Goal: Task Accomplishment & Management: Use online tool/utility

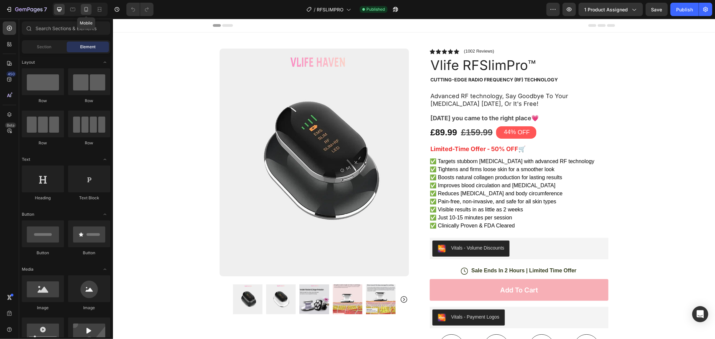
click at [85, 7] on icon at bounding box center [86, 9] width 7 height 7
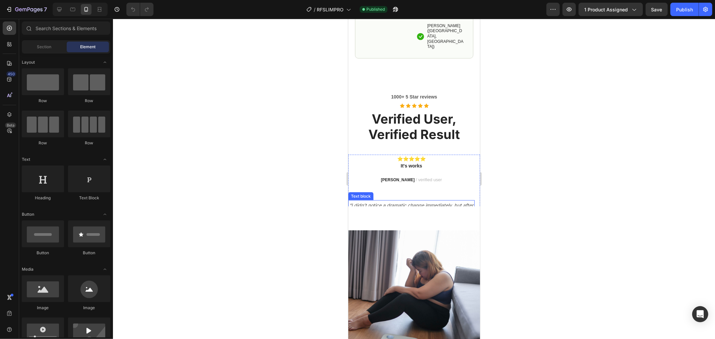
scroll to position [969, 0]
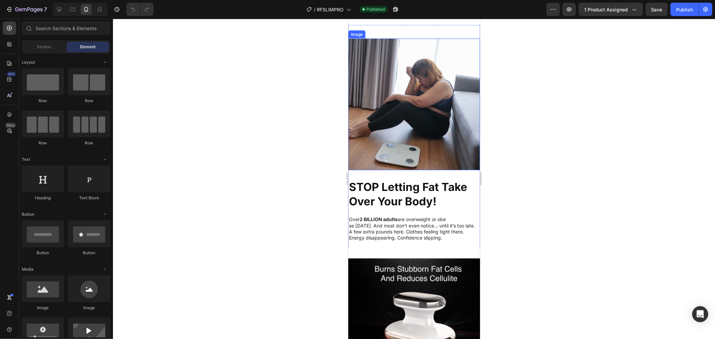
click at [420, 110] on img at bounding box center [414, 104] width 132 height 132
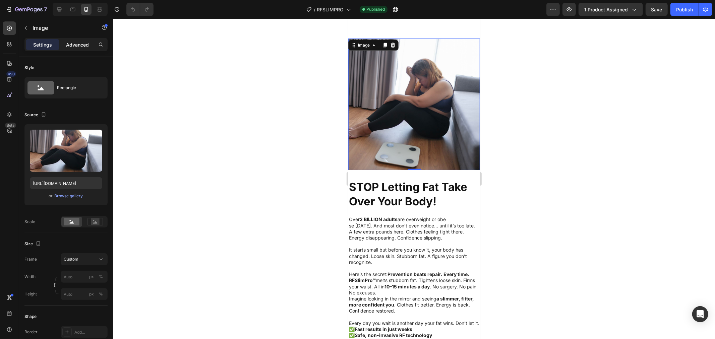
click at [67, 44] on p "Advanced" at bounding box center [77, 44] width 23 height 7
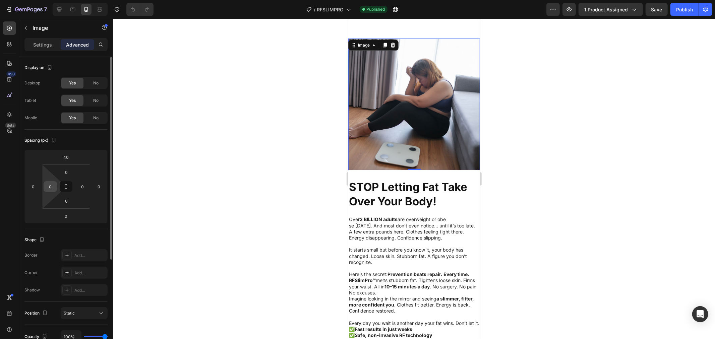
click at [45, 185] on input "0" at bounding box center [50, 187] width 10 height 10
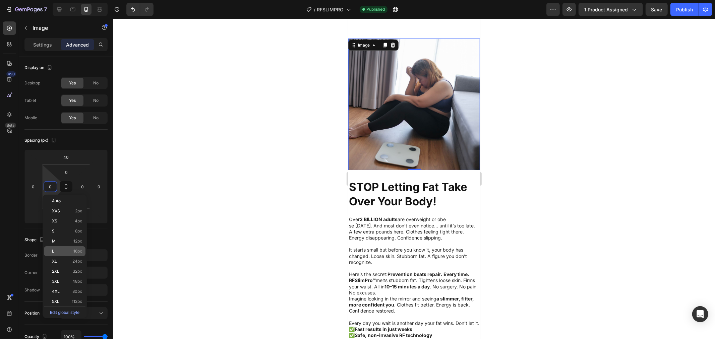
click at [68, 250] on p "L 16px" at bounding box center [67, 251] width 30 height 5
type input "16"
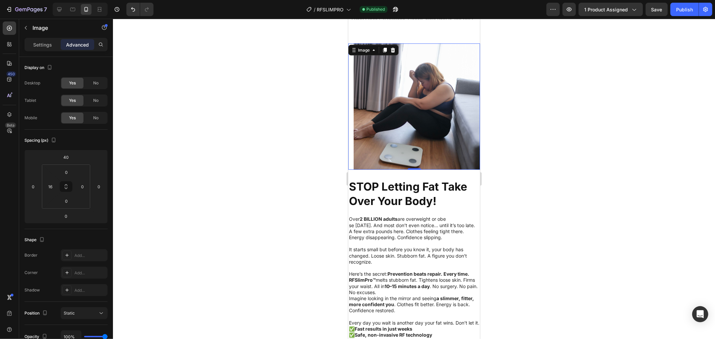
scroll to position [1018, 0]
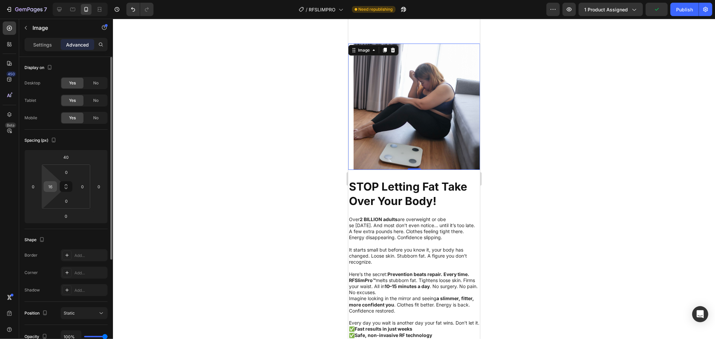
click at [54, 184] on input "16" at bounding box center [50, 187] width 10 height 10
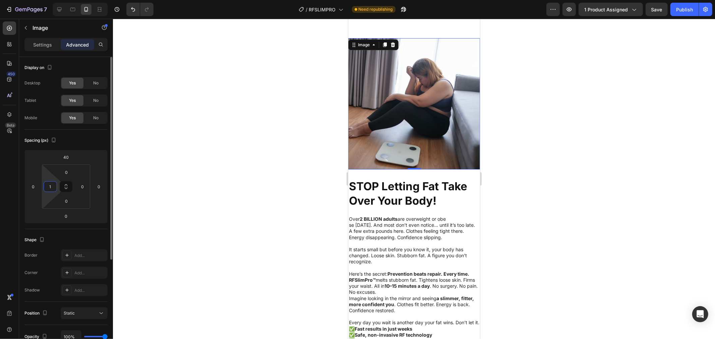
type input "10"
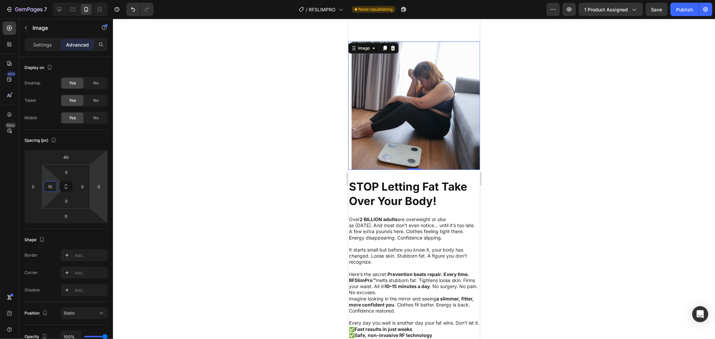
click at [590, 177] on div at bounding box center [414, 179] width 602 height 321
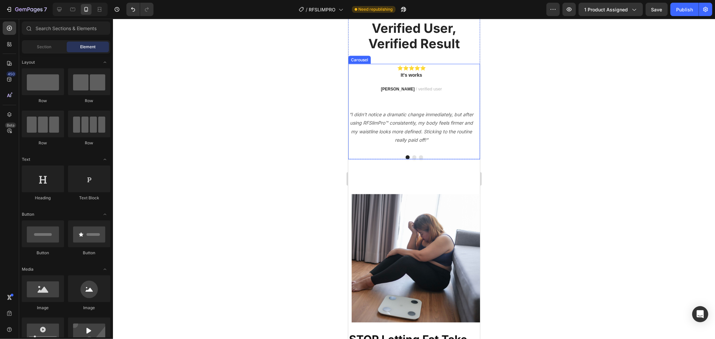
scroll to position [834, 0]
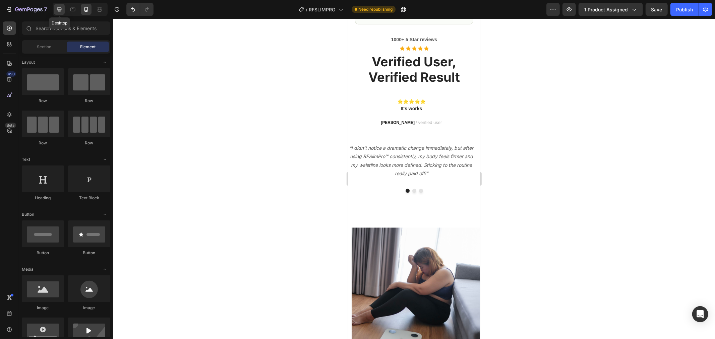
click at [56, 8] on icon at bounding box center [59, 9] width 7 height 7
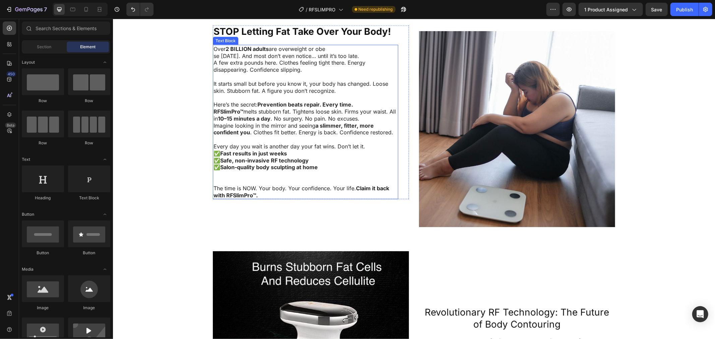
scroll to position [648, 0]
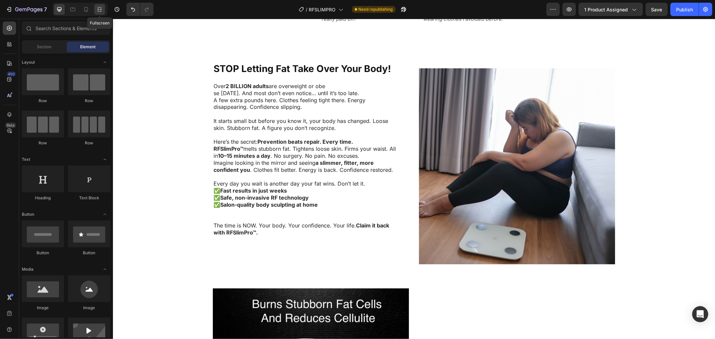
click at [96, 10] on icon at bounding box center [99, 9] width 7 height 7
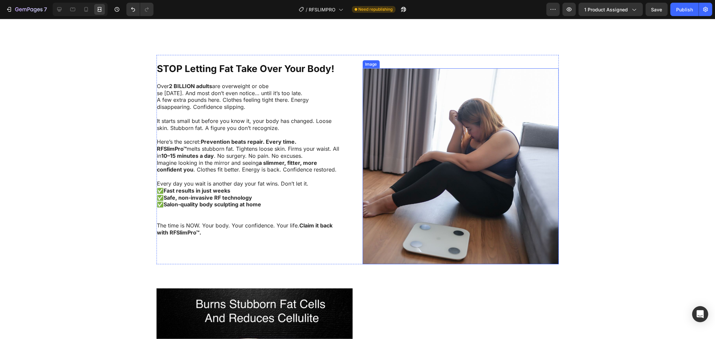
scroll to position [722, 0]
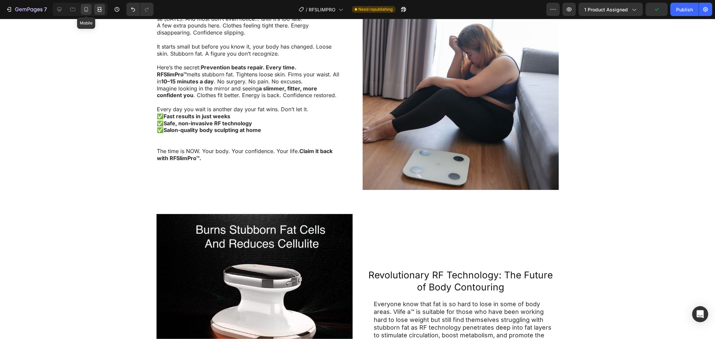
click at [84, 11] on icon at bounding box center [86, 9] width 7 height 7
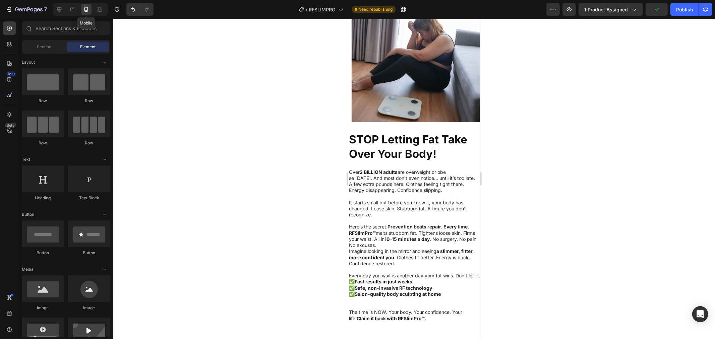
scroll to position [692, 0]
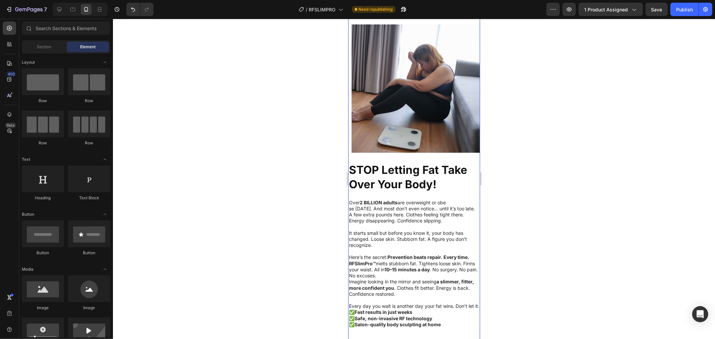
click at [391, 168] on strong "STOP Letting Fat Take Over Your Body!" at bounding box center [408, 177] width 118 height 28
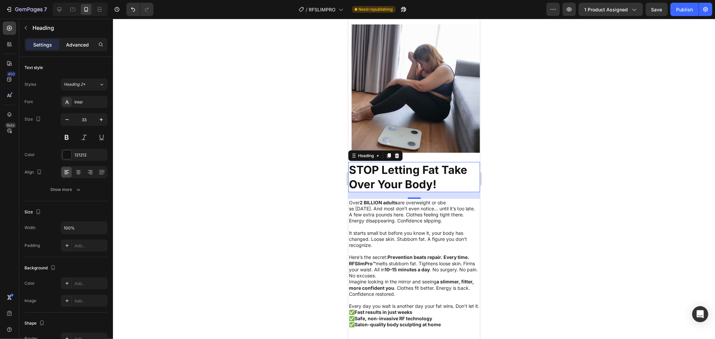
click at [76, 44] on p "Advanced" at bounding box center [77, 44] width 23 height 7
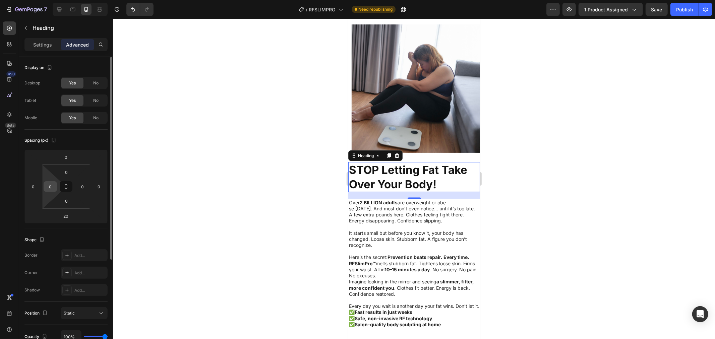
click at [52, 191] on input "0" at bounding box center [50, 187] width 10 height 10
type input "10"
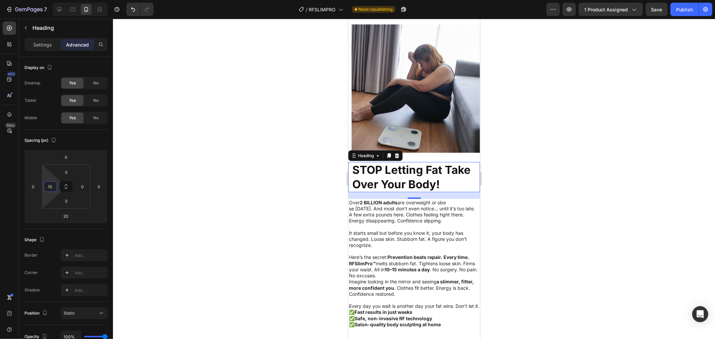
click at [353, 206] on p "se [DATE]. And most don’t even notice… until it’s too late." at bounding box center [414, 209] width 131 height 6
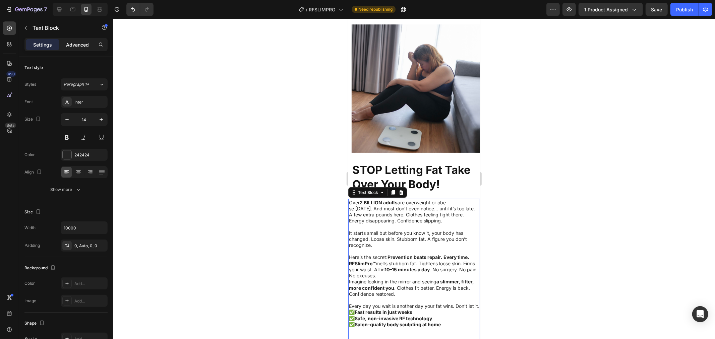
click at [72, 43] on p "Advanced" at bounding box center [77, 44] width 23 height 7
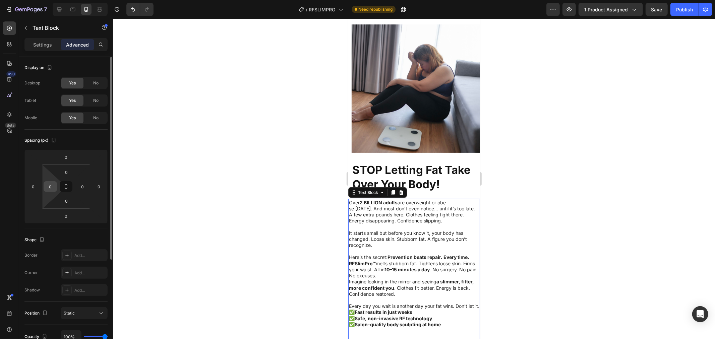
click at [49, 186] on input "0" at bounding box center [50, 187] width 10 height 10
type input "10"
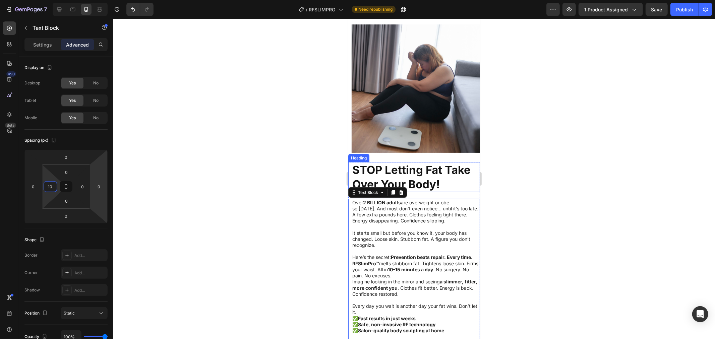
click at [549, 199] on div at bounding box center [414, 179] width 602 height 321
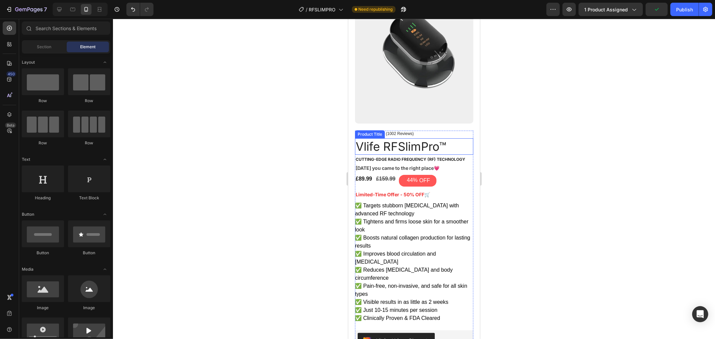
scroll to position [0, 0]
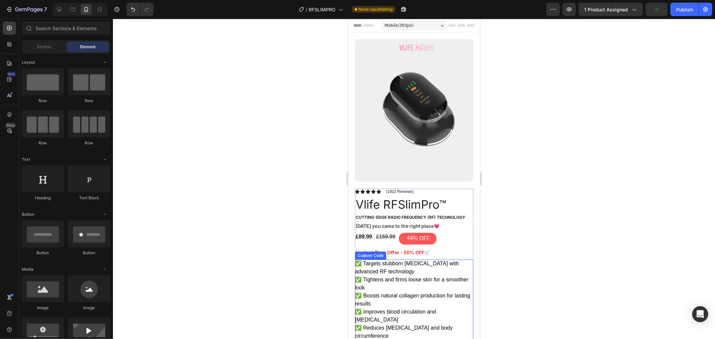
click at [389, 262] on li "✅ Targets stubborn [MEDICAL_DATA] with advanced RF technology" at bounding box center [414, 268] width 118 height 16
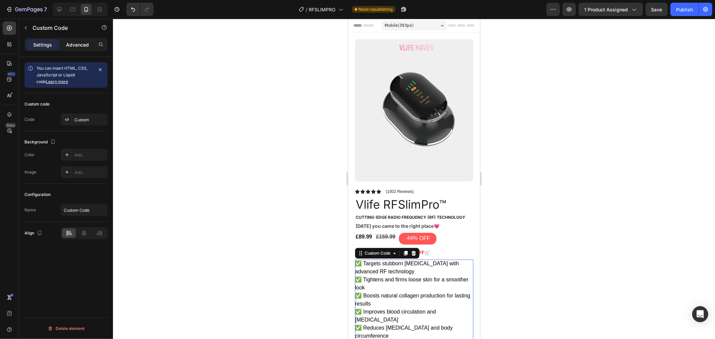
click at [86, 44] on p "Advanced" at bounding box center [77, 44] width 23 height 7
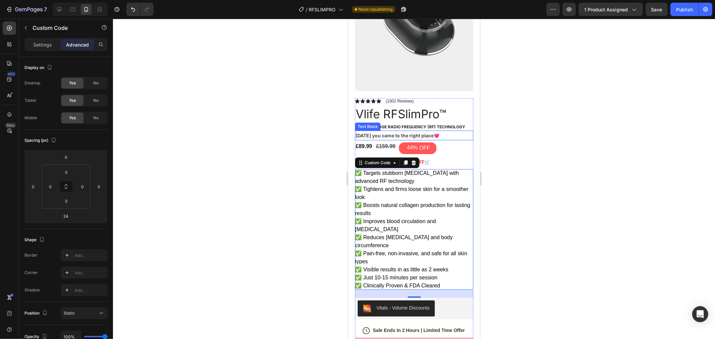
scroll to position [112, 0]
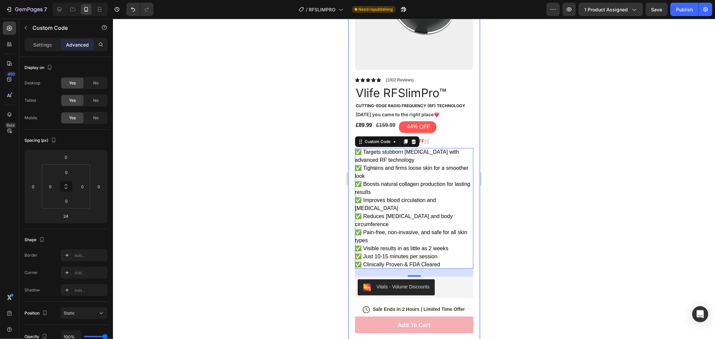
click at [352, 175] on div "Product Images Row Icon Icon Icon Icon Icon Icon List (1002 Reviews) Text Block…" at bounding box center [414, 334] width 132 height 826
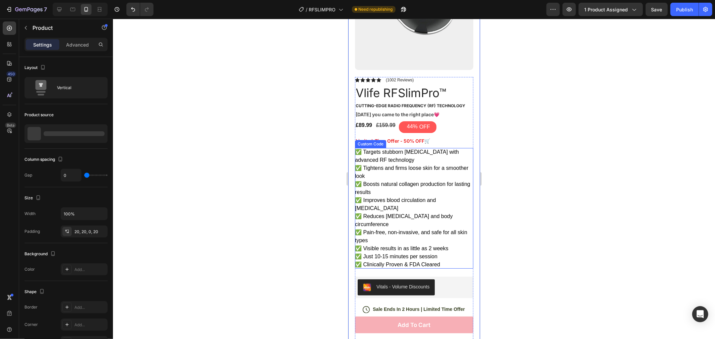
click at [376, 180] on li "✅ Boosts natural collagen production for lasting results" at bounding box center [414, 188] width 118 height 16
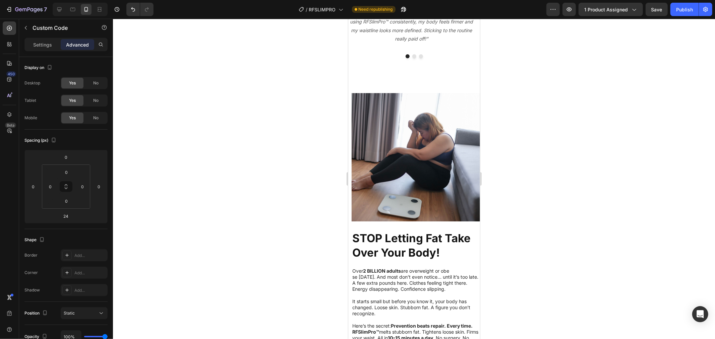
scroll to position [1006, 0]
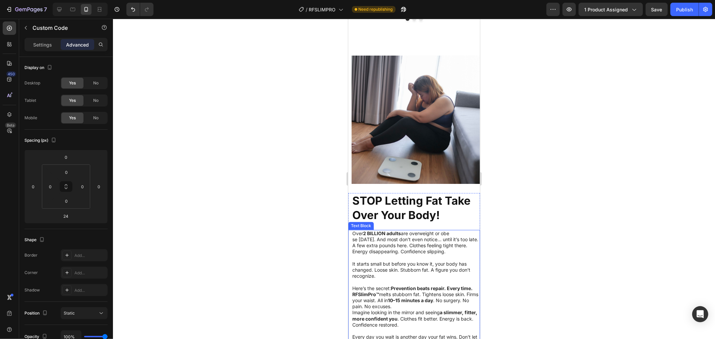
click at [414, 260] on p at bounding box center [416, 258] width 128 height 6
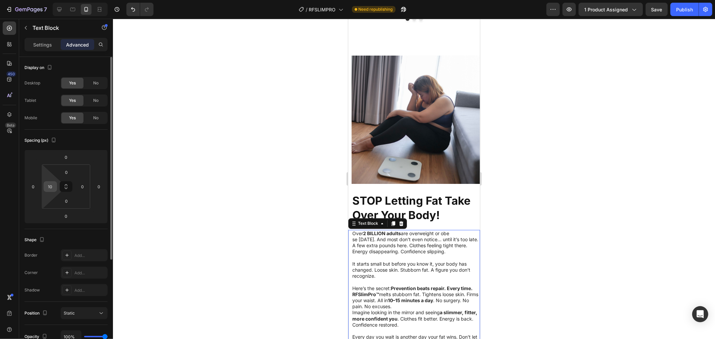
click at [54, 184] on input "10" at bounding box center [50, 187] width 10 height 10
type input "15"
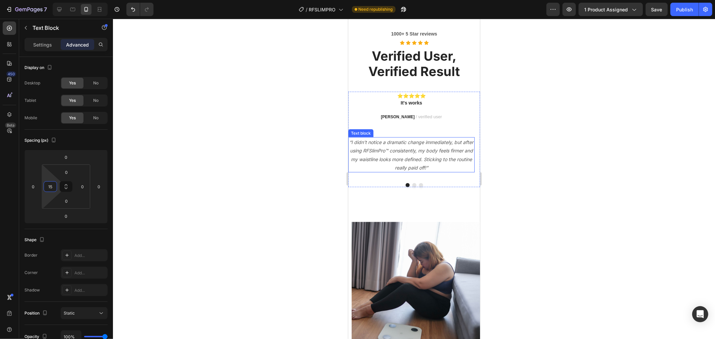
scroll to position [745, 0]
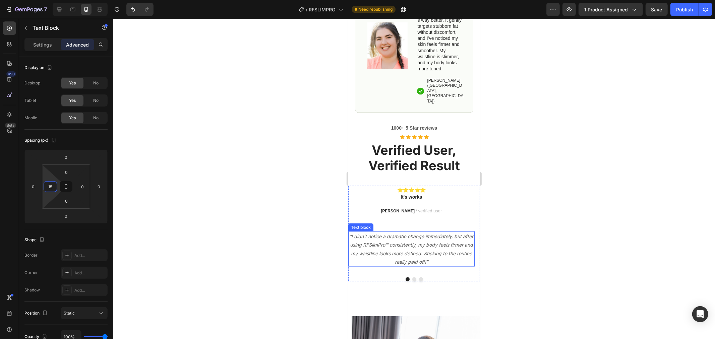
click at [401, 257] on p "“I didn’t notice a dramatic change immediately, but after using RFSlimPro™ cons…" at bounding box center [411, 249] width 125 height 34
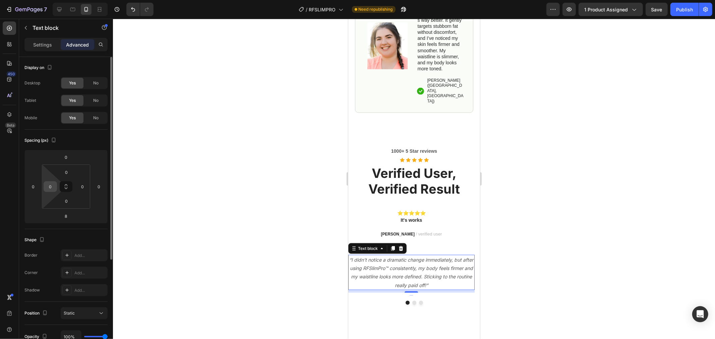
click at [46, 183] on input "0" at bounding box center [50, 187] width 10 height 10
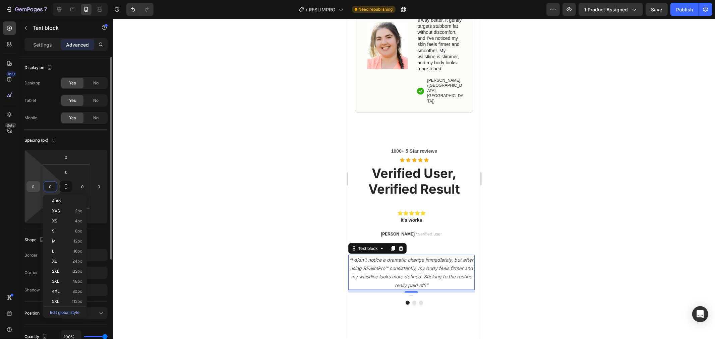
click at [38, 184] on div "0" at bounding box center [32, 186] width 13 height 11
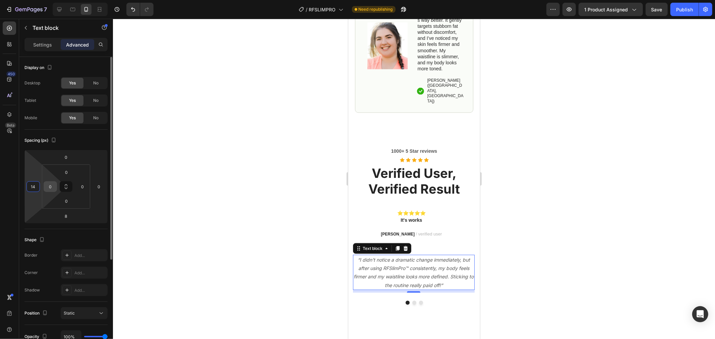
type input "14"
click at [49, 189] on input "0" at bounding box center [50, 187] width 10 height 10
type input "14"
drag, startPoint x: 52, startPoint y: 189, endPoint x: 44, endPoint y: 188, distance: 7.4
click at [44, 188] on div "14" at bounding box center [50, 186] width 13 height 11
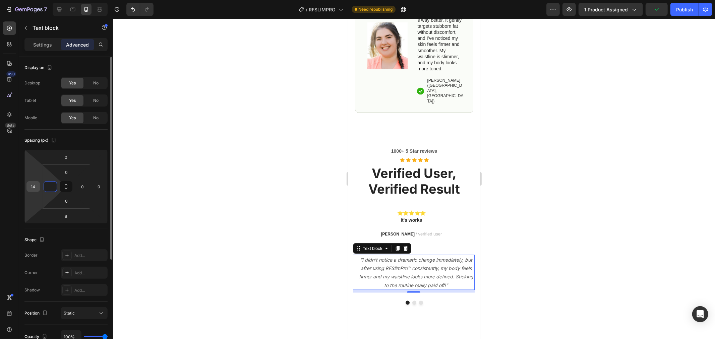
click at [33, 188] on input "14" at bounding box center [33, 187] width 10 height 10
type input "0"
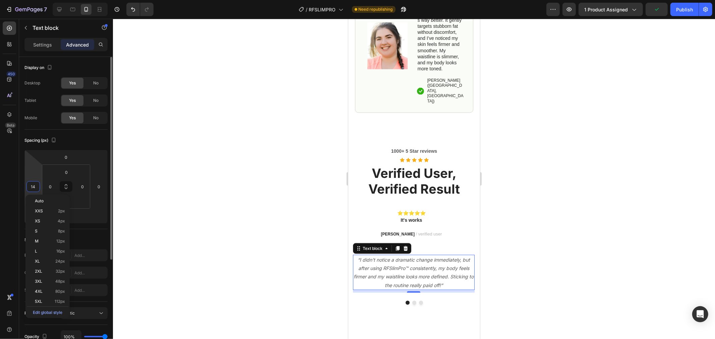
click at [37, 188] on input "14" at bounding box center [33, 187] width 10 height 10
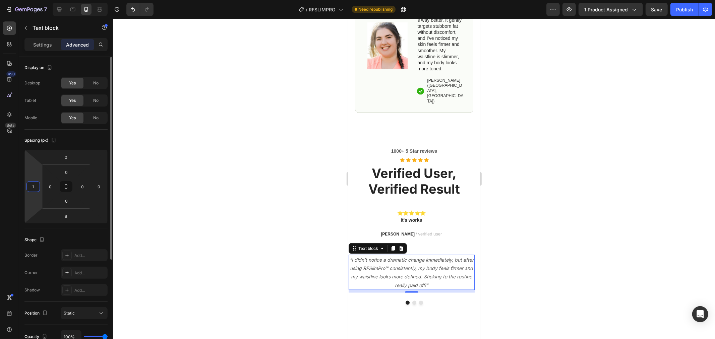
type input "15"
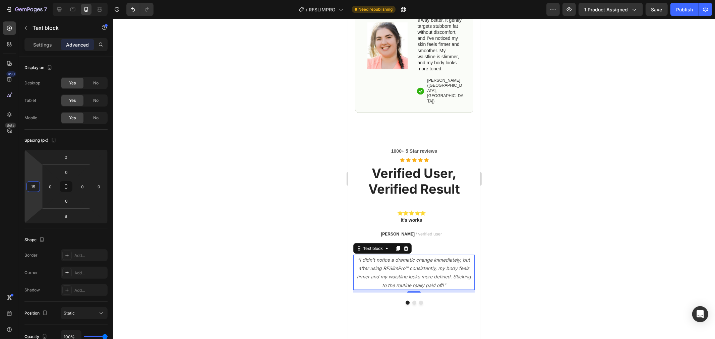
click at [175, 142] on div at bounding box center [414, 179] width 602 height 321
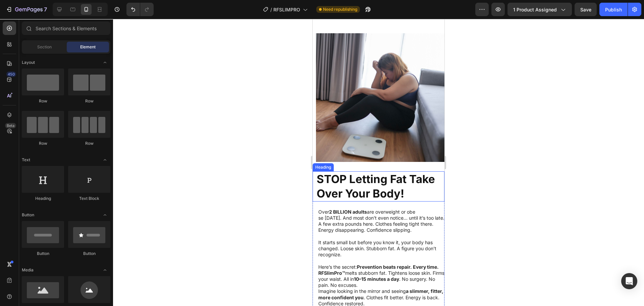
scroll to position [1032, 0]
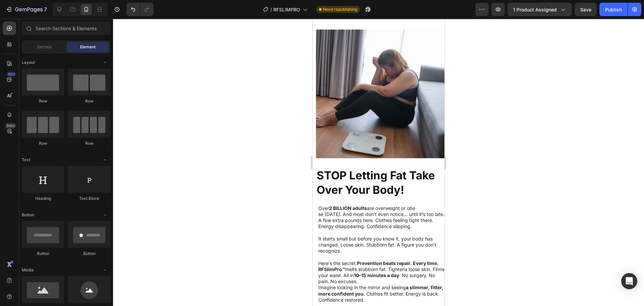
click at [297, 144] on div at bounding box center [378, 162] width 531 height 287
click at [416, 161] on div "STOP Letting Fat Take Over Your Body! Heading Over 2 BILLION adults are overwei…" at bounding box center [379, 261] width 132 height 206
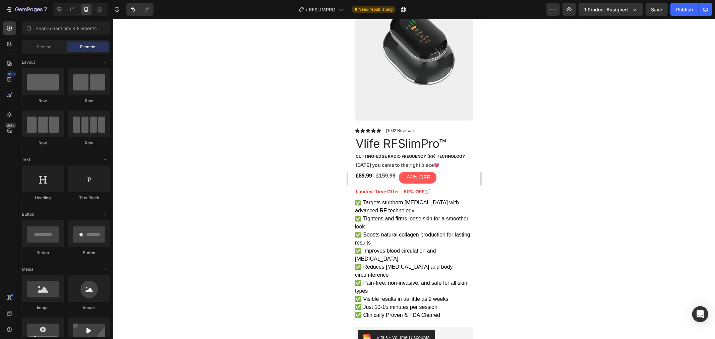
scroll to position [0, 0]
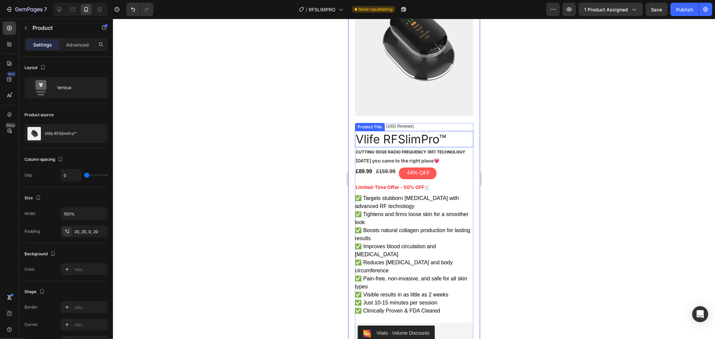
scroll to position [149, 0]
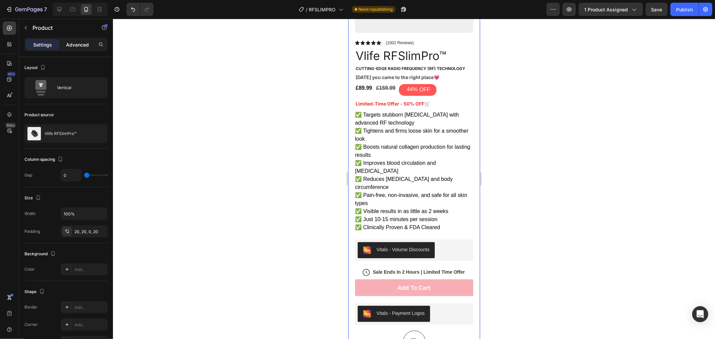
click at [73, 42] on p "Advanced" at bounding box center [77, 44] width 23 height 7
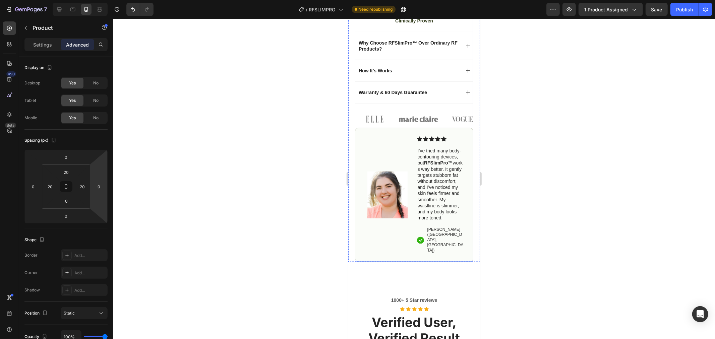
scroll to position [671, 0]
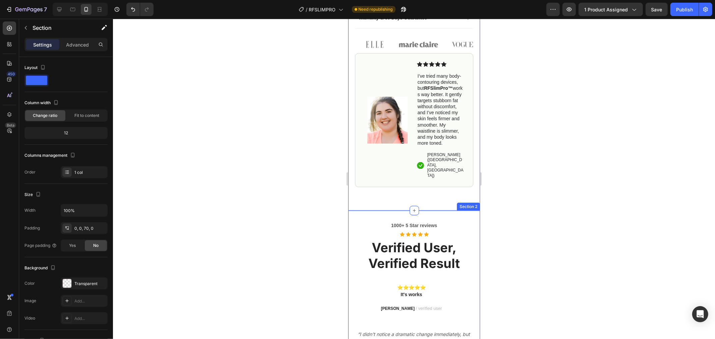
click at [446, 211] on div "1000+ 5 Star reviews Text block Icon Icon Icon Icon Icon Icon List Hoz Verified…" at bounding box center [414, 300] width 132 height 179
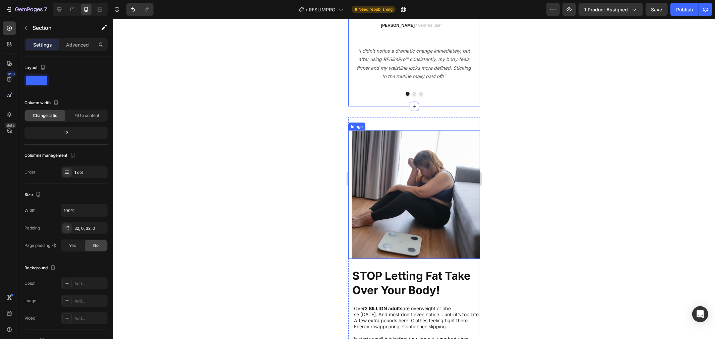
scroll to position [931, 0]
click at [71, 40] on div "Advanced" at bounding box center [78, 44] width 34 height 11
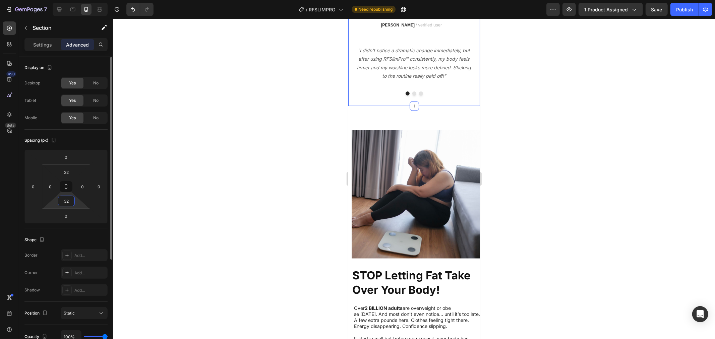
click at [59, 197] on div "32" at bounding box center [66, 201] width 17 height 11
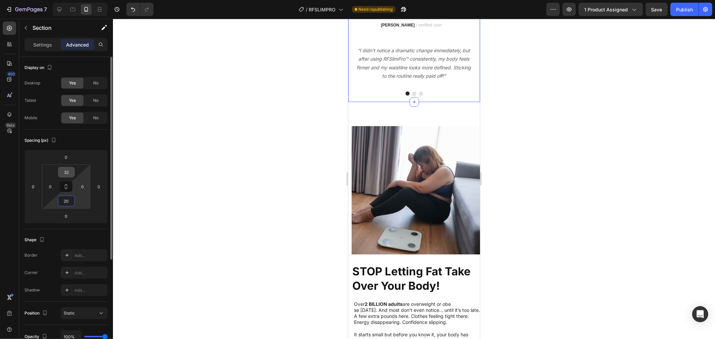
type input "20"
click at [72, 177] on div "32" at bounding box center [66, 172] width 17 height 11
click at [75, 0] on html "7 Version history / RFSLIMPRO Need republishing Preview 1 product assigned Save…" at bounding box center [357, 0] width 715 height 0
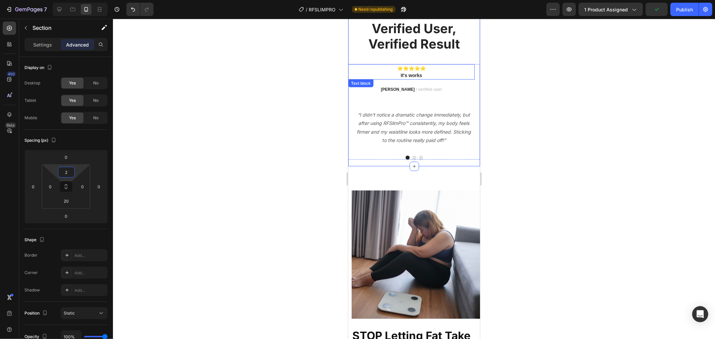
scroll to position [708, 0]
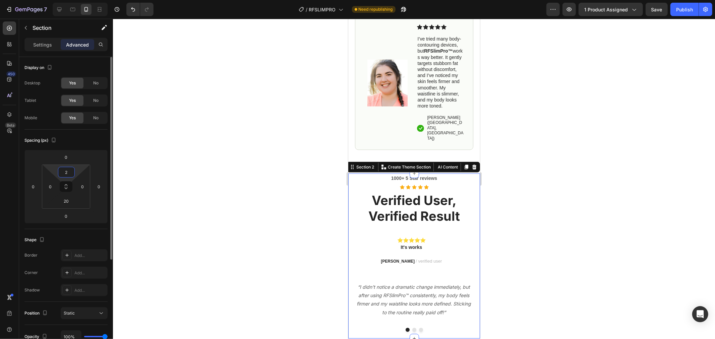
click at [72, 173] on input "2" at bounding box center [66, 172] width 13 height 10
type input "20"
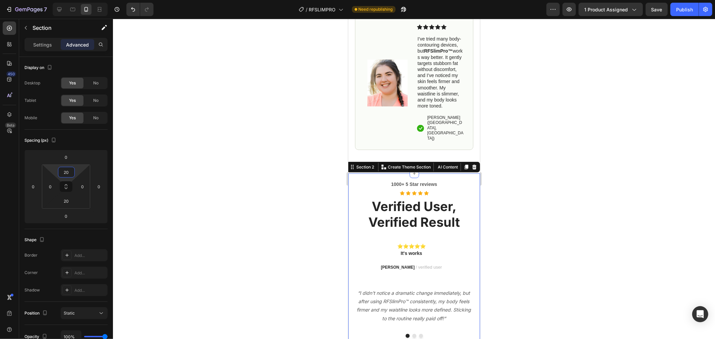
click at [195, 170] on div at bounding box center [414, 179] width 602 height 321
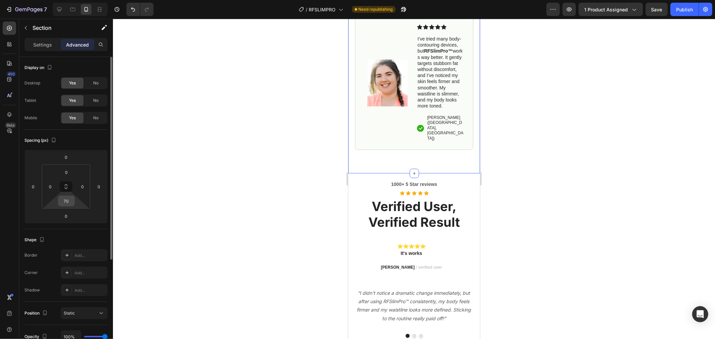
click at [70, 202] on input "70" at bounding box center [66, 201] width 13 height 10
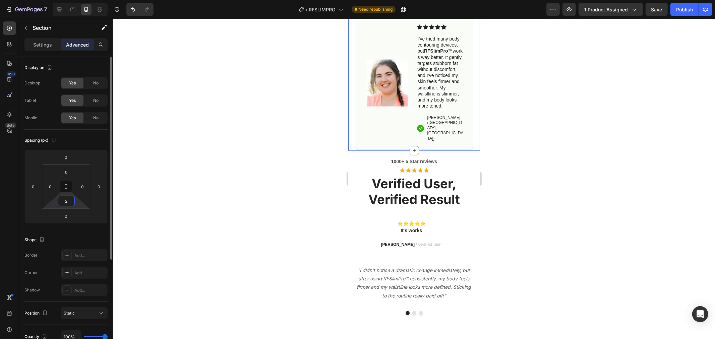
type input "20"
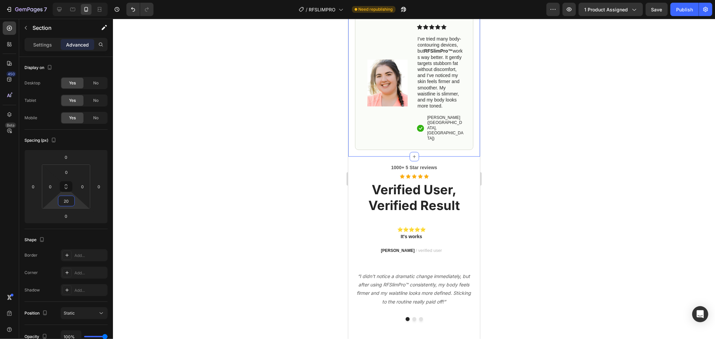
click at [284, 185] on div at bounding box center [414, 179] width 602 height 321
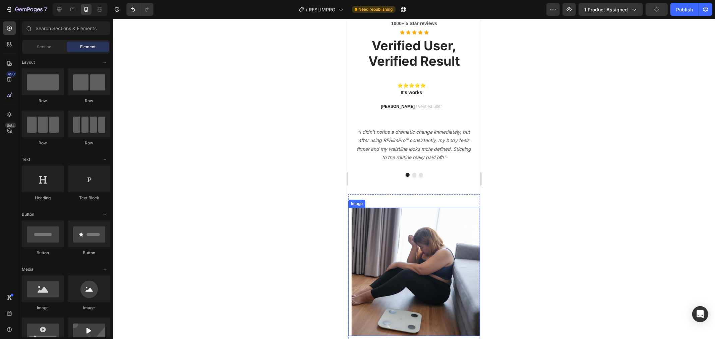
scroll to position [894, 0]
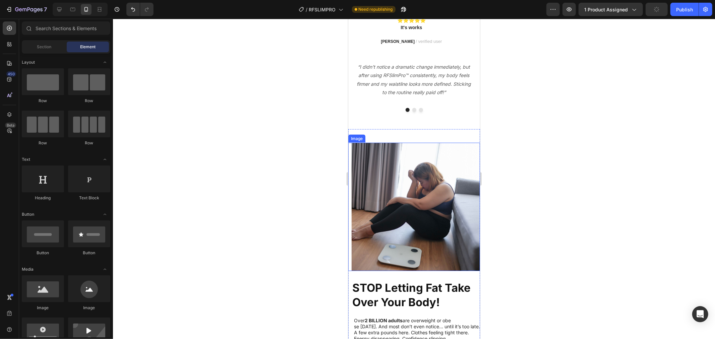
click at [430, 162] on img at bounding box center [416, 207] width 128 height 128
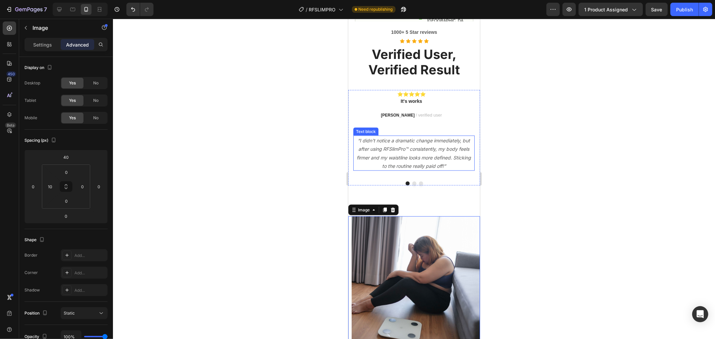
scroll to position [671, 0]
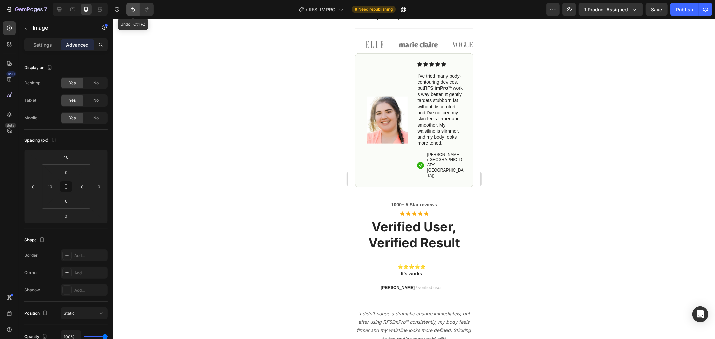
click at [133, 9] on icon "Undo/Redo" at bounding box center [133, 9] width 7 height 7
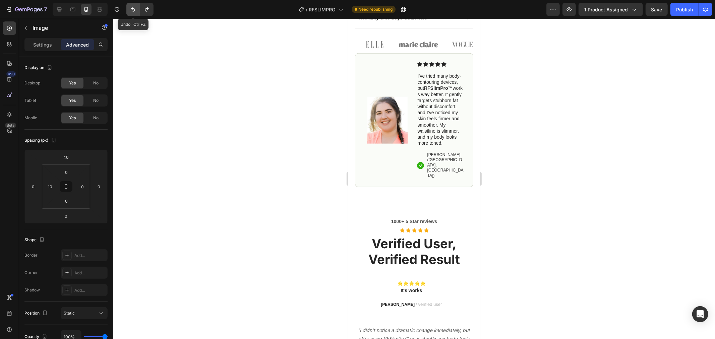
click at [133, 9] on icon "Undo/Redo" at bounding box center [133, 9] width 7 height 7
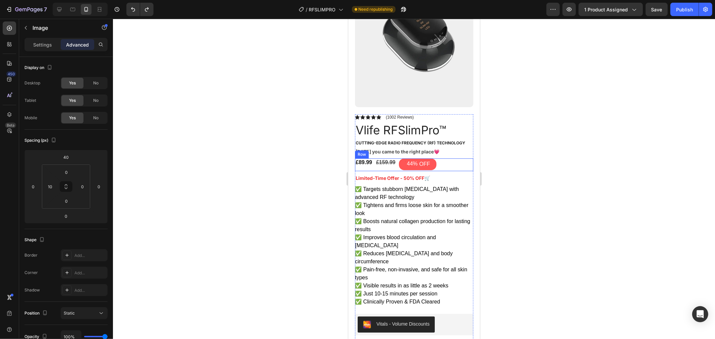
scroll to position [0, 0]
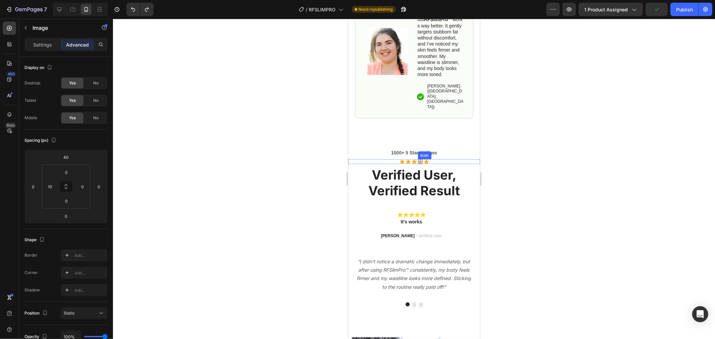
scroll to position [671, 0]
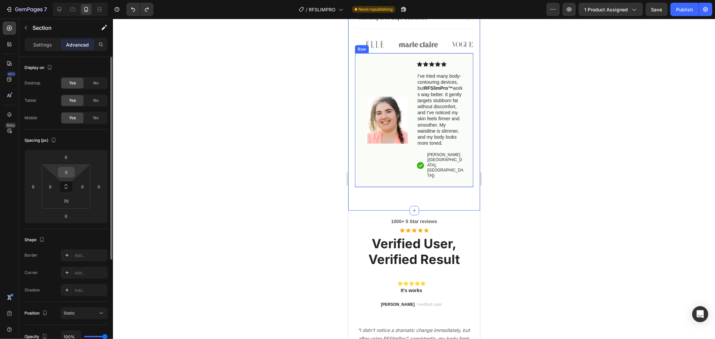
click at [71, 175] on input "0" at bounding box center [66, 172] width 13 height 10
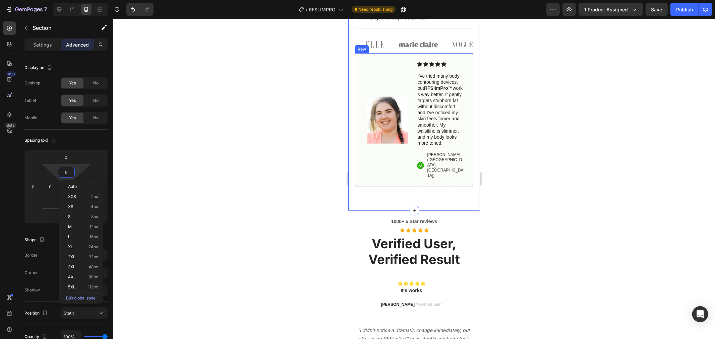
click at [310, 168] on div at bounding box center [414, 179] width 602 height 321
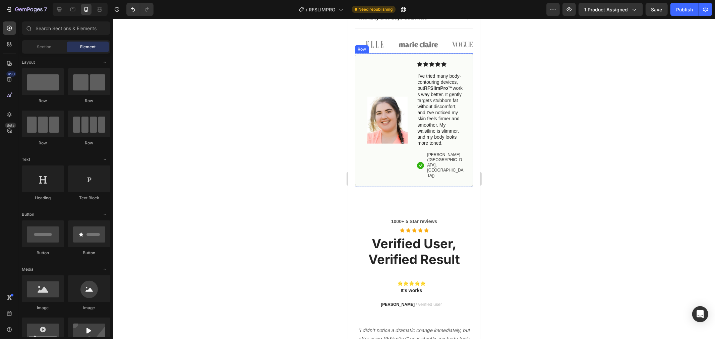
click at [432, 152] on p "[PERSON_NAME] ([GEOGRAPHIC_DATA], [GEOGRAPHIC_DATA])" at bounding box center [445, 165] width 37 height 26
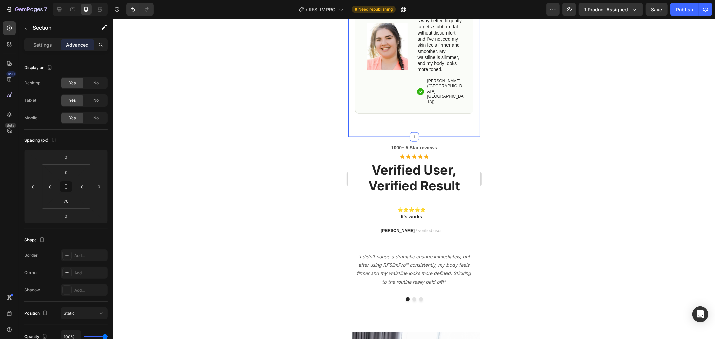
scroll to position [745, 0]
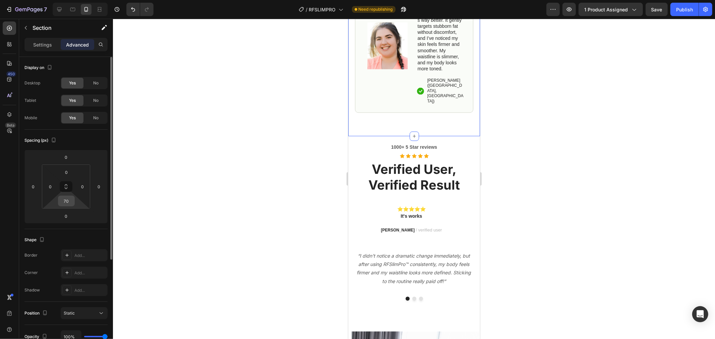
click at [68, 197] on input "70" at bounding box center [66, 201] width 13 height 10
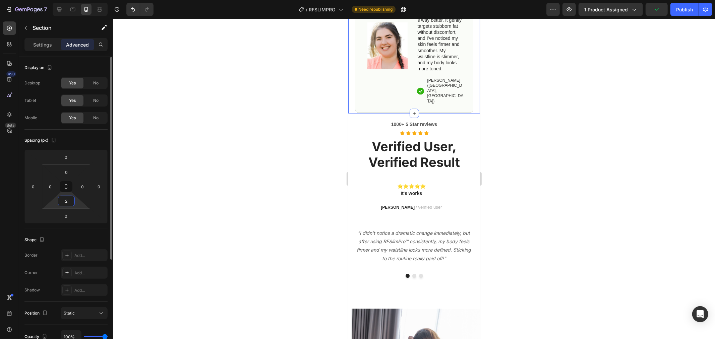
type input "20"
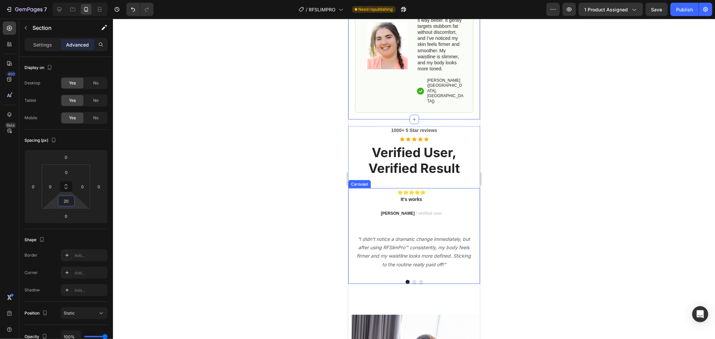
click at [442, 280] on div at bounding box center [414, 282] width 132 height 4
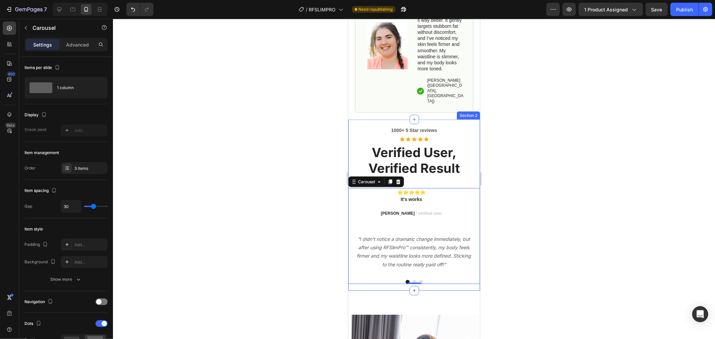
click at [462, 119] on div "1000+ 5 Star reviews Text block Icon Icon Icon Icon Icon Icon List Hoz Verified…" at bounding box center [414, 204] width 132 height 171
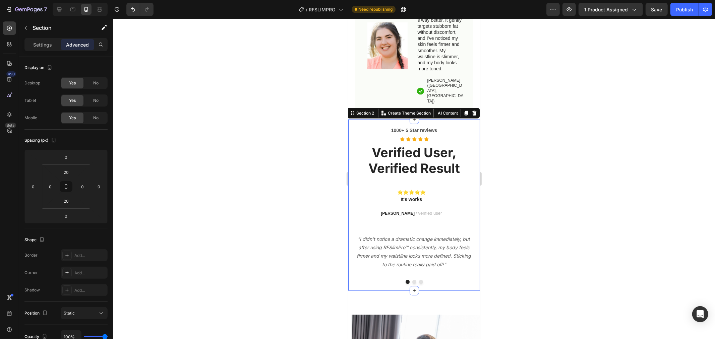
click at [70, 41] on p "Advanced" at bounding box center [77, 44] width 23 height 7
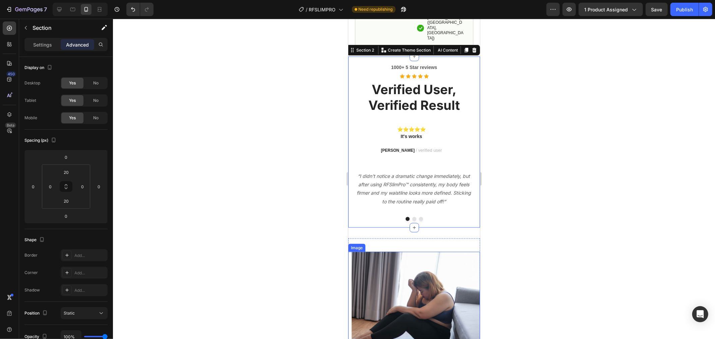
scroll to position [820, 0]
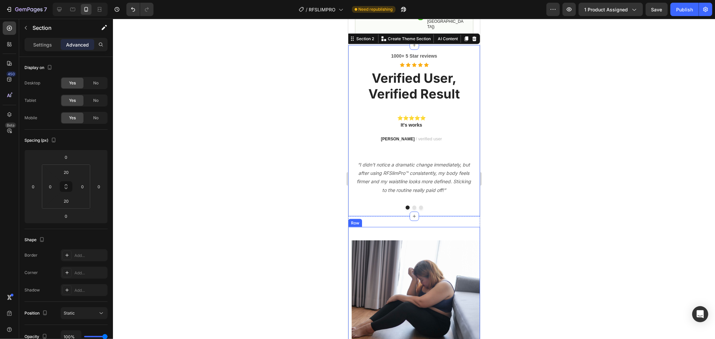
click at [401, 227] on div "Image" at bounding box center [414, 298] width 132 height 142
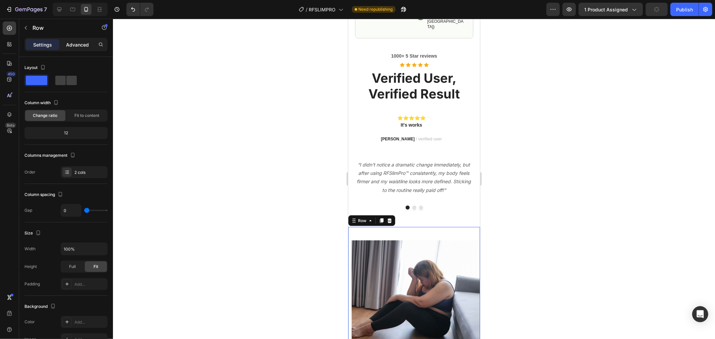
click at [89, 44] on p "Advanced" at bounding box center [77, 44] width 23 height 7
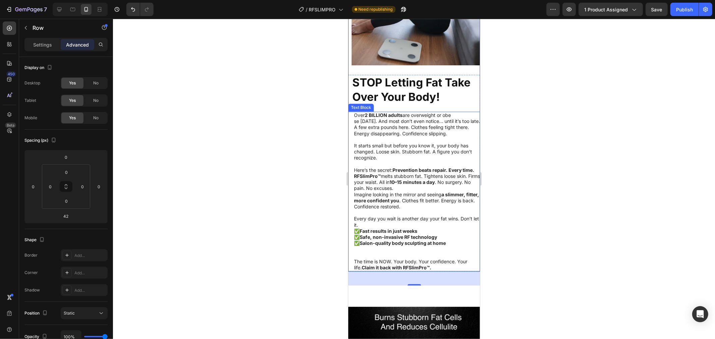
scroll to position [1118, 0]
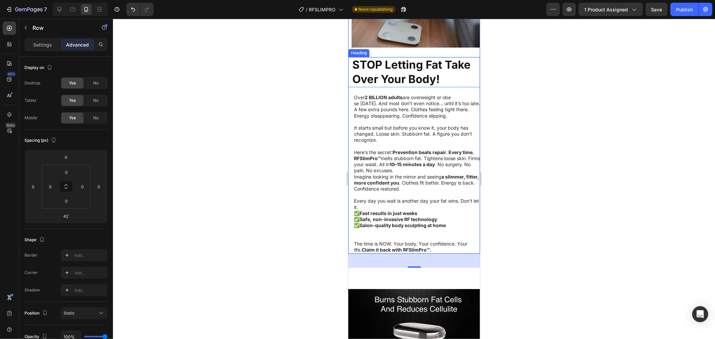
click at [397, 68] on strong "STOP Letting Fat Take Over Your Body!" at bounding box center [411, 72] width 118 height 28
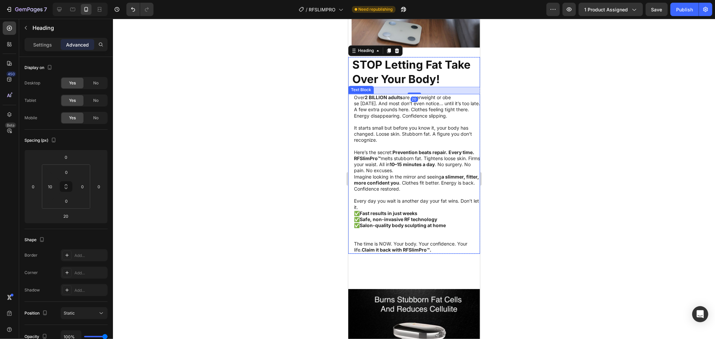
click at [395, 109] on p "A few extra pounds here. Clothes feeling tight there. Energy disappearing. Conf…" at bounding box center [417, 112] width 126 height 12
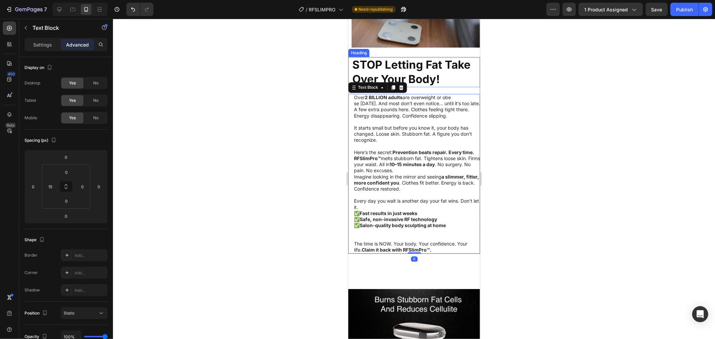
click at [400, 65] on strong "STOP Letting Fat Take Over Your Body!" at bounding box center [411, 72] width 118 height 28
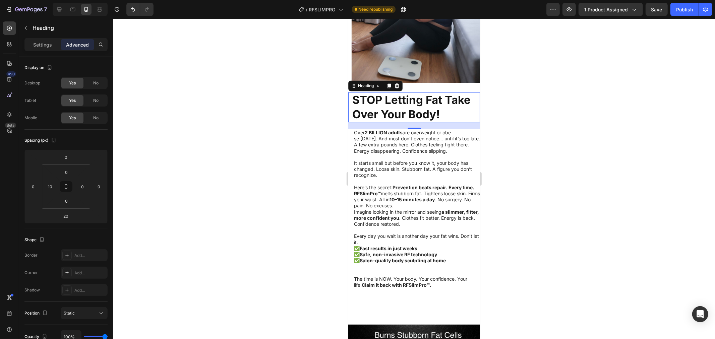
scroll to position [1081, 0]
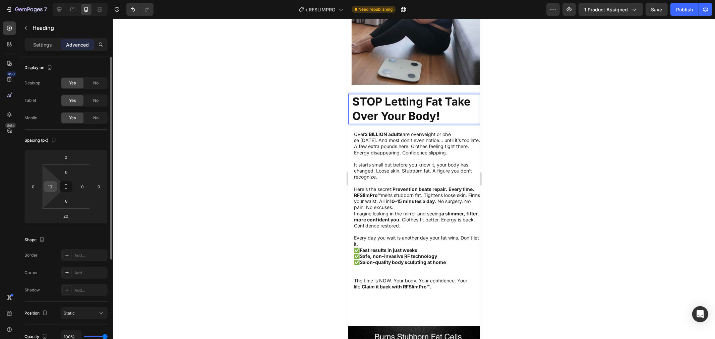
click at [50, 186] on input "10" at bounding box center [50, 187] width 10 height 10
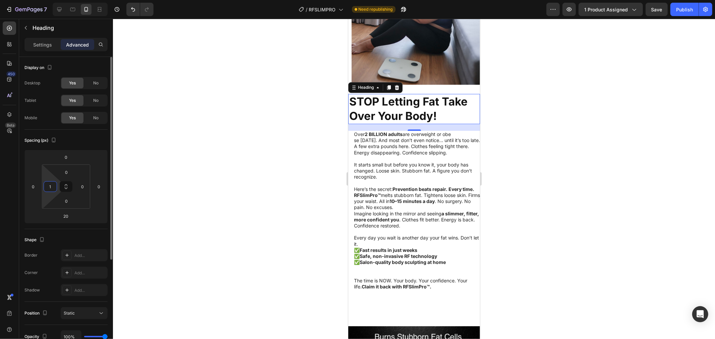
type input "15"
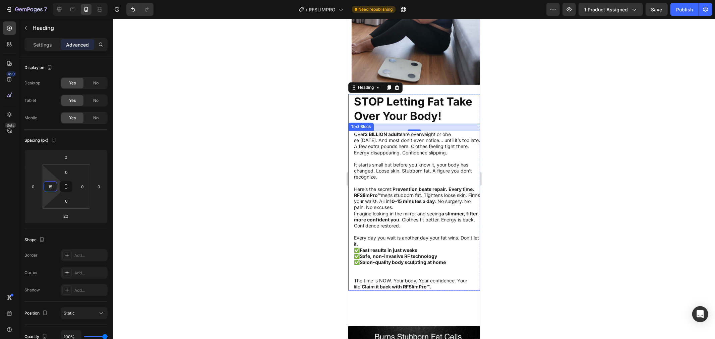
click at [443, 154] on p "A few extra pounds here. Clothes feeling tight there. Energy disappearing. Conf…" at bounding box center [417, 150] width 126 height 12
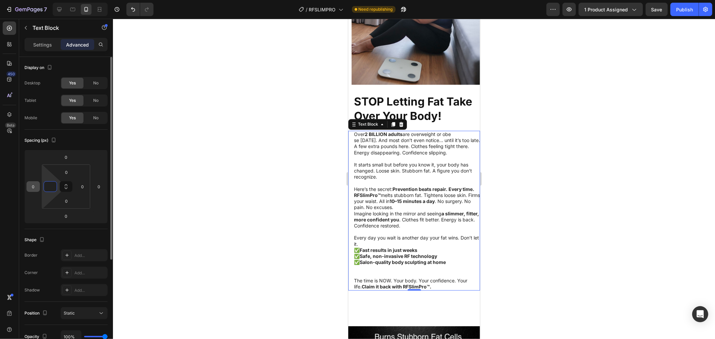
type input "015"
type input "0"
click at [35, 189] on input "015" at bounding box center [33, 187] width 10 height 10
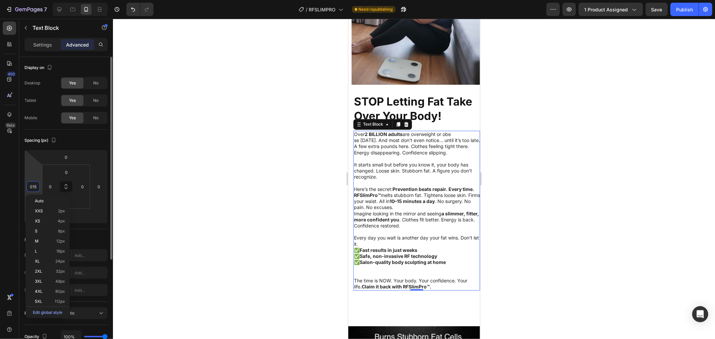
click at [34, 187] on input "015" at bounding box center [33, 187] width 10 height 10
click at [33, 187] on input "015" at bounding box center [33, 187] width 10 height 10
type input "15"
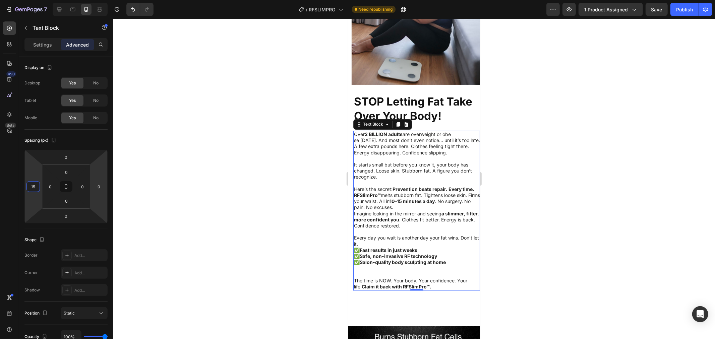
click at [198, 154] on div at bounding box center [414, 179] width 602 height 321
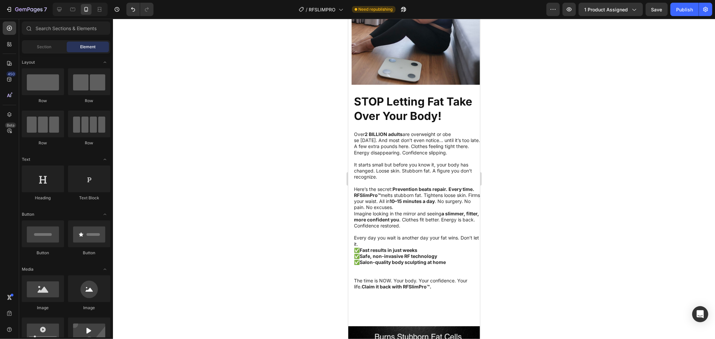
click at [466, 178] on p "It starts small but before you know it, your body has changed. Loose skin. Stub…" at bounding box center [417, 171] width 126 height 18
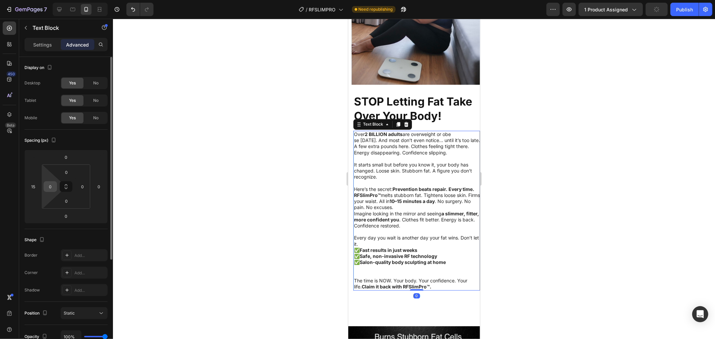
click at [51, 187] on input "0" at bounding box center [50, 187] width 10 height 10
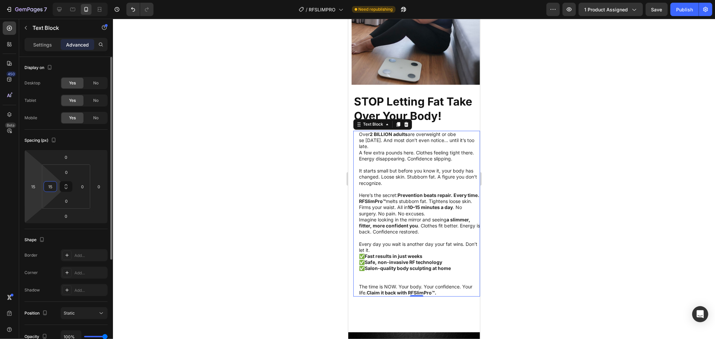
type input "15"
click at [24, 187] on div "0 15 0 0" at bounding box center [65, 187] width 83 height 74
type input "0"
click at [98, 142] on div "Spacing (px)" at bounding box center [65, 140] width 83 height 11
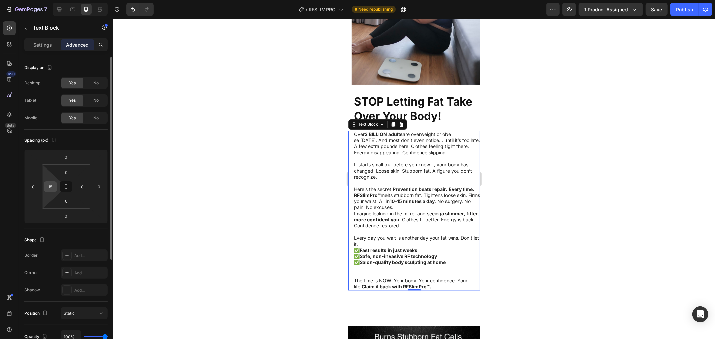
drag, startPoint x: 56, startPoint y: 185, endPoint x: 45, endPoint y: 186, distance: 11.1
click at [45, 186] on div "15" at bounding box center [50, 186] width 13 height 11
click at [49, 186] on input "15" at bounding box center [50, 187] width 10 height 10
type input "00"
click at [168, 195] on div at bounding box center [414, 179] width 602 height 321
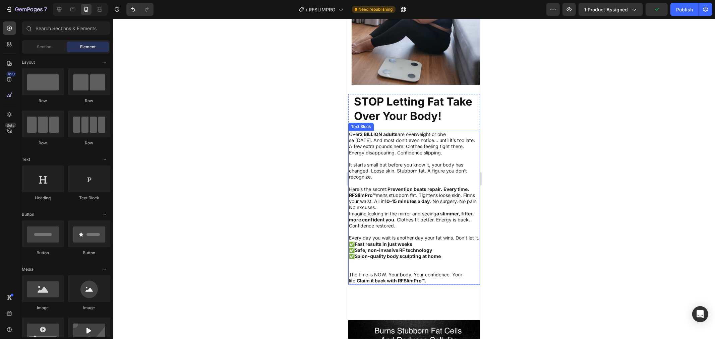
click at [392, 162] on p "It starts small but before you know it, your body has changed. Loose skin. Stub…" at bounding box center [414, 171] width 131 height 18
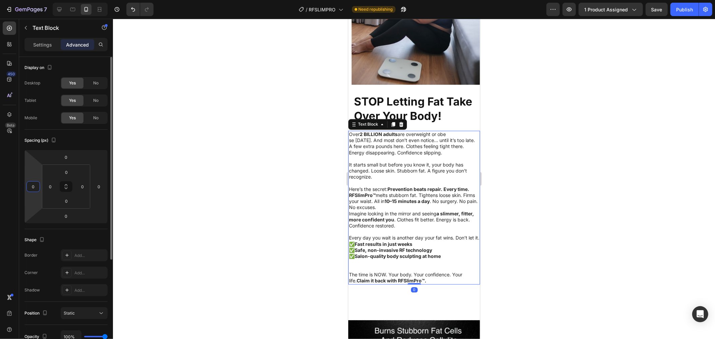
click at [34, 188] on input "0" at bounding box center [33, 187] width 10 height 10
type input "15"
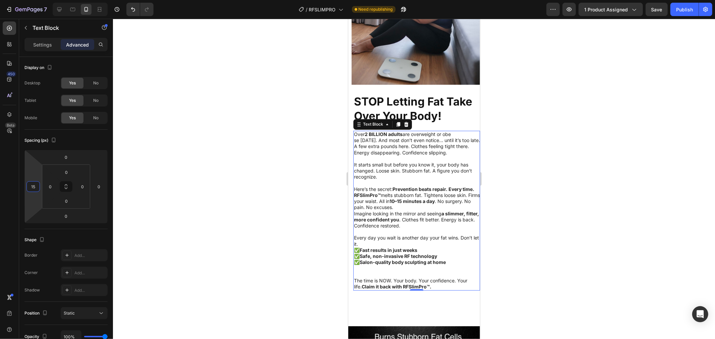
click at [544, 169] on div at bounding box center [414, 179] width 602 height 321
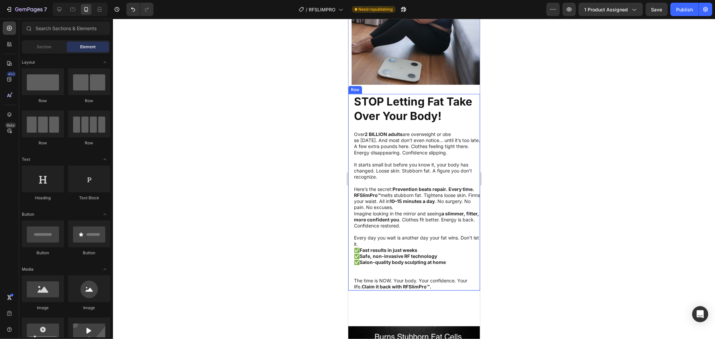
click at [419, 121] on div "⁠⁠⁠⁠⁠⁠⁠ STOP Letting Fat Take Over Your Body! Heading Over 2 BILLION adults are…" at bounding box center [414, 192] width 132 height 197
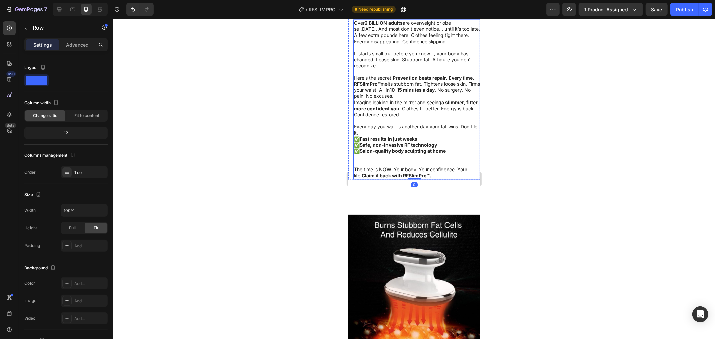
scroll to position [1230, 0]
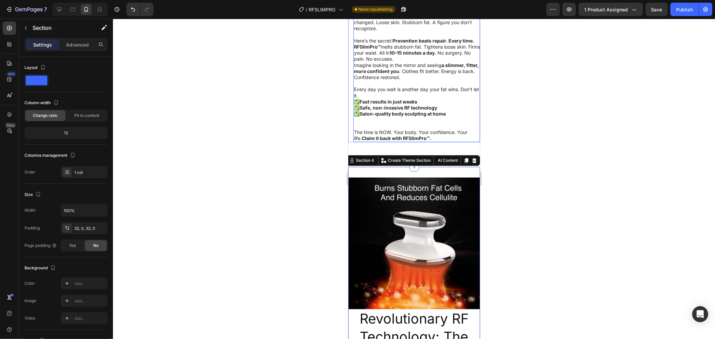
click at [399, 141] on p "The time is NOW. Your body. Your confidence. Your life. Claim it back with RFSl…" at bounding box center [417, 135] width 126 height 12
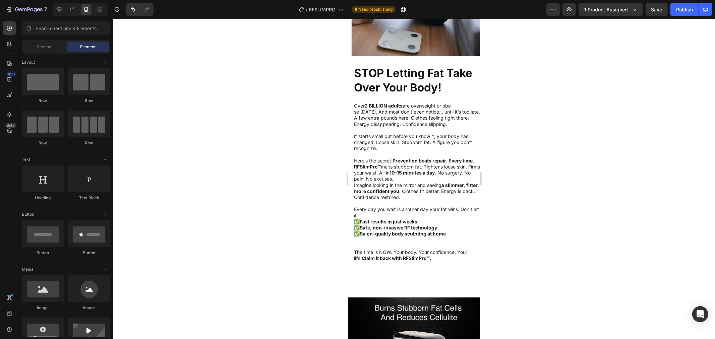
scroll to position [1102, 0]
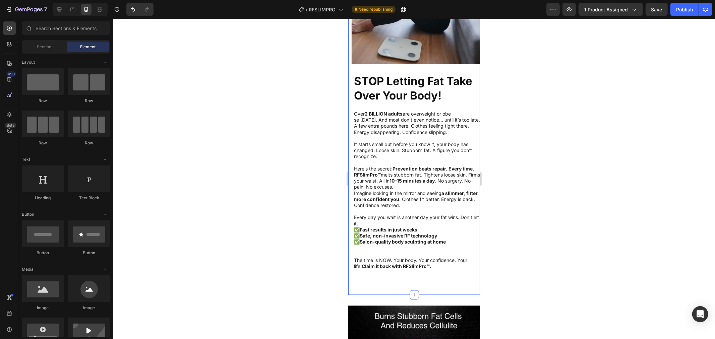
click at [410, 293] on div "⁠⁠⁠⁠⁠⁠⁠ STOP Letting Fat Take Over Your Body! Heading Over 2 BILLION adults are…" at bounding box center [414, 103] width 132 height 384
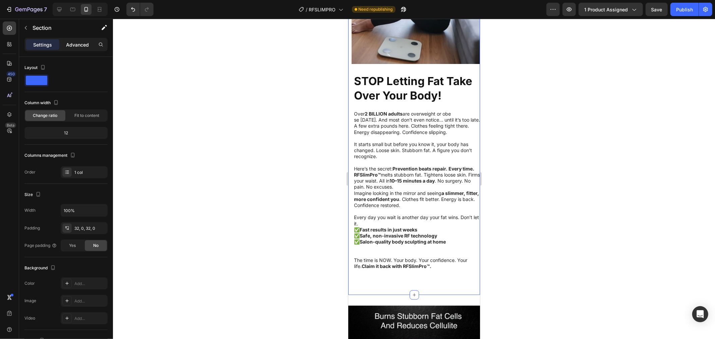
click at [78, 45] on p "Advanced" at bounding box center [77, 44] width 23 height 7
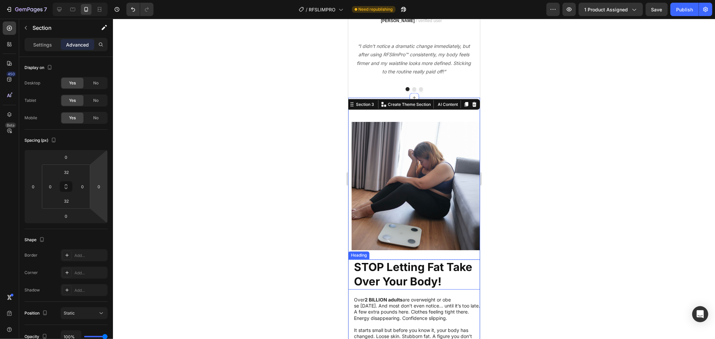
scroll to position [953, 0]
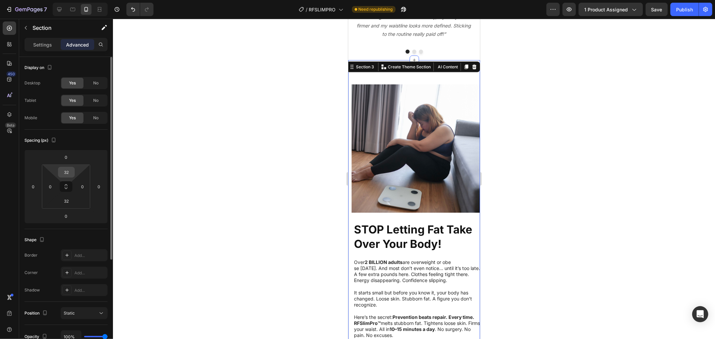
click at [68, 170] on input "32" at bounding box center [66, 172] width 13 height 10
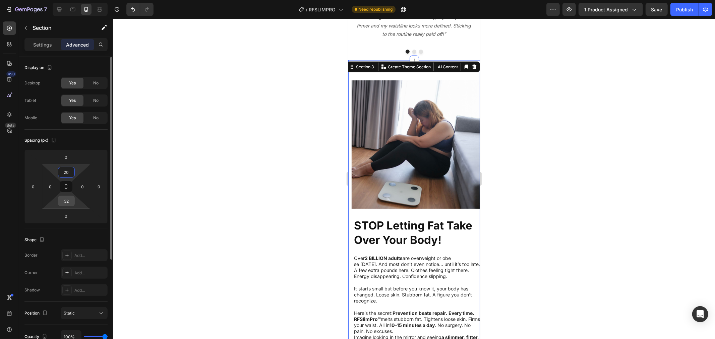
type input "20"
click at [71, 206] on div "32" at bounding box center [66, 201] width 17 height 11
click at [71, 202] on input "32" at bounding box center [66, 201] width 13 height 10
type input "20"
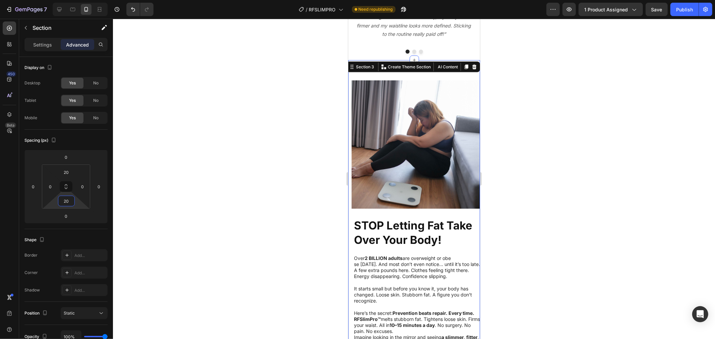
click at [291, 197] on div at bounding box center [414, 179] width 602 height 321
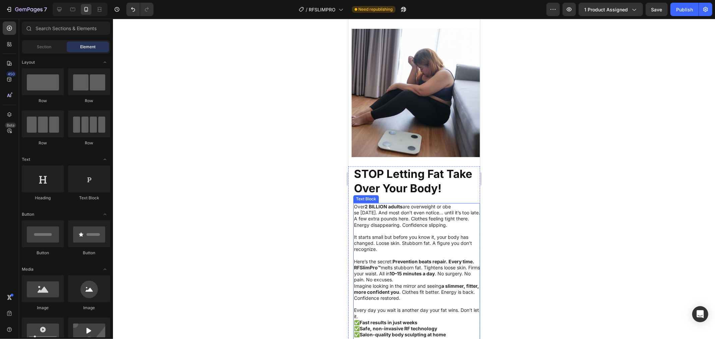
scroll to position [1213, 0]
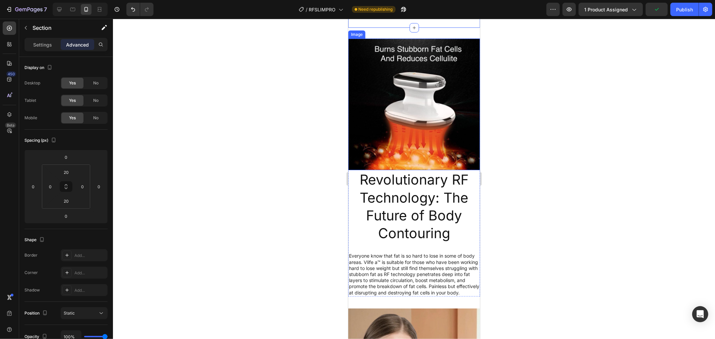
scroll to position [1362, 0]
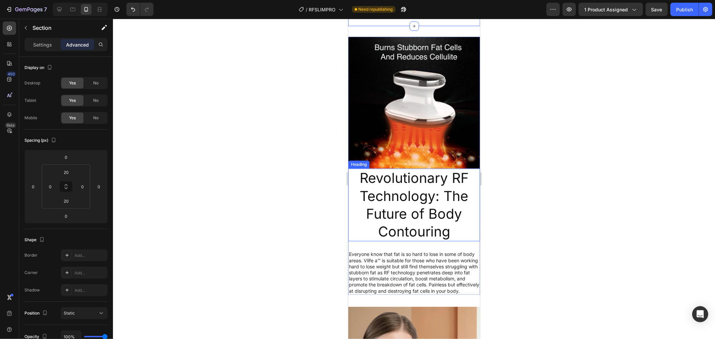
click at [396, 189] on h2 "Revolutionary RF Technology: The Future of Body Contouring" at bounding box center [414, 204] width 132 height 73
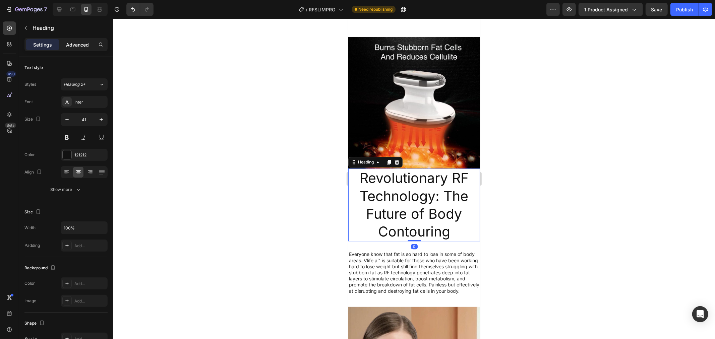
click at [80, 44] on p "Advanced" at bounding box center [77, 44] width 23 height 7
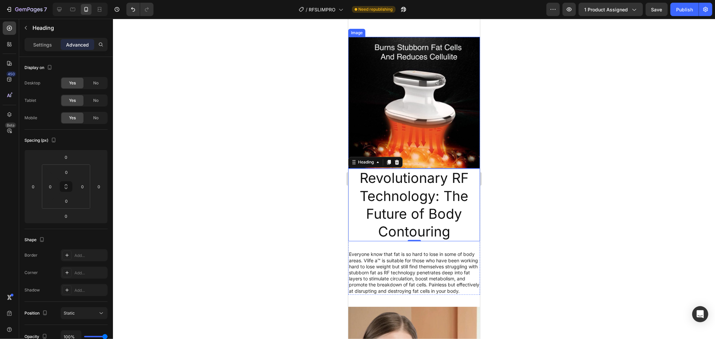
click at [406, 109] on img at bounding box center [414, 103] width 132 height 132
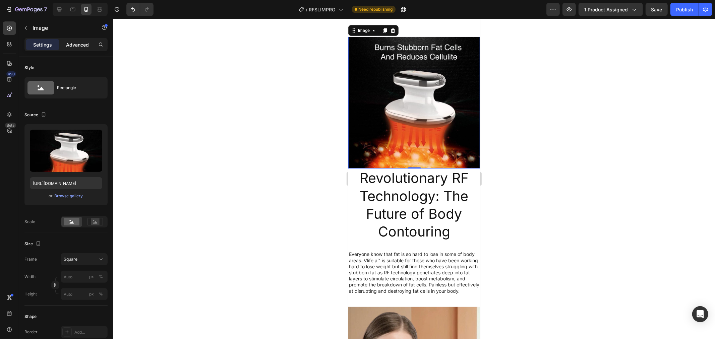
click at [89, 45] on p "Advanced" at bounding box center [77, 44] width 23 height 7
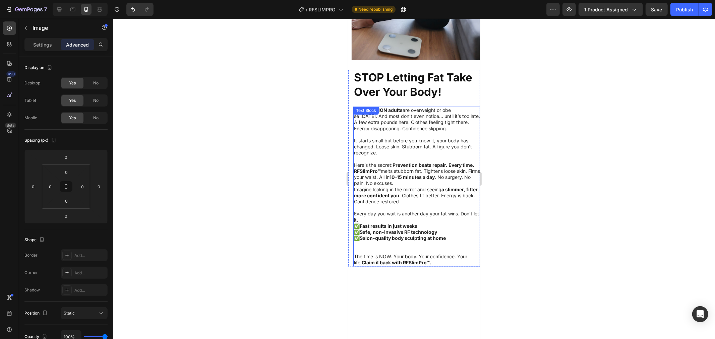
scroll to position [990, 0]
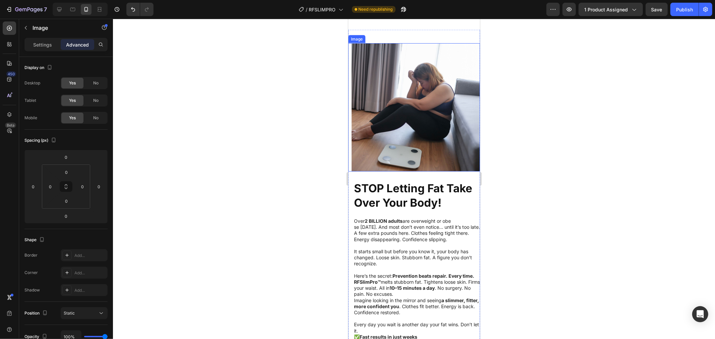
click at [375, 97] on img at bounding box center [416, 107] width 128 height 128
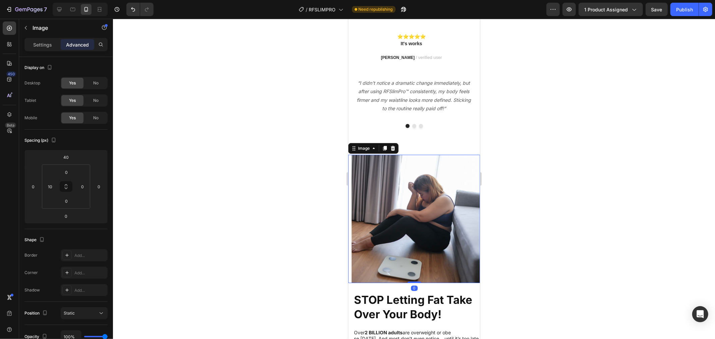
scroll to position [878, 0]
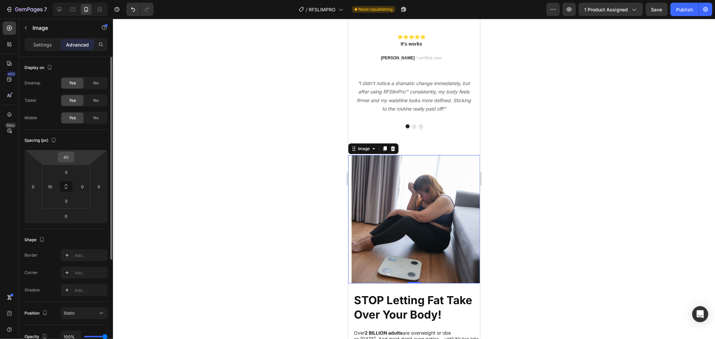
click at [73, 154] on div "40" at bounding box center [66, 157] width 17 height 11
click at [71, 157] on input "40" at bounding box center [65, 157] width 13 height 10
drag, startPoint x: 70, startPoint y: 157, endPoint x: 64, endPoint y: 158, distance: 6.8
click at [64, 158] on input "40" at bounding box center [65, 157] width 13 height 10
click at [66, 158] on input "40" at bounding box center [65, 157] width 13 height 10
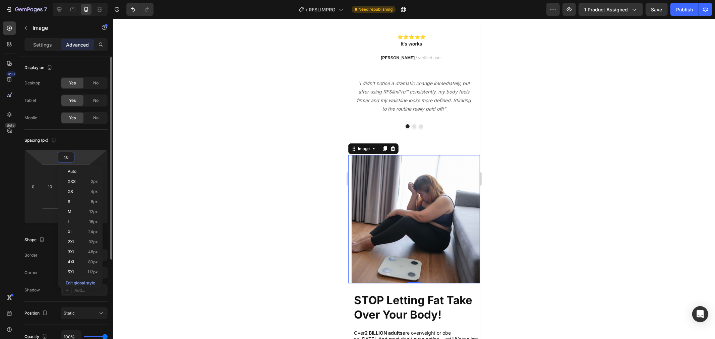
type input "0"
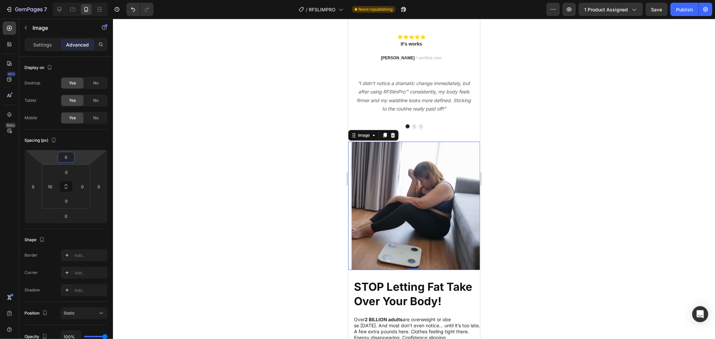
click at [155, 158] on div at bounding box center [414, 179] width 602 height 321
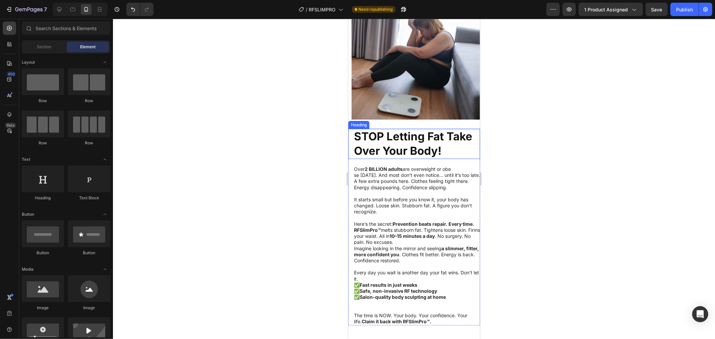
scroll to position [1027, 0]
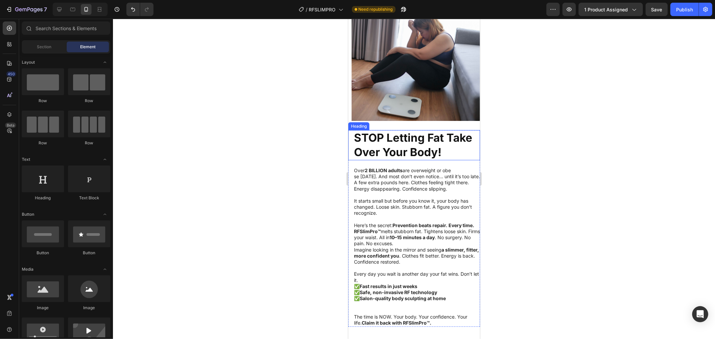
click at [399, 96] on img at bounding box center [416, 56] width 128 height 128
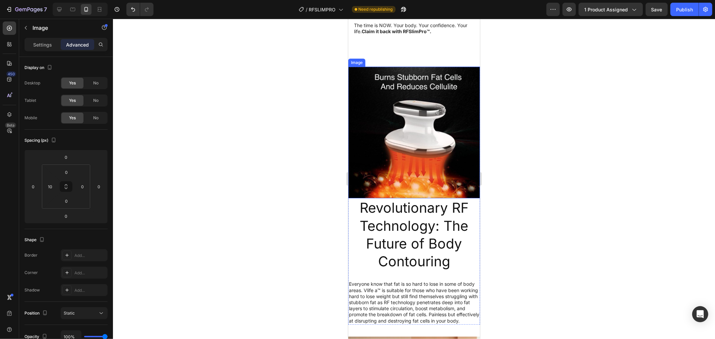
scroll to position [1362, 0]
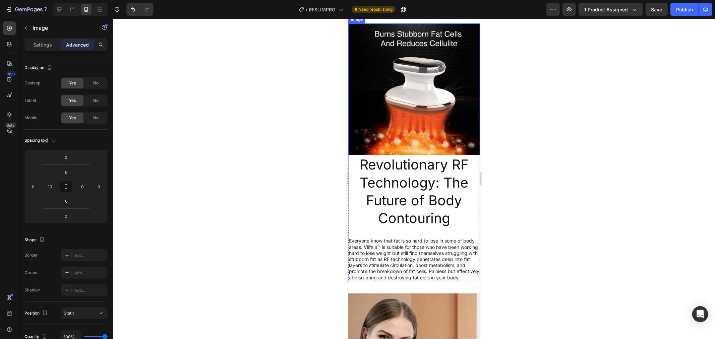
click at [388, 90] on img at bounding box center [414, 89] width 132 height 132
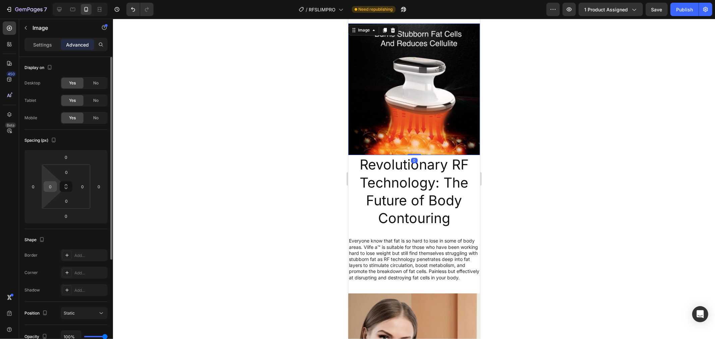
click at [55, 183] on div "0" at bounding box center [50, 186] width 13 height 11
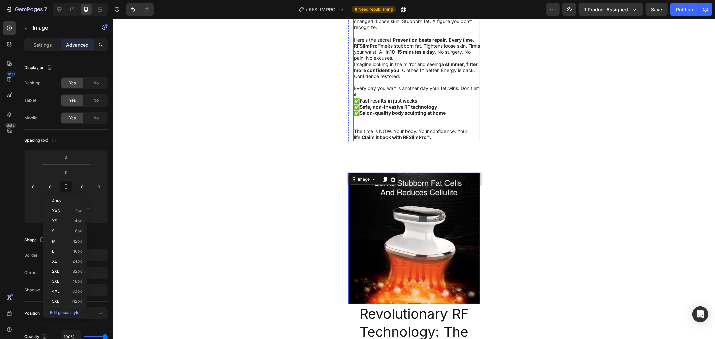
scroll to position [1027, 0]
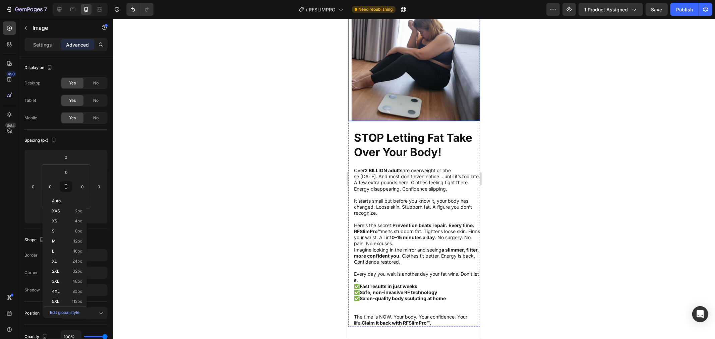
click at [404, 81] on img at bounding box center [416, 56] width 128 height 128
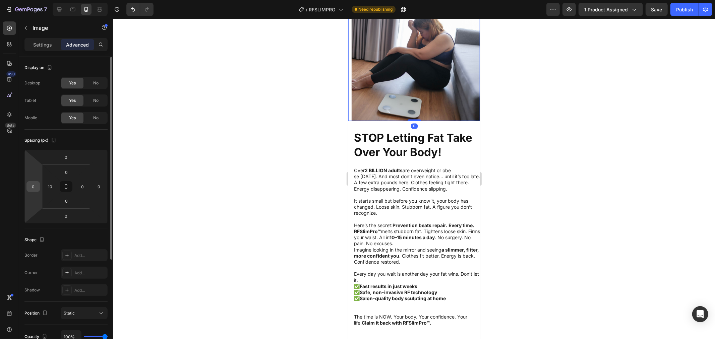
click at [35, 187] on input "0" at bounding box center [33, 187] width 10 height 10
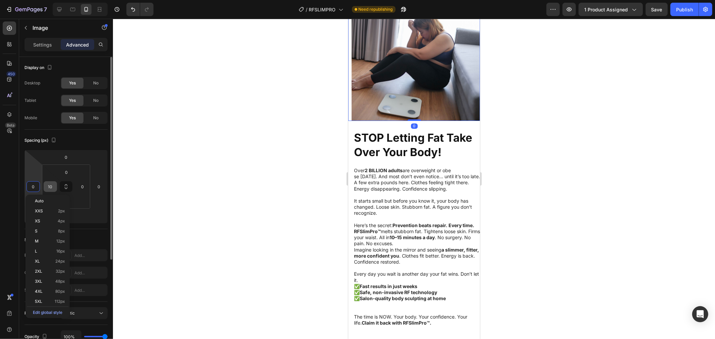
click at [53, 186] on input "10" at bounding box center [50, 187] width 10 height 10
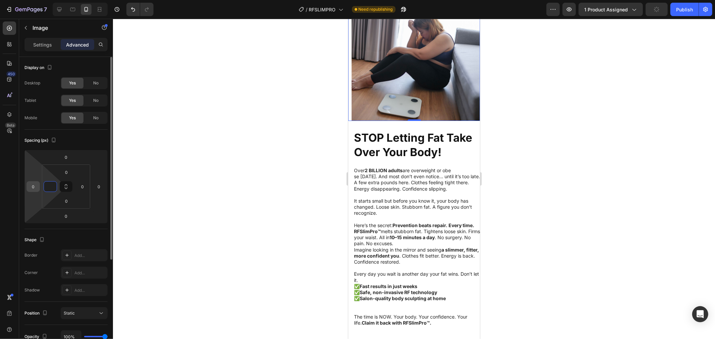
type input "0"
click at [35, 185] on input "0" at bounding box center [33, 187] width 10 height 10
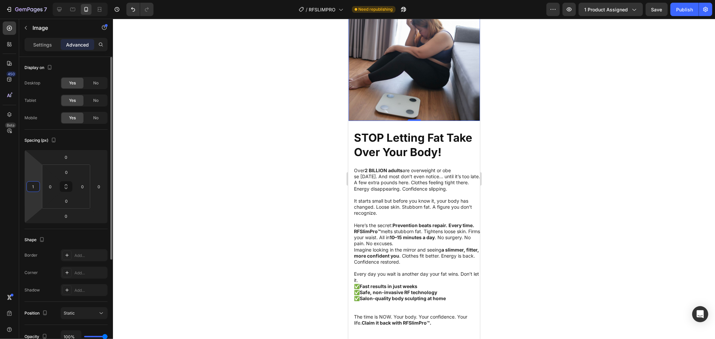
type input "10"
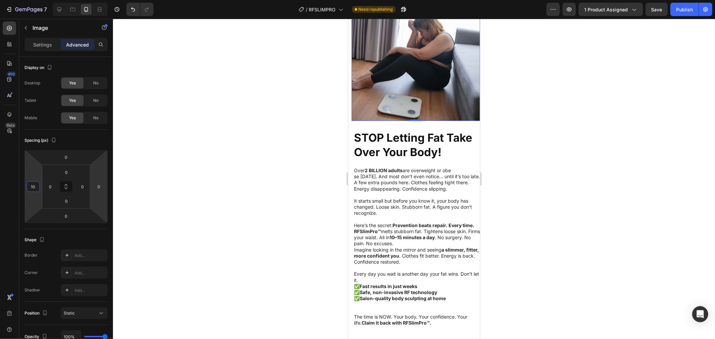
click at [200, 168] on div at bounding box center [414, 179] width 602 height 321
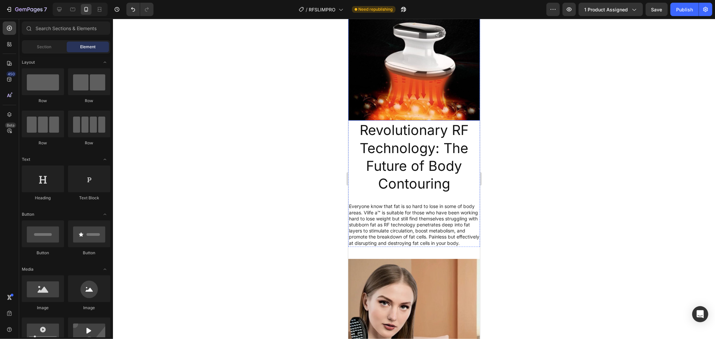
scroll to position [1400, 0]
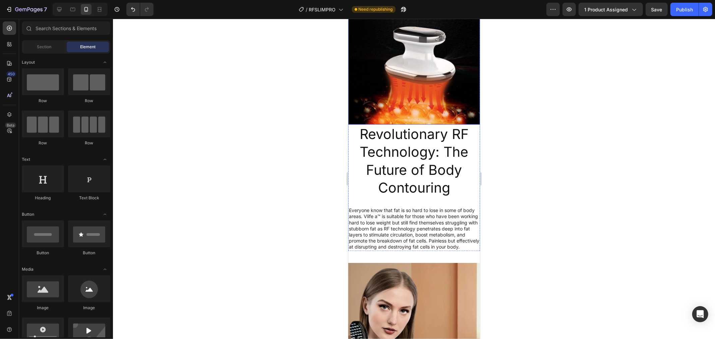
click at [393, 88] on img at bounding box center [414, 59] width 132 height 132
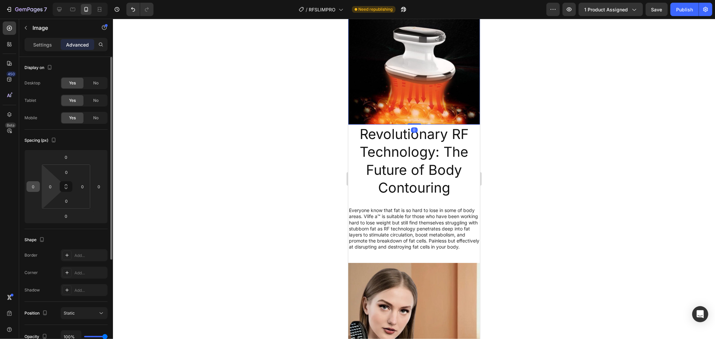
click at [37, 185] on input "0" at bounding box center [33, 187] width 10 height 10
type input "10"
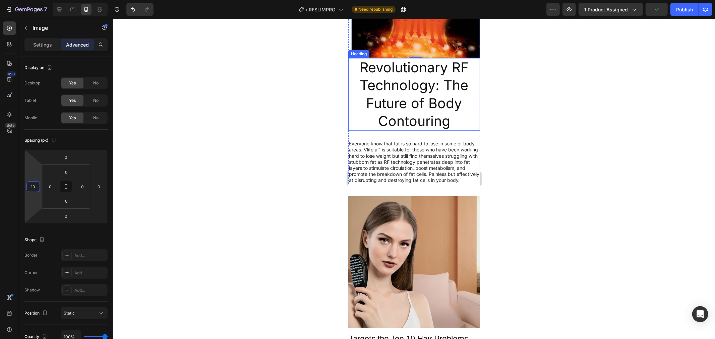
scroll to position [1471, 0]
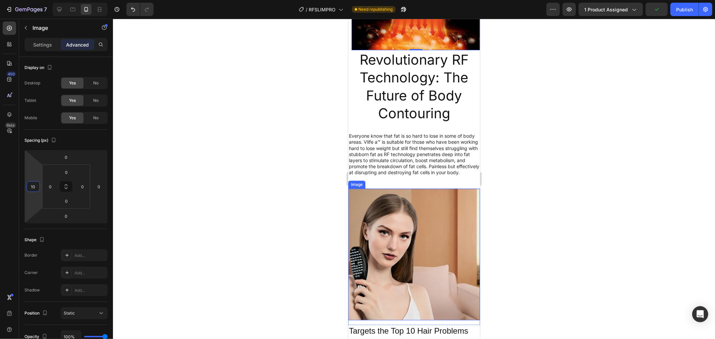
click at [388, 209] on img at bounding box center [414, 255] width 132 height 132
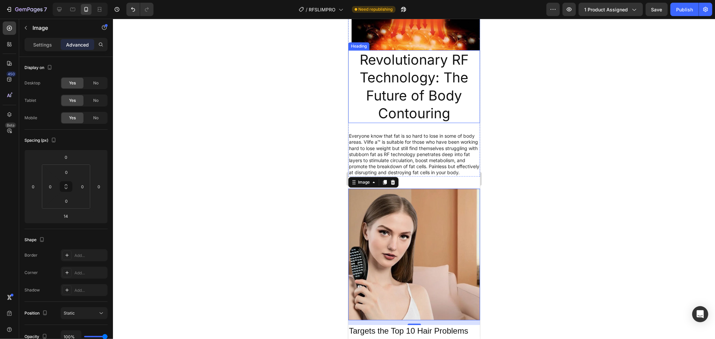
scroll to position [1322, 0]
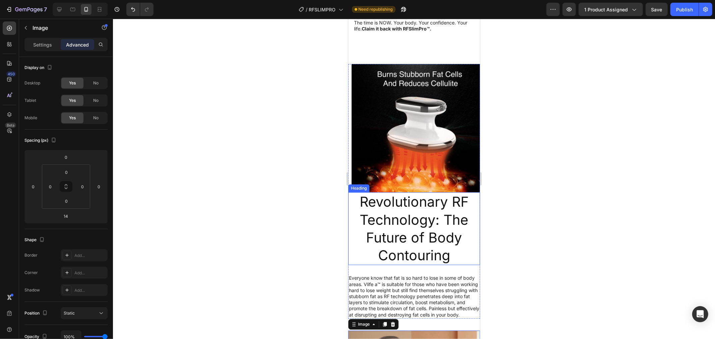
click at [395, 212] on h2 "Revolutionary RF Technology: The Future of Body Contouring" at bounding box center [414, 228] width 132 height 73
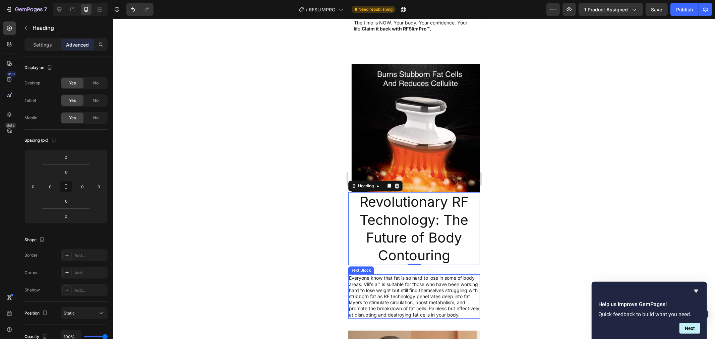
click at [398, 285] on p "Everyone know that fat is so hard to lose in some of body areas. Vlife a™ is su…" at bounding box center [414, 296] width 130 height 43
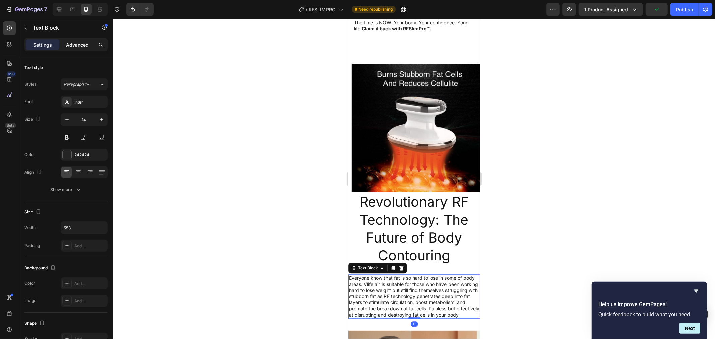
click at [78, 44] on p "Advanced" at bounding box center [77, 44] width 23 height 7
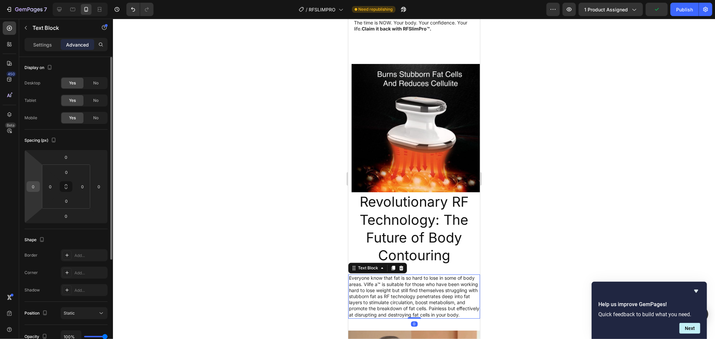
click at [35, 190] on input "0" at bounding box center [33, 187] width 10 height 10
type input "15"
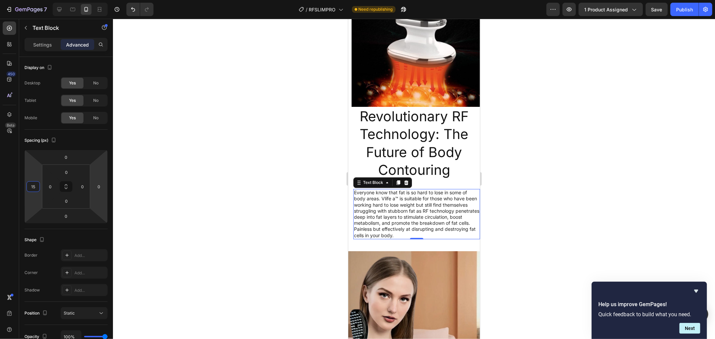
scroll to position [1434, 0]
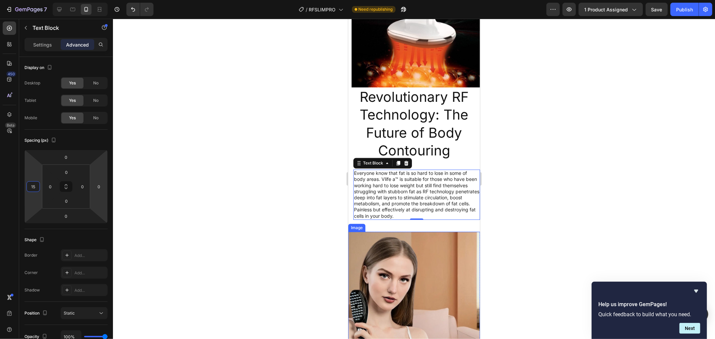
drag, startPoint x: 436, startPoint y: 247, endPoint x: 361, endPoint y: 228, distance: 77.4
click at [437, 247] on img at bounding box center [414, 298] width 132 height 132
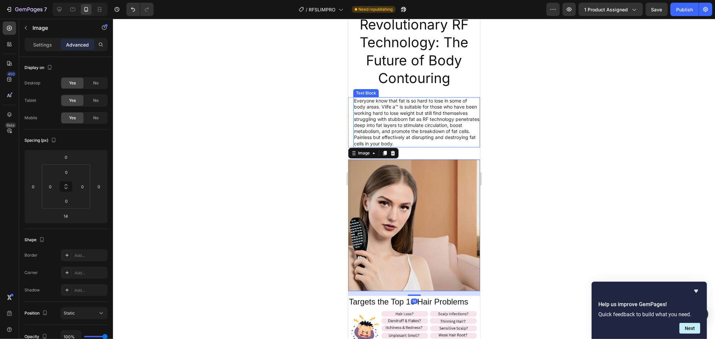
scroll to position [1508, 0]
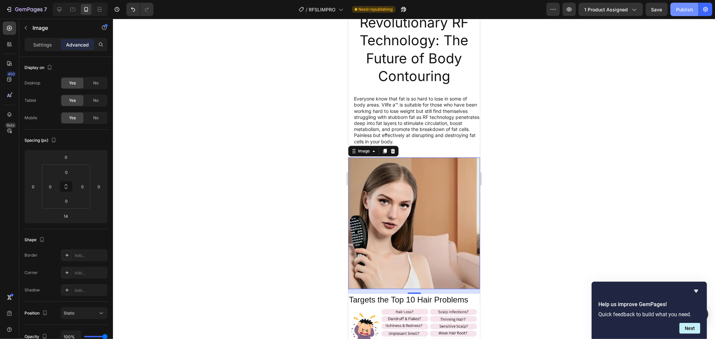
click at [689, 7] on div "Publish" at bounding box center [685, 9] width 17 height 7
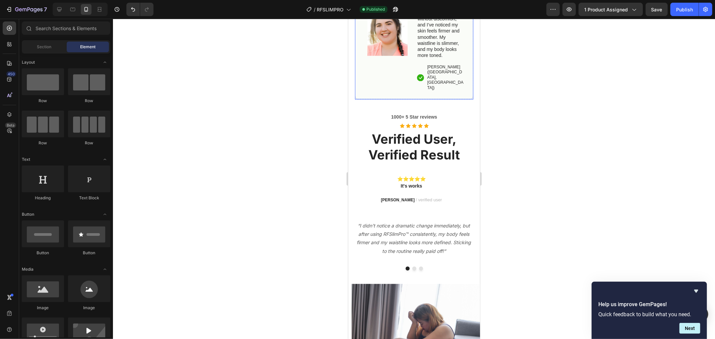
scroll to position [820, 0]
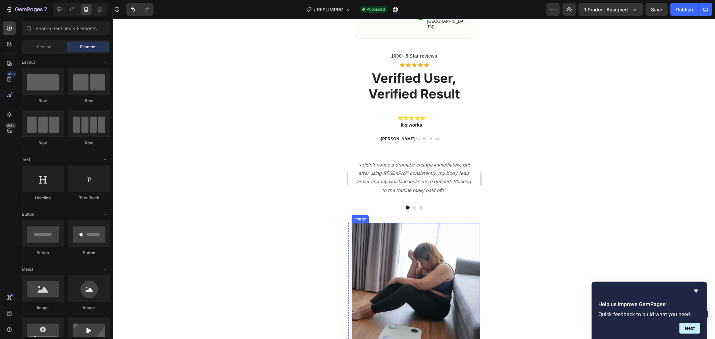
click at [439, 238] on img at bounding box center [416, 287] width 128 height 128
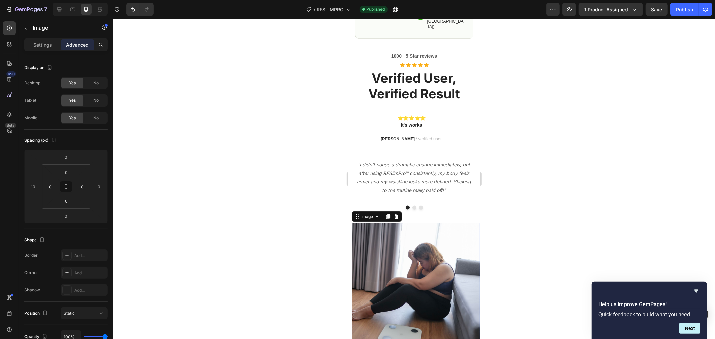
click at [85, 44] on p "Advanced" at bounding box center [77, 44] width 23 height 7
click at [82, 185] on input "0" at bounding box center [82, 187] width 10 height 10
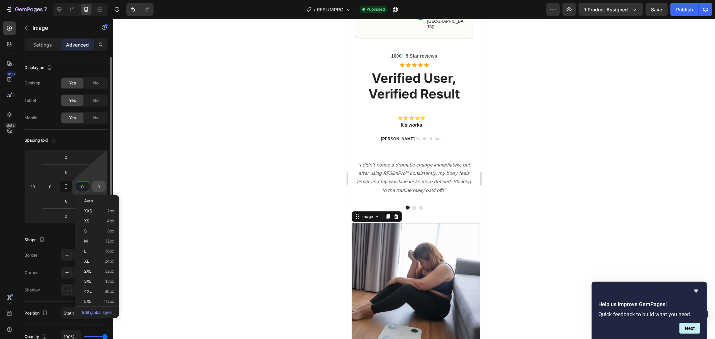
click at [105, 186] on div "0" at bounding box center [98, 186] width 13 height 11
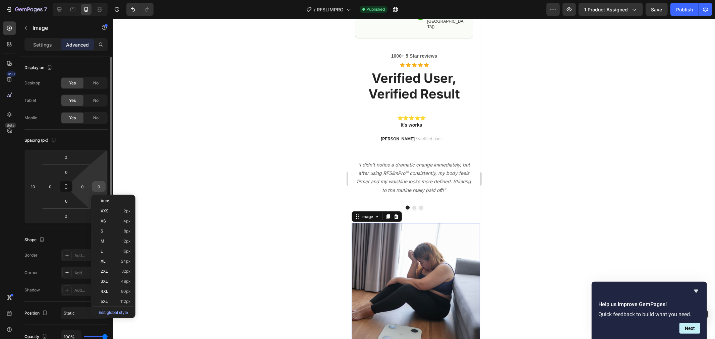
click at [102, 186] on input "0" at bounding box center [99, 187] width 10 height 10
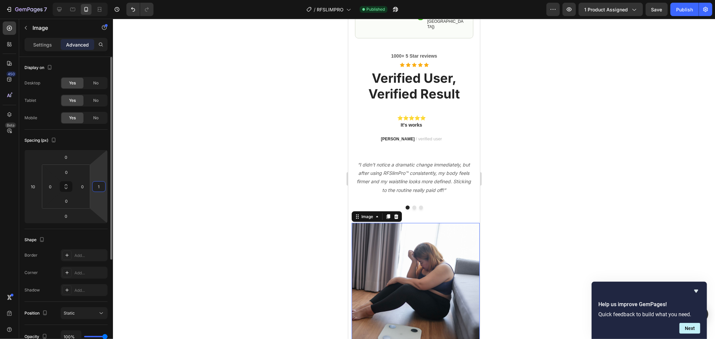
type input "10"
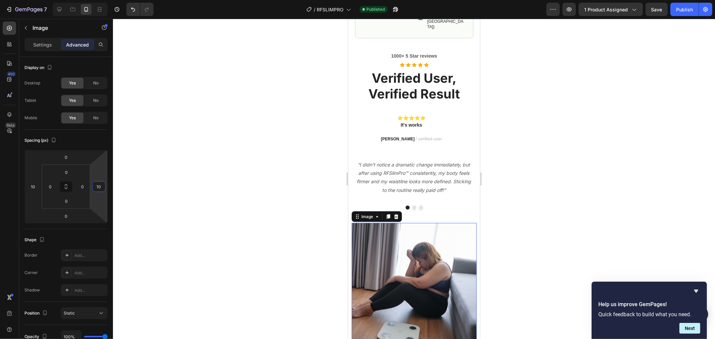
click at [551, 166] on div at bounding box center [414, 179] width 602 height 321
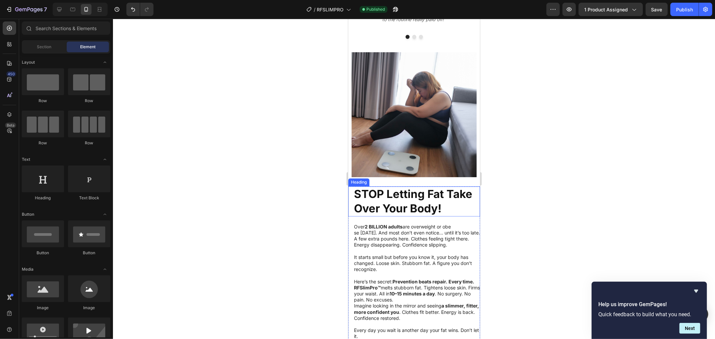
scroll to position [969, 0]
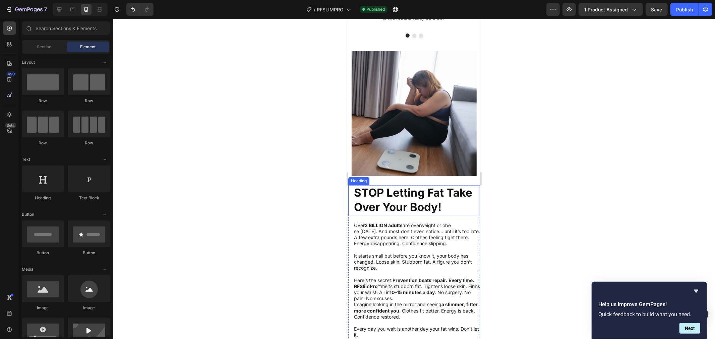
click at [432, 202] on strong "STOP Letting Fat Take Over Your Body!" at bounding box center [413, 200] width 118 height 28
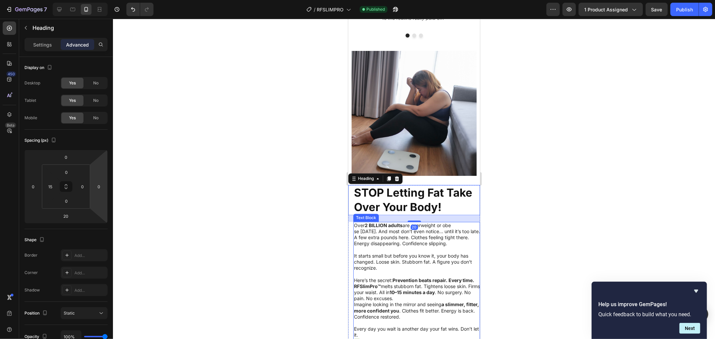
click at [436, 232] on p "se [DATE]. And most don’t even notice… until it’s too late." at bounding box center [417, 232] width 126 height 6
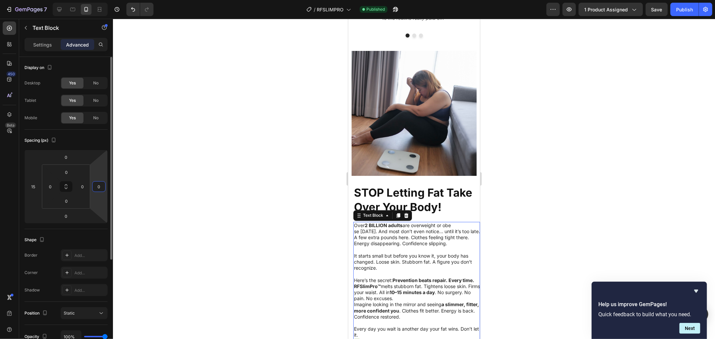
click at [96, 185] on input "0" at bounding box center [99, 187] width 10 height 10
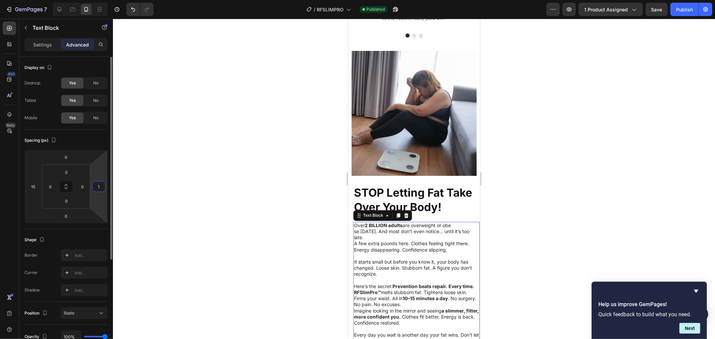
type input "15"
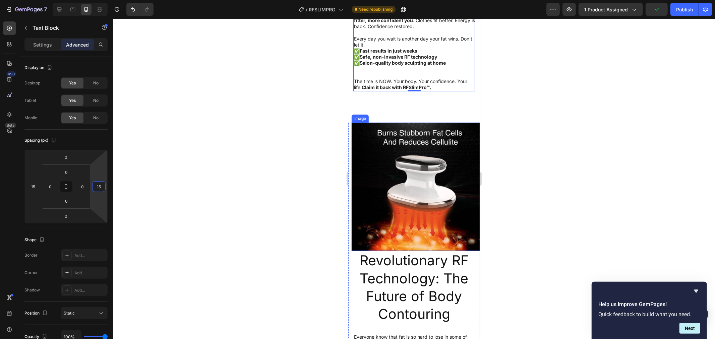
scroll to position [1267, 0]
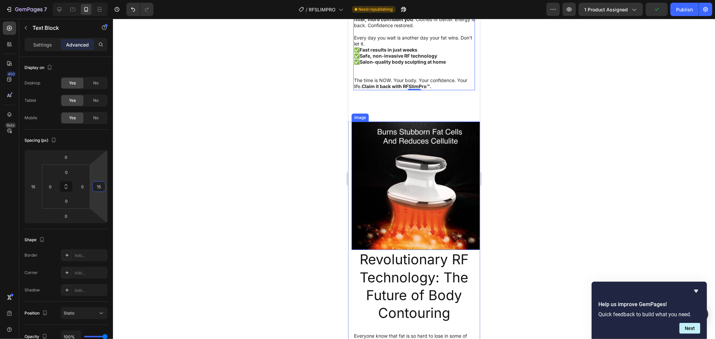
click at [410, 170] on img at bounding box center [416, 185] width 128 height 128
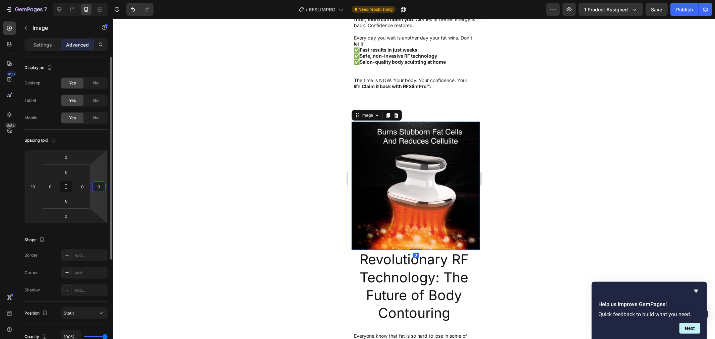
click at [98, 185] on input "0" at bounding box center [99, 187] width 10 height 10
type input "10"
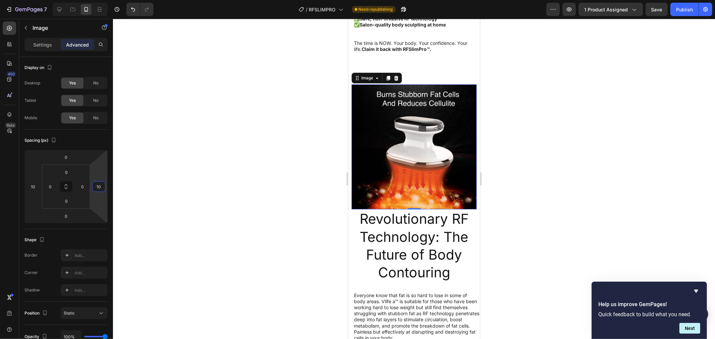
click at [534, 182] on div at bounding box center [414, 179] width 602 height 321
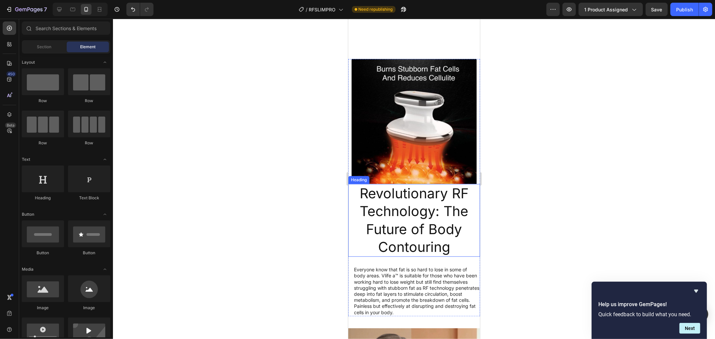
scroll to position [1379, 0]
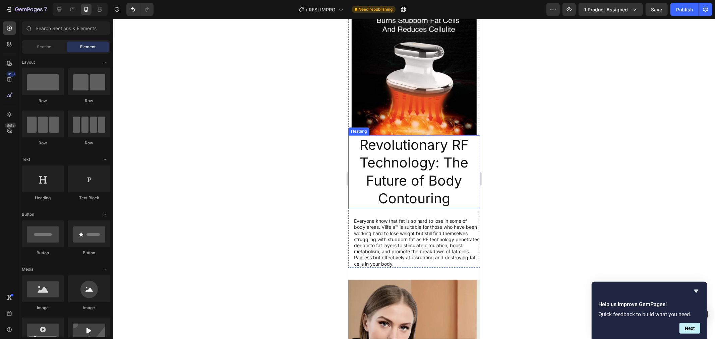
click at [435, 176] on h2 "Revolutionary RF Technology: The Future of Body Contouring" at bounding box center [414, 171] width 132 height 73
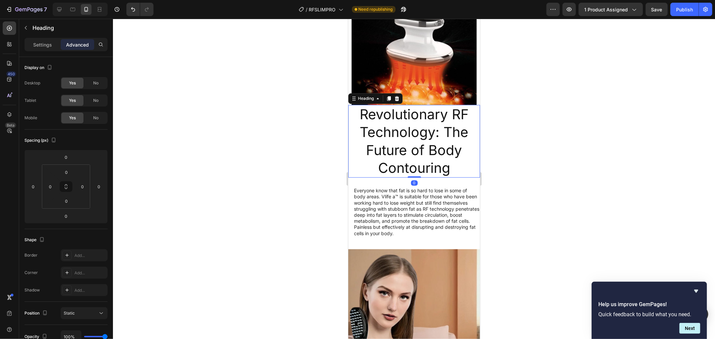
scroll to position [1416, 0]
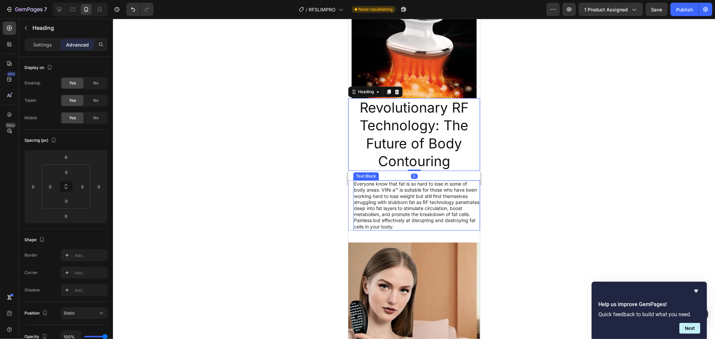
click at [430, 181] on p "Everyone know that fat is so hard to lose in some of body areas. Vlife a™ is su…" at bounding box center [416, 205] width 125 height 49
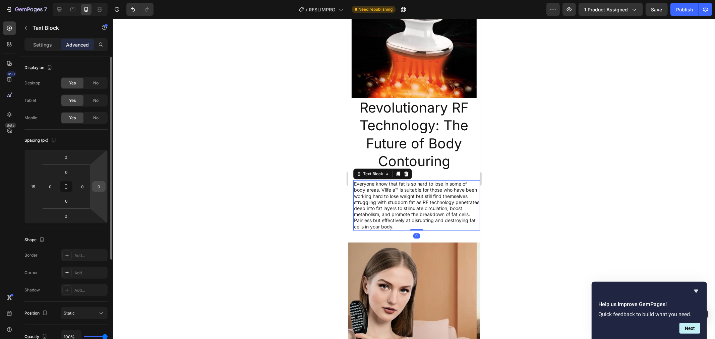
click at [98, 186] on input "0" at bounding box center [99, 187] width 10 height 10
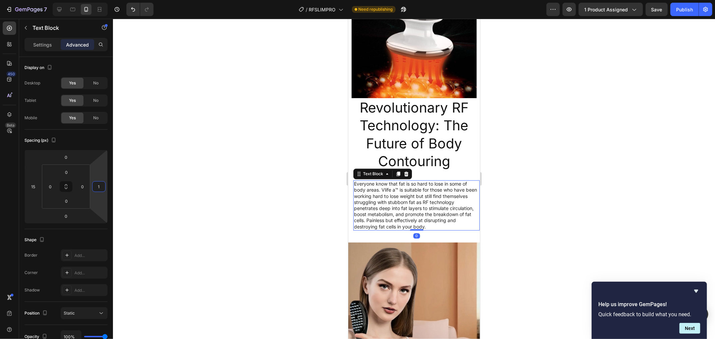
type input "15"
click at [508, 196] on div at bounding box center [414, 179] width 602 height 321
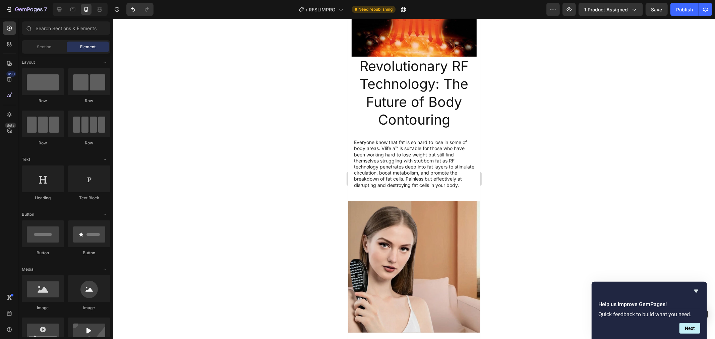
scroll to position [1491, 0]
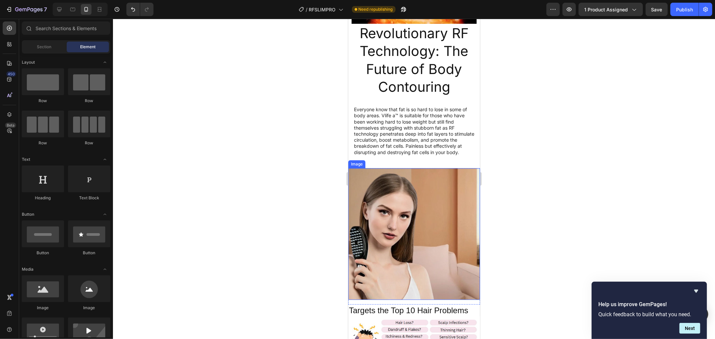
click at [429, 200] on img at bounding box center [414, 234] width 132 height 132
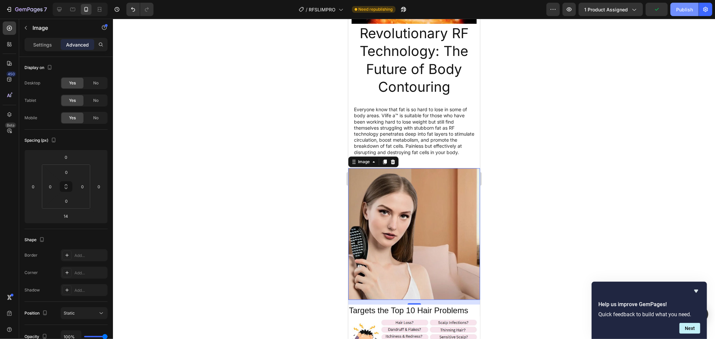
click at [686, 12] on div "Publish" at bounding box center [685, 9] width 17 height 7
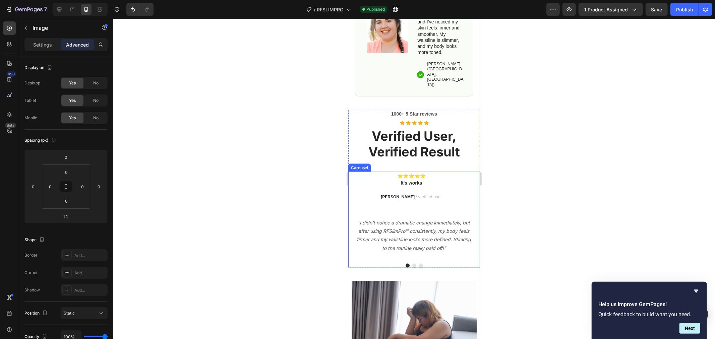
scroll to position [783, 0]
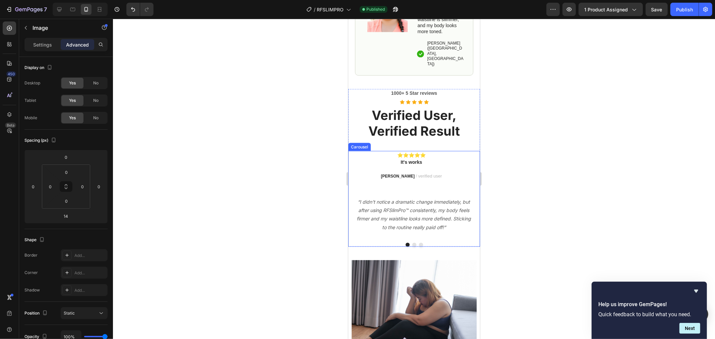
click at [417, 198] on p "“I didn’t notice a dramatic change immediately, but after using RFSlimPro™ cons…" at bounding box center [414, 215] width 120 height 34
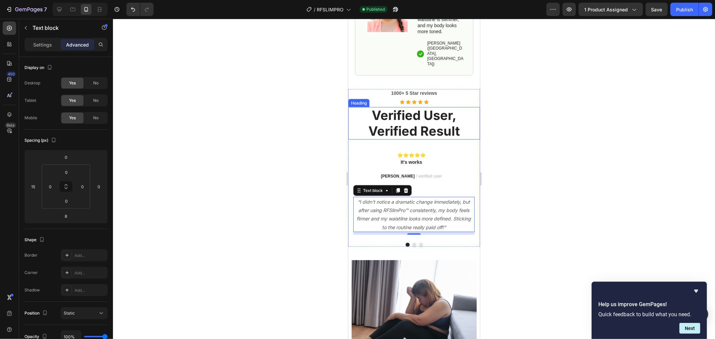
click at [469, 107] on h2 "Verified User, Verified Result" at bounding box center [414, 123] width 132 height 33
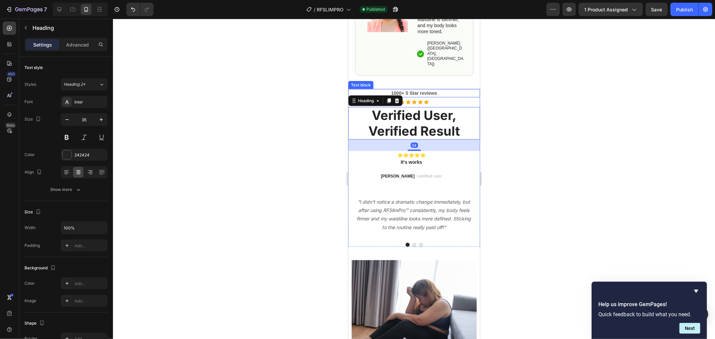
click at [460, 89] on div "1000+ 5 Star reviews" at bounding box center [414, 93] width 132 height 8
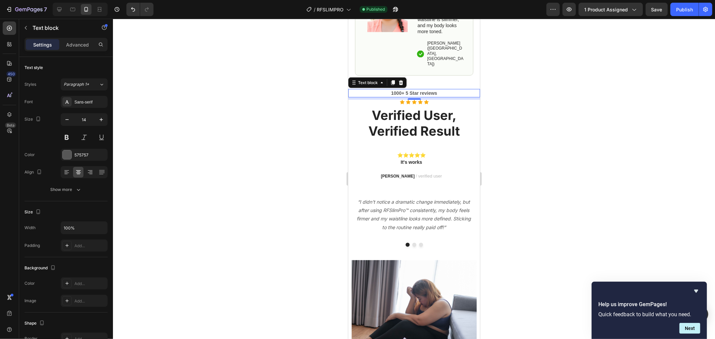
click at [512, 63] on div at bounding box center [414, 179] width 602 height 321
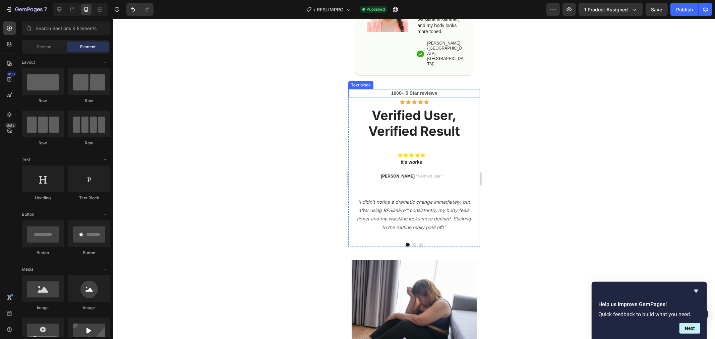
click at [457, 90] on p "1000+ 5 Star reviews" at bounding box center [414, 93] width 130 height 7
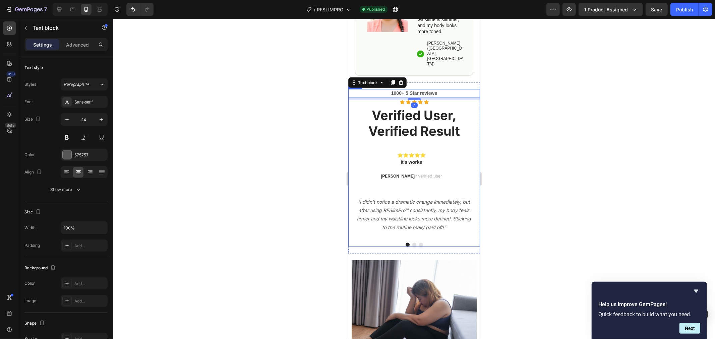
click at [459, 89] on div "1000+ 5 Star reviews Text block 7 Icon Icon Icon Icon Icon Icon List Hoz Verifi…" at bounding box center [414, 120] width 132 height 62
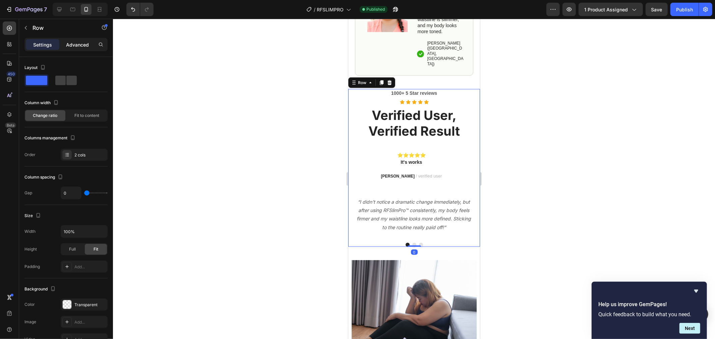
click at [80, 44] on p "Advanced" at bounding box center [77, 44] width 23 height 7
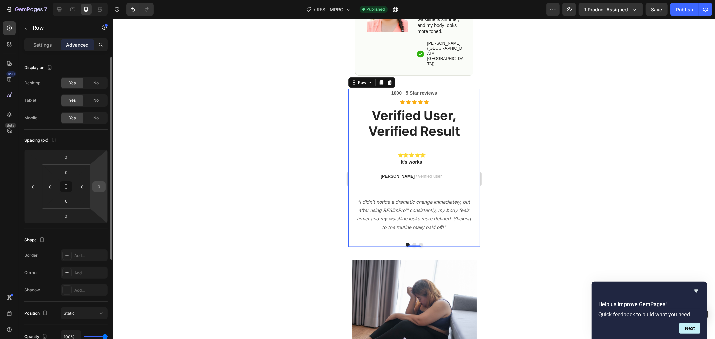
click at [99, 189] on input "0" at bounding box center [99, 187] width 10 height 10
type input "15"
click at [36, 185] on input "0" at bounding box center [33, 187] width 10 height 10
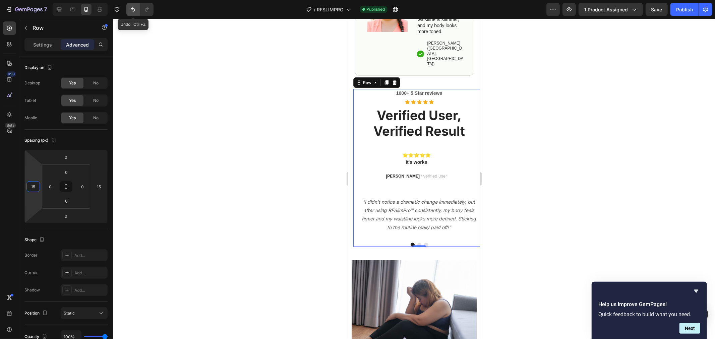
click at [130, 11] on icon "Undo/Redo" at bounding box center [133, 9] width 7 height 7
type input "0"
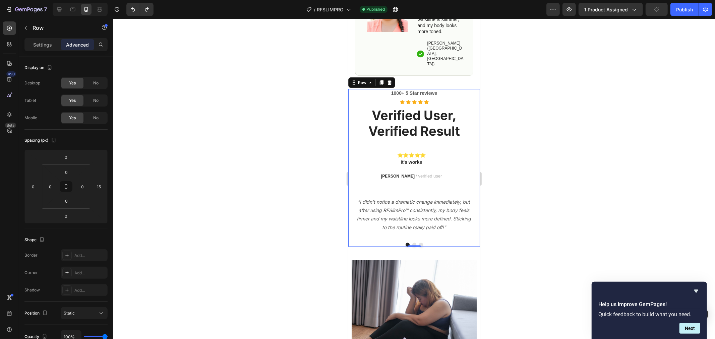
click at [589, 153] on div at bounding box center [414, 179] width 602 height 321
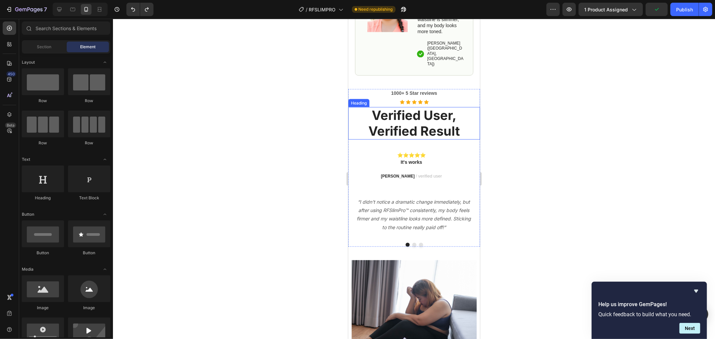
click at [453, 107] on span "Verified User, Verified Result" at bounding box center [414, 122] width 92 height 31
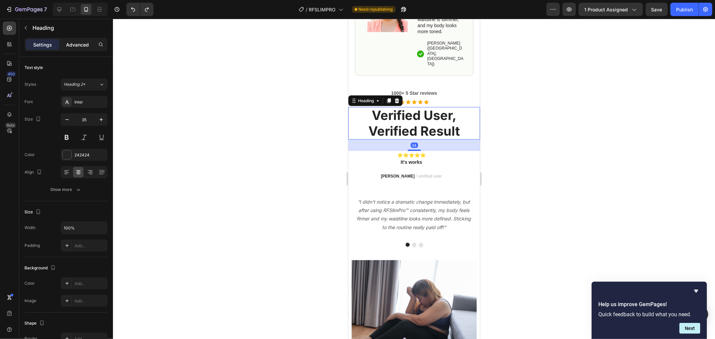
click at [81, 39] on div "Advanced" at bounding box center [78, 44] width 34 height 11
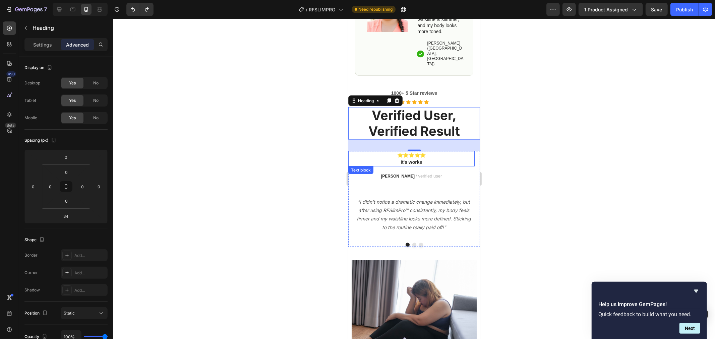
click at [446, 159] on p "It's works" at bounding box center [411, 162] width 125 height 7
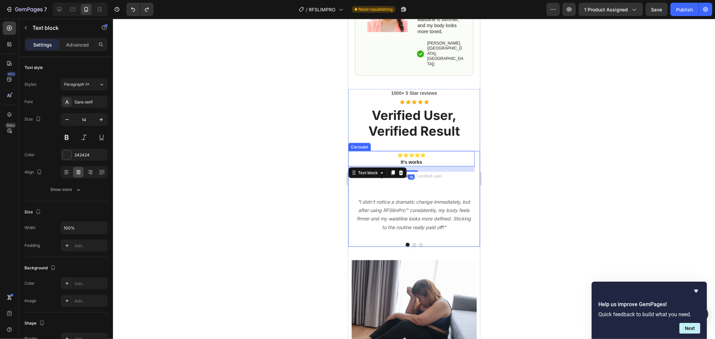
click at [447, 198] on p "“I didn’t notice a dramatic change immediately, but after using RFSlimPro™ cons…" at bounding box center [414, 215] width 120 height 34
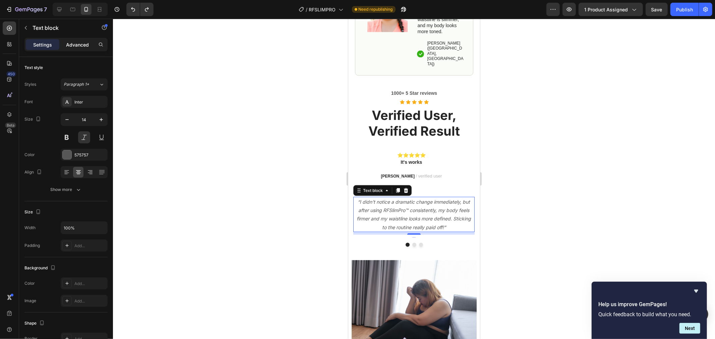
click at [72, 46] on p "Advanced" at bounding box center [77, 44] width 23 height 7
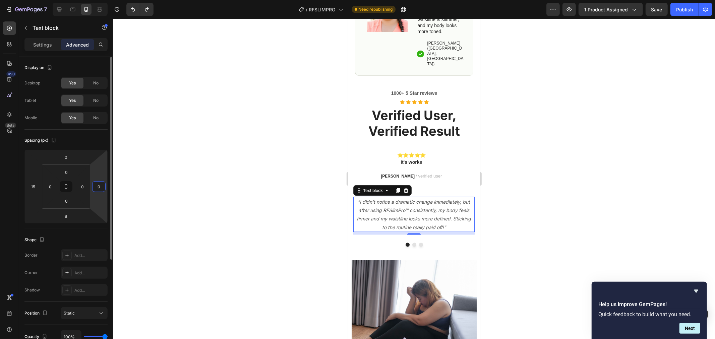
click at [100, 188] on input "0" at bounding box center [99, 187] width 10 height 10
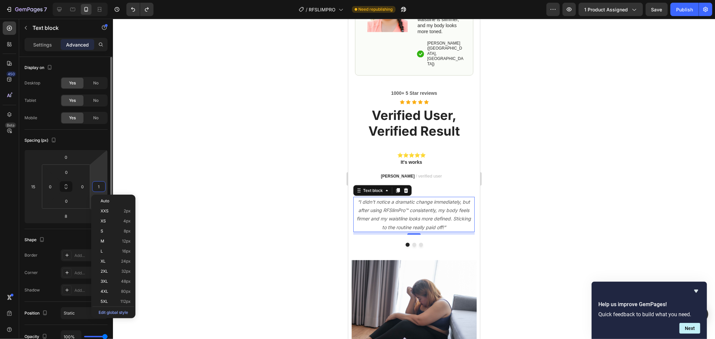
type input "15"
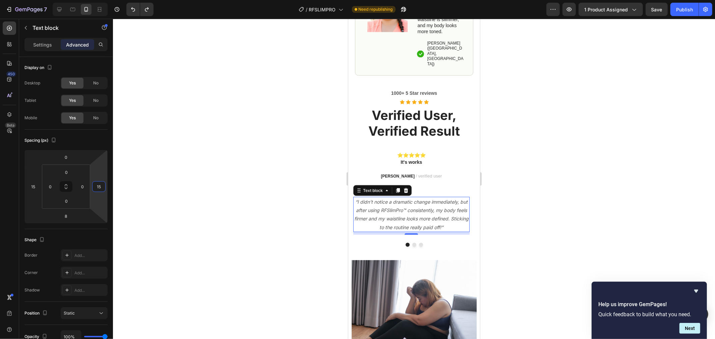
click at [200, 174] on div at bounding box center [414, 179] width 602 height 321
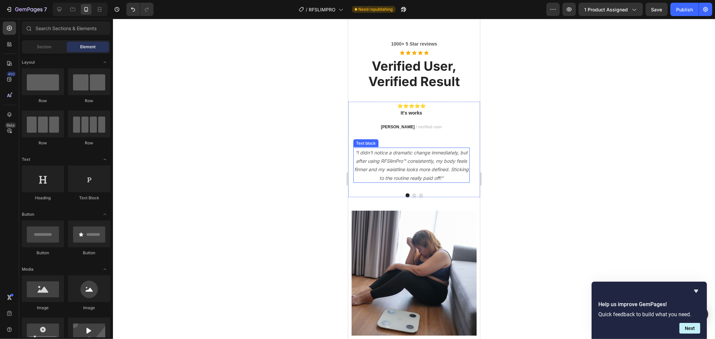
scroll to position [857, 0]
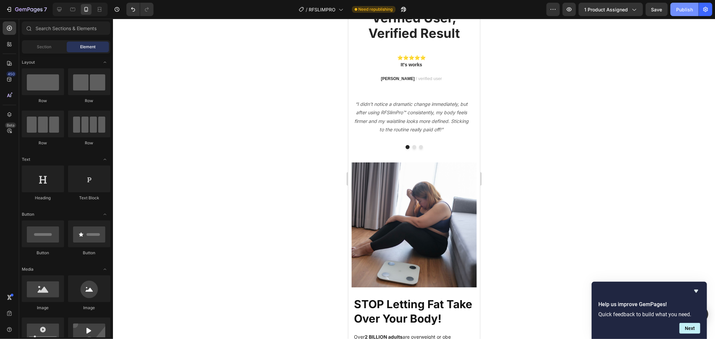
click at [682, 14] on button "Publish" at bounding box center [685, 9] width 28 height 13
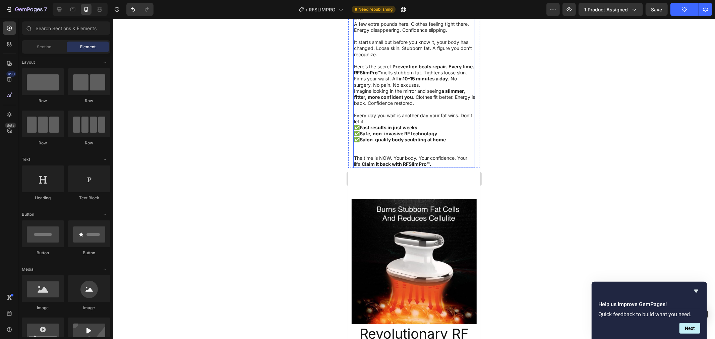
scroll to position [1192, 0]
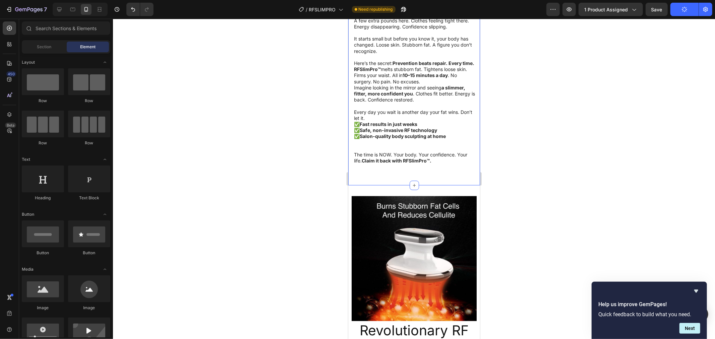
click at [413, 179] on div "STOP Letting Fat Take Over Your Body! Heading Over 2 BILLION adults are overwei…" at bounding box center [414, 2] width 132 height 365
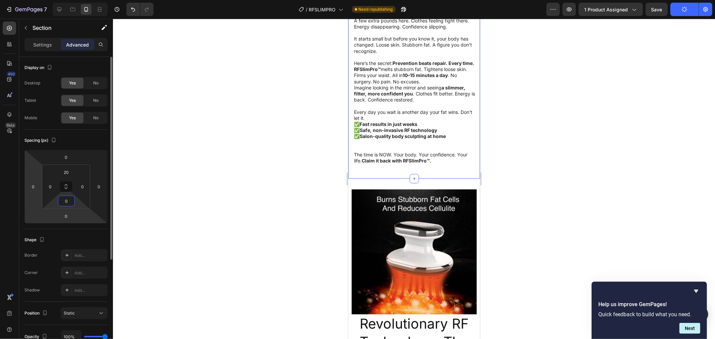
type input "00"
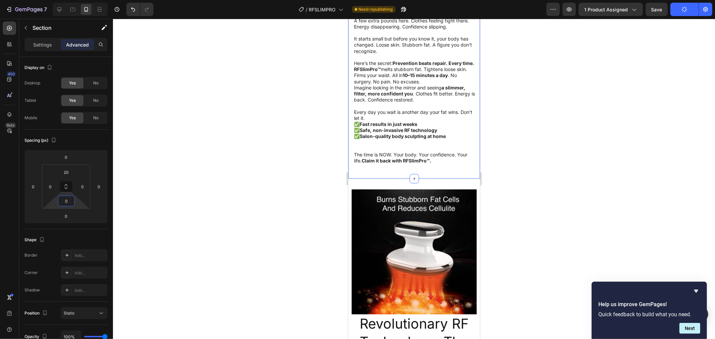
click at [205, 174] on div at bounding box center [414, 179] width 602 height 321
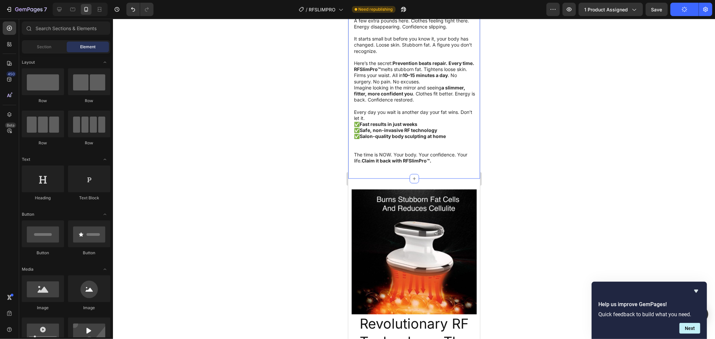
click at [410, 166] on div "STOP Letting Fat Take Over Your Body! Heading Over 2 BILLION adults are overwei…" at bounding box center [414, 3] width 132 height 352
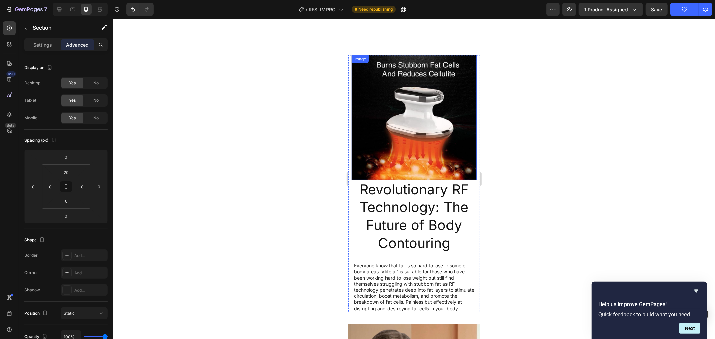
scroll to position [1267, 0]
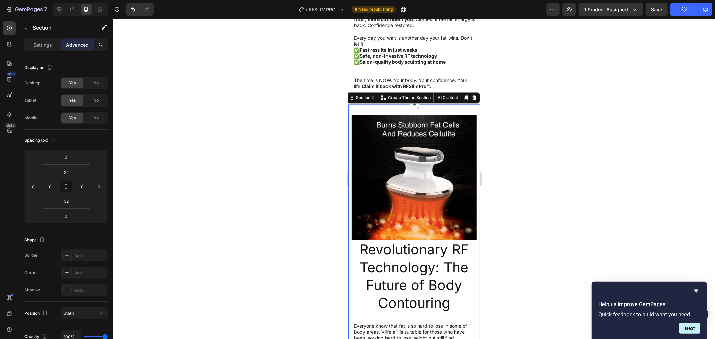
click at [325, 102] on div at bounding box center [414, 179] width 602 height 321
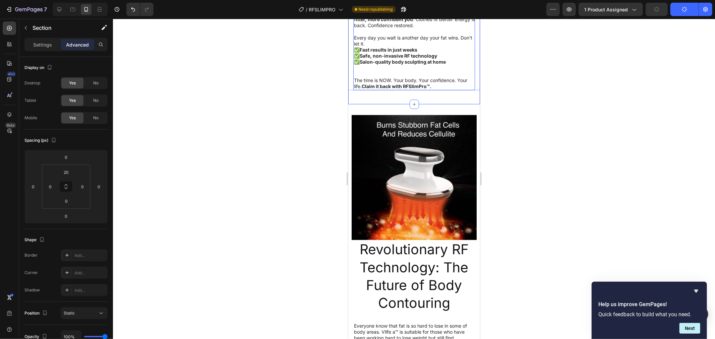
click at [435, 88] on p "The time is NOW. Your body. Your confidence. Your life. Claim it back with RFSl…" at bounding box center [414, 83] width 121 height 12
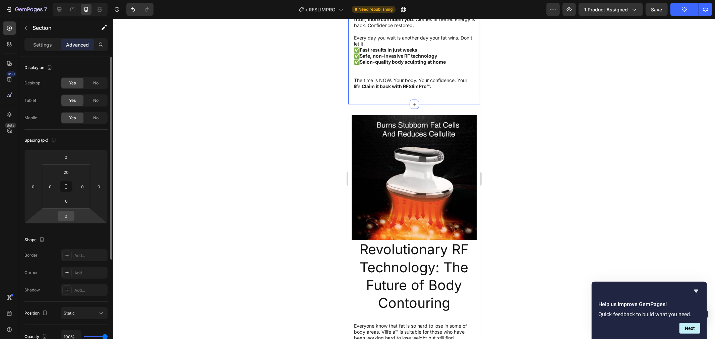
click at [72, 217] on input "0" at bounding box center [65, 216] width 13 height 10
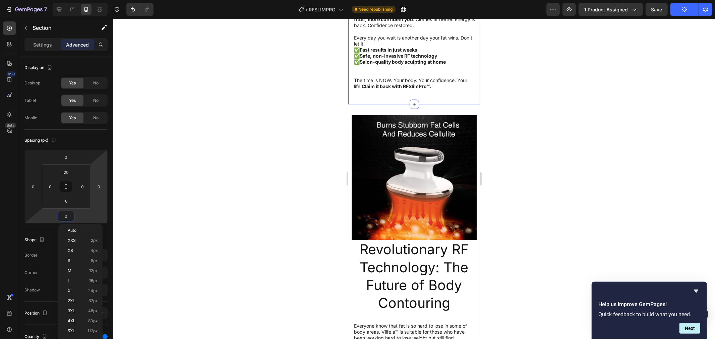
click at [154, 165] on div at bounding box center [414, 179] width 602 height 321
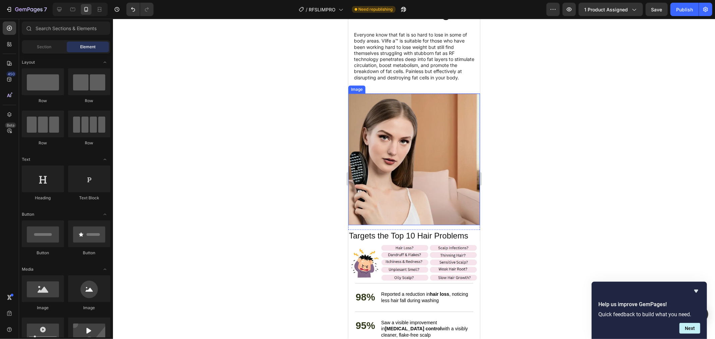
scroll to position [1565, 0]
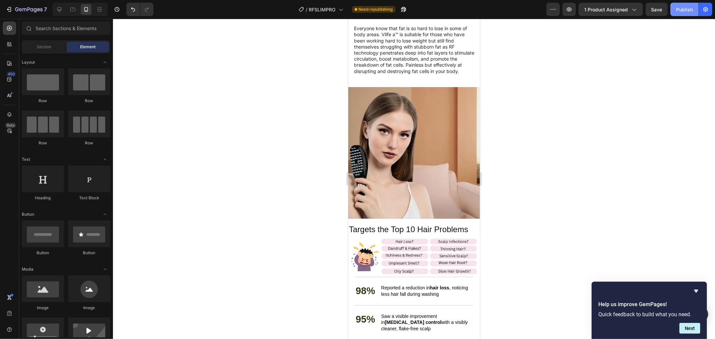
click at [690, 11] on div "Publish" at bounding box center [685, 9] width 17 height 7
click at [640, 82] on div at bounding box center [414, 179] width 602 height 321
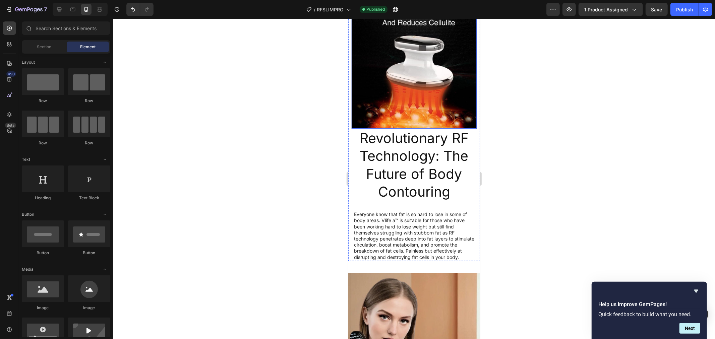
scroll to position [1453, 0]
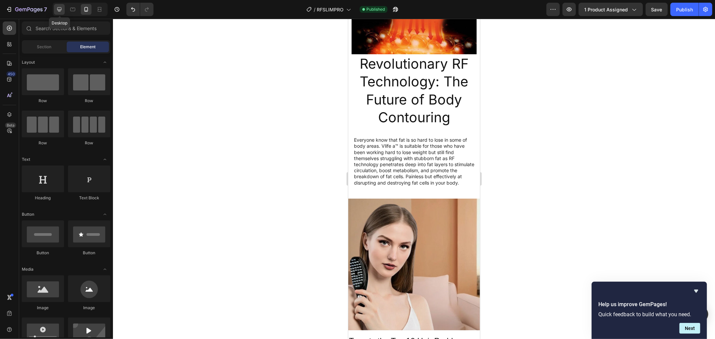
click at [62, 9] on icon at bounding box center [59, 9] width 7 height 7
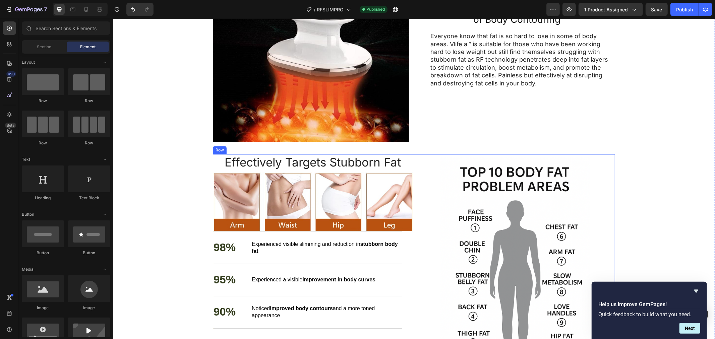
scroll to position [1423, 0]
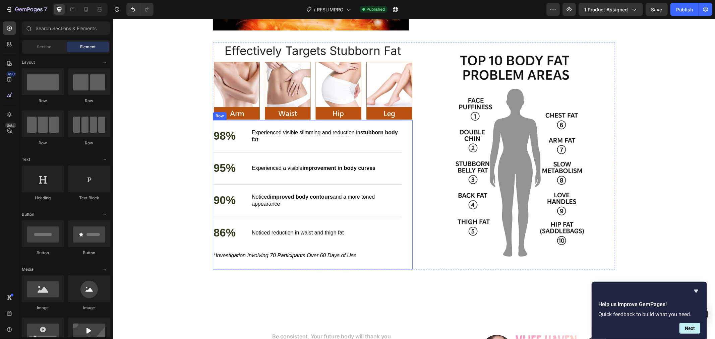
click at [391, 262] on div "98% Text Block Experienced visible slimming and reduction in stubborn body fat …" at bounding box center [307, 194] width 189 height 149
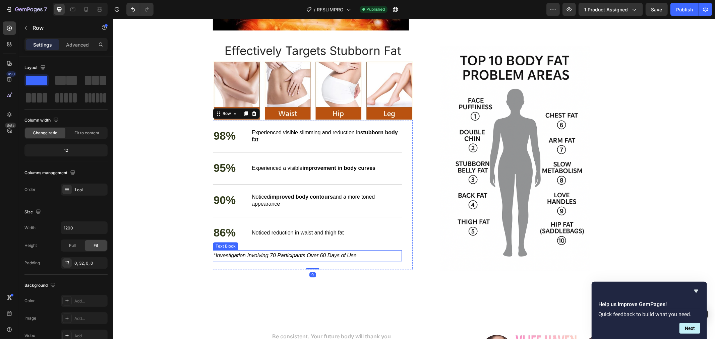
click at [178, 245] on div "Revolutionary RF Technology: The Future of Body Contouring Heading Everyone kno…" at bounding box center [414, 193] width 602 height 718
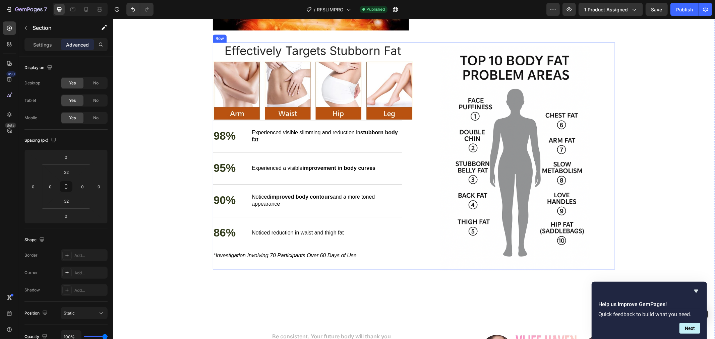
click at [411, 265] on div "Effectively Targets Stubborn Fat Heading Row Image 98% Text Block Experienced v…" at bounding box center [414, 155] width 402 height 227
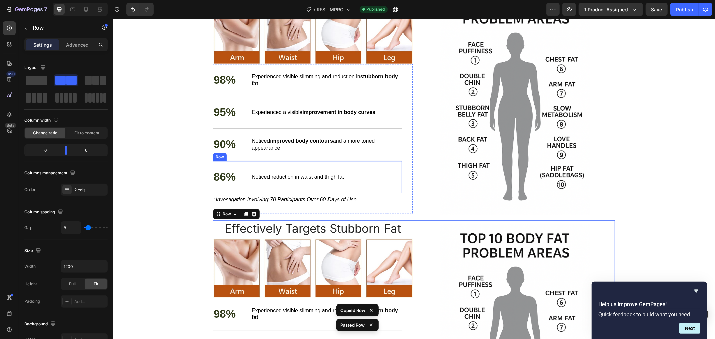
scroll to position [1471, 0]
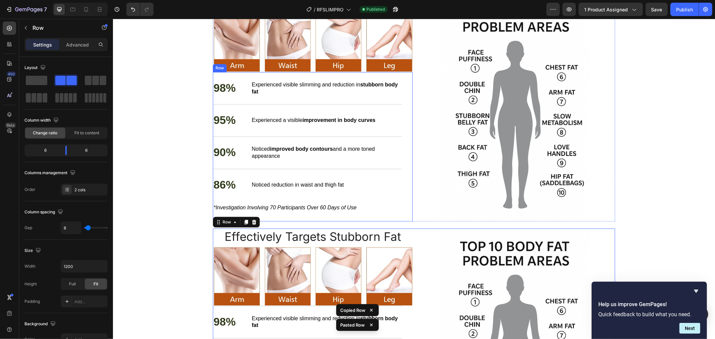
click at [410, 142] on div "98% Text Block Experienced visible slimming and reduction in stubborn body fat …" at bounding box center [313, 146] width 200 height 149
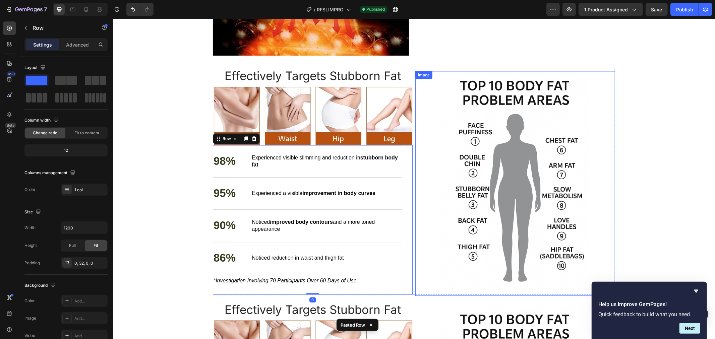
scroll to position [1397, 0]
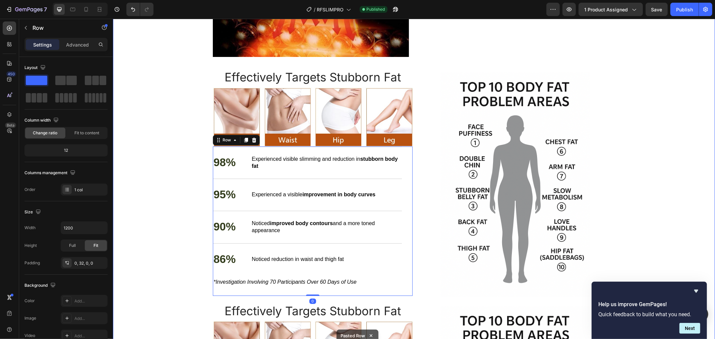
click at [181, 96] on div "Revolutionary RF Technology: The Future of Body Contouring Heading Everyone kno…" at bounding box center [414, 336] width 602 height 952
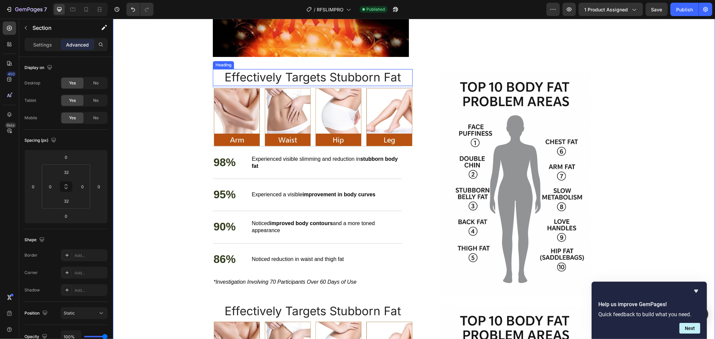
click at [220, 79] on h2 "Effectively Targets Stubborn Fat" at bounding box center [313, 77] width 200 height 17
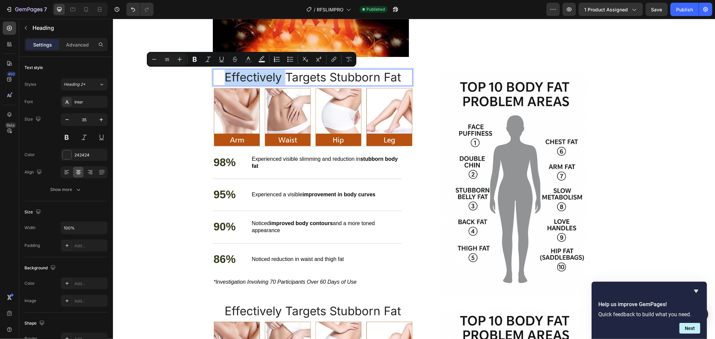
click at [222, 79] on p "Effectively Targets Stubborn Fat" at bounding box center [312, 76] width 199 height 15
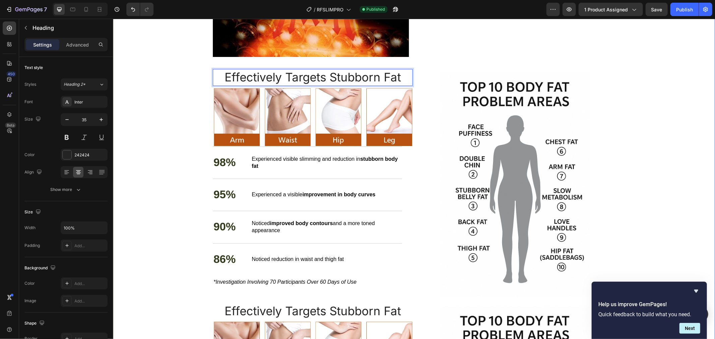
click at [196, 108] on div "Revolutionary RF Technology: The Future of Body Contouring Heading Everyone kno…" at bounding box center [414, 336] width 602 height 952
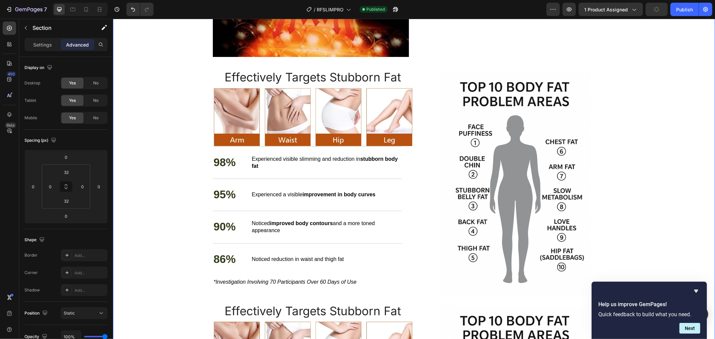
drag, startPoint x: 633, startPoint y: 127, endPoint x: 608, endPoint y: 127, distance: 25.2
click at [633, 127] on div "Revolutionary RF Technology: The Future of Body Contouring Heading Everyone kno…" at bounding box center [414, 336] width 602 height 952
click at [405, 277] on div "98% Text Block Experienced visible slimming and reduction in stubborn body fat …" at bounding box center [313, 220] width 200 height 149
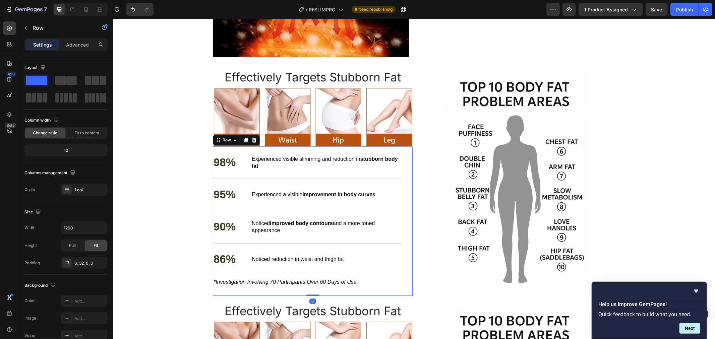
click at [418, 280] on img at bounding box center [515, 184] width 200 height 225
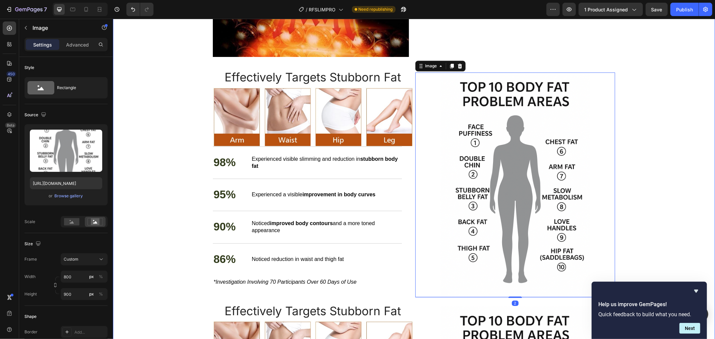
click at [209, 277] on div "Revolutionary RF Technology: The Future of Body Contouring Heading Everyone kno…" at bounding box center [414, 336] width 602 height 952
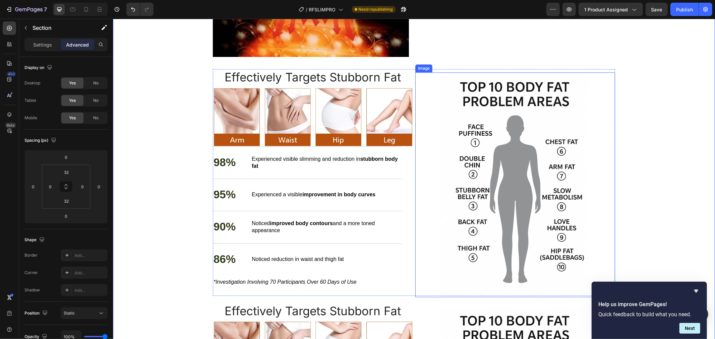
click at [418, 83] on img at bounding box center [515, 184] width 200 height 225
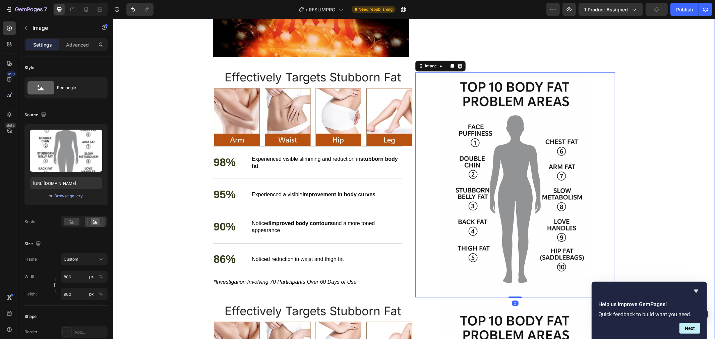
click at [640, 73] on div "Revolutionary RF Technology: The Future of Body Contouring Heading Everyone kno…" at bounding box center [414, 336] width 602 height 952
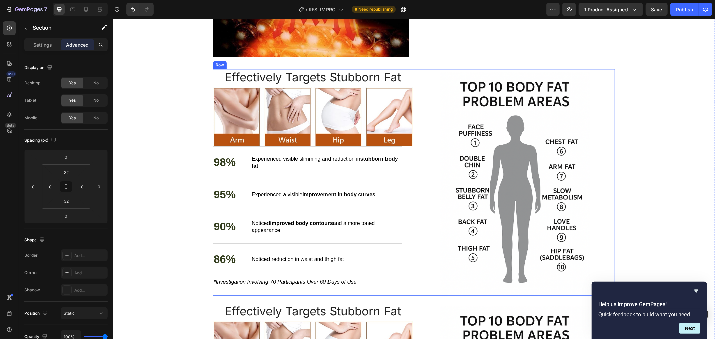
click at [470, 71] on div "Image" at bounding box center [515, 182] width 200 height 227
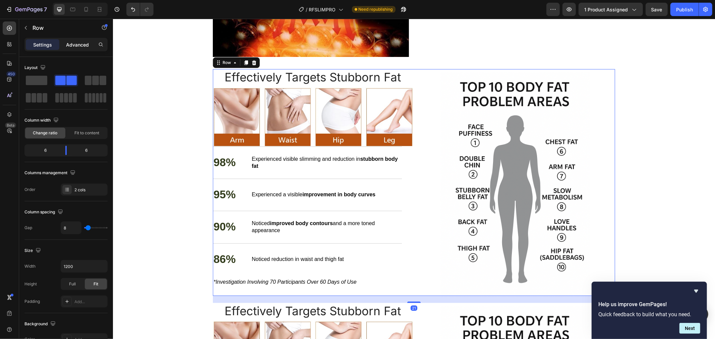
click at [76, 44] on p "Advanced" at bounding box center [77, 44] width 23 height 7
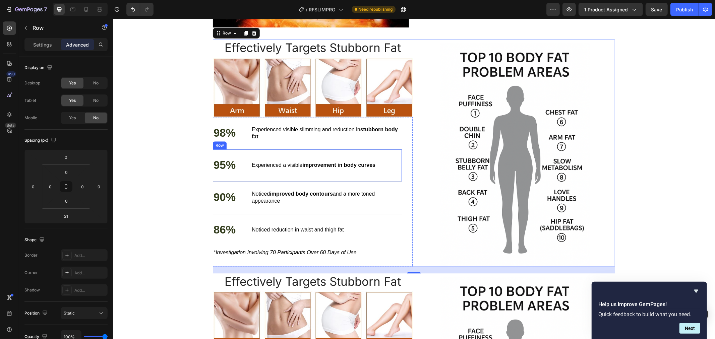
scroll to position [1471, 0]
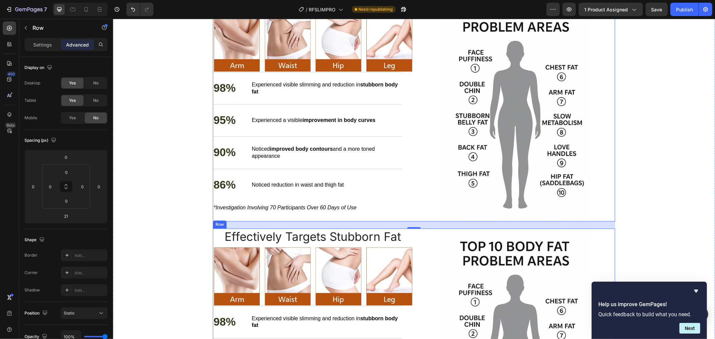
click at [447, 230] on div "Image" at bounding box center [515, 341] width 200 height 227
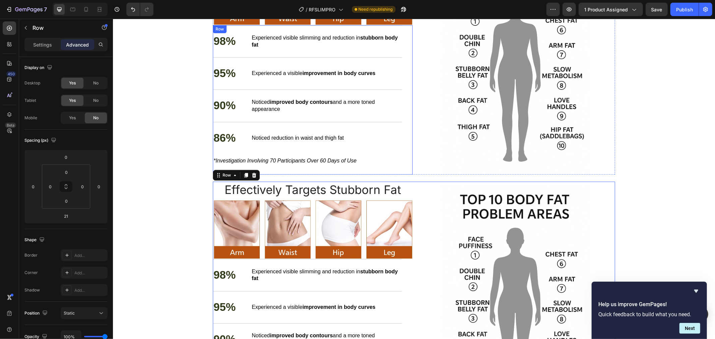
scroll to position [1546, 0]
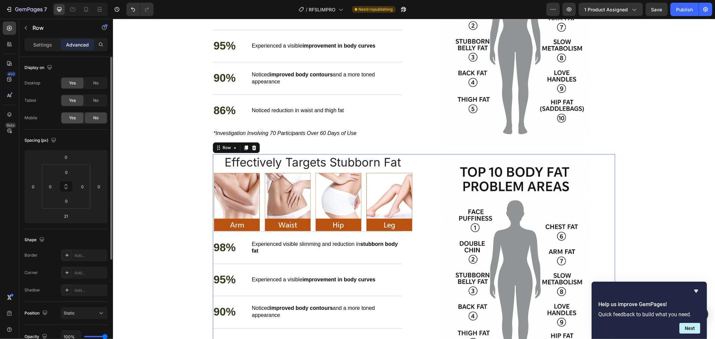
click at [75, 115] on span "Yes" at bounding box center [72, 118] width 7 height 6
click at [92, 101] on div "No" at bounding box center [96, 100] width 22 height 11
click at [96, 83] on span "No" at bounding box center [95, 83] width 5 height 6
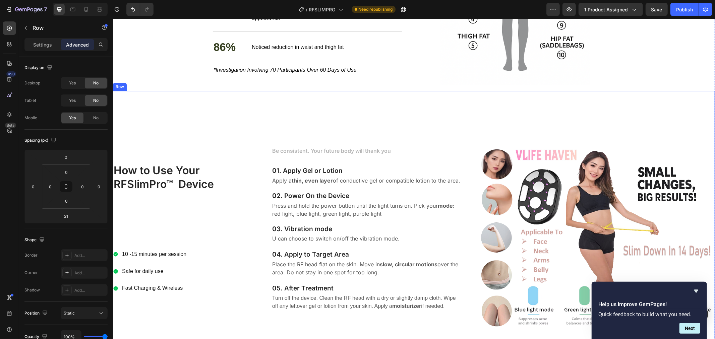
scroll to position [1620, 0]
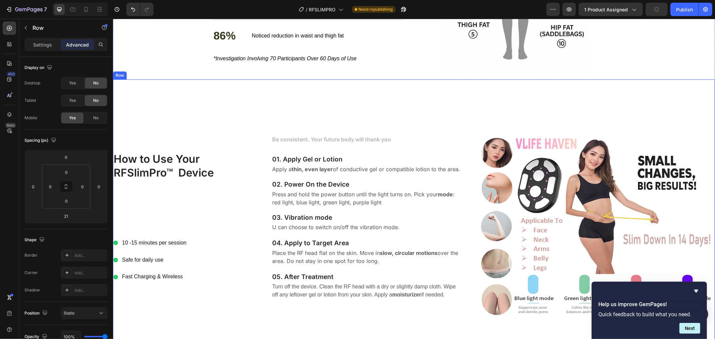
click at [281, 100] on div "Be consistent. Your future body will thank you Text block 01. Apply Gel or Loti…" at bounding box center [366, 217] width 190 height 254
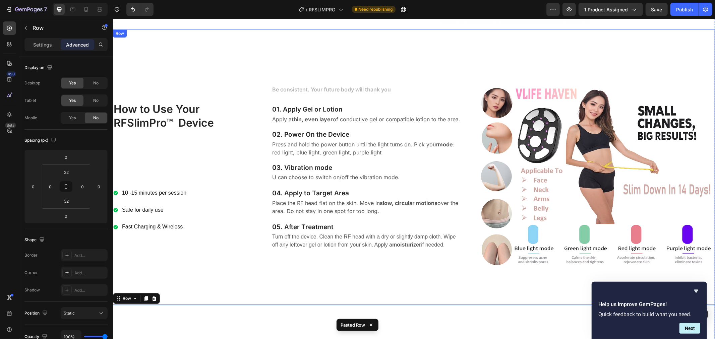
scroll to position [1596, 0]
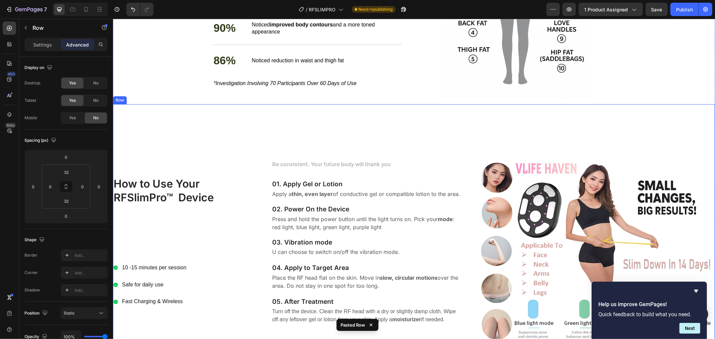
click at [234, 110] on div "How to Use Your RFSlimPro™ Device Heading 10 -15 minutes per session Safe for d…" at bounding box center [414, 242] width 602 height 276
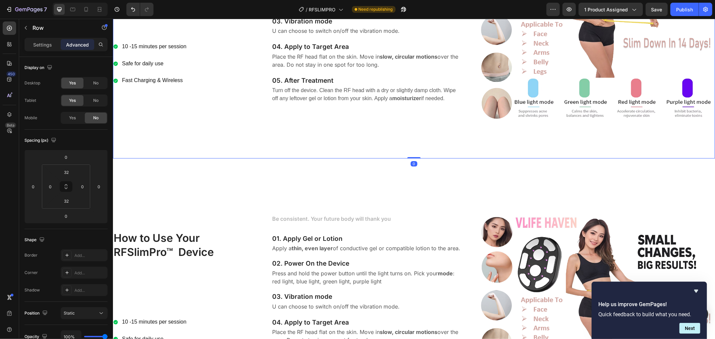
scroll to position [1819, 0]
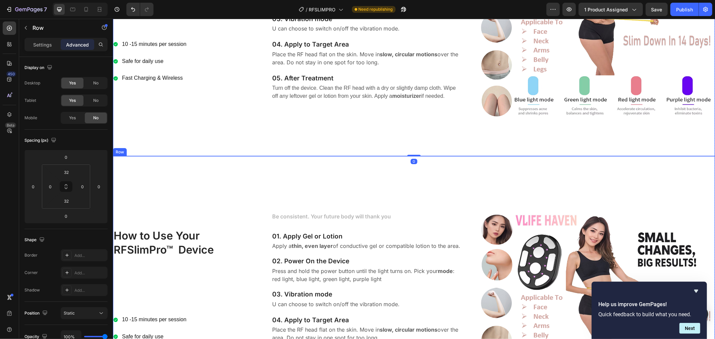
click at [231, 172] on div "How to Use Your RFSlimPro™ Device Heading 10 -15 minutes per session Safe for d…" at bounding box center [184, 294] width 143 height 254
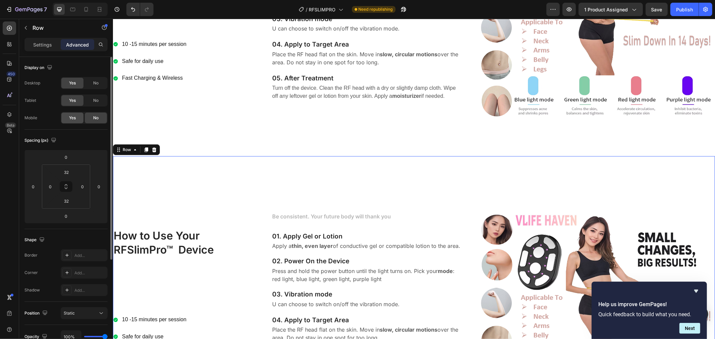
click at [68, 118] on div "Yes" at bounding box center [72, 118] width 22 height 11
click at [92, 102] on div "No" at bounding box center [96, 100] width 22 height 11
click at [96, 81] on span "No" at bounding box center [95, 83] width 5 height 6
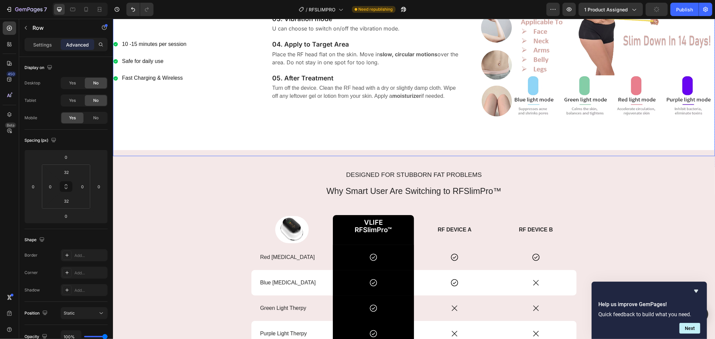
scroll to position [1931, 0]
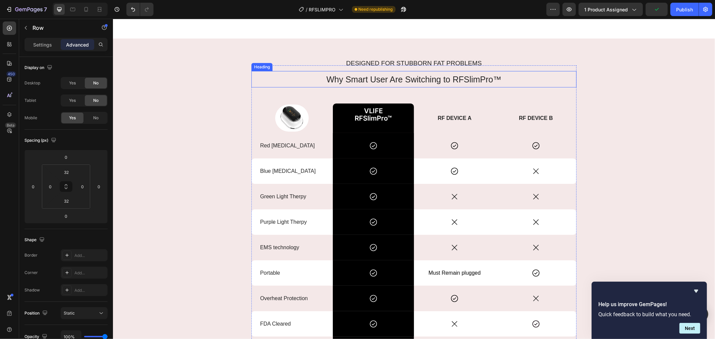
click at [284, 71] on h2 "Why Smart User Are Switching to RFSlimPro™" at bounding box center [413, 79] width 325 height 16
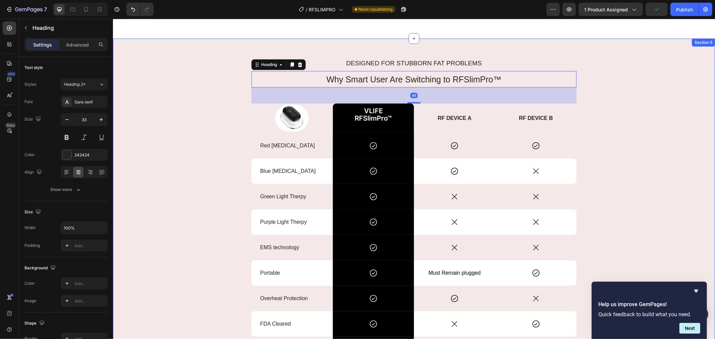
click at [284, 42] on div "Designed for Stubborn fat Problems Text Block Why Smart User Are Switching to R…" at bounding box center [414, 227] width 602 height 378
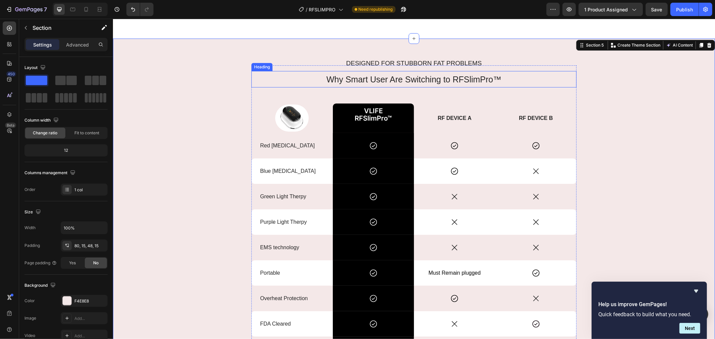
click at [281, 71] on h2 "Why Smart User Are Switching to RFSlimPro™" at bounding box center [413, 79] width 325 height 16
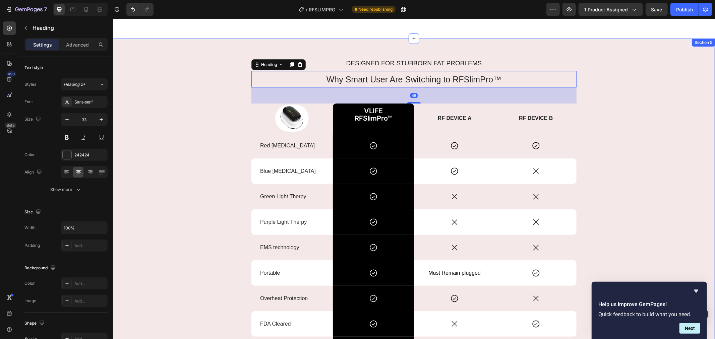
click at [322, 51] on div "Designed for Stubborn fat Problems Text Block Why Smart User Are Switching to R…" at bounding box center [414, 227] width 602 height 378
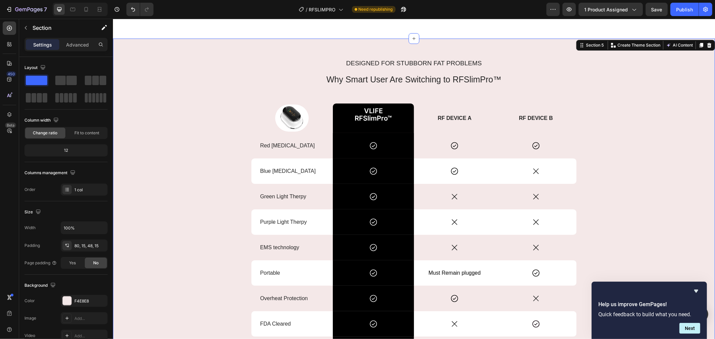
click at [165, 95] on div "Designed for Stubborn fat Problems Text Block Why Smart User Are Switching to R…" at bounding box center [414, 232] width 592 height 335
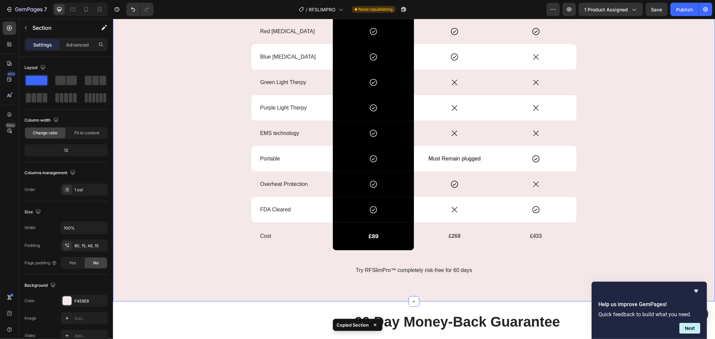
scroll to position [2155, 0]
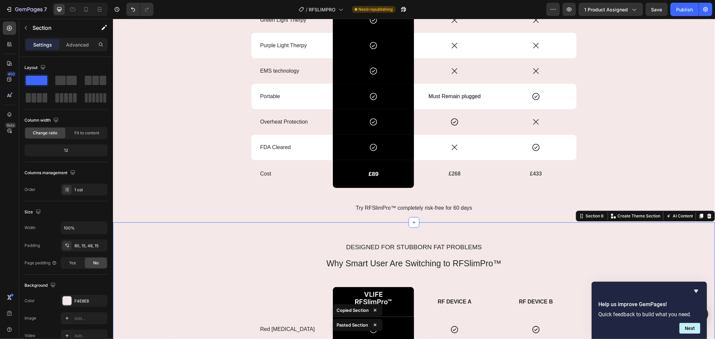
scroll to position [2100, 0]
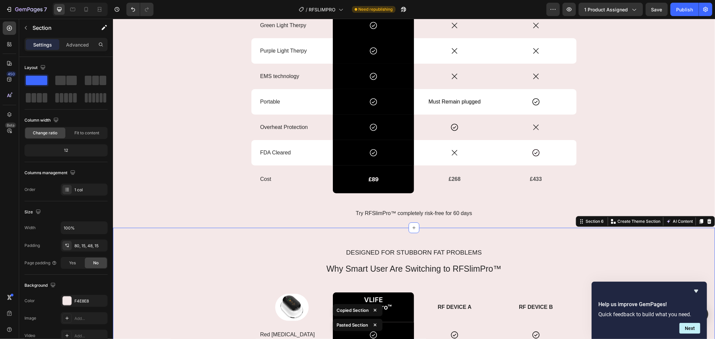
click at [199, 111] on div "Designed for Stubborn fat Problems Text Block Why Smart User Are Switching to R…" at bounding box center [414, 61] width 592 height 335
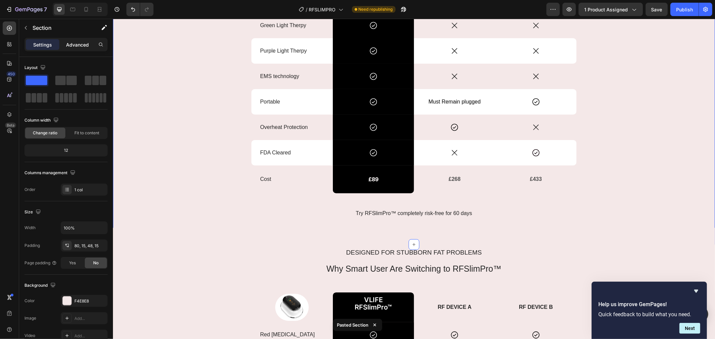
click at [78, 45] on p "Advanced" at bounding box center [77, 44] width 23 height 7
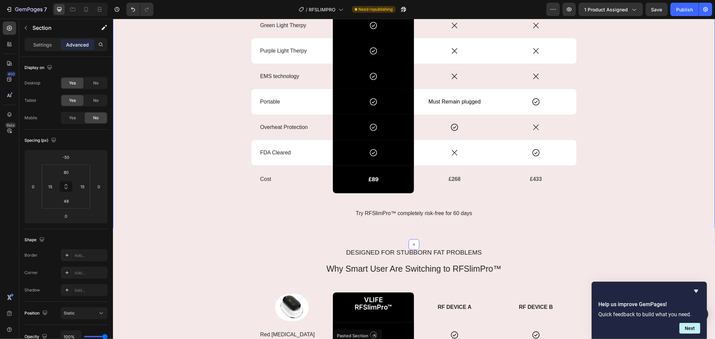
scroll to position [2212, 0]
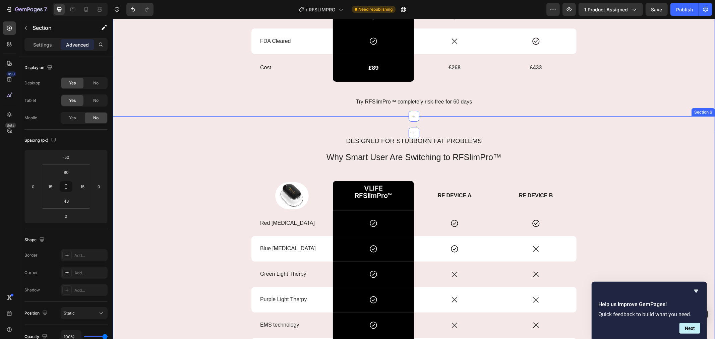
click at [200, 180] on div "Designed for Stubborn fat Problems Text Block Why Smart User Are Switching to R…" at bounding box center [414, 310] width 592 height 335
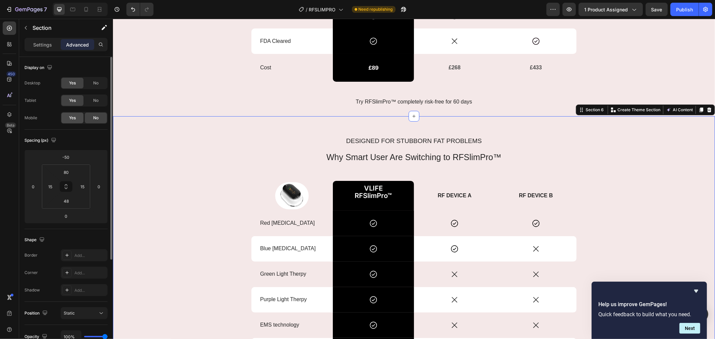
click at [73, 121] on div "Yes" at bounding box center [72, 118] width 22 height 11
click at [98, 101] on span "No" at bounding box center [95, 101] width 5 height 6
click at [98, 85] on span "No" at bounding box center [95, 83] width 5 height 6
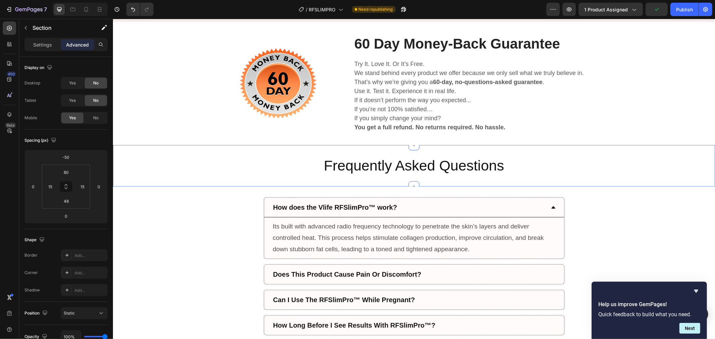
scroll to position [2473, 0]
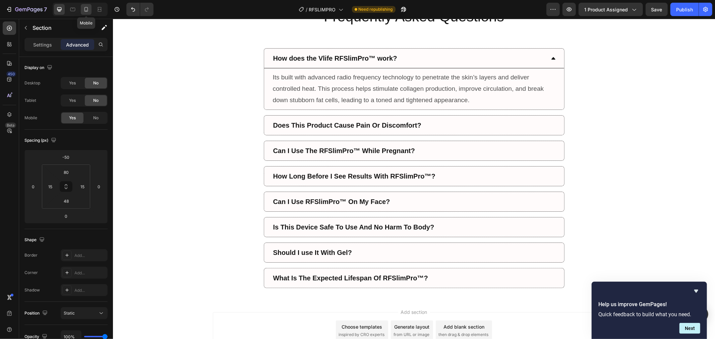
click at [91, 10] on div at bounding box center [86, 9] width 11 height 11
type input "0"
type input "70"
type input "42"
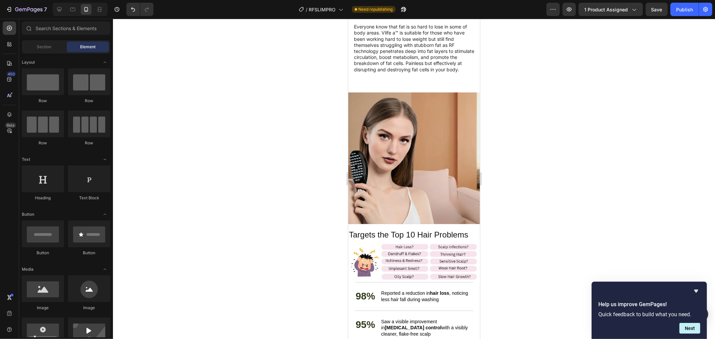
scroll to position [1565, 0]
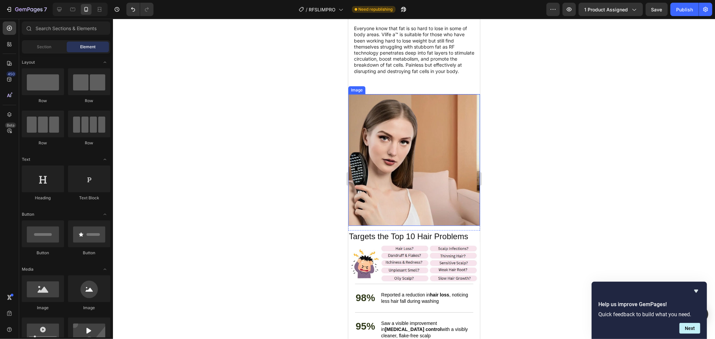
click at [412, 98] on img at bounding box center [414, 160] width 132 height 132
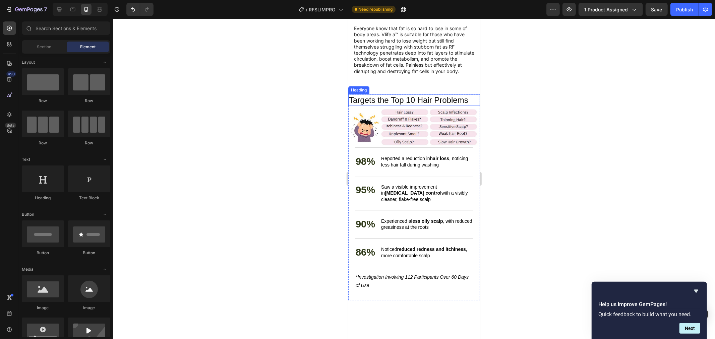
click at [409, 102] on h2 "Targets the Top 10 Hair Problems" at bounding box center [414, 100] width 132 height 12
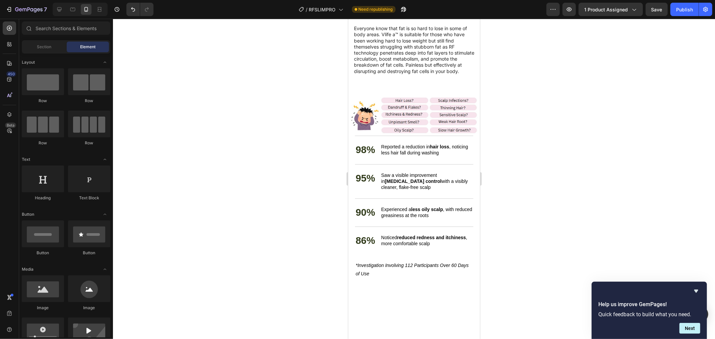
click at [409, 103] on img at bounding box center [414, 115] width 132 height 42
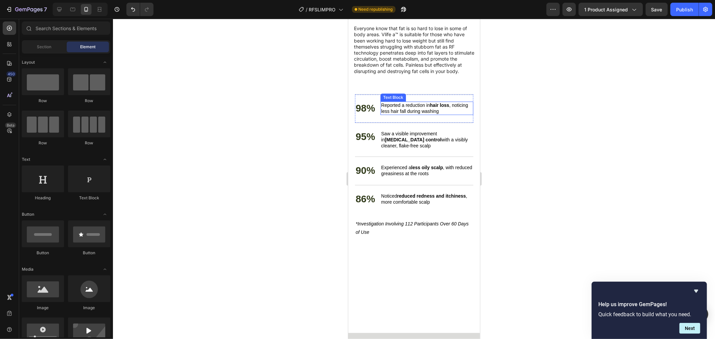
click at [409, 105] on span "Reported a reduction in hair loss , noticing less hair fall during washing" at bounding box center [424, 107] width 87 height 11
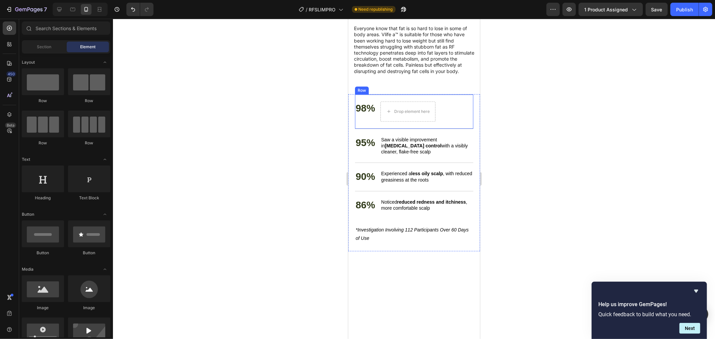
click at [410, 98] on div "98% Text Block Drop element here Row" at bounding box center [414, 111] width 118 height 35
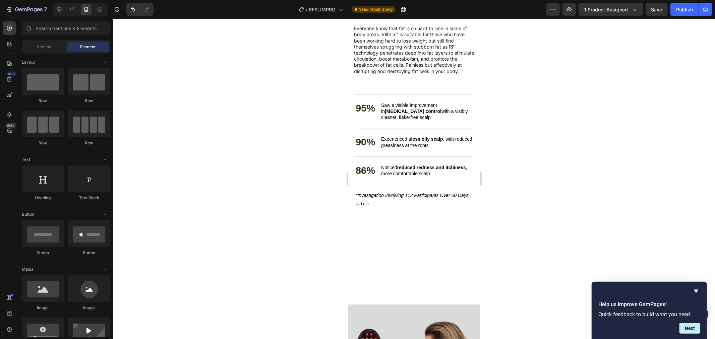
click at [410, 98] on div "95% Text Block Saw a visible improvement in dandruff control with a visibly cle…" at bounding box center [414, 111] width 118 height 34
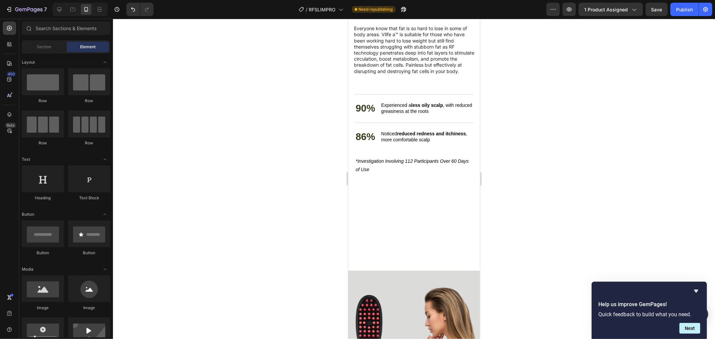
click at [410, 98] on div "90% Text Block Experienced a less oily scalp , with reduced greasiness at the r…" at bounding box center [414, 108] width 118 height 29
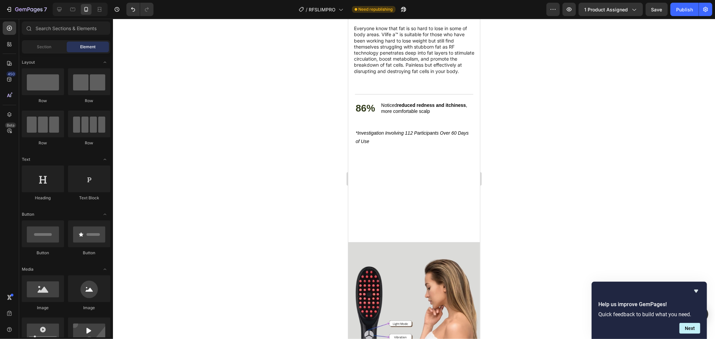
click at [410, 98] on div "86% Text Block Noticed reduced redness and itchiness , more comfortable scalp T…" at bounding box center [414, 108] width 118 height 29
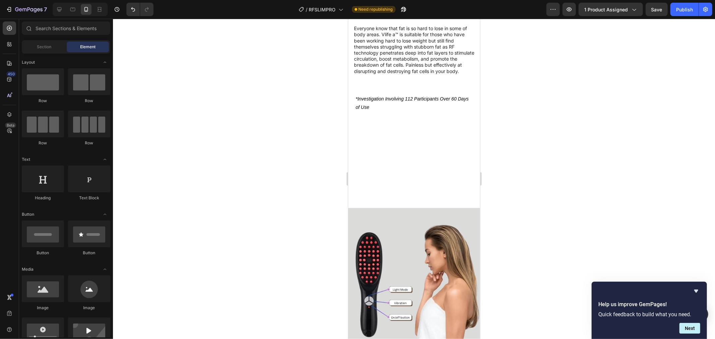
click at [410, 98] on span "*Investigation Involving 112 Participants Over 60 Days of Use" at bounding box center [412, 103] width 113 height 14
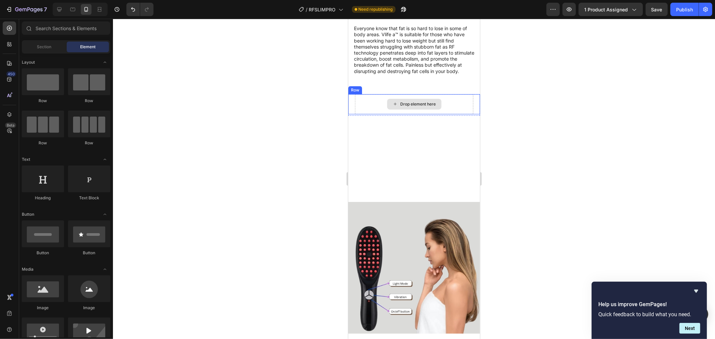
click at [412, 98] on div "Drop element here" at bounding box center [414, 104] width 118 height 20
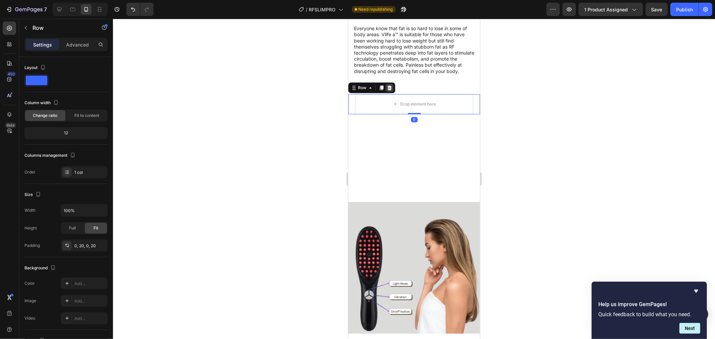
click at [388, 90] on icon at bounding box center [389, 87] width 5 height 5
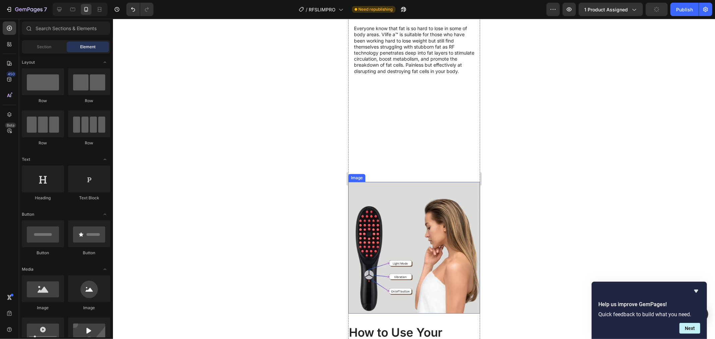
click at [402, 185] on img at bounding box center [414, 248] width 132 height 132
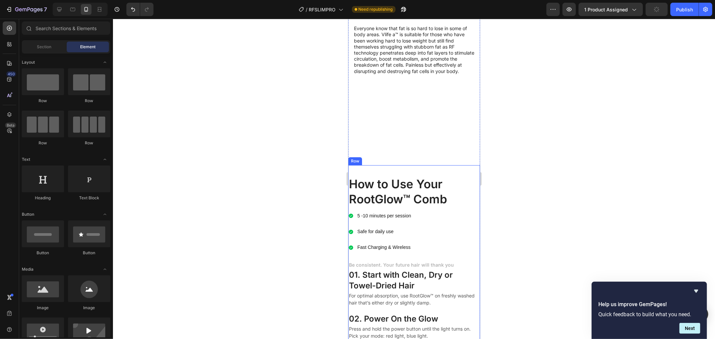
click at [400, 193] on h2 "How to Use Your RootGlow™ Comb" at bounding box center [414, 192] width 132 height 32
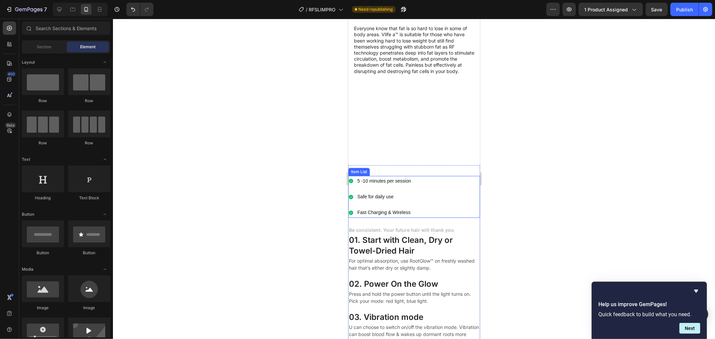
click at [400, 196] on p "Safe for daily use" at bounding box center [384, 197] width 54 height 8
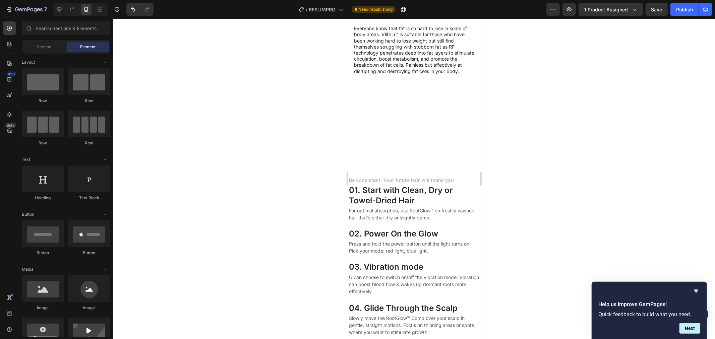
click at [400, 196] on h3 "01. Start with Clean, Dry or Towel-Dried Hair" at bounding box center [414, 195] width 132 height 22
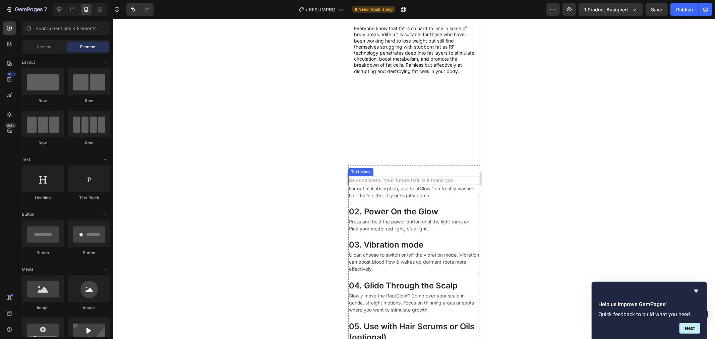
click at [404, 178] on p "Be consistent. Your future hair will thank you" at bounding box center [414, 179] width 130 height 7
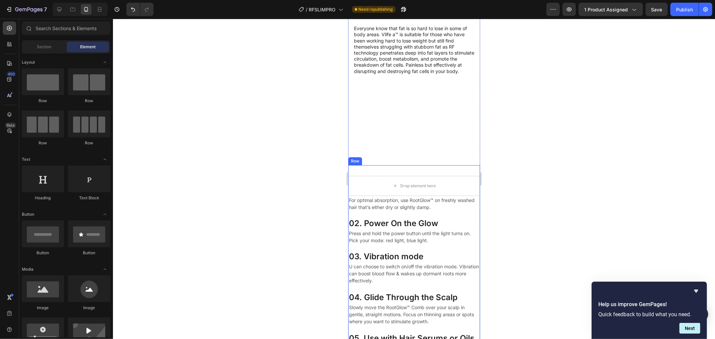
click at [407, 169] on div "Drop element here For optimal absorption, use RootGlow™ on freshly washed hair …" at bounding box center [414, 277] width 132 height 224
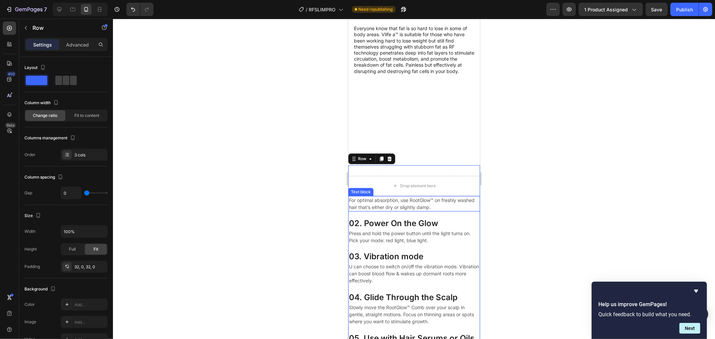
click at [464, 209] on p "For optimal absorption, use RootGlow™ on freshly washed hair that’s either dry …" at bounding box center [414, 204] width 130 height 14
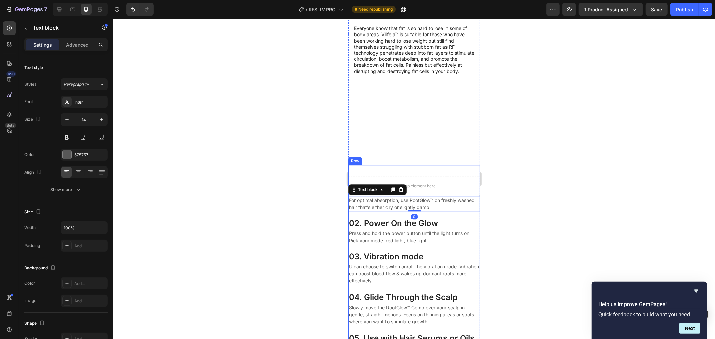
click at [470, 175] on div "Drop element here For optimal absorption, use RootGlow™ on freshly washed hair …" at bounding box center [414, 277] width 132 height 224
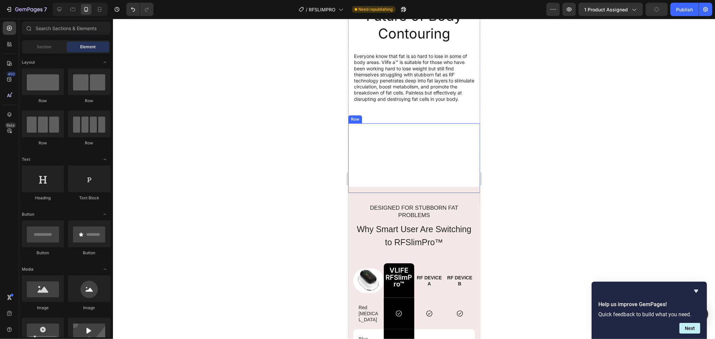
scroll to position [1528, 0]
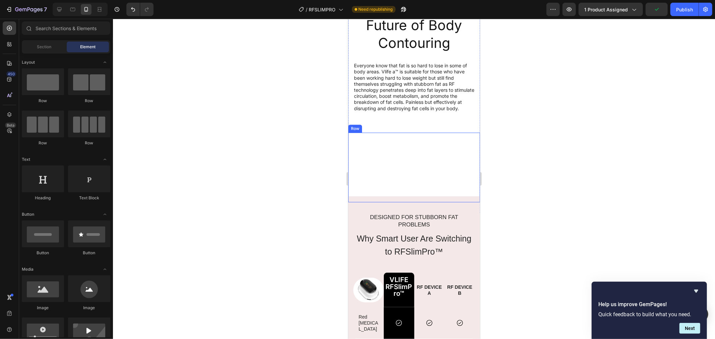
click at [410, 148] on div "Be consistent. Your future body will thank you Text block 01. Apply Gel or Loti…" at bounding box center [414, 167] width 132 height 48
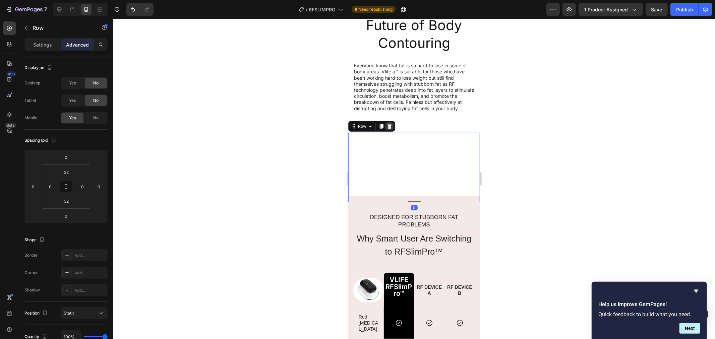
click at [390, 126] on icon at bounding box center [389, 126] width 4 height 5
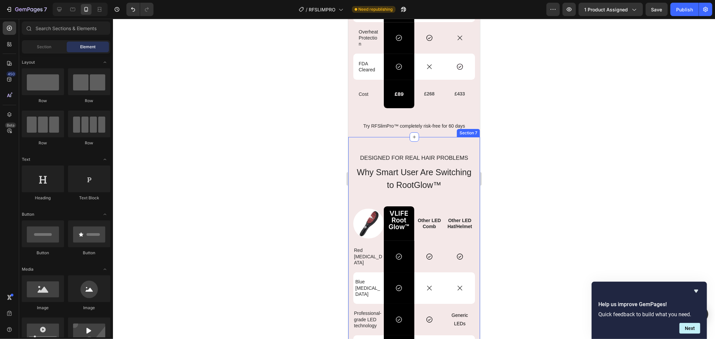
scroll to position [1938, 0]
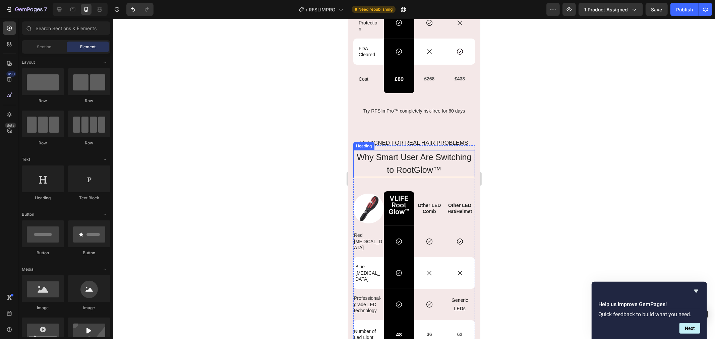
click at [423, 161] on span "Why Smart User Are Switching to RootGlow™" at bounding box center [414, 163] width 115 height 22
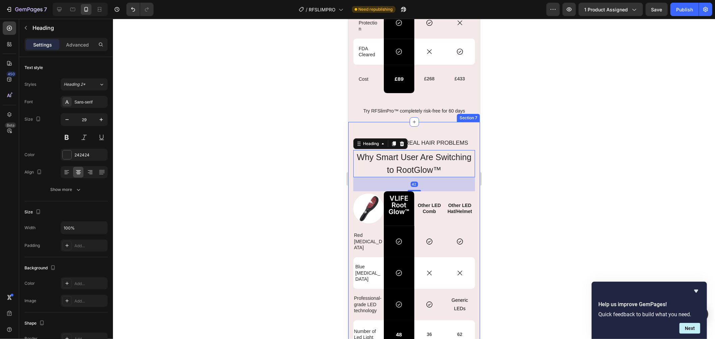
click at [422, 138] on div "Designed for Real Hair Problems Text Block Why Smart User Are Switching to Root…" at bounding box center [414, 330] width 132 height 417
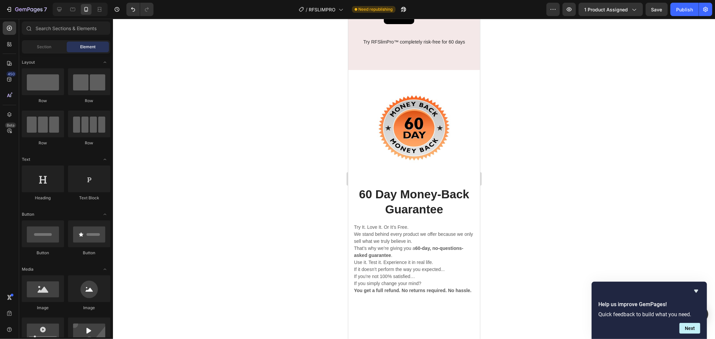
scroll to position [1752, 0]
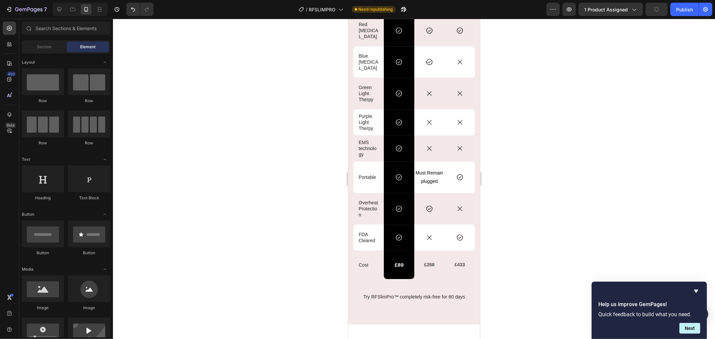
click at [65, 7] on div at bounding box center [80, 9] width 55 height 13
click at [62, 7] on icon at bounding box center [59, 9] width 7 height 7
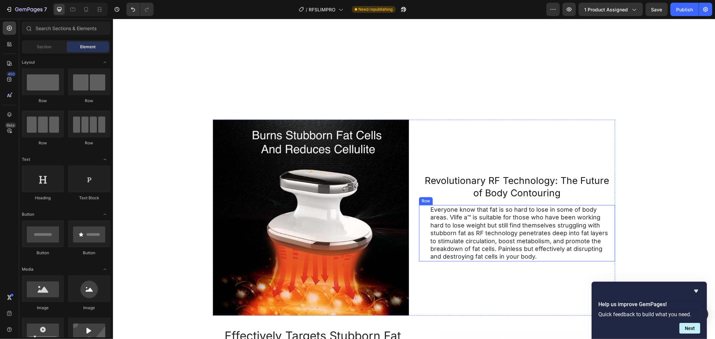
scroll to position [1261, 0]
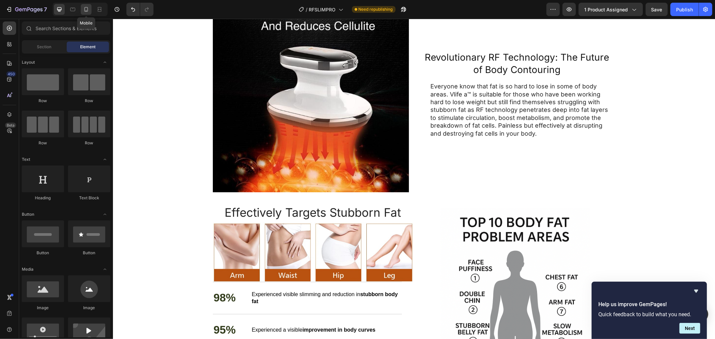
click at [86, 10] on icon at bounding box center [87, 10] width 2 height 1
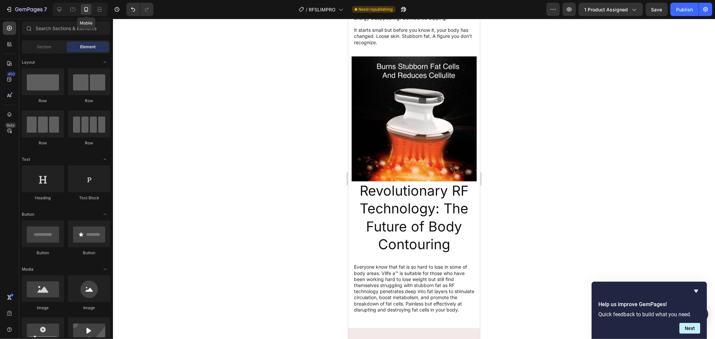
scroll to position [1326, 0]
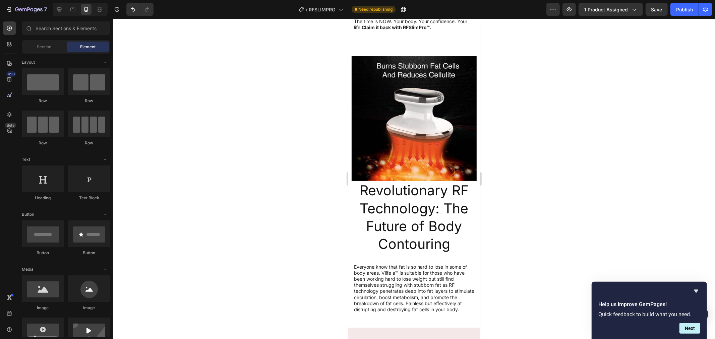
drag, startPoint x: 477, startPoint y: 189, endPoint x: 829, endPoint y: 39, distance: 383.0
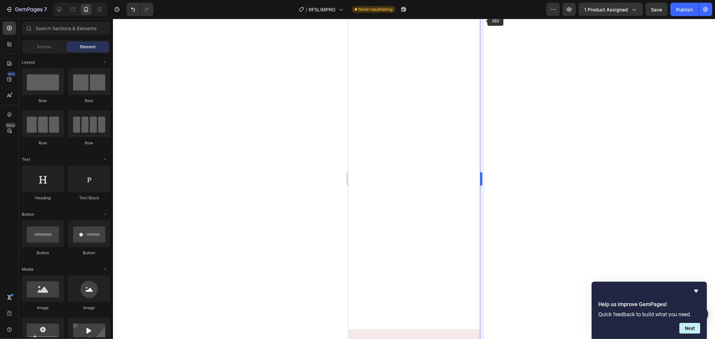
scroll to position [0, 0]
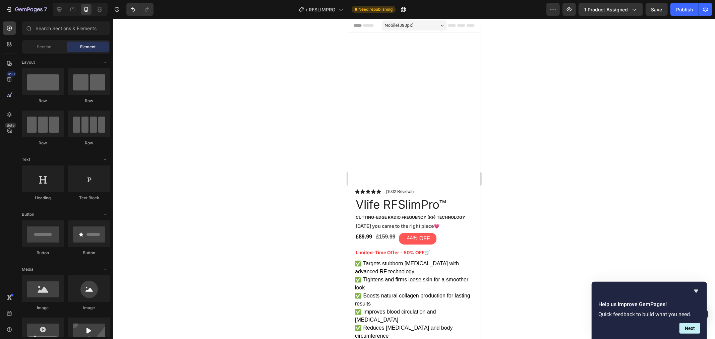
click at [437, 25] on div "Mobile ( 393 px)" at bounding box center [414, 25] width 65 height 10
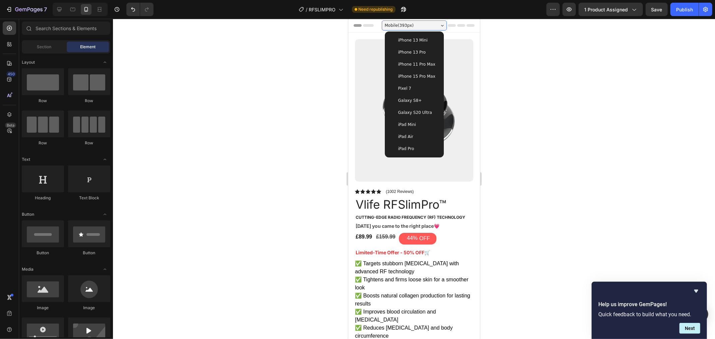
click at [422, 77] on span "iPhone 15 Pro Max" at bounding box center [416, 76] width 37 height 7
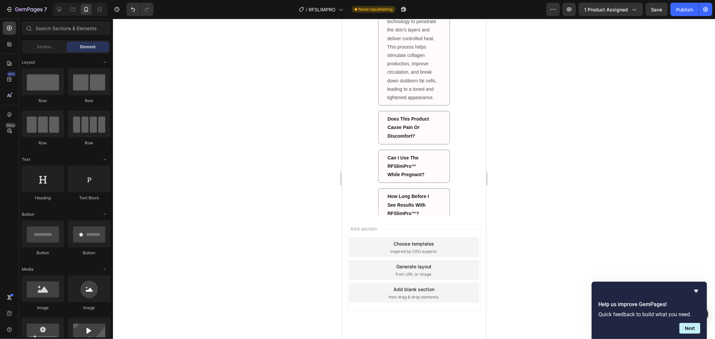
scroll to position [2310, 0]
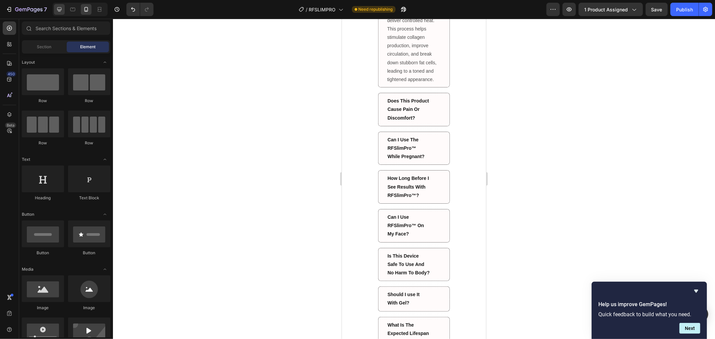
click at [61, 8] on icon at bounding box center [59, 9] width 4 height 4
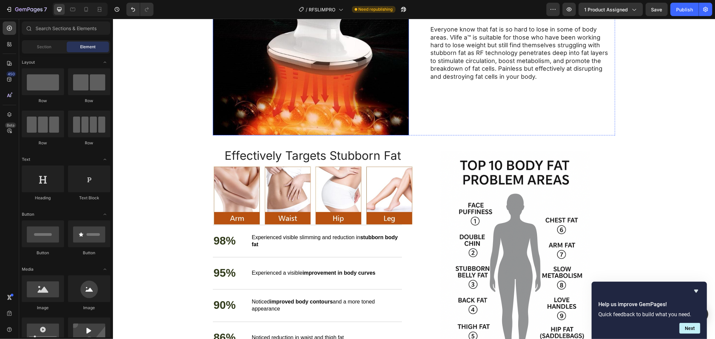
scroll to position [1485, 0]
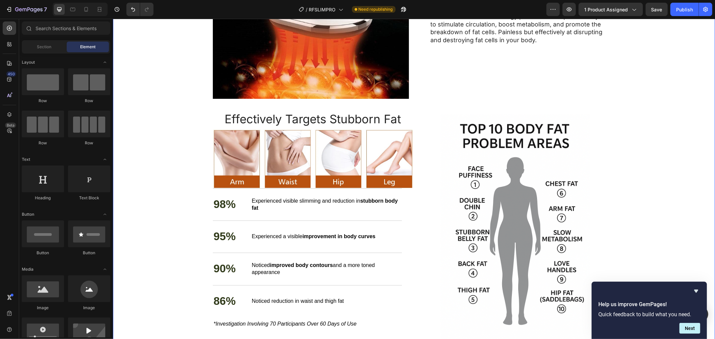
click at [652, 133] on div "Revolutionary RF Technology: The Future of Body Contouring Heading Everyone kno…" at bounding box center [414, 261] width 602 height 718
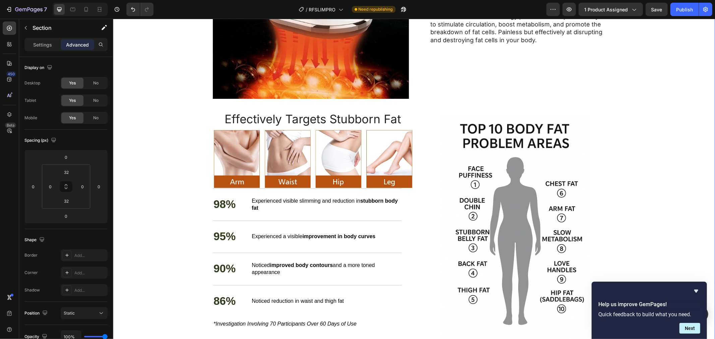
click at [431, 109] on div "Revolutionary RF Technology: The Future of Body Contouring Heading Everyone kno…" at bounding box center [414, 261] width 602 height 718
click at [435, 111] on div "Image" at bounding box center [515, 224] width 200 height 227
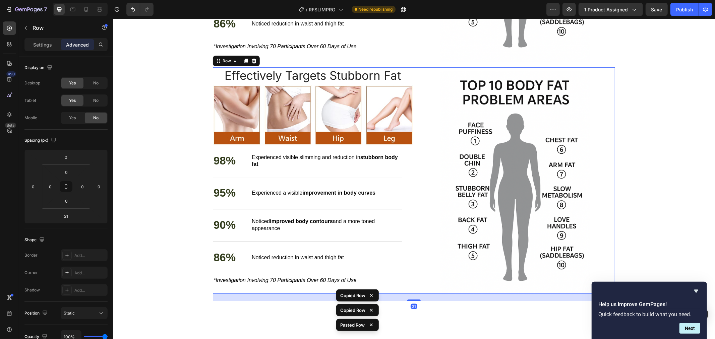
scroll to position [1787, 0]
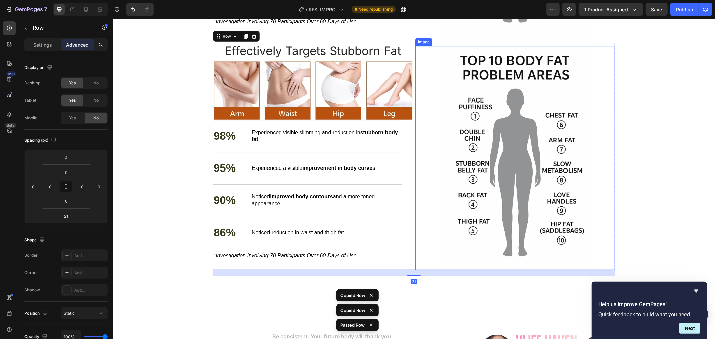
click at [415, 46] on img at bounding box center [515, 158] width 200 height 225
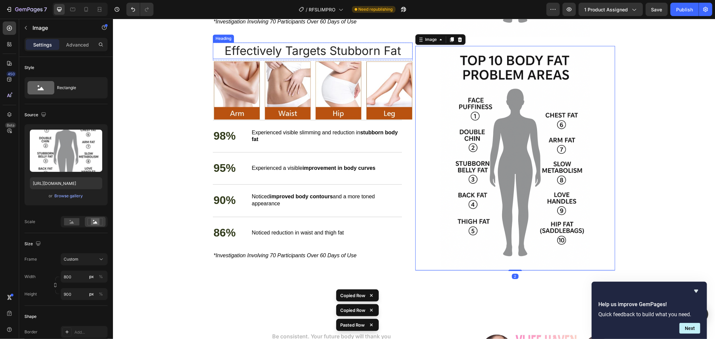
click at [408, 45] on h2 "Effectively Targets Stubborn Fat" at bounding box center [313, 50] width 200 height 17
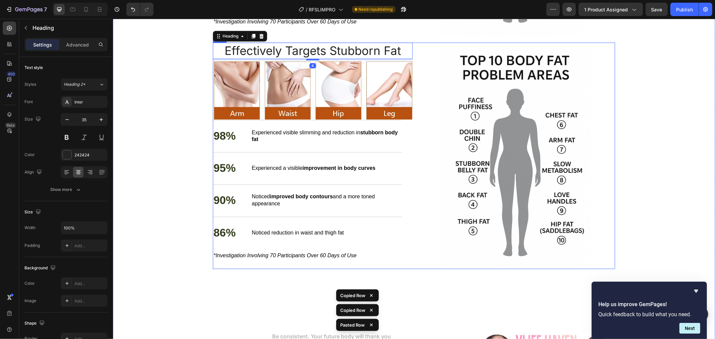
click at [415, 44] on div "Image" at bounding box center [515, 155] width 200 height 227
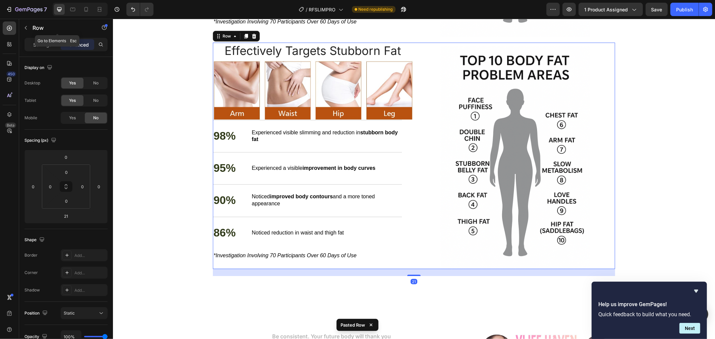
click at [85, 42] on p "Advanced" at bounding box center [77, 44] width 23 height 7
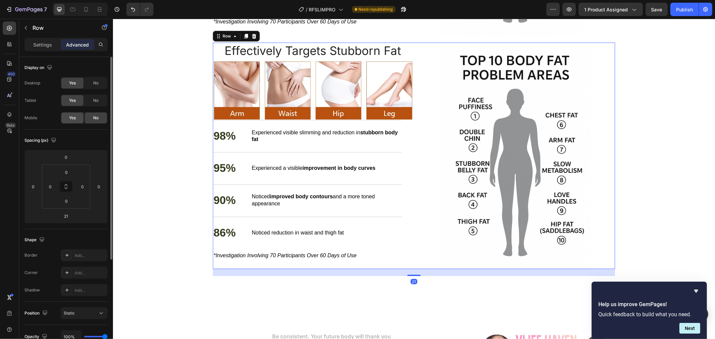
click at [71, 116] on span "Yes" at bounding box center [72, 118] width 7 height 6
click at [95, 103] on span "No" at bounding box center [95, 101] width 5 height 6
click at [96, 80] on span "No" at bounding box center [95, 83] width 5 height 6
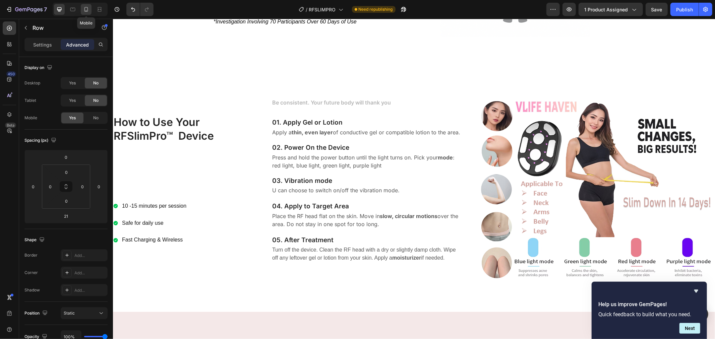
click at [87, 8] on icon at bounding box center [86, 9] width 7 height 7
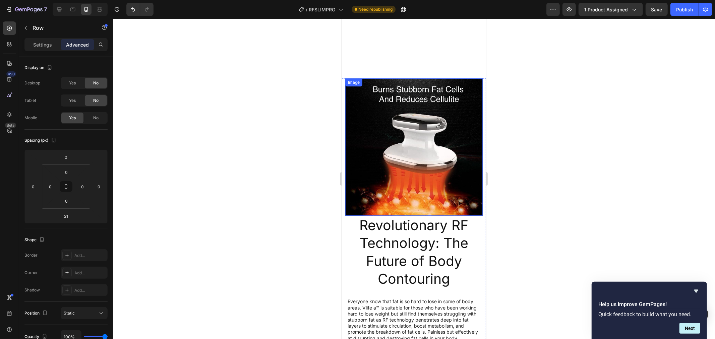
scroll to position [1388, 0]
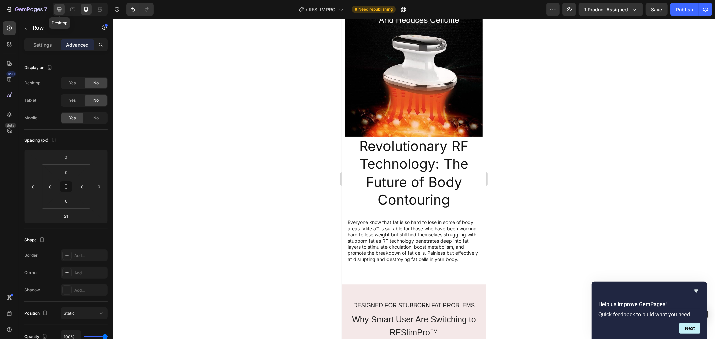
click at [63, 8] on div at bounding box center [59, 9] width 11 height 11
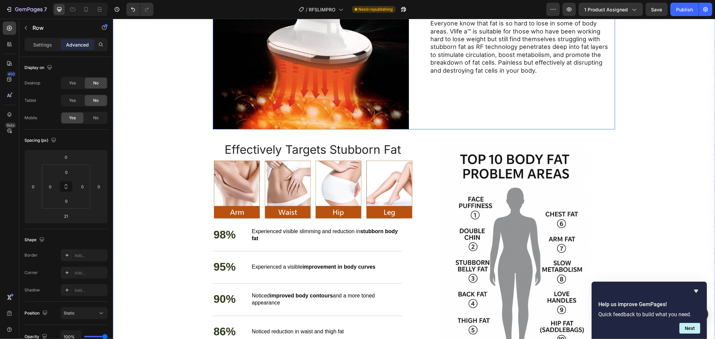
scroll to position [1428, 0]
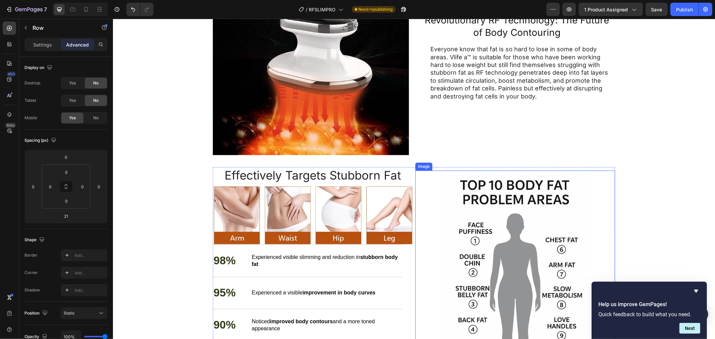
click at [415, 172] on img at bounding box center [515, 282] width 200 height 225
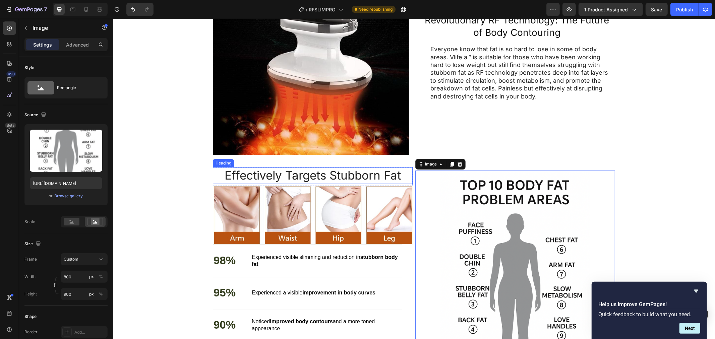
click at [408, 168] on h2 "Effectively Targets Stubborn Fat" at bounding box center [313, 175] width 200 height 17
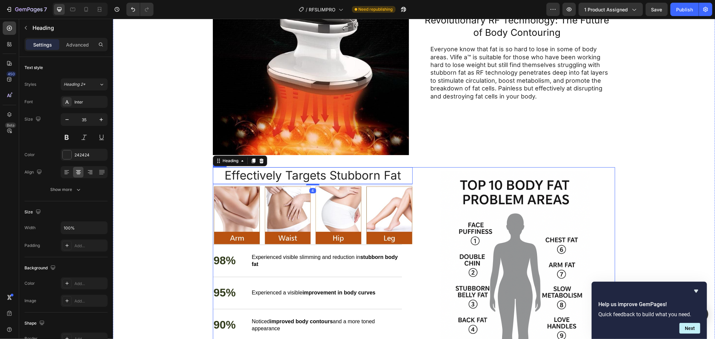
click at [415, 168] on div "Image" at bounding box center [515, 280] width 200 height 227
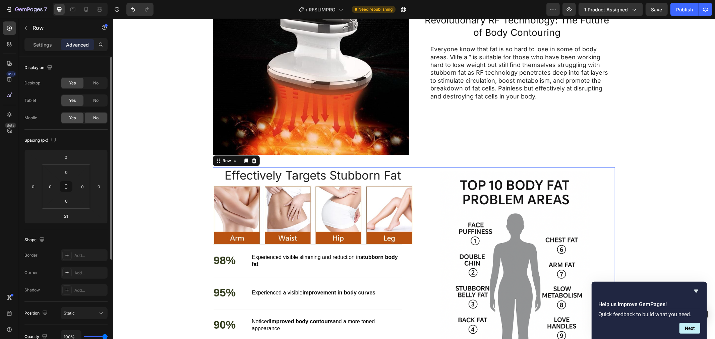
click at [72, 115] on span "Yes" at bounding box center [72, 118] width 7 height 6
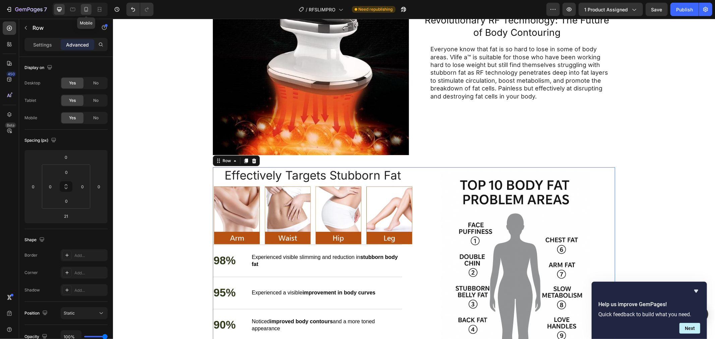
click at [89, 7] on icon at bounding box center [86, 9] width 7 height 7
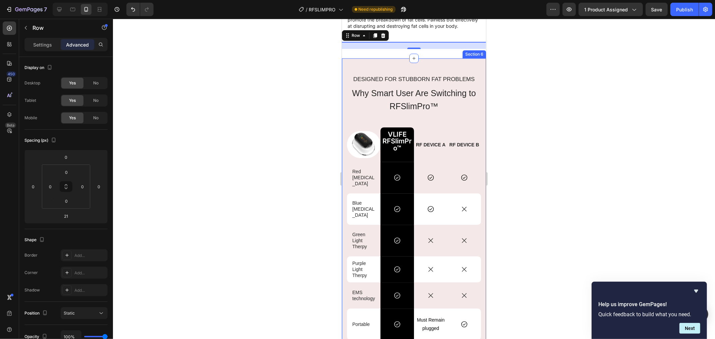
scroll to position [1510, 0]
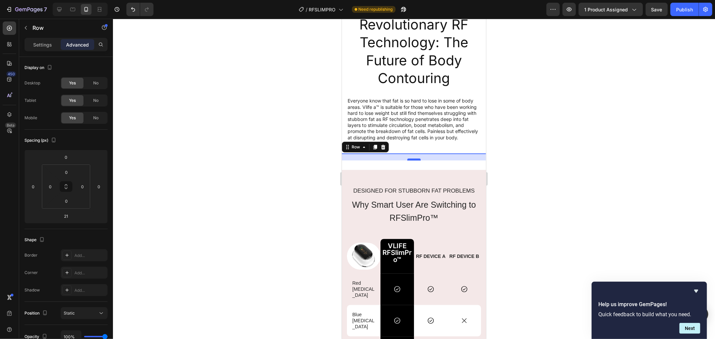
click at [411, 160] on div at bounding box center [413, 159] width 13 height 2
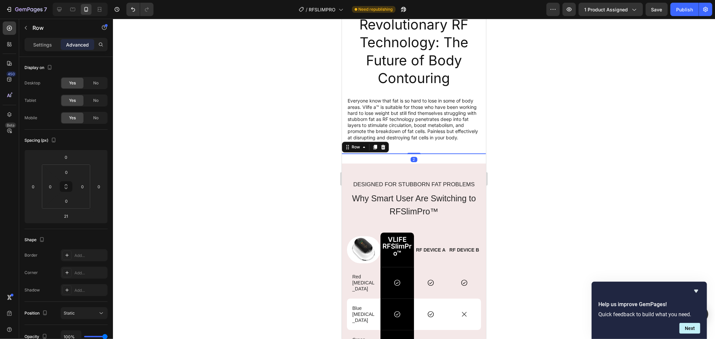
drag, startPoint x: 412, startPoint y: 159, endPoint x: 422, endPoint y: 151, distance: 12.6
click at [421, 151] on div "Revolutionary RF Technology: The Future of Body Contouring Heading Everyone kno…" at bounding box center [414, 23] width 144 height 292
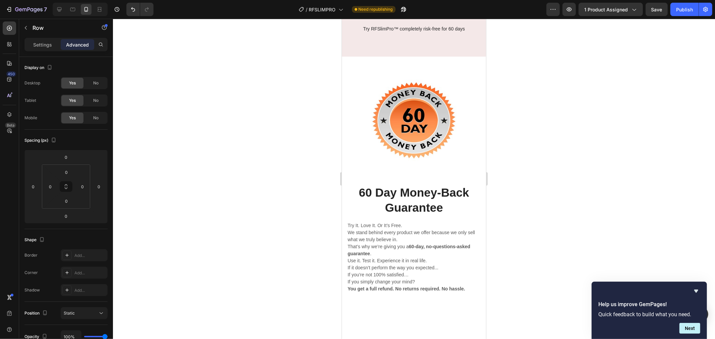
scroll to position [2031, 0]
click at [680, 13] on button "Publish" at bounding box center [685, 9] width 28 height 13
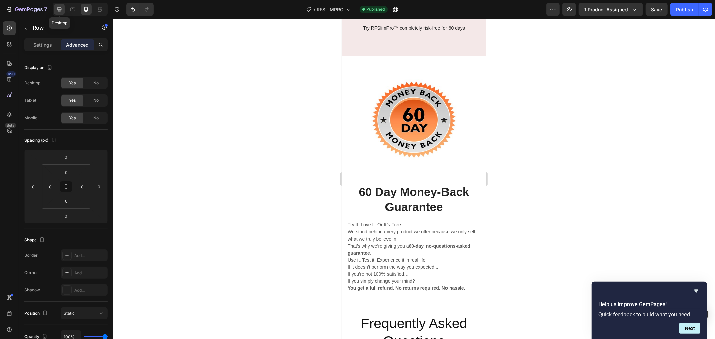
click at [59, 11] on icon at bounding box center [59, 9] width 4 height 4
type input "21"
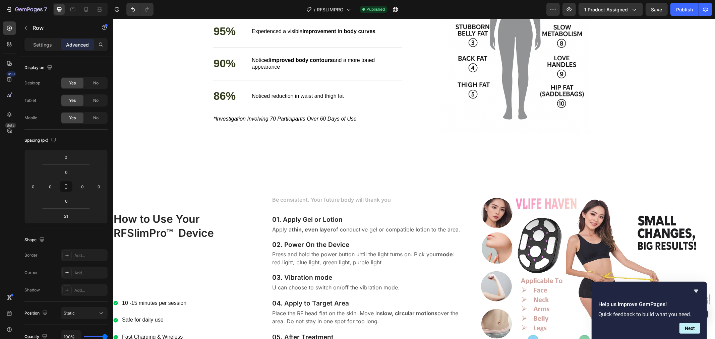
scroll to position [1416, 0]
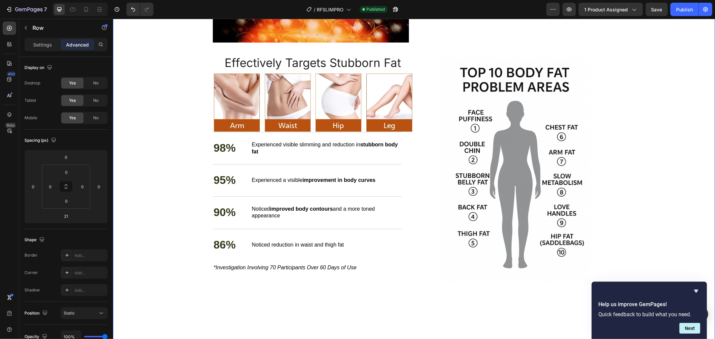
click at [664, 70] on div "Revolutionary RF Technology: The Future of Body Contouring Heading Everyone kno…" at bounding box center [414, 205] width 602 height 718
click at [462, 57] on div "Image" at bounding box center [515, 167] width 200 height 227
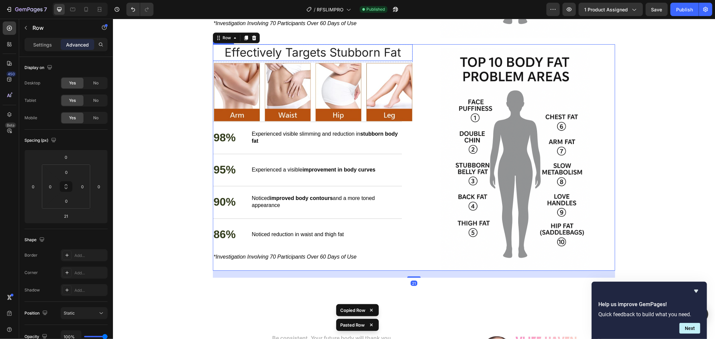
scroll to position [1662, 0]
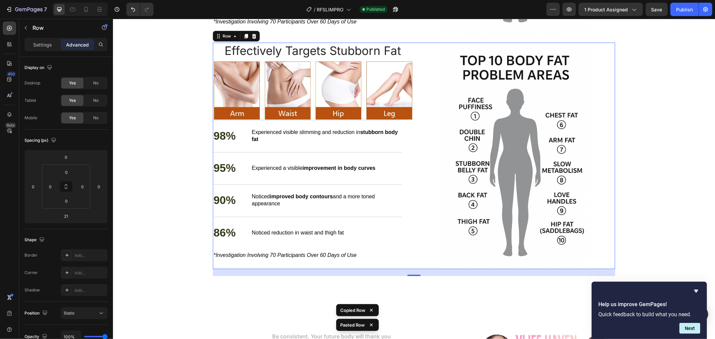
click at [410, 43] on div "Effectively Targets Stubborn Fat Heading Row Image 98% Text Block Experienced v…" at bounding box center [414, 155] width 402 height 227
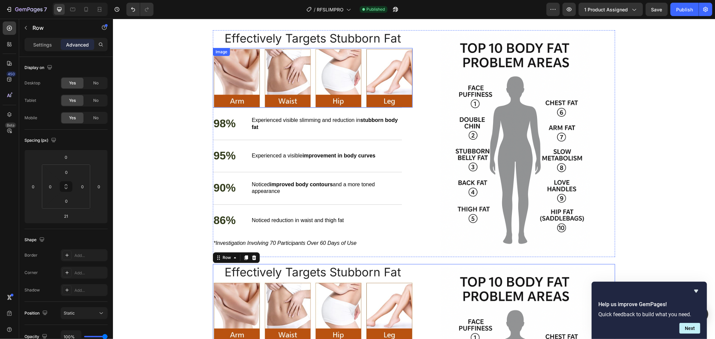
scroll to position [1401, 0]
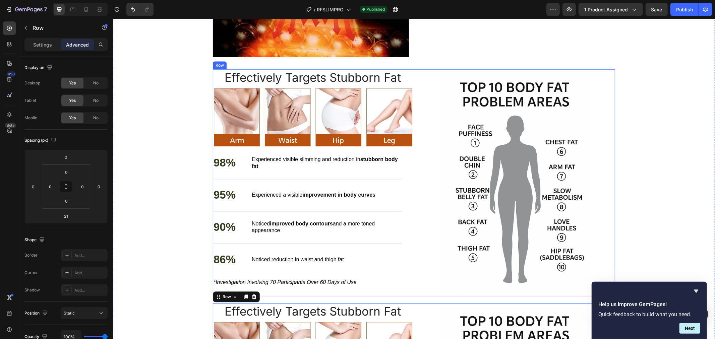
click at [423, 69] on div "Image" at bounding box center [515, 182] width 200 height 227
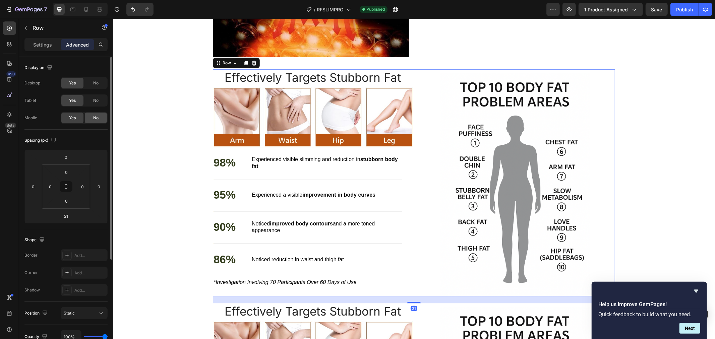
click at [102, 114] on div "No" at bounding box center [96, 118] width 22 height 11
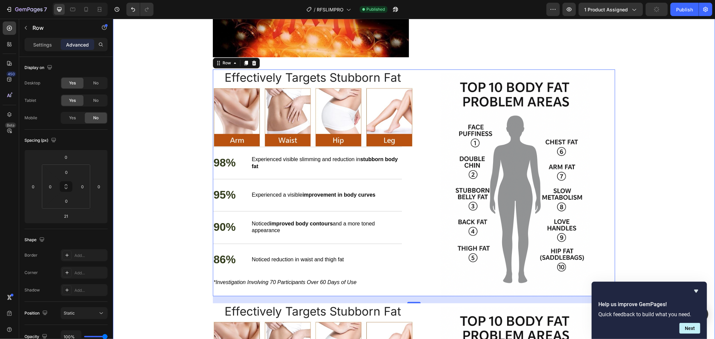
scroll to position [1513, 0]
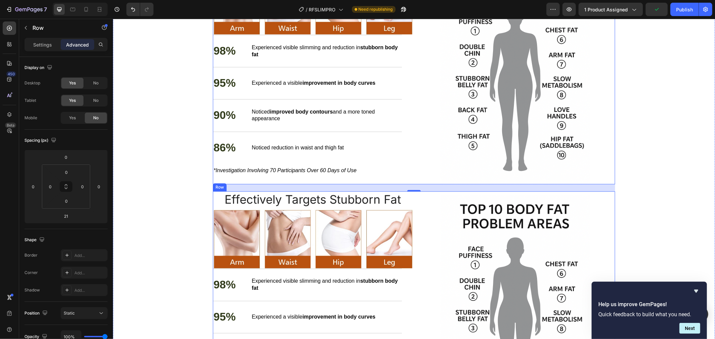
click at [421, 193] on div "Image" at bounding box center [515, 304] width 200 height 227
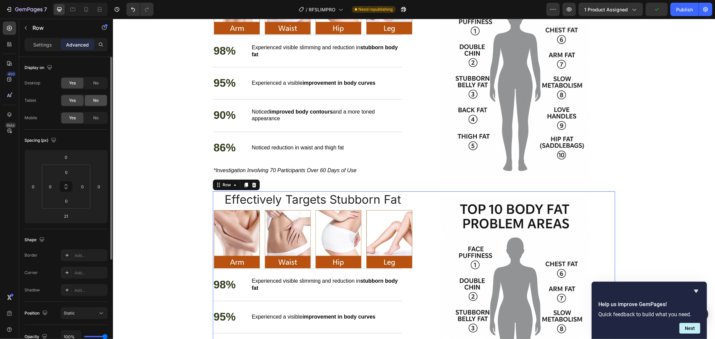
click at [90, 102] on div "No" at bounding box center [96, 100] width 22 height 11
click at [95, 82] on span "No" at bounding box center [95, 83] width 5 height 6
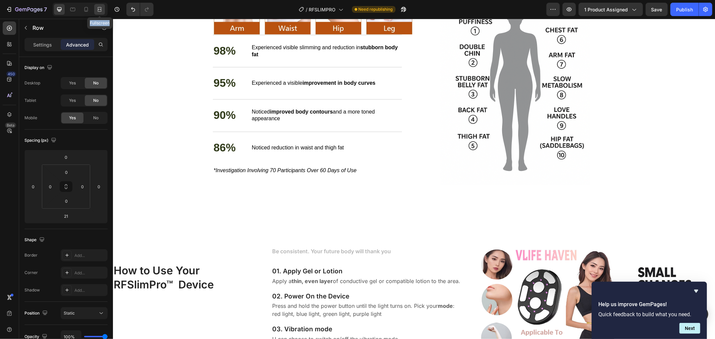
click at [102, 11] on div "Fullscreen" at bounding box center [80, 9] width 55 height 13
click at [88, 11] on icon at bounding box center [86, 9] width 7 height 7
type input "0"
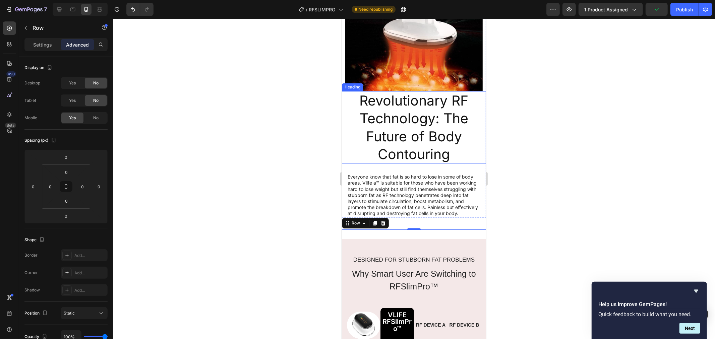
scroll to position [1310, 0]
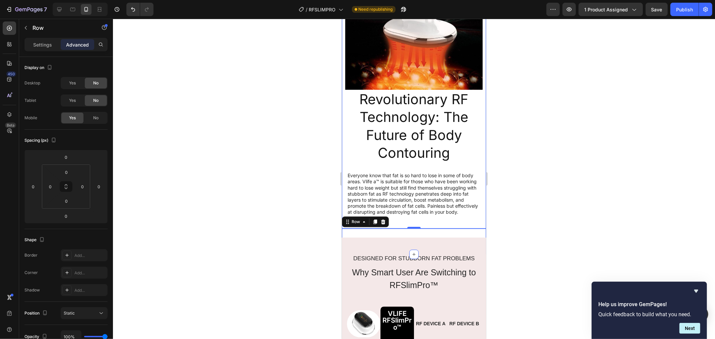
click at [402, 230] on div "Revolutionary RF Technology: The Future of Body Contouring Heading Everyone kno…" at bounding box center [414, 97] width 144 height 291
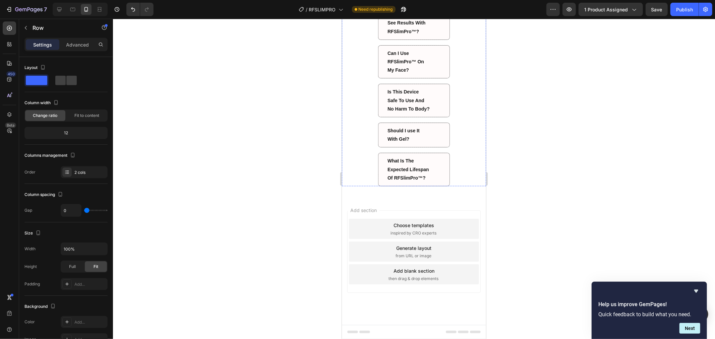
scroll to position [2400, 0]
click at [410, 225] on div "Choose templates" at bounding box center [414, 225] width 41 height 7
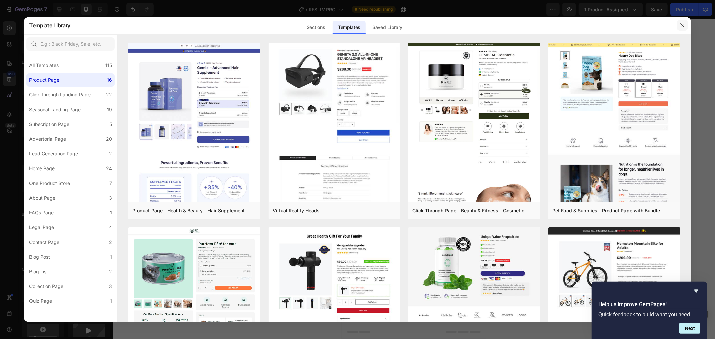
click at [681, 25] on icon "button" at bounding box center [682, 25] width 5 height 5
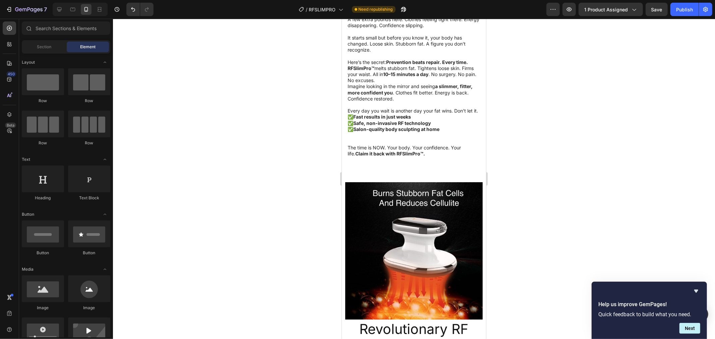
scroll to position [1207, 0]
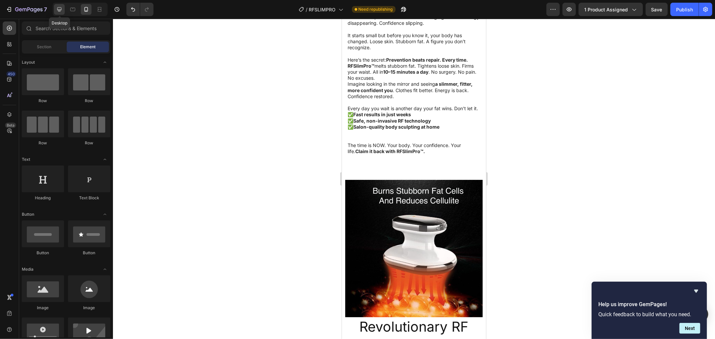
click at [56, 11] on icon at bounding box center [59, 9] width 7 height 7
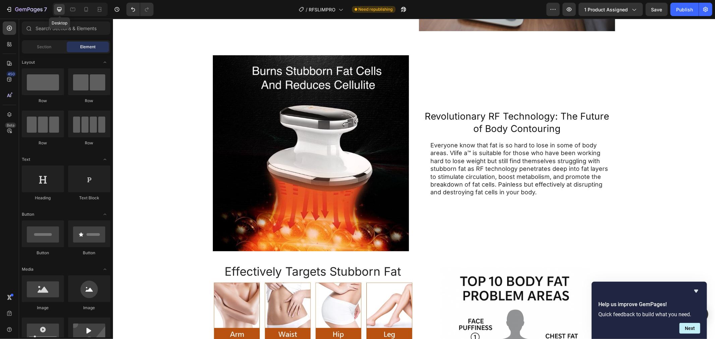
scroll to position [1222, 0]
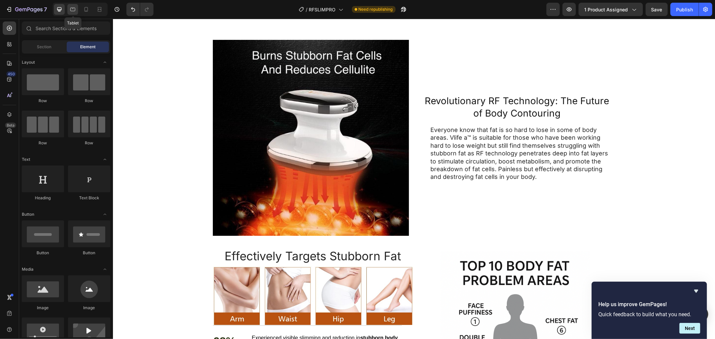
click at [74, 7] on icon at bounding box center [72, 9] width 7 height 7
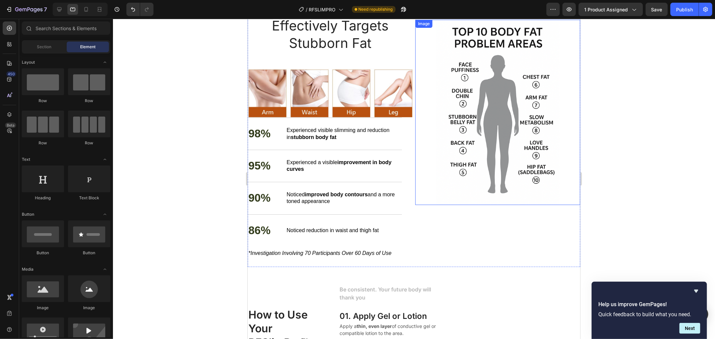
scroll to position [1669, 0]
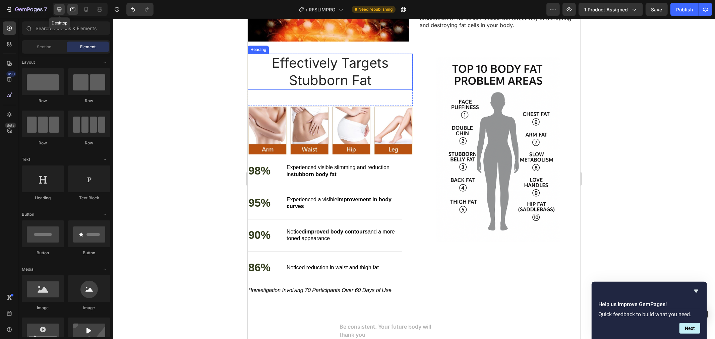
drag, startPoint x: 61, startPoint y: 11, endPoint x: 61, endPoint y: 7, distance: 4.0
click at [61, 7] on icon at bounding box center [59, 9] width 7 height 7
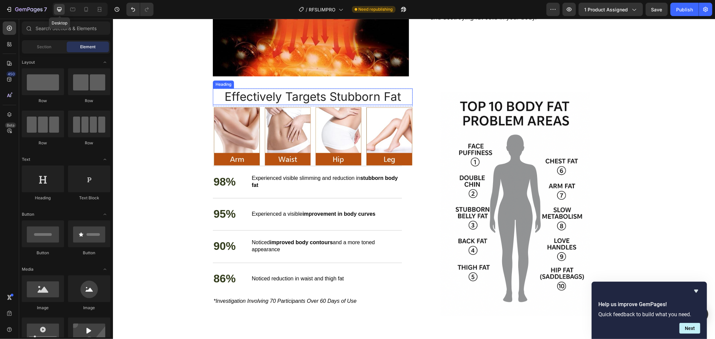
scroll to position [1672, 0]
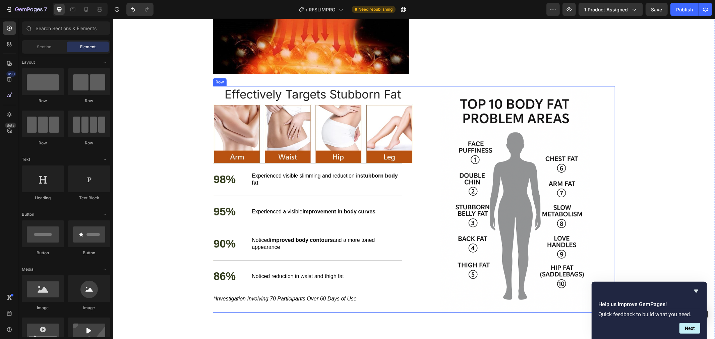
click at [431, 87] on div "Image" at bounding box center [515, 199] width 200 height 227
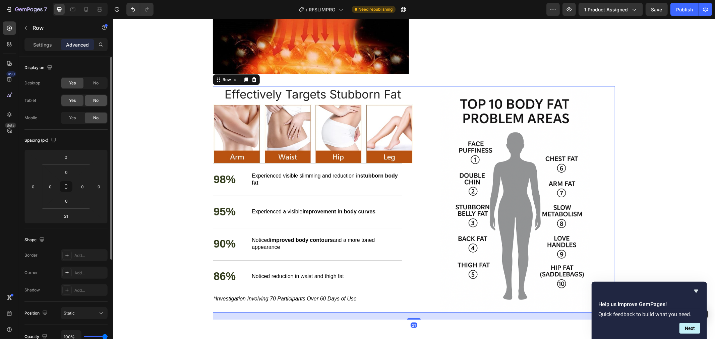
click at [90, 96] on div "No" at bounding box center [96, 100] width 22 height 11
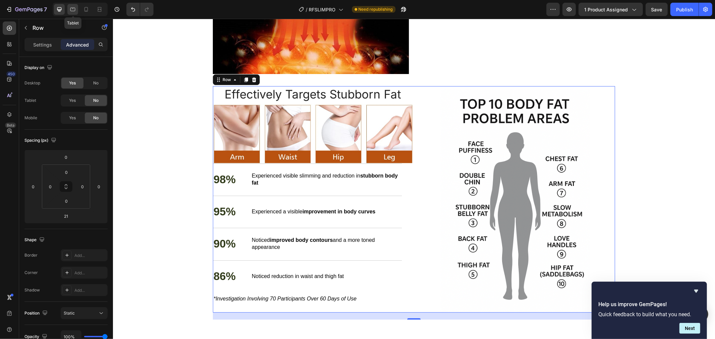
click at [72, 10] on icon at bounding box center [72, 9] width 7 height 7
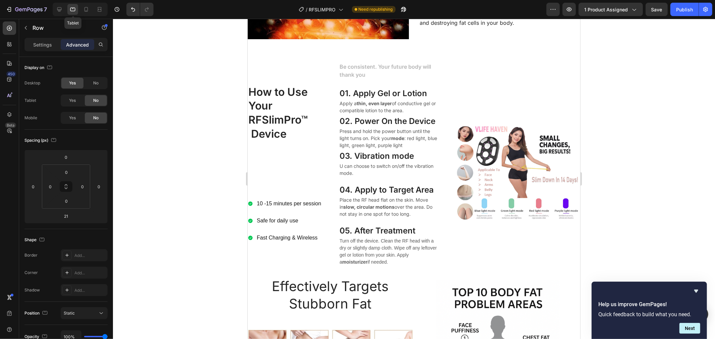
scroll to position [1648, 0]
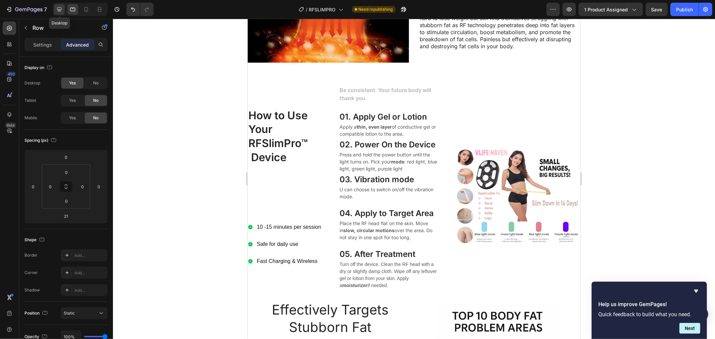
click at [60, 11] on icon at bounding box center [59, 9] width 7 height 7
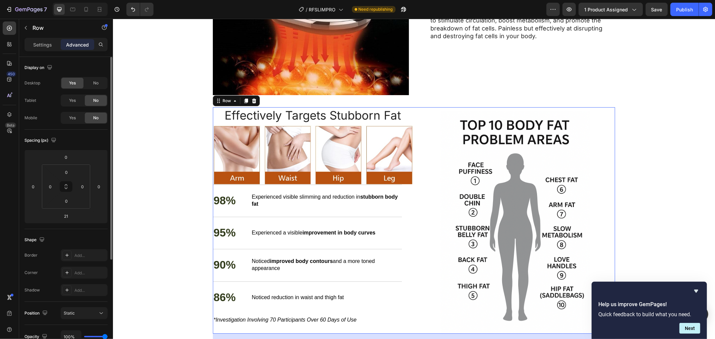
scroll to position [1715, 0]
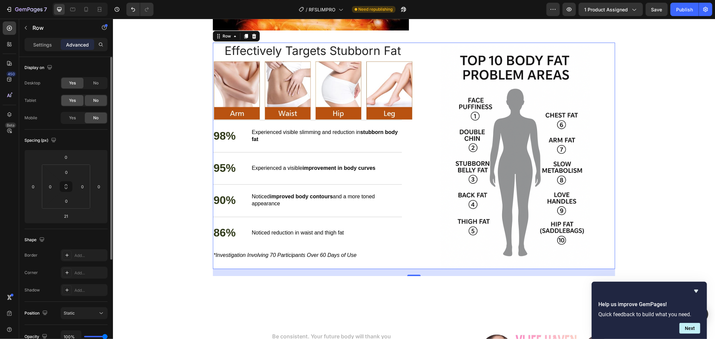
click at [77, 101] on div "Yes" at bounding box center [72, 100] width 22 height 11
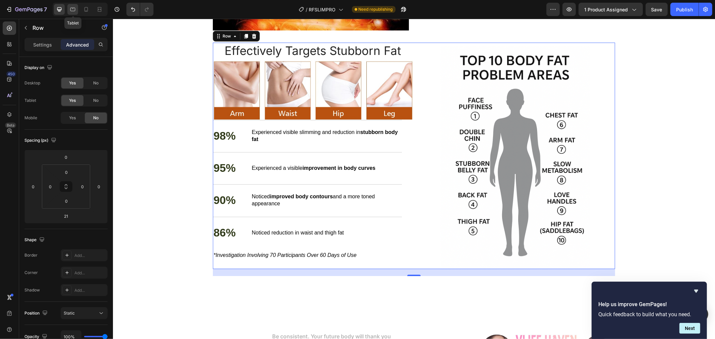
click at [73, 12] on icon at bounding box center [72, 9] width 7 height 7
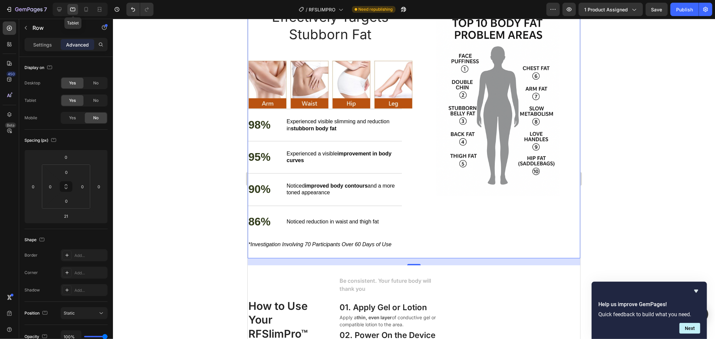
scroll to position [1678, 0]
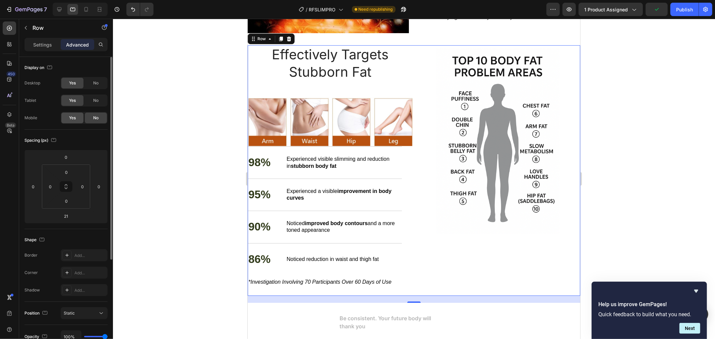
click at [77, 121] on div "Yes" at bounding box center [72, 118] width 22 height 11
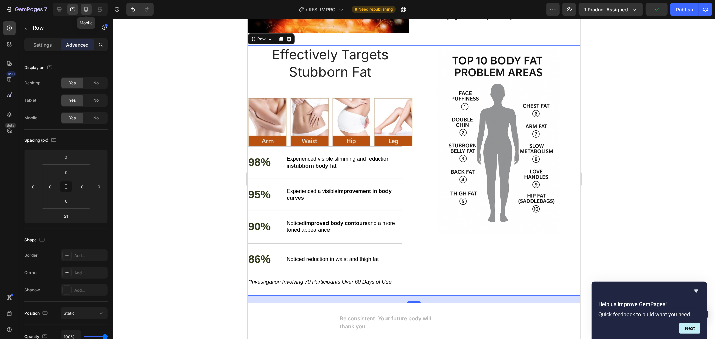
click at [84, 11] on icon at bounding box center [86, 9] width 7 height 7
type input "0"
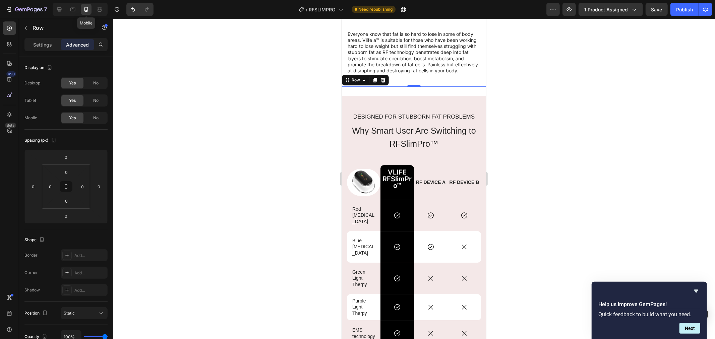
scroll to position [1783, 0]
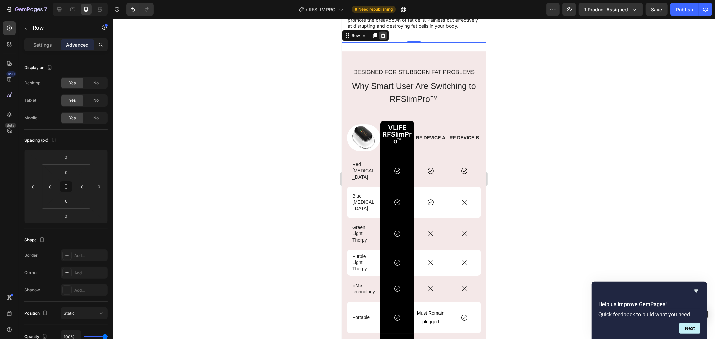
click at [380, 35] on icon at bounding box center [382, 35] width 5 height 5
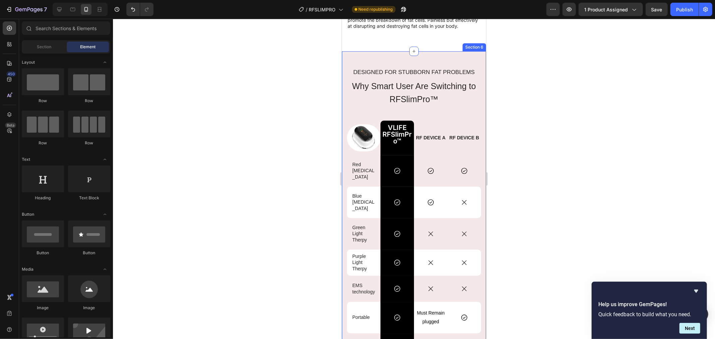
click at [390, 66] on div "Designed for Stubborn fat Problems Text Block Why Smart User Are Switching to R…" at bounding box center [414, 258] width 144 height 414
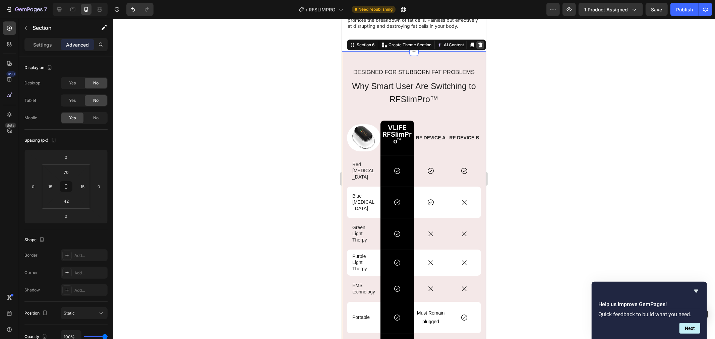
click at [478, 47] on div at bounding box center [480, 45] width 8 height 8
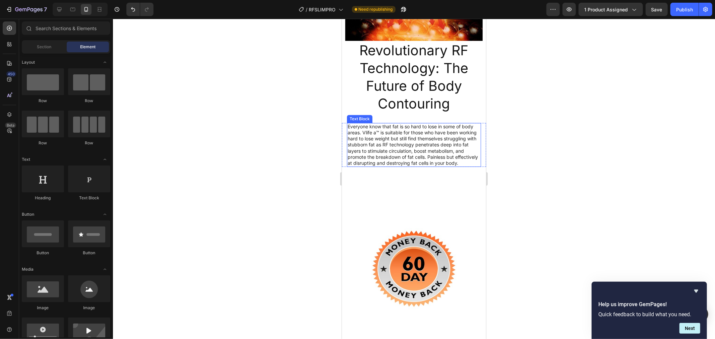
scroll to position [1634, 0]
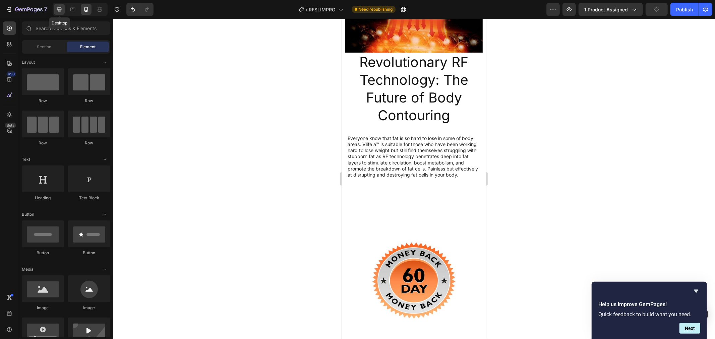
click at [57, 7] on icon at bounding box center [59, 9] width 7 height 7
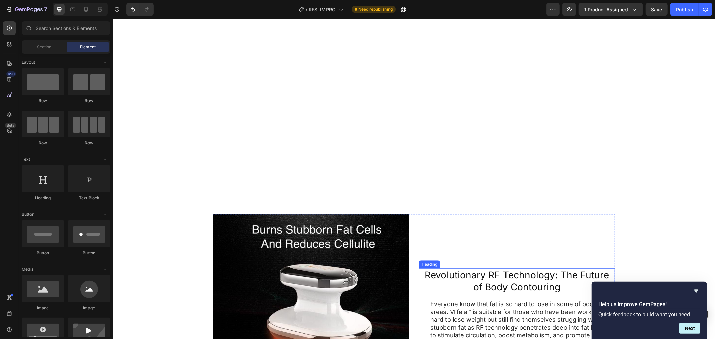
scroll to position [1332, 0]
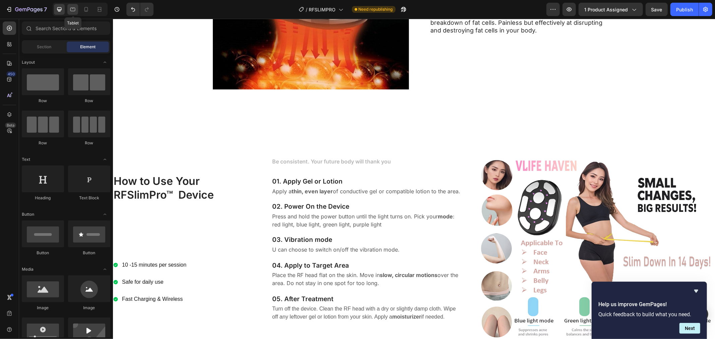
click at [71, 9] on icon at bounding box center [72, 9] width 7 height 7
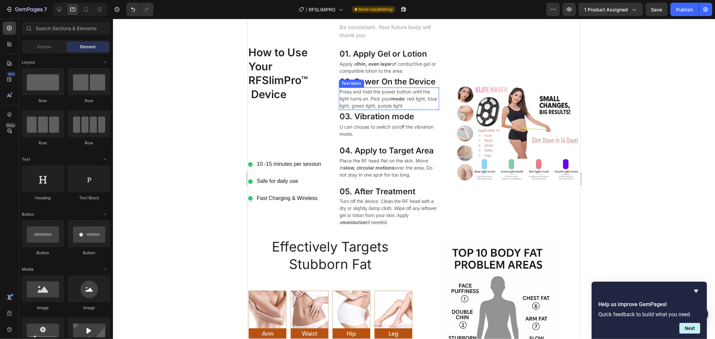
scroll to position [1461, 0]
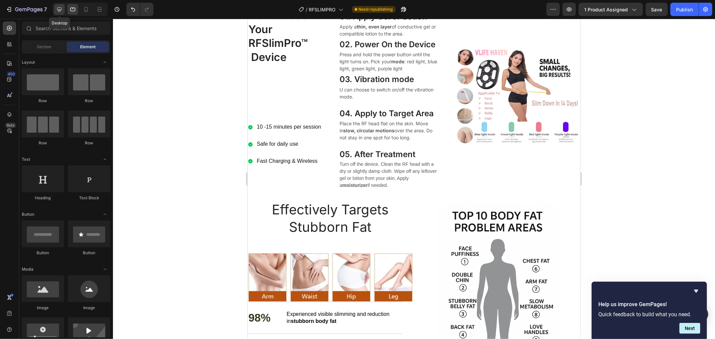
click at [57, 7] on icon at bounding box center [59, 9] width 7 height 7
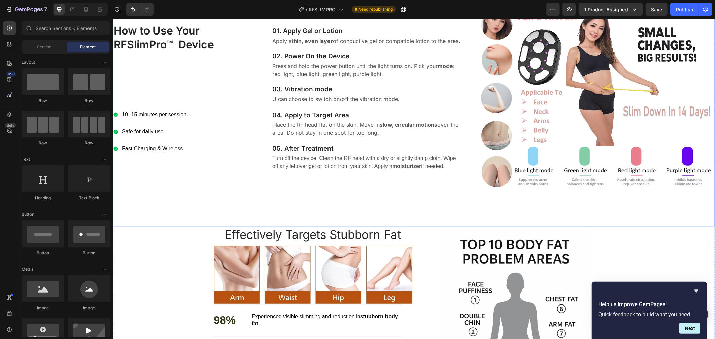
scroll to position [1518, 0]
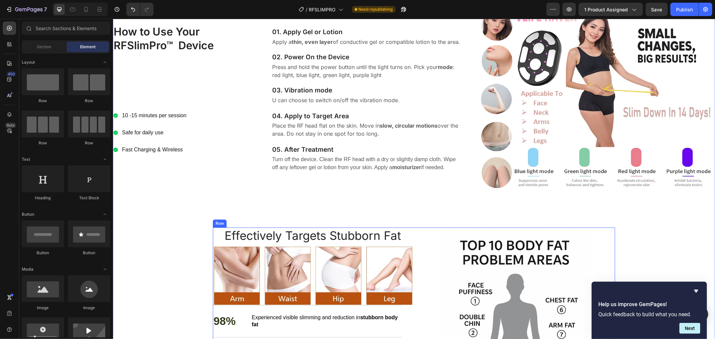
click at [417, 227] on div "Image" at bounding box center [515, 340] width 200 height 227
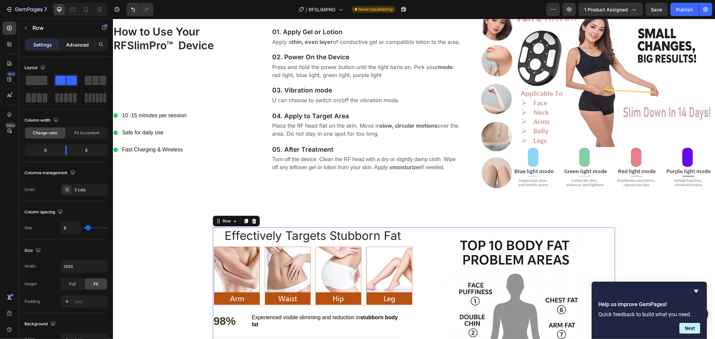
click at [80, 42] on p "Advanced" at bounding box center [77, 44] width 23 height 7
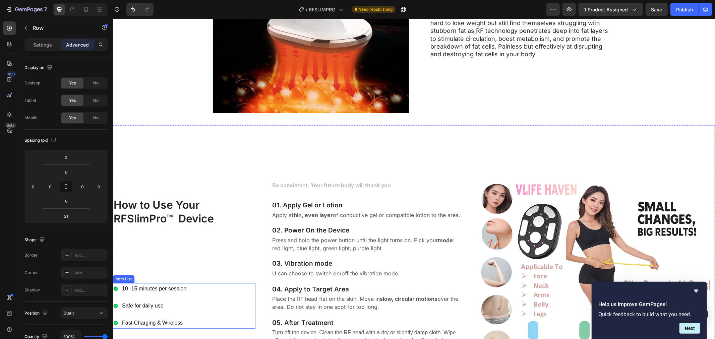
scroll to position [1332, 0]
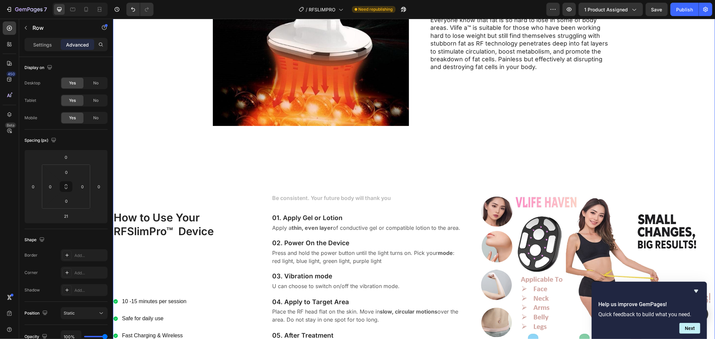
click at [454, 135] on div "Revolutionary RF Technology: The Future of Body Contouring Heading Everyone kno…" at bounding box center [414, 289] width 602 height 718
click at [447, 146] on div "How to Use Your RFSlimPro™ Device Heading 10 -15 minutes per session Safe for d…" at bounding box center [414, 276] width 602 height 276
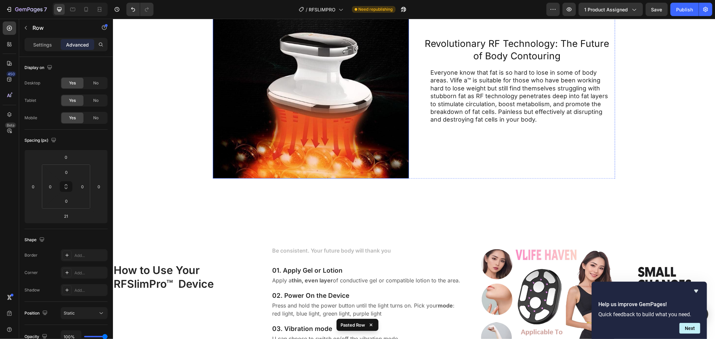
scroll to position [1217, 0]
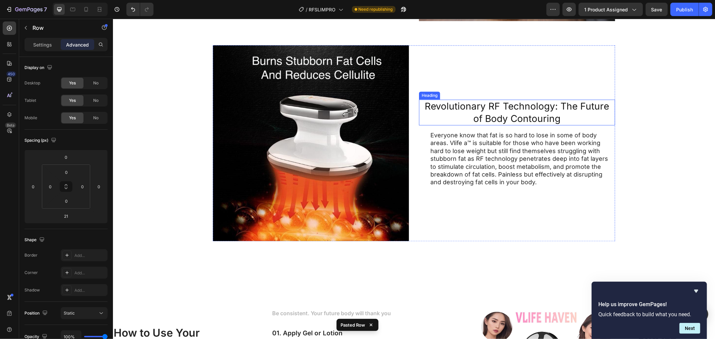
click at [425, 90] on div "Revolutionary RF Technology: The Future of Body Contouring Heading Everyone kno…" at bounding box center [517, 143] width 196 height 196
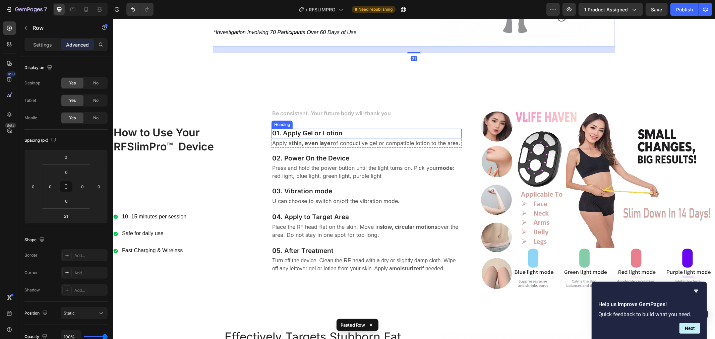
scroll to position [1652, 0]
click at [82, 10] on div at bounding box center [86, 9] width 11 height 11
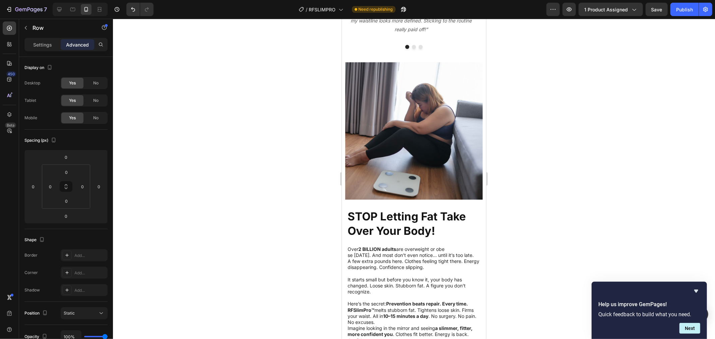
scroll to position [1009, 0]
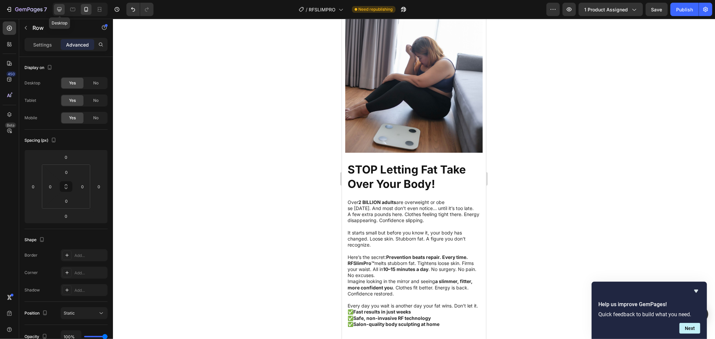
click at [60, 7] on icon at bounding box center [59, 9] width 7 height 7
type input "21"
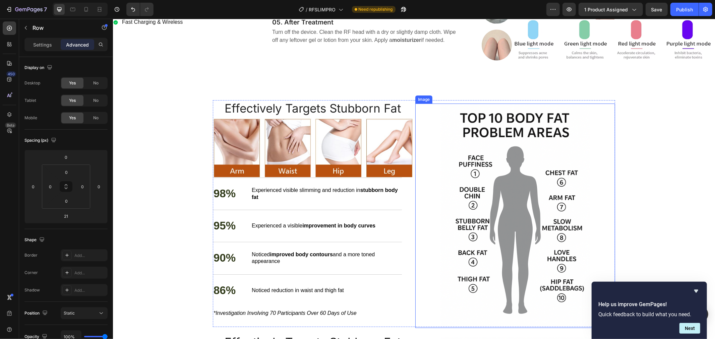
scroll to position [1888, 0]
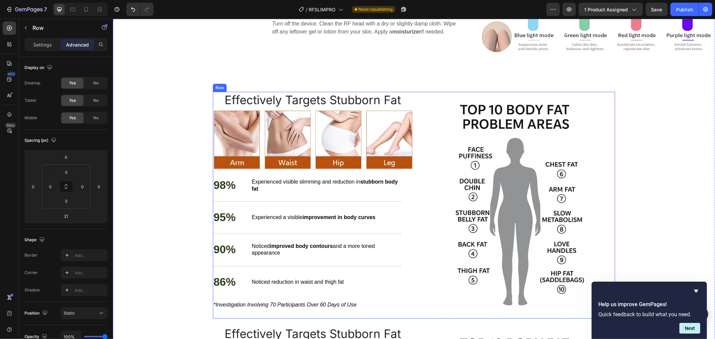
click at [431, 92] on div "Image" at bounding box center [515, 205] width 200 height 227
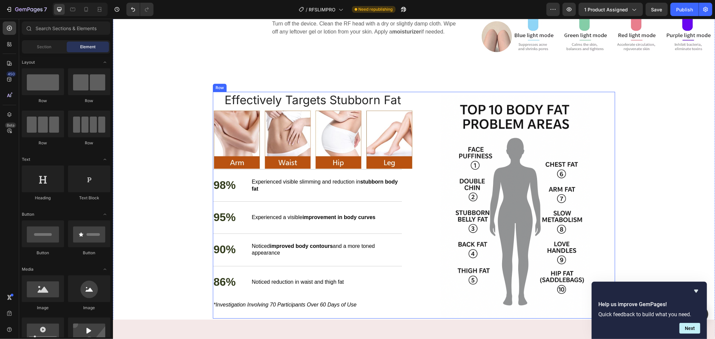
click at [441, 92] on div "Image" at bounding box center [515, 205] width 200 height 227
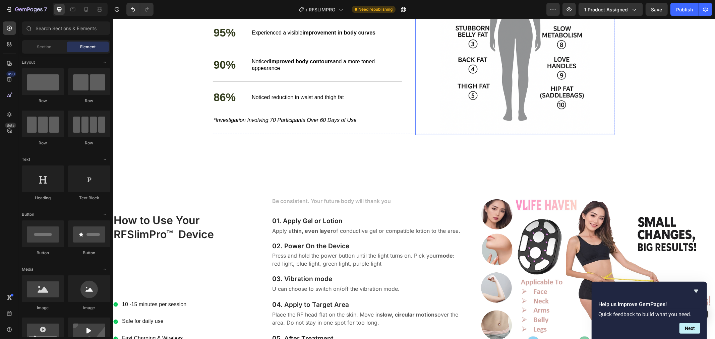
scroll to position [1590, 0]
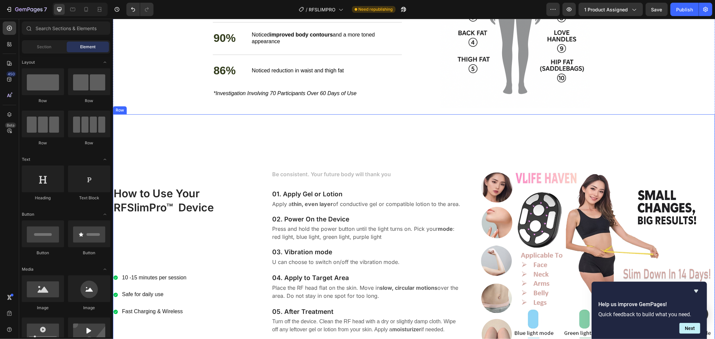
click at [220, 141] on div "How to Use Your RFSlimPro™ Device Heading 10 -15 minutes per session Safe for d…" at bounding box center [184, 252] width 143 height 254
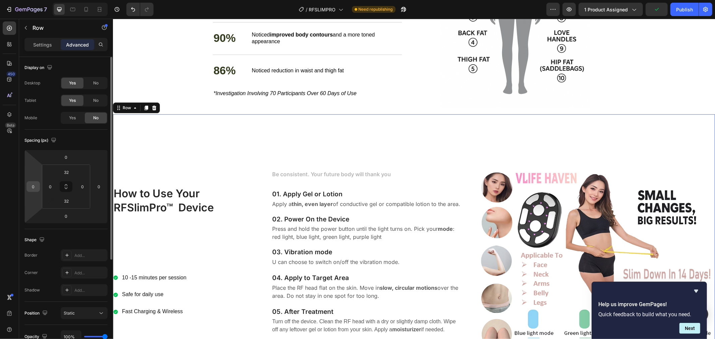
click at [38, 184] on input "0" at bounding box center [33, 187] width 10 height 10
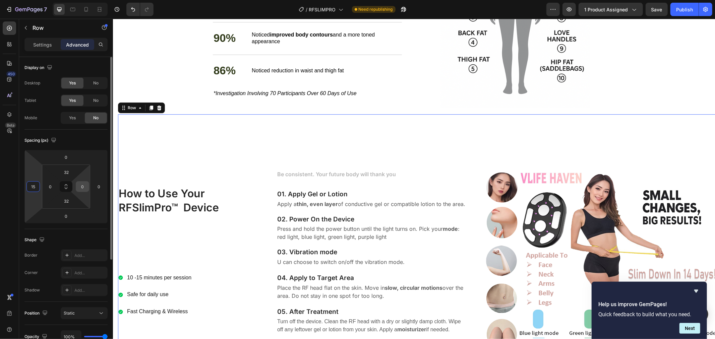
type input "15"
click at [81, 189] on input "0" at bounding box center [82, 187] width 10 height 10
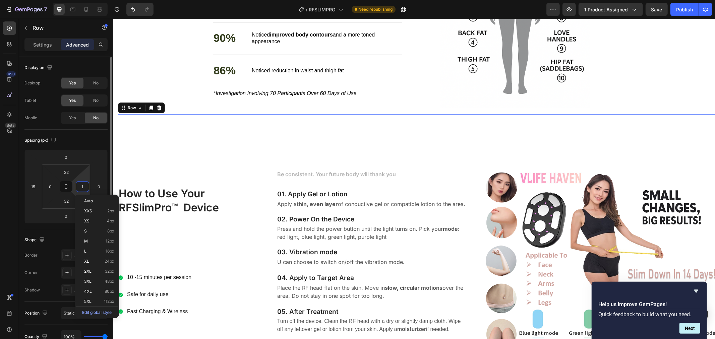
type input "15"
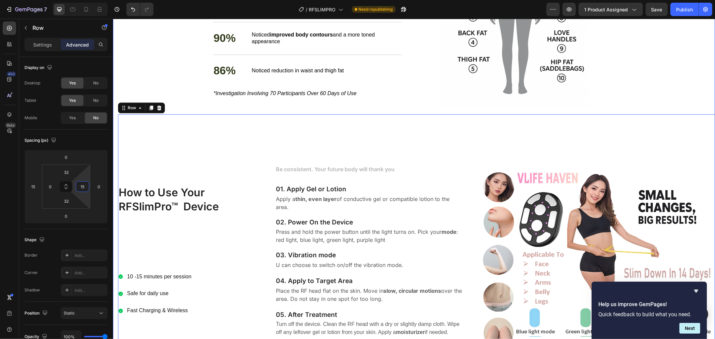
click at [160, 65] on div "Revolutionary RF Technology: The Future of Body Contouring Heading Everyone kno…" at bounding box center [414, 30] width 602 height 716
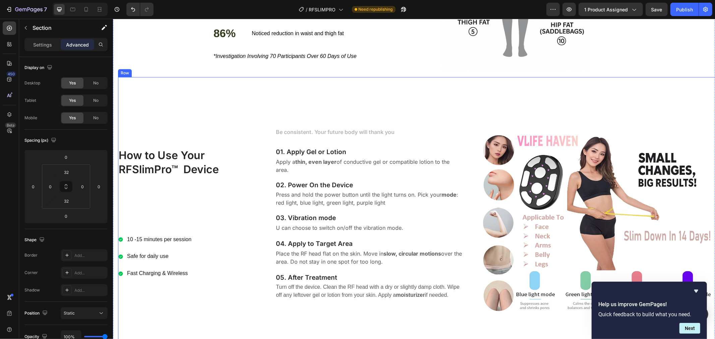
scroll to position [1553, 0]
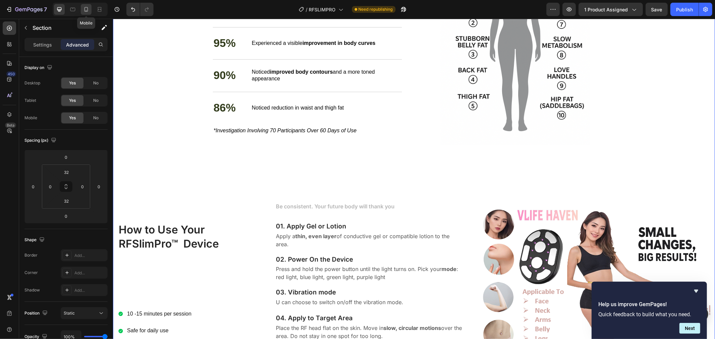
click at [88, 11] on icon at bounding box center [87, 9] width 4 height 5
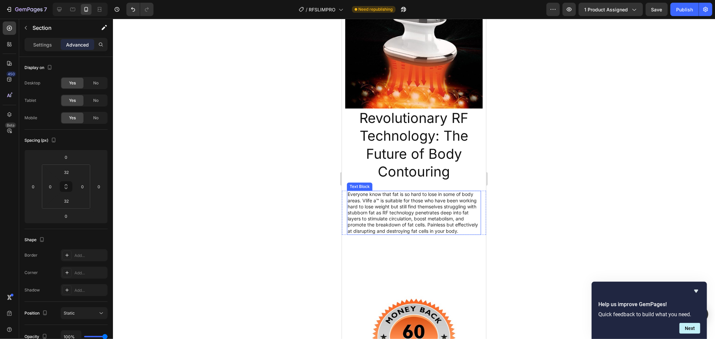
scroll to position [1446, 0]
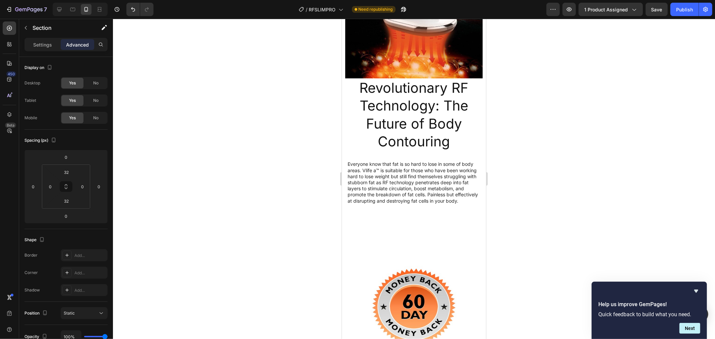
click at [410, 209] on div "Revolutionary RF Technology: The Future of Body Contouring Heading Everyone kno…" at bounding box center [414, 86] width 144 height 291
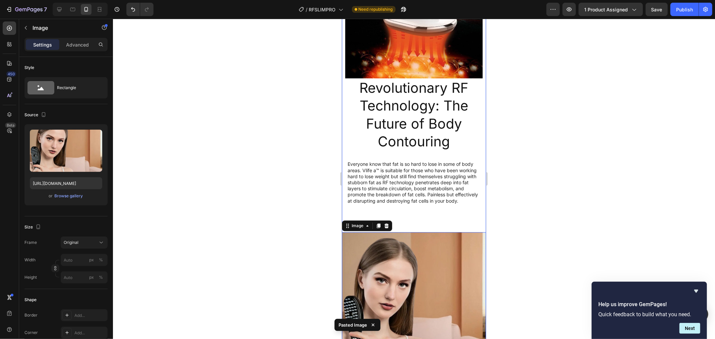
click at [403, 210] on div "Revolutionary RF Technology: The Future of Body Contouring Heading Everyone kno…" at bounding box center [414, 161] width 144 height 440
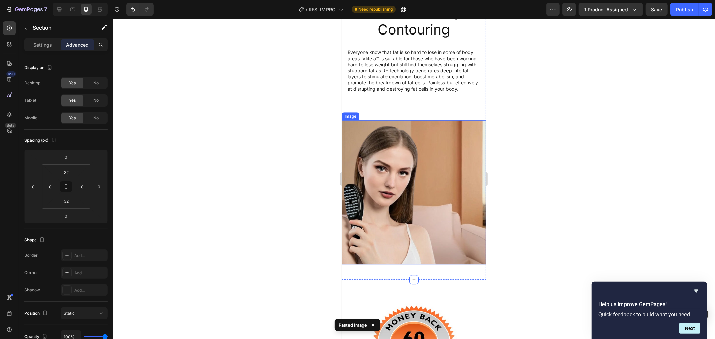
scroll to position [1558, 0]
click at [405, 176] on img at bounding box center [414, 192] width 144 height 144
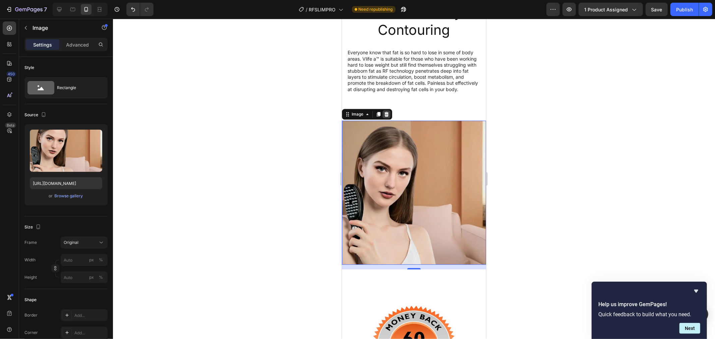
click at [387, 115] on icon at bounding box center [386, 113] width 5 height 5
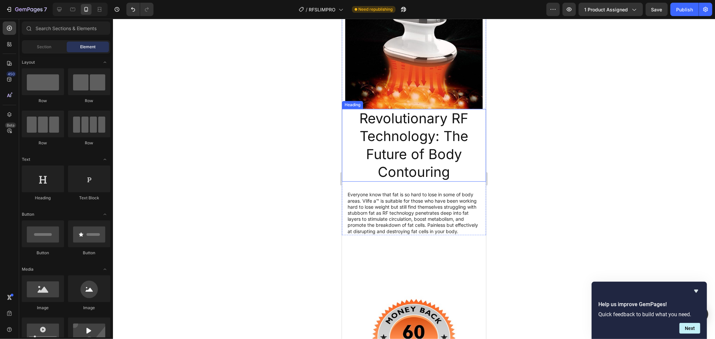
scroll to position [1446, 0]
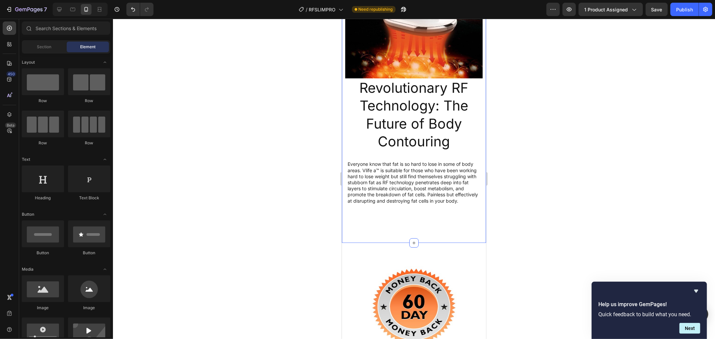
click at [415, 216] on div "Revolutionary RF Technology: The Future of Body Contouring Heading Everyone kno…" at bounding box center [414, 86] width 144 height 291
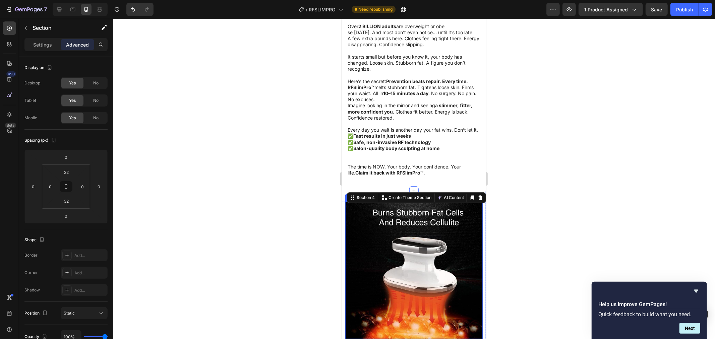
scroll to position [1297, 0]
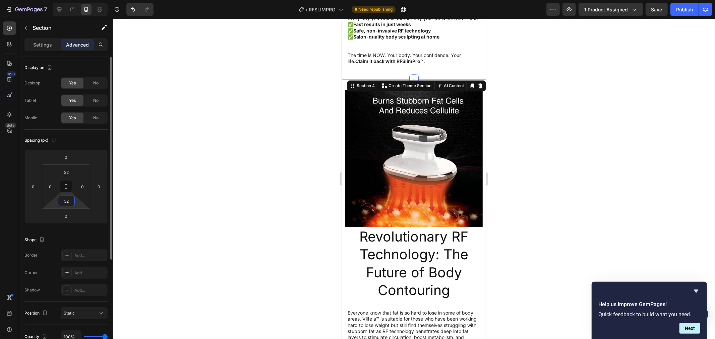
type input "0"
click at [253, 167] on div at bounding box center [414, 179] width 602 height 321
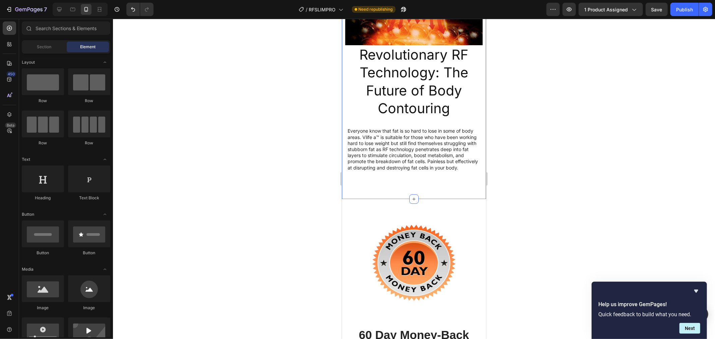
scroll to position [1484, 0]
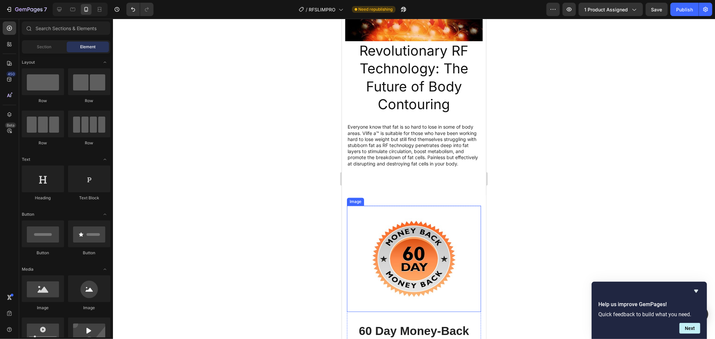
click at [401, 182] on div "Revolutionary RF Technology: The Future of Body Contouring Heading Everyone kno…" at bounding box center [414, 48] width 144 height 291
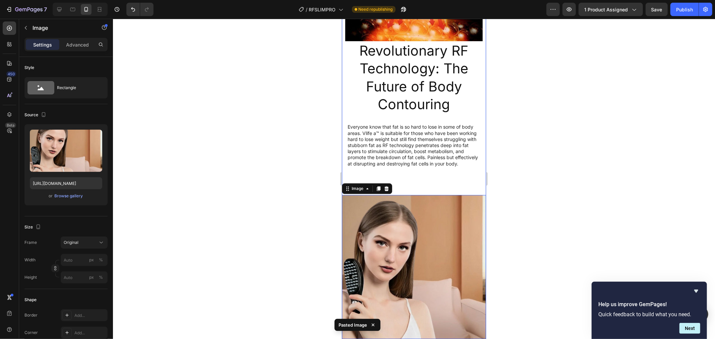
click at [424, 186] on div "Revolutionary RF Technology: The Future of Body Contouring Heading Everyone kno…" at bounding box center [414, 123] width 144 height 440
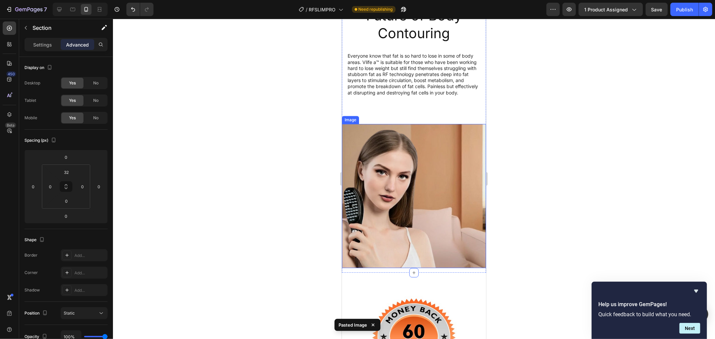
scroll to position [1595, 0]
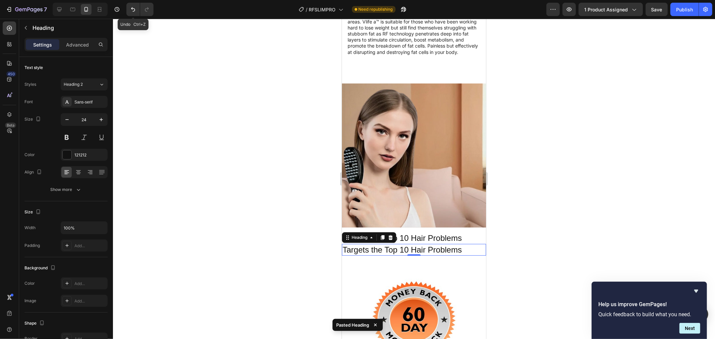
drag, startPoint x: 132, startPoint y: 12, endPoint x: 200, endPoint y: 0, distance: 68.8
click at [133, 12] on icon "Undo/Redo" at bounding box center [133, 9] width 7 height 7
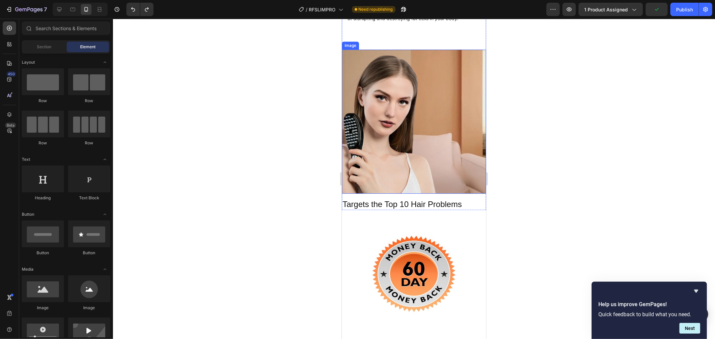
scroll to position [1670, 0]
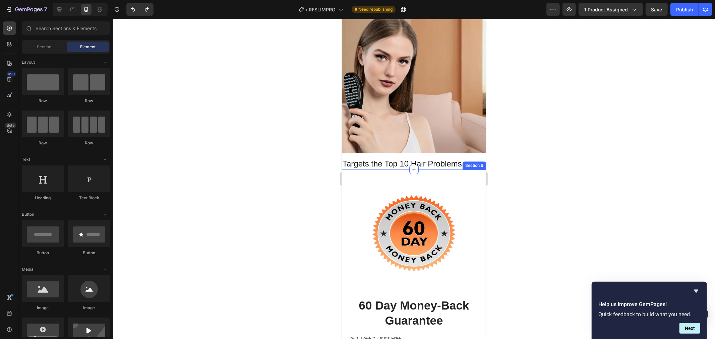
click at [444, 163] on h2 "Targets the Top 10 Hair Problems" at bounding box center [414, 164] width 144 height 12
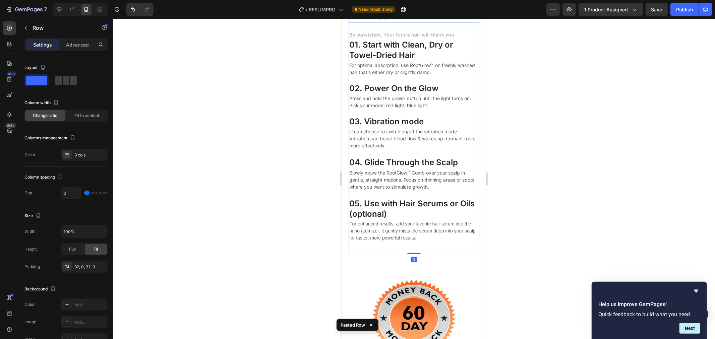
scroll to position [2310, 0]
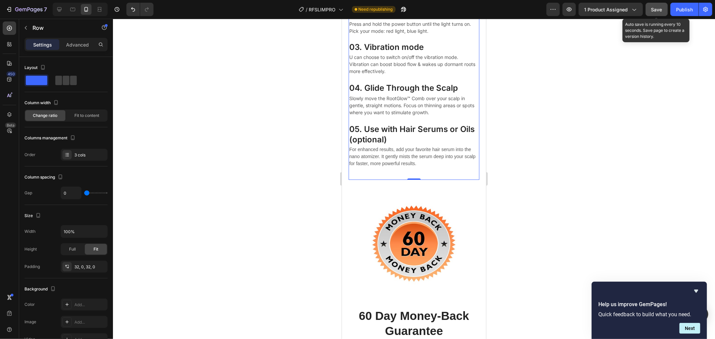
click at [657, 10] on span "Save" at bounding box center [657, 10] width 11 height 6
click at [692, 325] on button "Next" at bounding box center [690, 328] width 21 height 11
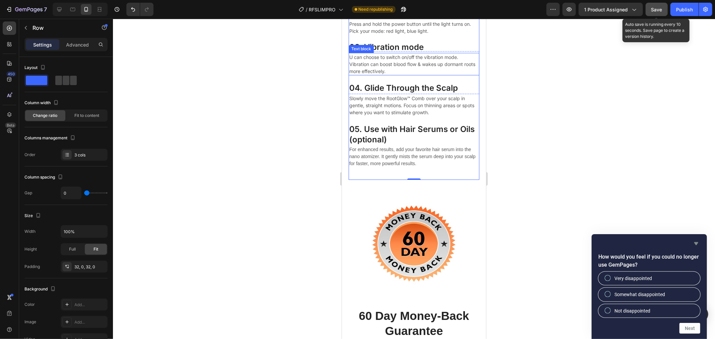
click at [695, 243] on icon "Hide survey" at bounding box center [697, 244] width 8 height 8
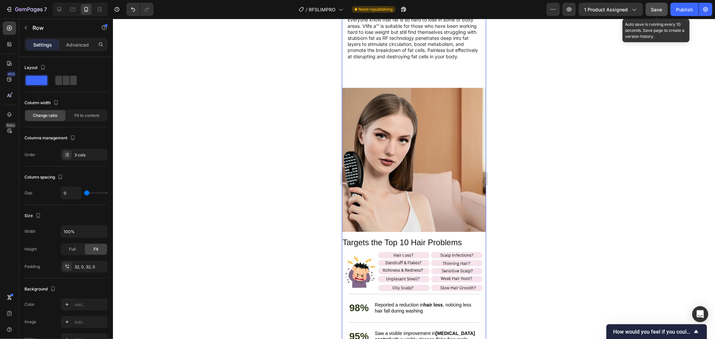
scroll to position [1527, 0]
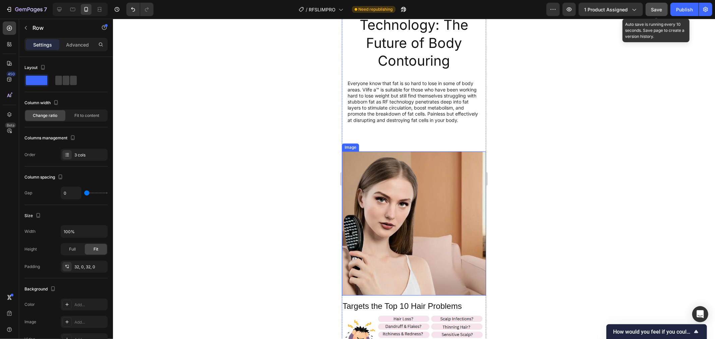
click at [408, 182] on img at bounding box center [414, 223] width 144 height 144
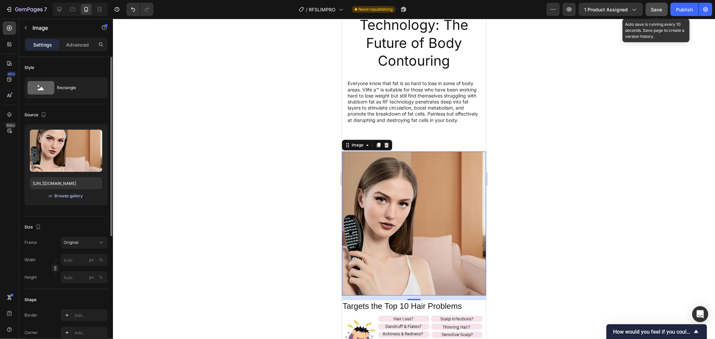
click at [67, 196] on div "Browse gallery" at bounding box center [69, 196] width 29 height 6
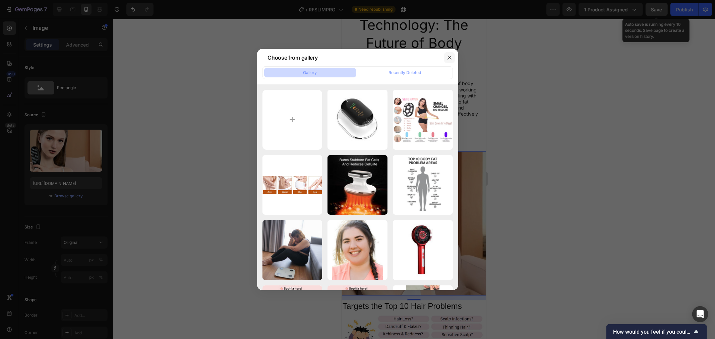
click at [449, 59] on icon "button" at bounding box center [449, 57] width 5 height 5
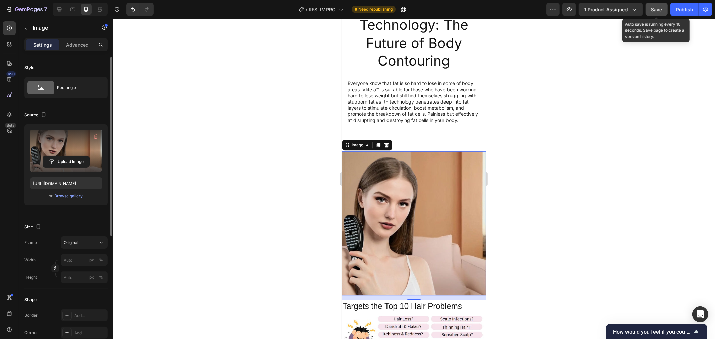
click at [60, 144] on label at bounding box center [66, 151] width 72 height 42
click at [60, 156] on input "file" at bounding box center [66, 161] width 46 height 11
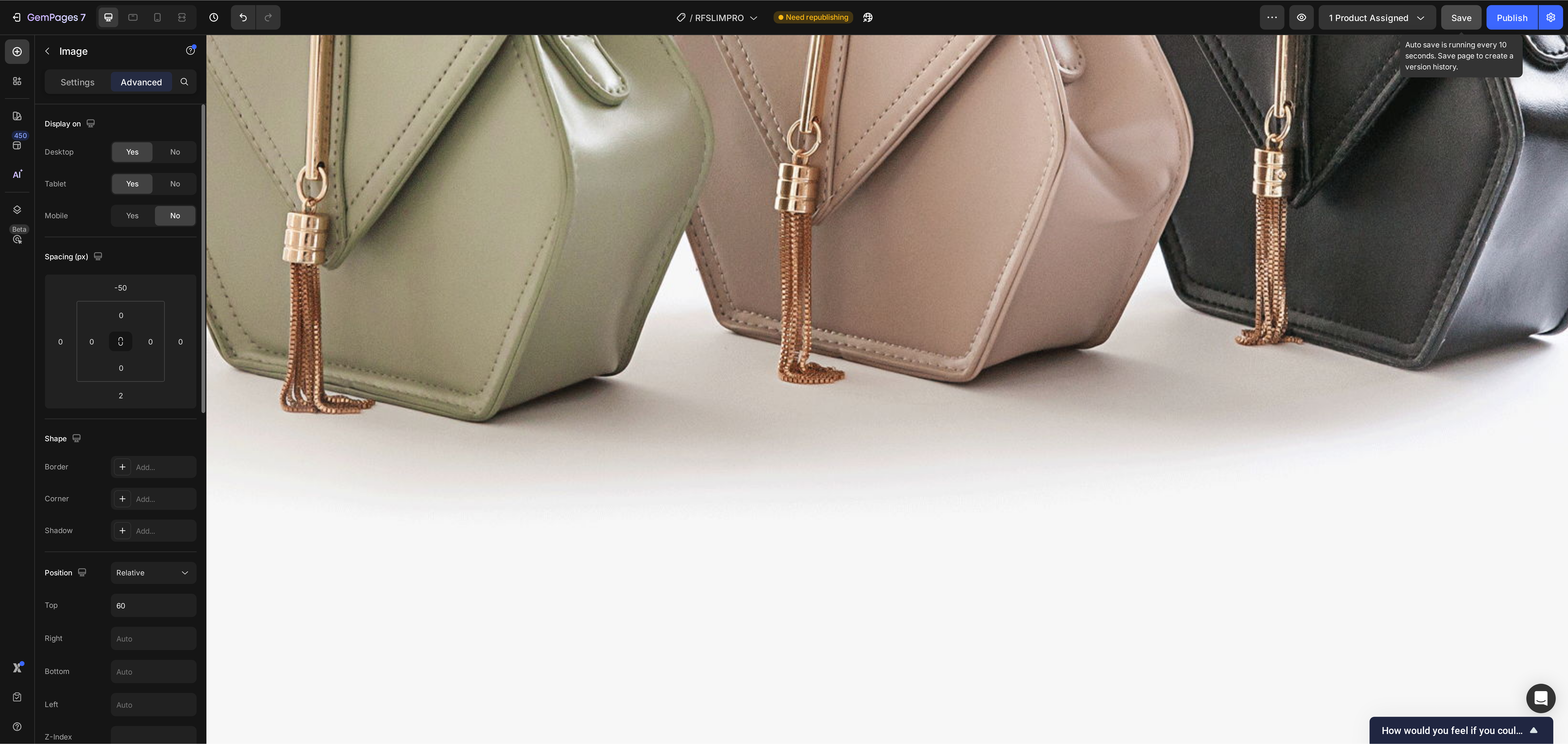
scroll to position [1539, 0]
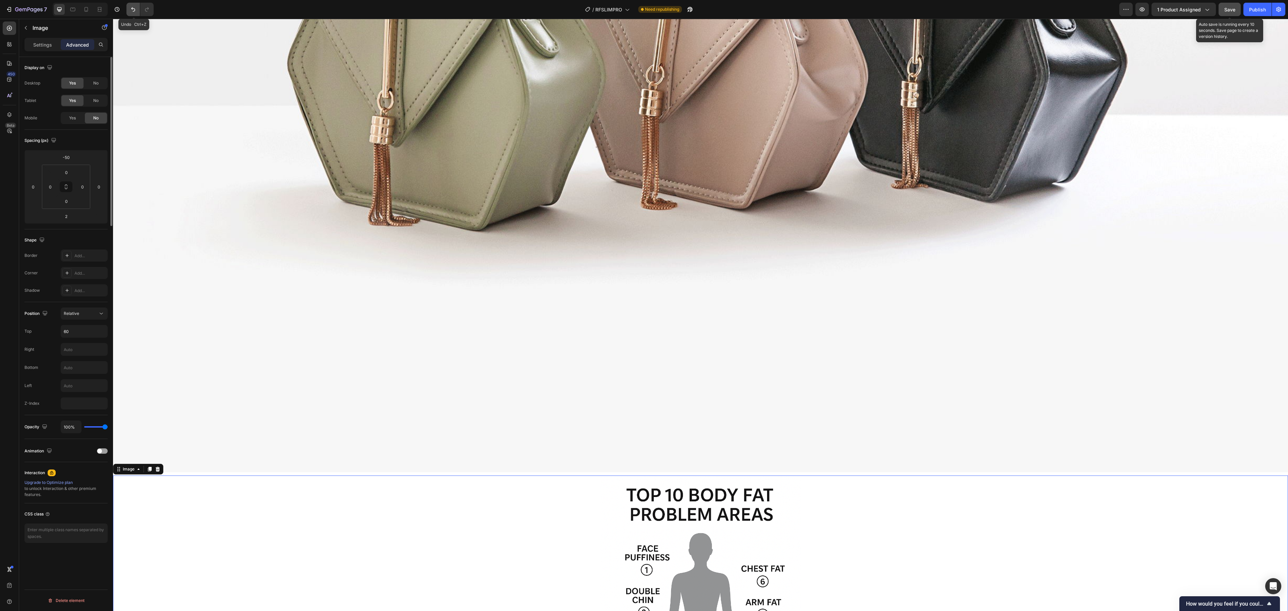
click at [134, 10] on icon "Undo/Redo" at bounding box center [133, 9] width 7 height 7
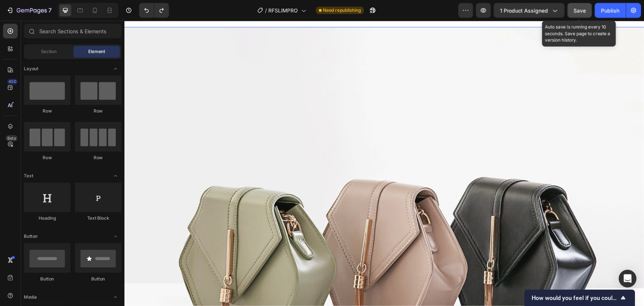
scroll to position [2073, 0]
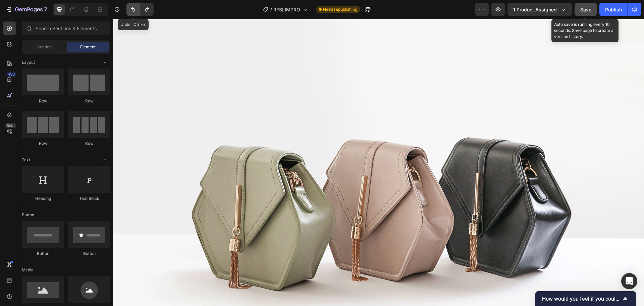
click at [133, 11] on icon "Undo/Redo" at bounding box center [133, 9] width 4 height 4
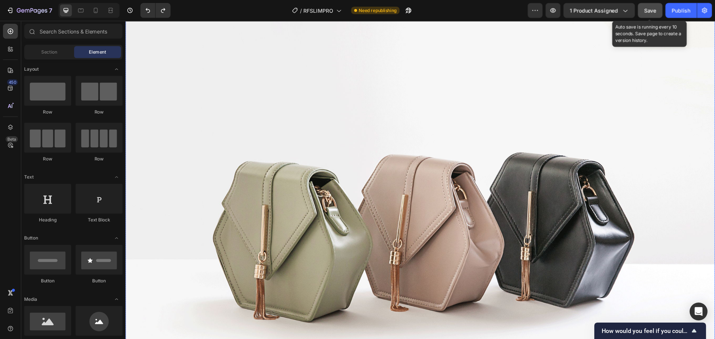
scroll to position [2137, 0]
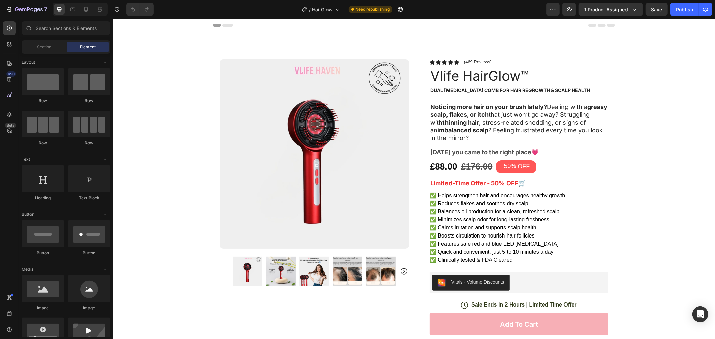
click at [80, 7] on div at bounding box center [80, 9] width 55 height 13
click at [82, 7] on div at bounding box center [86, 9] width 11 height 11
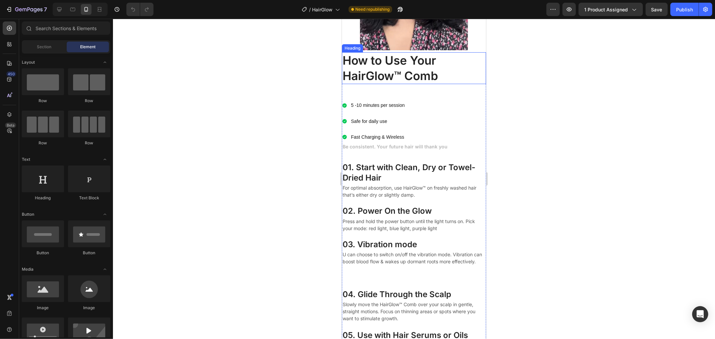
scroll to position [2320, 0]
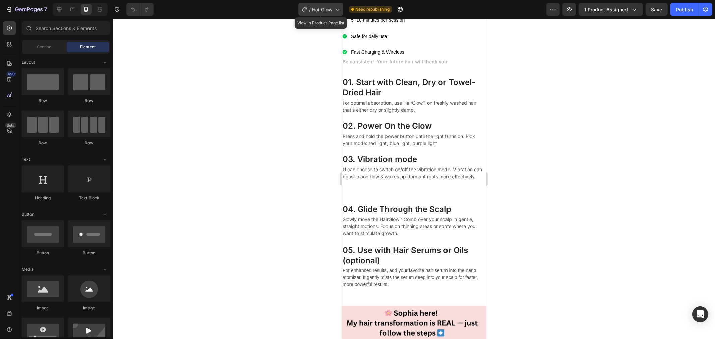
click at [326, 9] on span "HairGlow" at bounding box center [322, 9] width 20 height 7
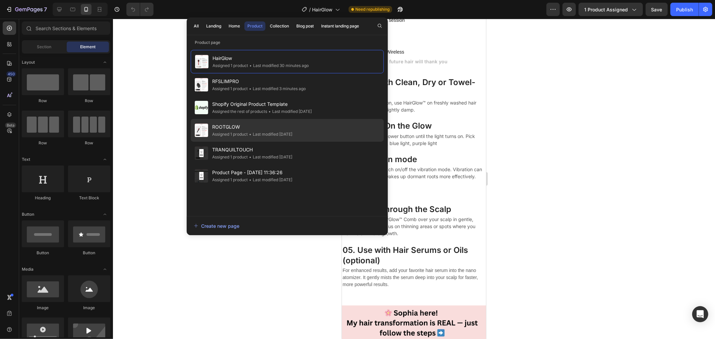
click at [238, 124] on span "ROOTGLOW" at bounding box center [252, 127] width 80 height 8
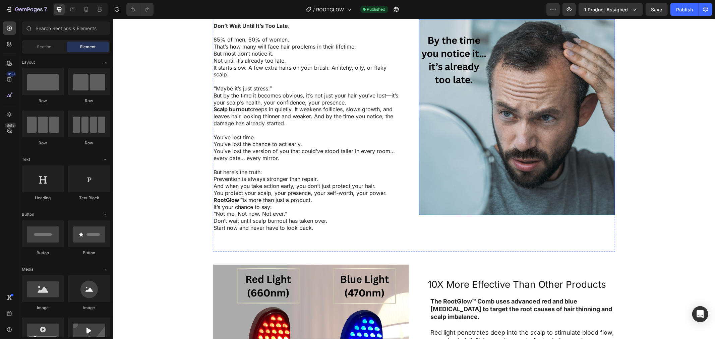
scroll to position [1118, 0]
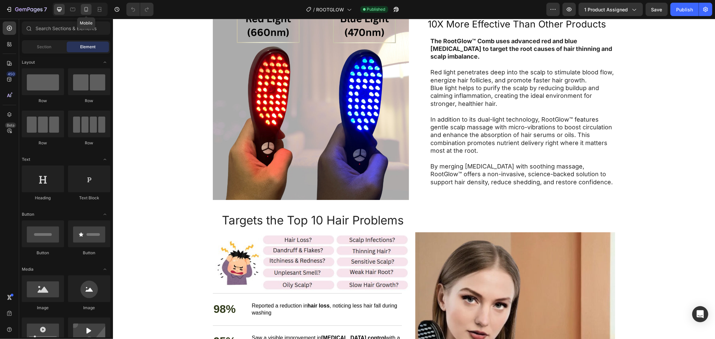
click at [86, 9] on icon at bounding box center [86, 9] width 7 height 7
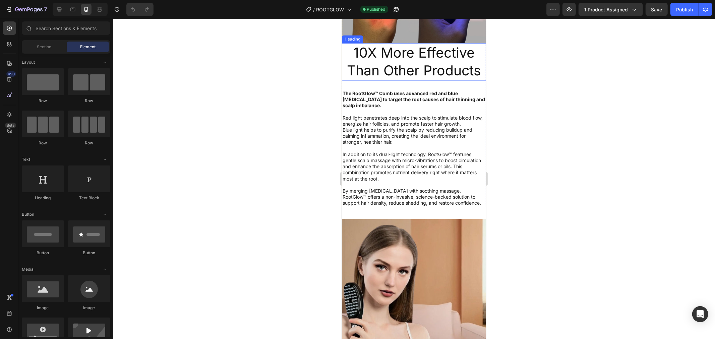
scroll to position [1372, 0]
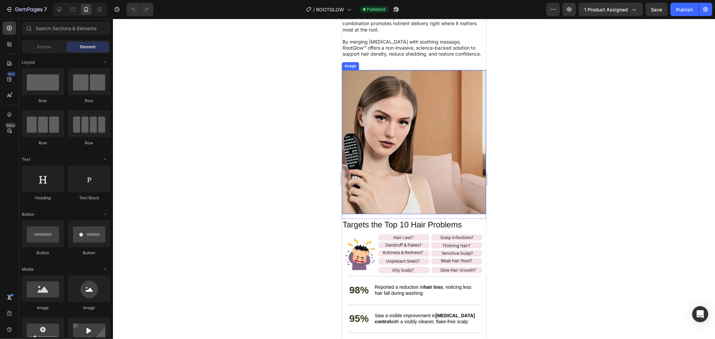
click at [427, 132] on img at bounding box center [414, 142] width 144 height 144
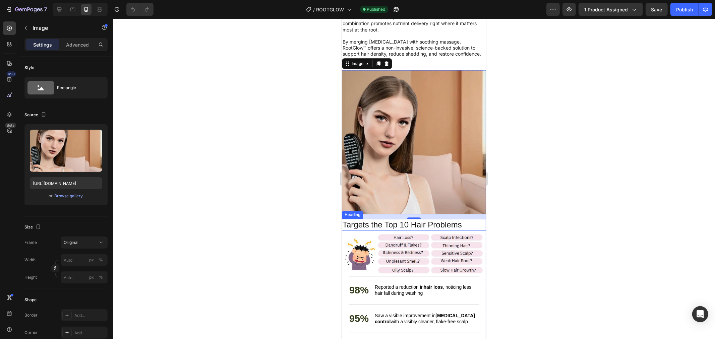
click at [465, 219] on h2 "Targets the Top 10 Hair Problems" at bounding box center [414, 225] width 144 height 12
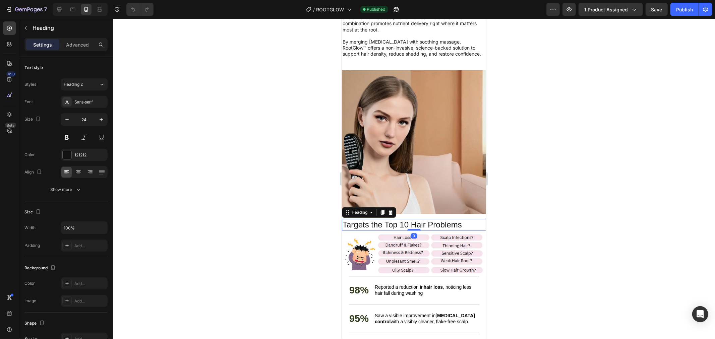
click at [461, 174] on img at bounding box center [414, 142] width 144 height 144
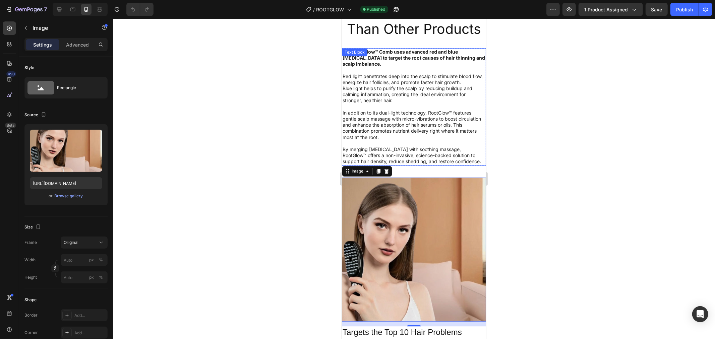
scroll to position [1223, 0]
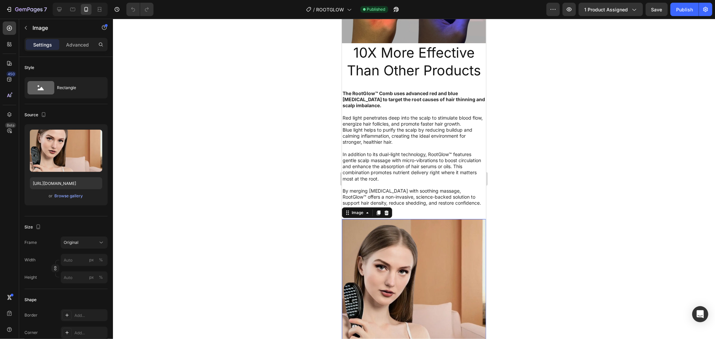
drag, startPoint x: 396, startPoint y: 232, endPoint x: 397, endPoint y: 228, distance: 3.4
click at [397, 232] on img at bounding box center [414, 291] width 144 height 144
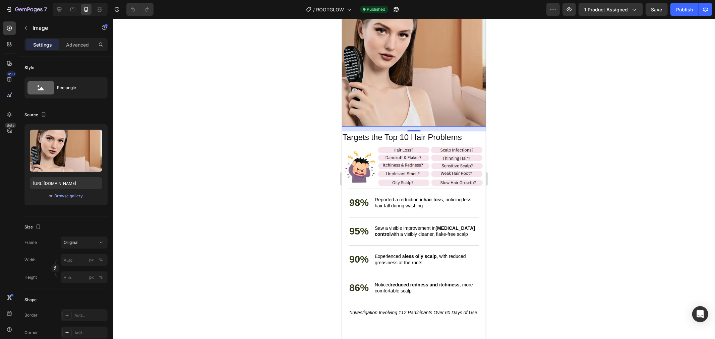
scroll to position [1484, 0]
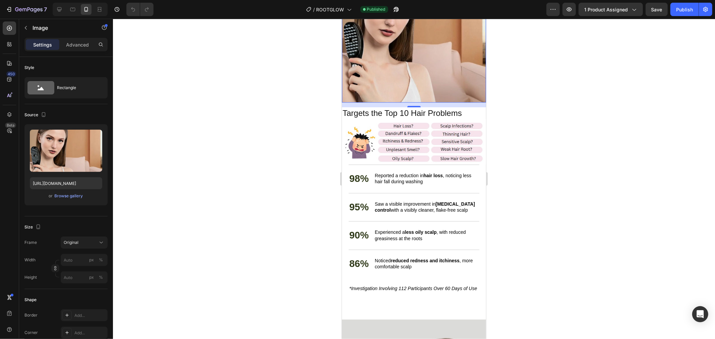
click at [470, 102] on div "14" at bounding box center [414, 104] width 144 height 5
click at [475, 107] on h2 "Targets the Top 10 Hair Problems" at bounding box center [414, 113] width 144 height 12
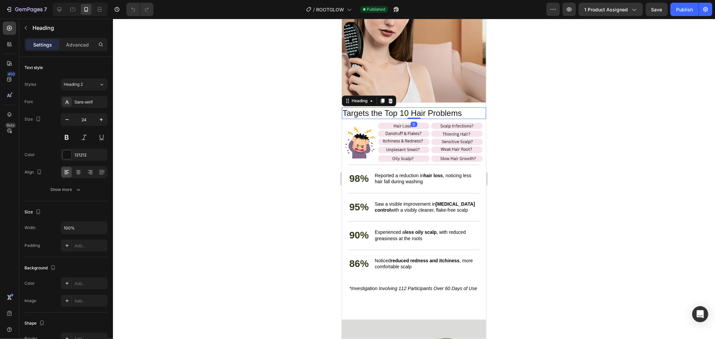
click at [475, 119] on img at bounding box center [414, 142] width 144 height 46
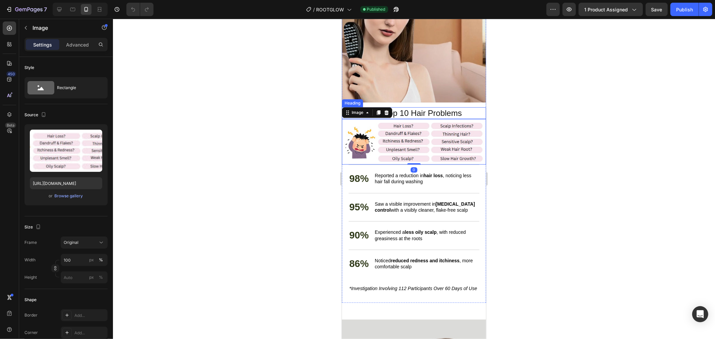
click at [479, 107] on h2 "Targets the Top 10 Hair Problems" at bounding box center [414, 113] width 144 height 12
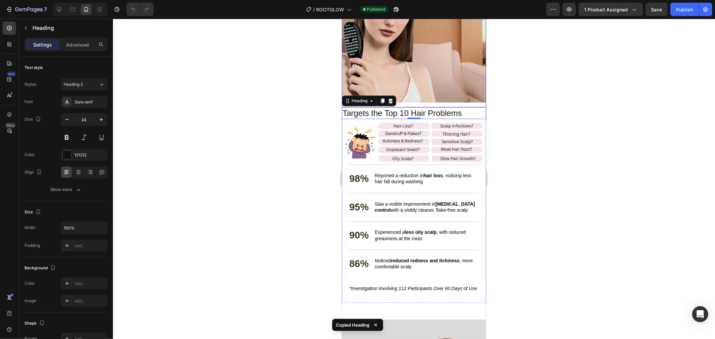
click at [420, 107] on h2 "Targets the Top 10 Hair Problems" at bounding box center [414, 113] width 144 height 12
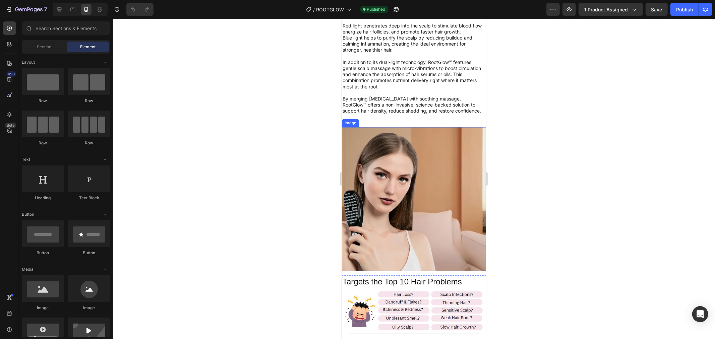
scroll to position [1464, 0]
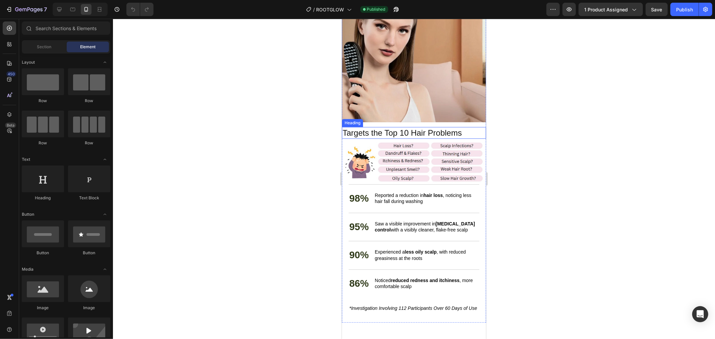
click at [463, 127] on p "Targets the Top 10 Hair Problems" at bounding box center [413, 132] width 143 height 10
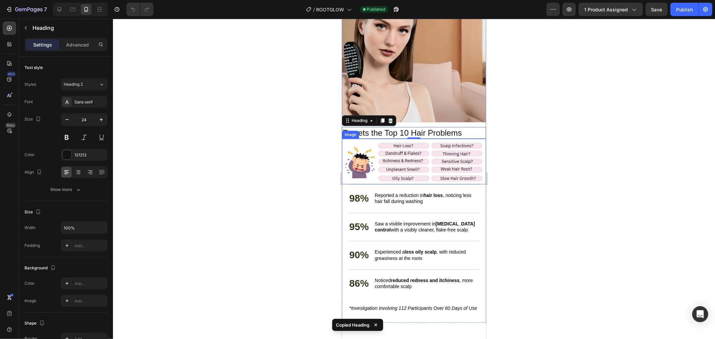
click at [423, 140] on img at bounding box center [414, 162] width 144 height 46
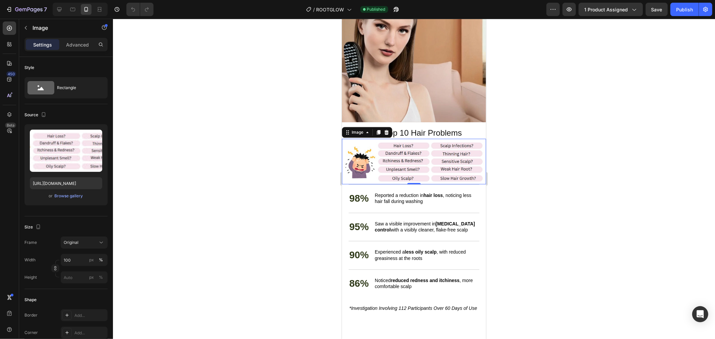
click at [401, 149] on img at bounding box center [414, 162] width 144 height 46
click at [343, 188] on div "98% Text Block Reported a reduction in hair loss , noticing less hair fall duri…" at bounding box center [414, 252] width 144 height 137
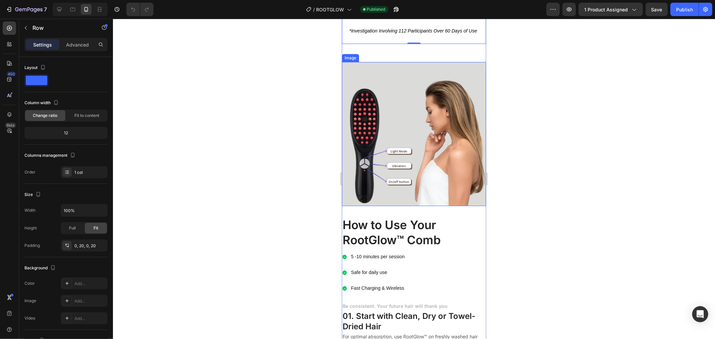
scroll to position [1762, 0]
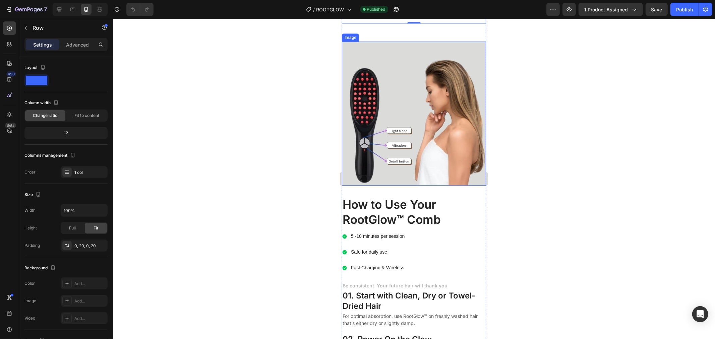
click at [423, 118] on img at bounding box center [414, 113] width 144 height 144
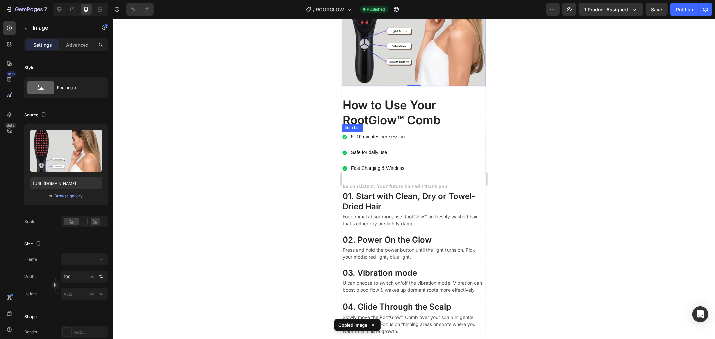
scroll to position [1874, 0]
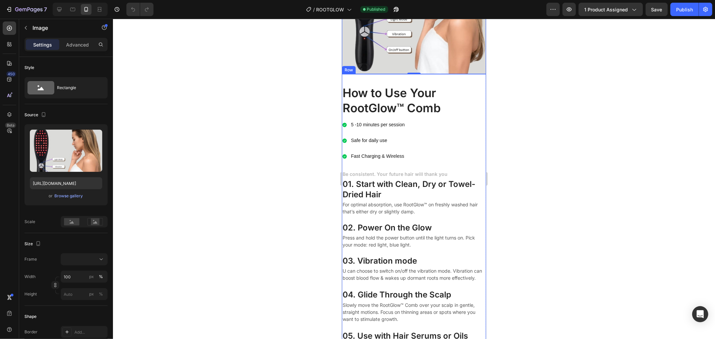
click at [476, 74] on div "How to Use Your RootGlow™ Comb Heading 5 -10 minutes per session Safe for daily…" at bounding box center [414, 230] width 144 height 313
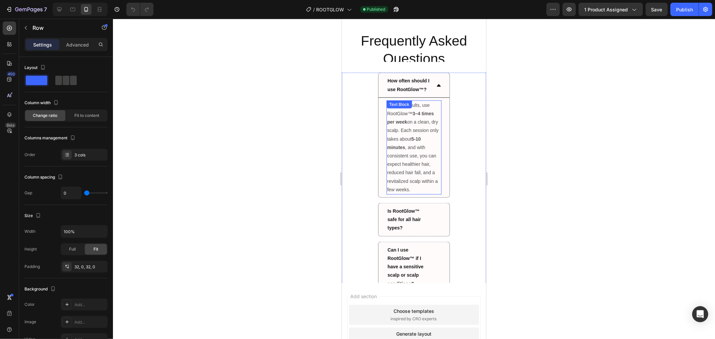
scroll to position [2855, 0]
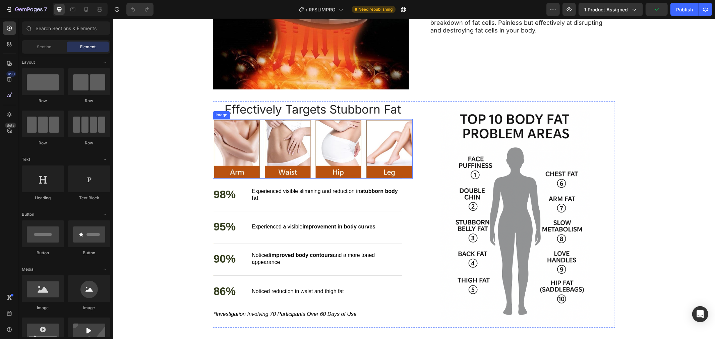
scroll to position [1043, 0]
click at [481, 146] on img at bounding box center [515, 216] width 200 height 225
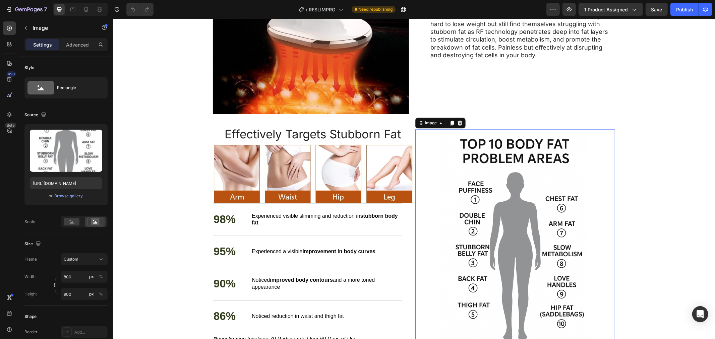
scroll to position [1006, 0]
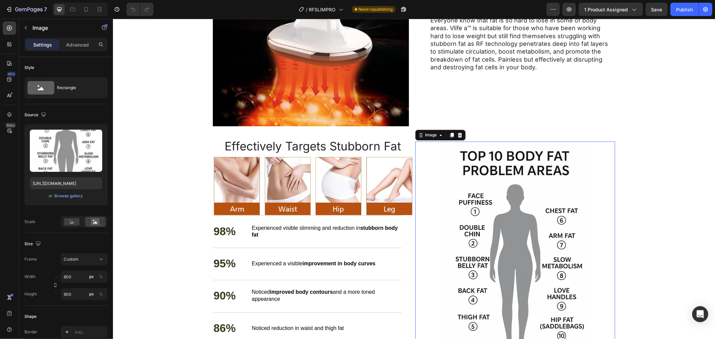
click at [559, 218] on img at bounding box center [515, 254] width 200 height 225
click at [88, 8] on icon at bounding box center [86, 9] width 7 height 7
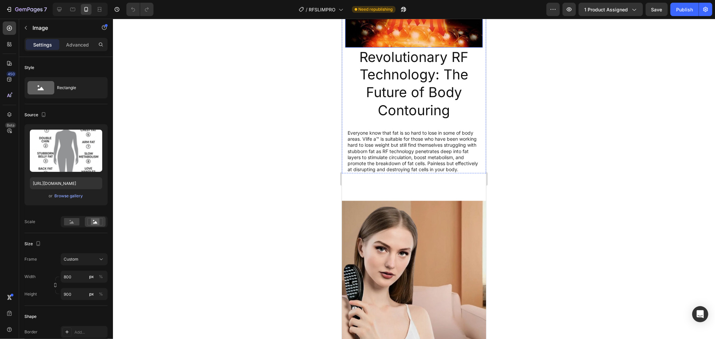
scroll to position [1044, 0]
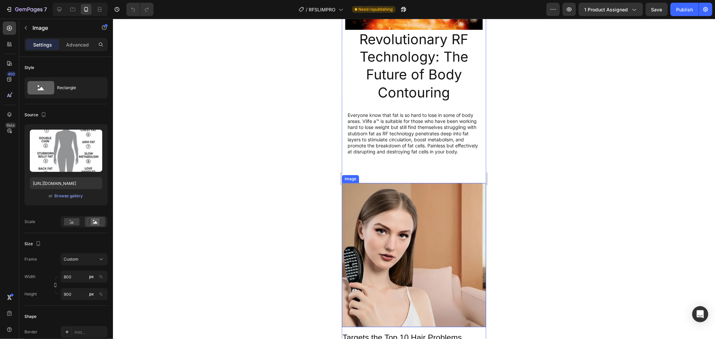
click at [404, 209] on img at bounding box center [414, 255] width 144 height 144
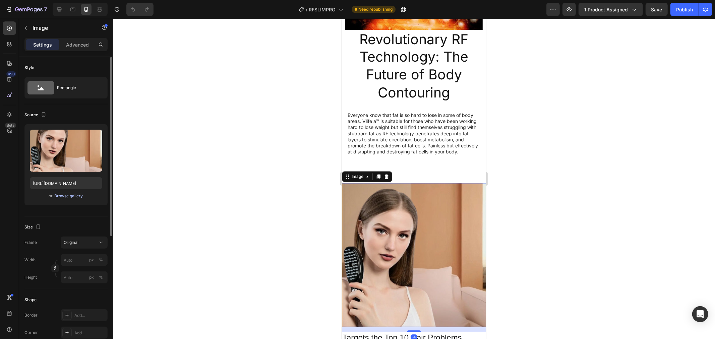
click at [65, 198] on div "Browse gallery" at bounding box center [69, 196] width 29 height 6
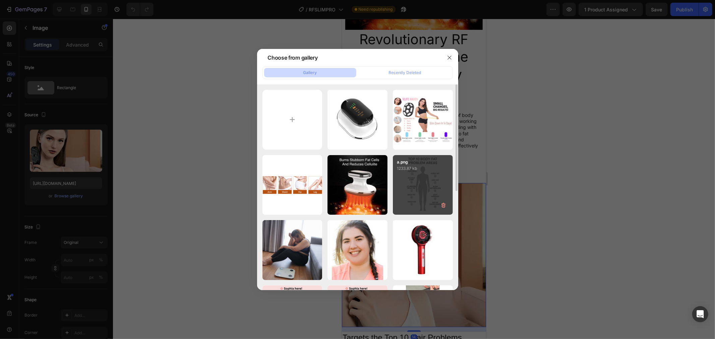
click at [407, 174] on div "a.png 1233.87 kb" at bounding box center [423, 185] width 60 height 60
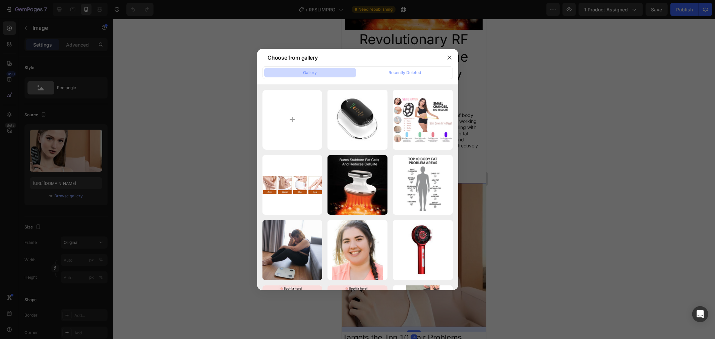
type input "[URL][DOMAIN_NAME]"
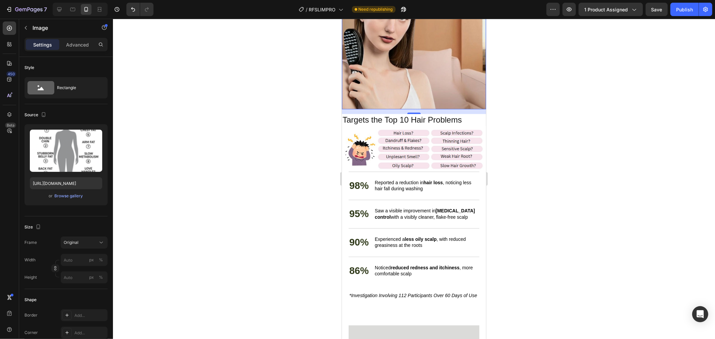
scroll to position [1268, 0]
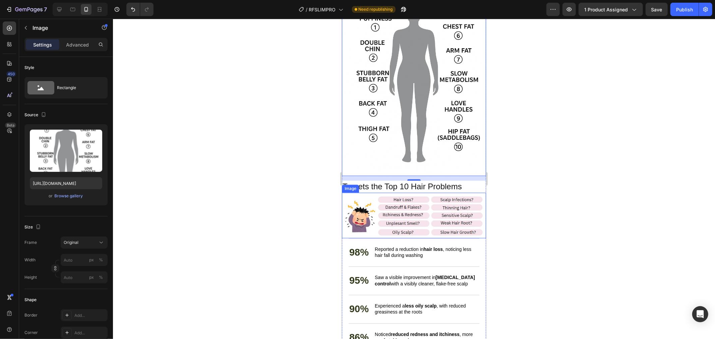
click at [421, 196] on img at bounding box center [414, 216] width 144 height 46
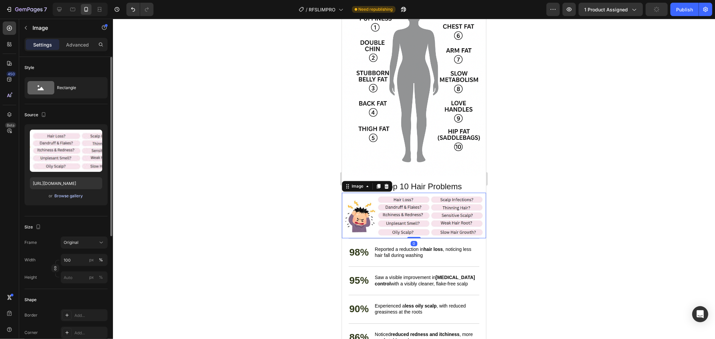
click at [64, 194] on div "Browse gallery" at bounding box center [69, 196] width 29 height 6
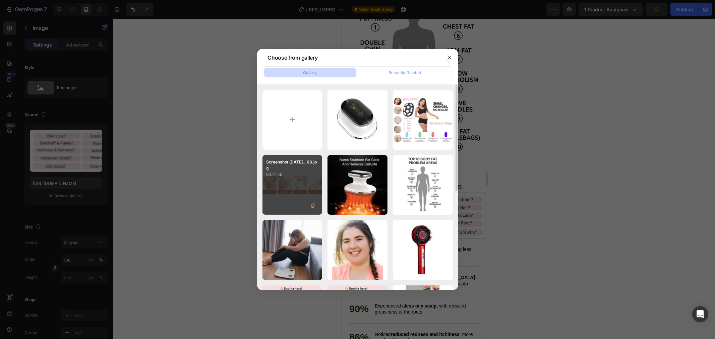
click at [289, 190] on div "Screenshot [DATE]...03.jpg 60.41 kb" at bounding box center [293, 185] width 60 height 60
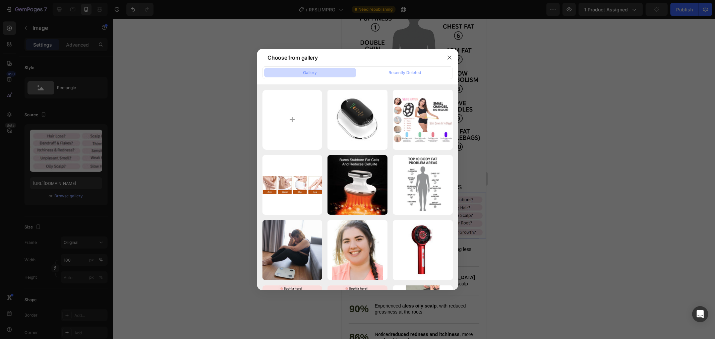
type input "[URL][DOMAIN_NAME]"
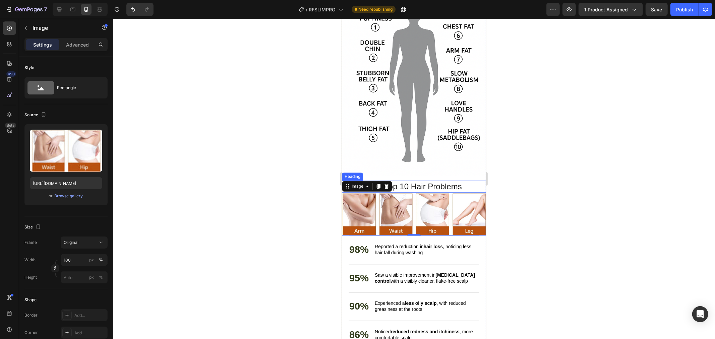
click at [437, 180] on h2 "Targets the Top 10 Hair Problems" at bounding box center [414, 186] width 144 height 12
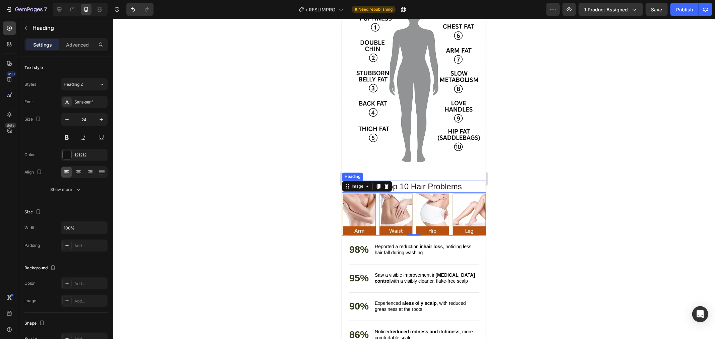
click at [437, 180] on h2 "Targets the Top 10 Hair Problems" at bounding box center [414, 186] width 144 height 12
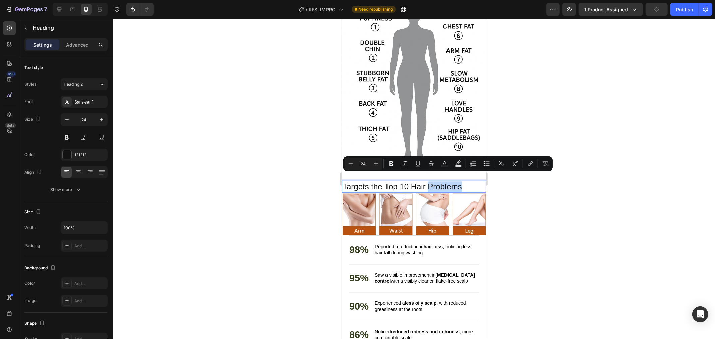
click at [462, 181] on p "Targets the Top 10 Hair Problems" at bounding box center [413, 186] width 143 height 10
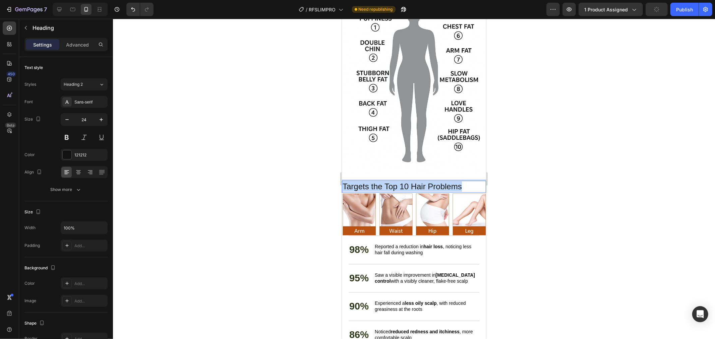
drag, startPoint x: 466, startPoint y: 178, endPoint x: 336, endPoint y: 179, distance: 129.8
click at [342, 179] on html "iPhone 15 Pro Max ( 430 px) iPhone 13 Mini iPhone 13 Pro iPhone 11 Pro Max iPho…" at bounding box center [414, 58] width 144 height 2615
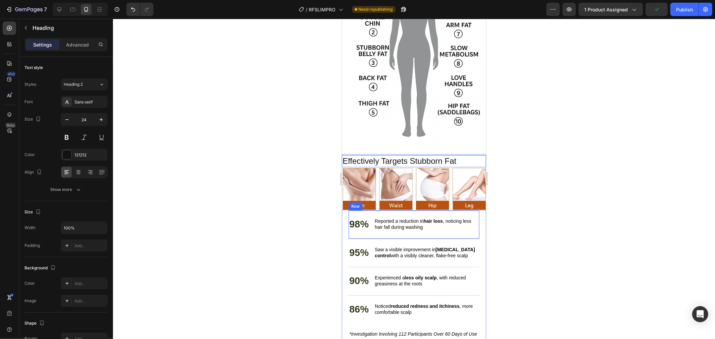
scroll to position [1305, 0]
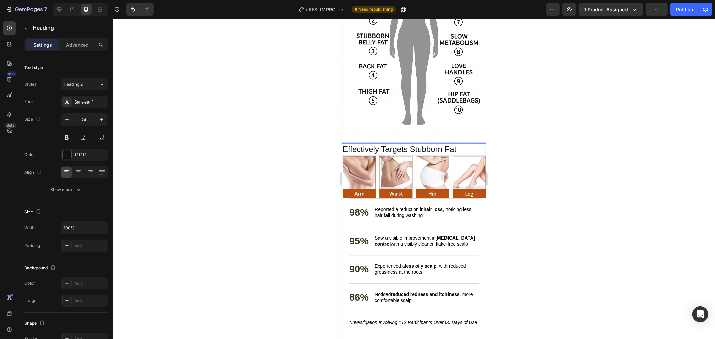
click at [526, 172] on div at bounding box center [414, 179] width 602 height 321
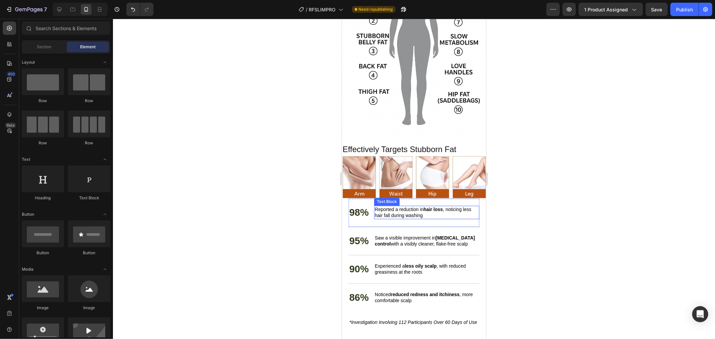
click at [401, 206] on p "Reported a reduction in hair loss , noticing less hair fall during washing" at bounding box center [427, 212] width 104 height 12
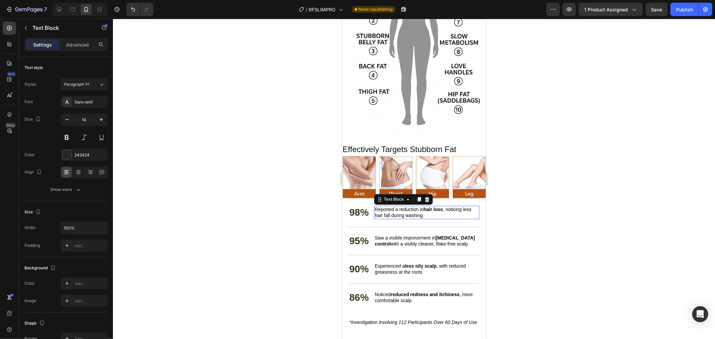
click at [401, 206] on p "Reported a reduction in hair loss , noticing less hair fall during washing" at bounding box center [427, 212] width 104 height 12
click at [432, 207] on p "Reported a reduction in hair loss , noticing less hair fall during washing" at bounding box center [427, 212] width 104 height 12
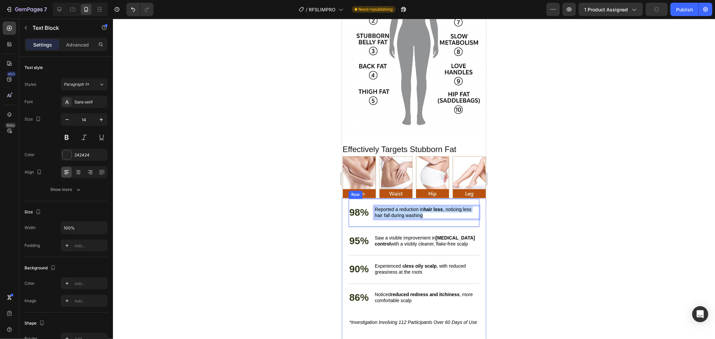
drag, startPoint x: 430, startPoint y: 206, endPoint x: 370, endPoint y: 197, distance: 60.3
click at [370, 198] on div "98% Text Block Reported a reduction in hair loss , noticing less hair fall duri…" at bounding box center [413, 212] width 131 height 29
click at [361, 206] on p "98%" at bounding box center [358, 212] width 19 height 13
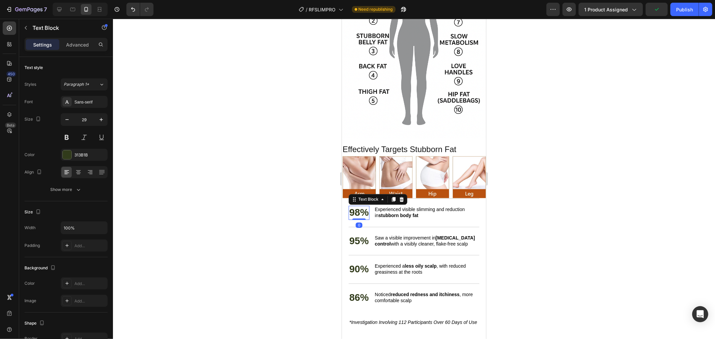
click at [359, 206] on p "98%" at bounding box center [358, 212] width 19 height 13
click at [362, 235] on p "95%" at bounding box center [358, 241] width 19 height 13
click at [359, 235] on p "95%" at bounding box center [358, 241] width 19 height 13
click at [357, 263] on p "90%" at bounding box center [358, 269] width 19 height 13
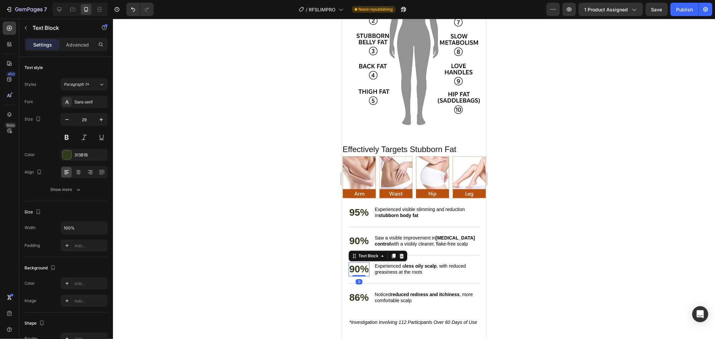
click at [360, 263] on p "90%" at bounding box center [358, 269] width 19 height 13
click at [361, 291] on p "86%" at bounding box center [358, 297] width 19 height 13
click at [360, 291] on p "86%" at bounding box center [358, 297] width 19 height 13
click at [551, 247] on div at bounding box center [414, 179] width 602 height 321
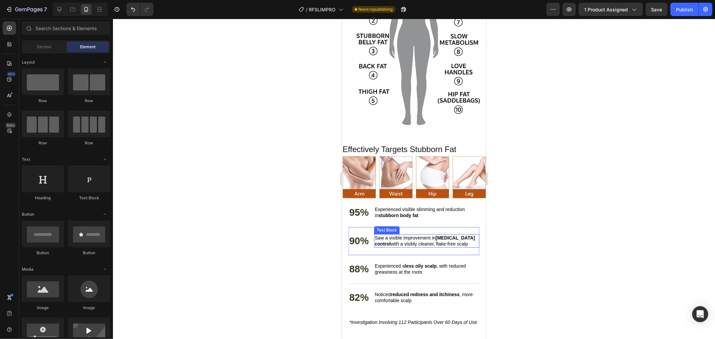
click at [393, 235] on span "Saw a visible improvement in [MEDICAL_DATA] control with a visibly cleaner, fla…" at bounding box center [425, 240] width 100 height 11
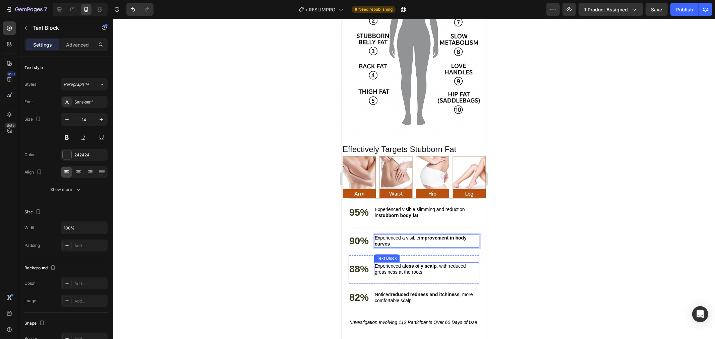
click at [399, 263] on span "Experienced a less oily scalp , with reduced greasiness at the roots" at bounding box center [420, 268] width 91 height 11
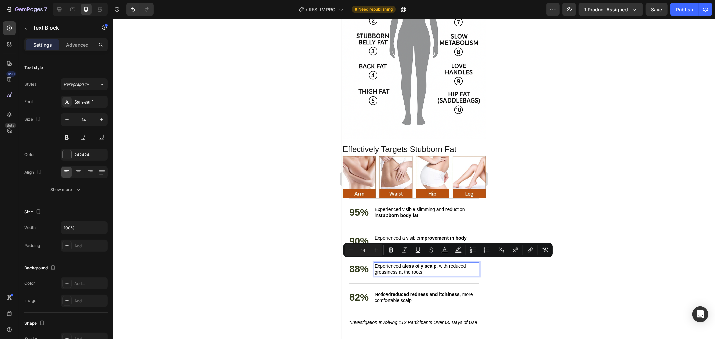
click at [426, 263] on p "Experienced a less oily scalp , with reduced greasiness at the roots" at bounding box center [427, 269] width 104 height 12
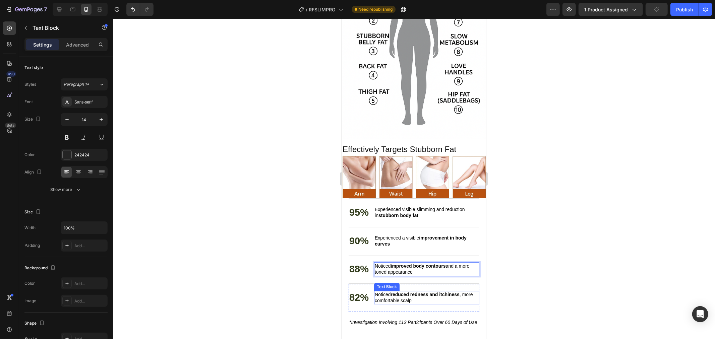
click at [398, 292] on span "Noticed reduced redness and itchiness , more comfortable scalp" at bounding box center [424, 297] width 98 height 11
click at [424, 291] on p "Noticed reduced redness and itchiness , more comfortable scalp" at bounding box center [427, 297] width 104 height 12
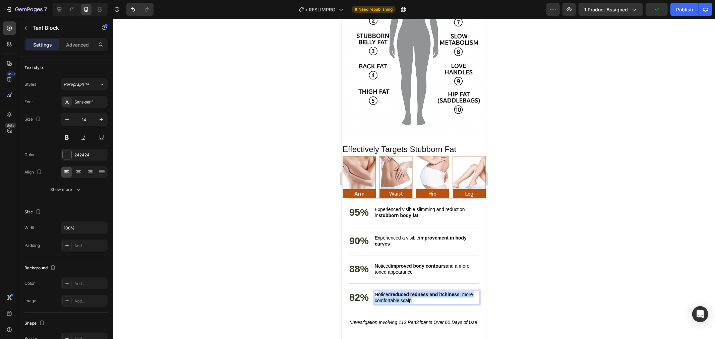
drag, startPoint x: 430, startPoint y: 290, endPoint x: 377, endPoint y: 283, distance: 53.5
click at [377, 291] on p "Noticed reduced redness and itchiness , more comfortable scalp" at bounding box center [427, 297] width 104 height 12
click at [379, 292] on span "NNoticed reduction in waist and thigh fat" at bounding box center [417, 294] width 84 height 5
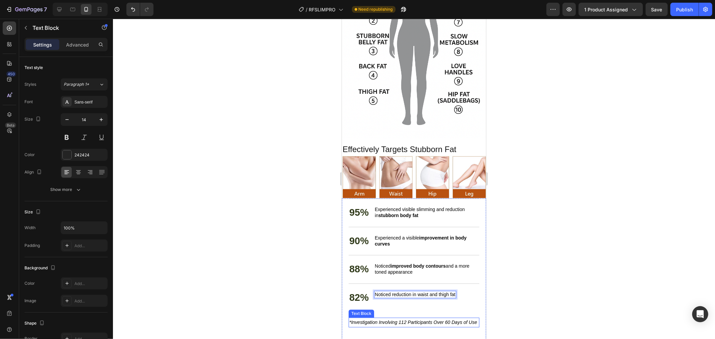
click at [384, 320] on span "*Investigation Involving 112 Participants Over 60 Days of Use" at bounding box center [413, 322] width 128 height 5
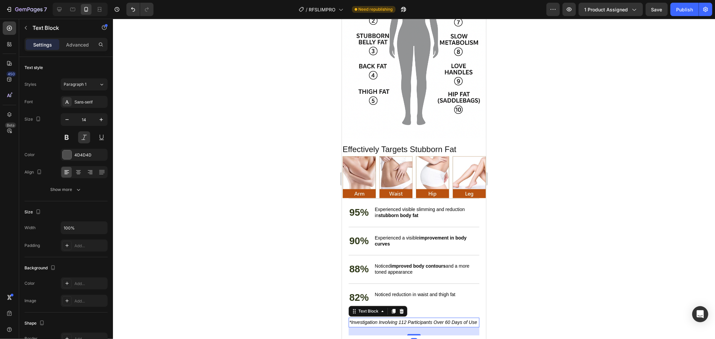
drag, startPoint x: 384, startPoint y: 314, endPoint x: 384, endPoint y: 318, distance: 4.7
click at [384, 320] on span "*Investigation Involving 112 Participants Over 60 Days of Use" at bounding box center [413, 322] width 128 height 5
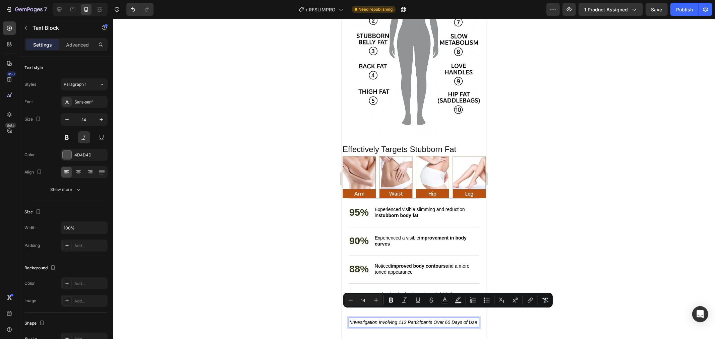
click at [381, 320] on p "*Investigation Involving 112 Participants Over 60 Days of Use" at bounding box center [413, 322] width 129 height 8
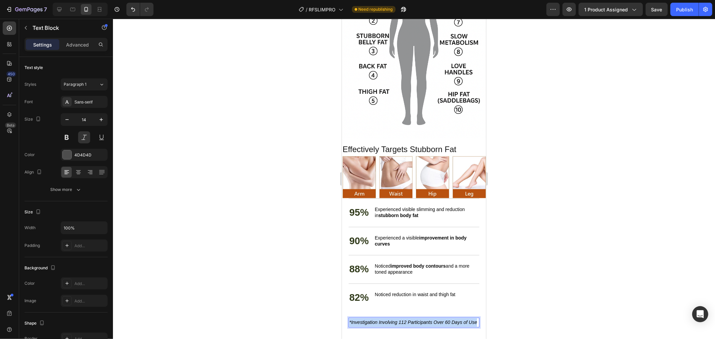
drag, startPoint x: 377, startPoint y: 323, endPoint x: 337, endPoint y: 311, distance: 42.4
click at [342, 311] on html "iPhone 15 Pro Max ( 430 px) iPhone 13 Mini iPhone 13 Pro iPhone 11 Pro Max iPho…" at bounding box center [414, 20] width 144 height 2615
click at [583, 271] on div at bounding box center [414, 179] width 602 height 321
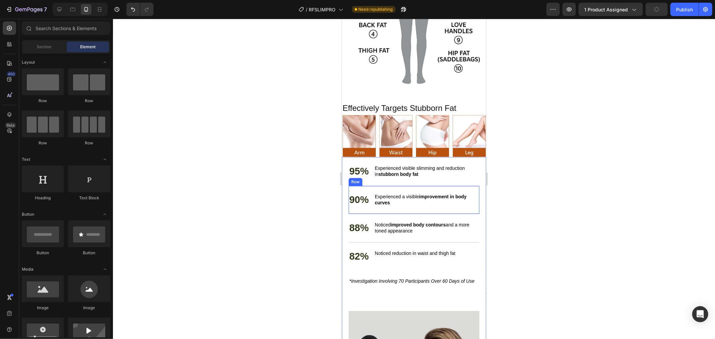
scroll to position [1454, 0]
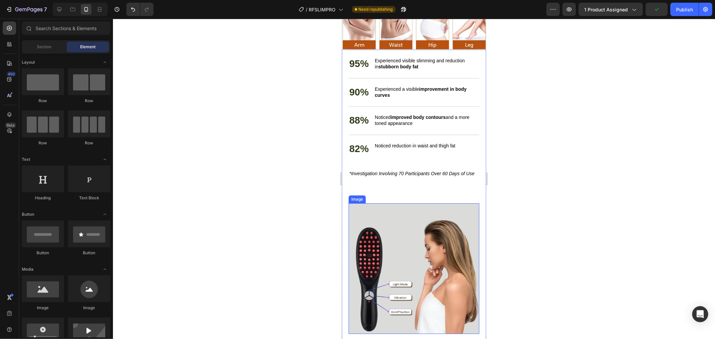
click at [398, 210] on img at bounding box center [413, 268] width 131 height 131
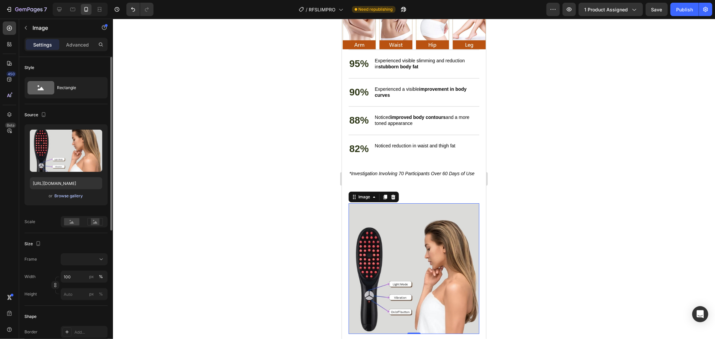
click at [78, 196] on div "Browse gallery" at bounding box center [69, 196] width 29 height 6
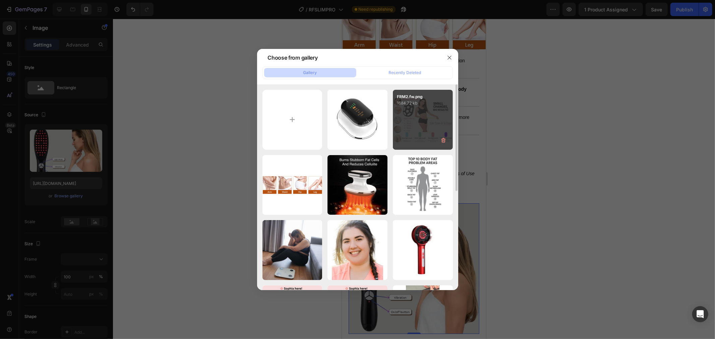
click at [433, 117] on div "FRM2.fw.png 1684.72 kb" at bounding box center [423, 120] width 60 height 60
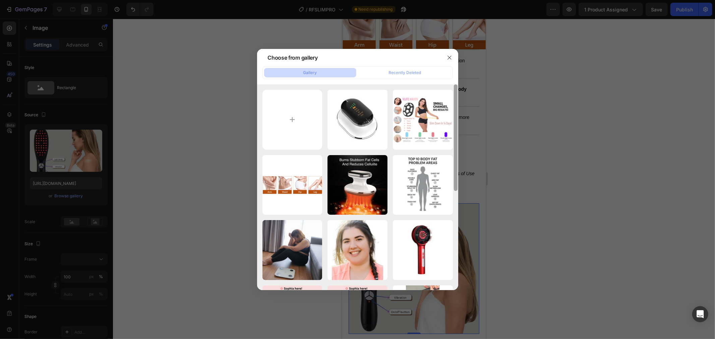
type input "https://cdn.shopify.com/s/files/1/0675/1862/8003/files/gempages_544316090335888…"
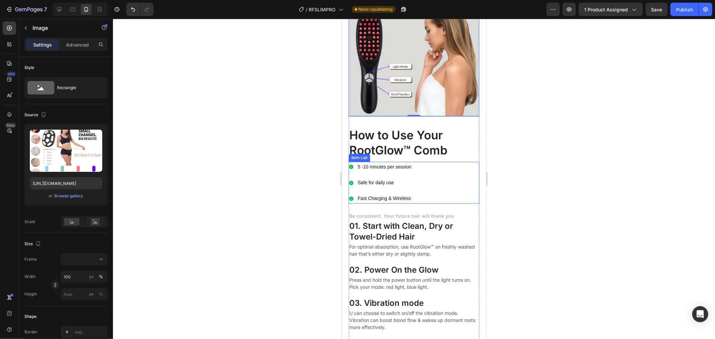
scroll to position [1678, 0]
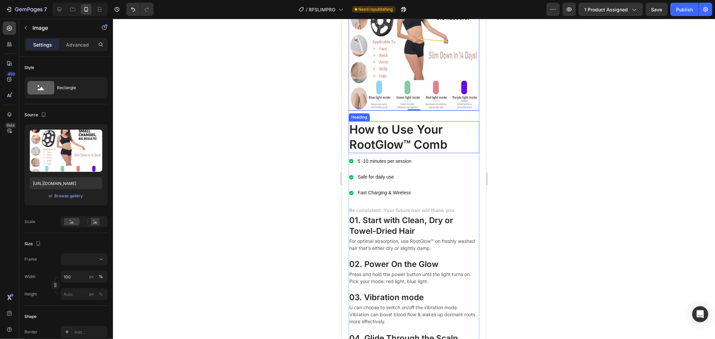
click at [410, 131] on h2 "How to Use Your RootGlow™ Comb" at bounding box center [413, 137] width 131 height 32
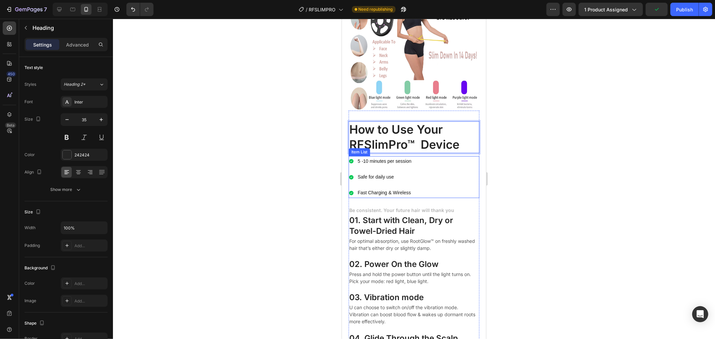
click at [364, 157] on p "5 -10 minutes per session" at bounding box center [385, 161] width 54 height 8
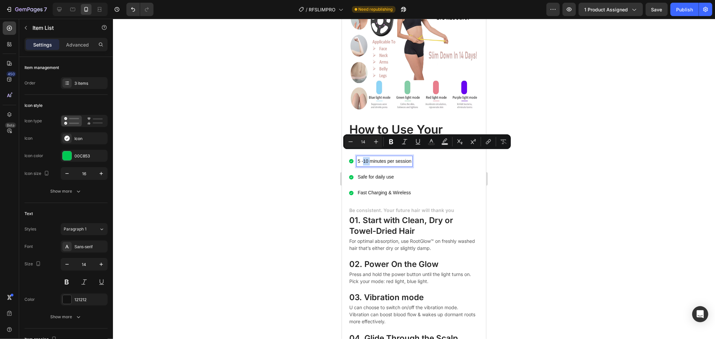
click at [367, 157] on p "5 -10 minutes per session" at bounding box center [385, 161] width 54 height 8
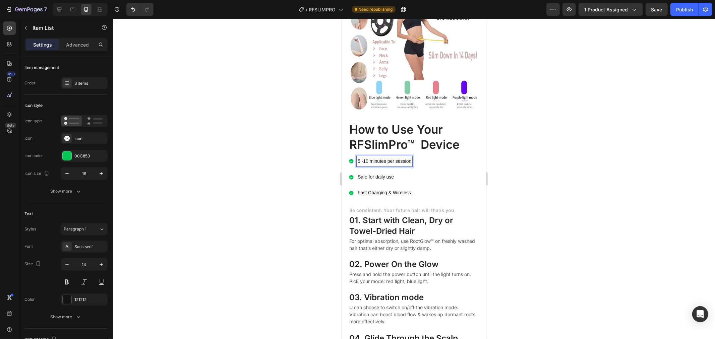
click at [368, 157] on p "5 -10 minutes per session" at bounding box center [385, 161] width 54 height 8
click at [361, 157] on p "5 -15 minutes per session" at bounding box center [385, 161] width 54 height 8
click at [410, 207] on p "Be consistent. Your future hair will thank you" at bounding box center [413, 210] width 129 height 7
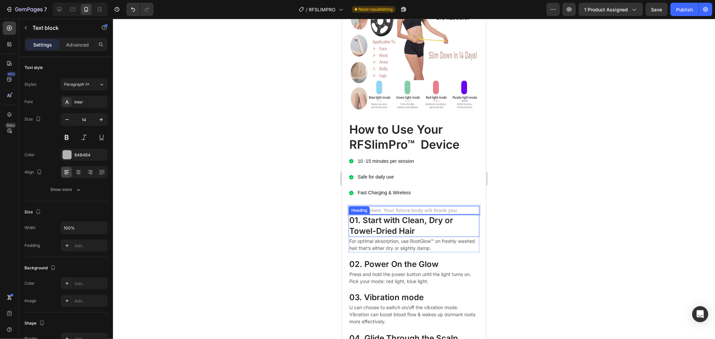
click at [410, 220] on h3 "01. Start with Clean, Dry or Towel-Dried Hair" at bounding box center [413, 225] width 131 height 22
click at [376, 225] on h3 "01. Start with Clean, Dry or Towel-Dried Hair" at bounding box center [413, 225] width 131 height 22
click at [407, 222] on p "01. Start with Clean, Dry or Towel-Dried Hair" at bounding box center [413, 225] width 129 height 21
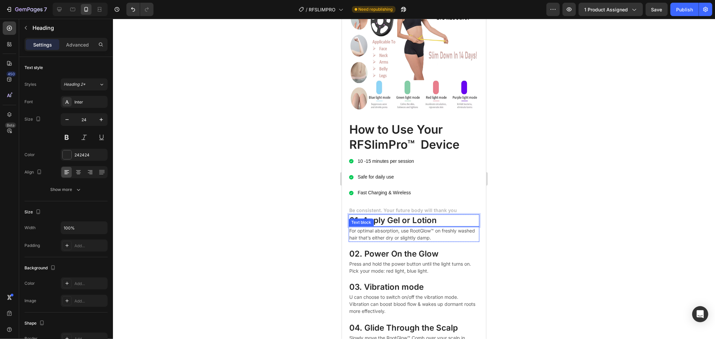
click at [417, 227] on p "For optimal absorption, use RootGlow™ on freshly washed hair that’s either dry …" at bounding box center [413, 234] width 129 height 14
click at [391, 227] on p "For optimal absorption, use RootGlow™ on freshly washed hair that’s either dry …" at bounding box center [413, 234] width 129 height 14
click at [384, 251] on h3 "02. Power On the Glow" at bounding box center [413, 254] width 131 height 12
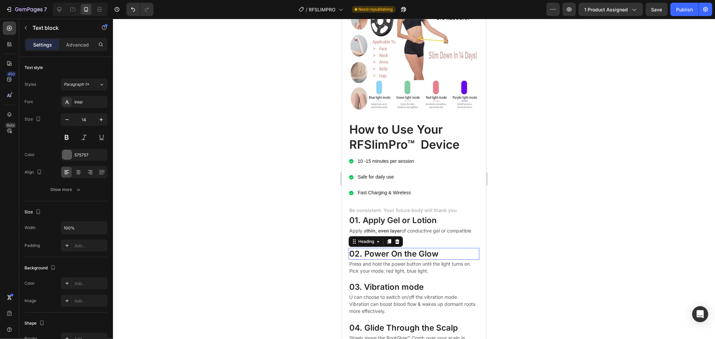
click at [384, 251] on h3 "02. Power On the Glow" at bounding box center [413, 254] width 131 height 12
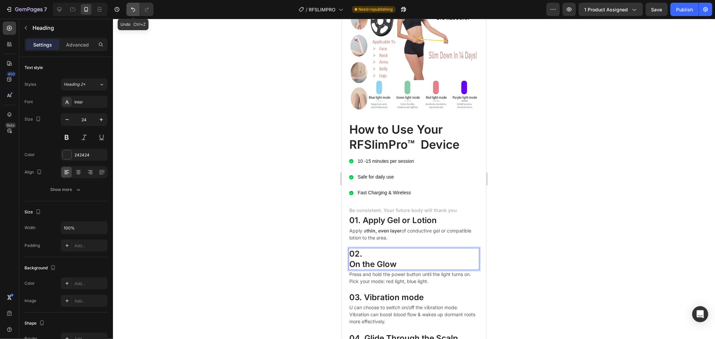
click at [132, 11] on icon "Undo/Redo" at bounding box center [133, 9] width 7 height 7
click at [130, 11] on icon "Undo/Redo" at bounding box center [133, 9] width 7 height 7
click at [416, 257] on h3 "02. On the Glow" at bounding box center [413, 259] width 131 height 22
click at [416, 257] on p "02. On the Glow" at bounding box center [413, 259] width 129 height 21
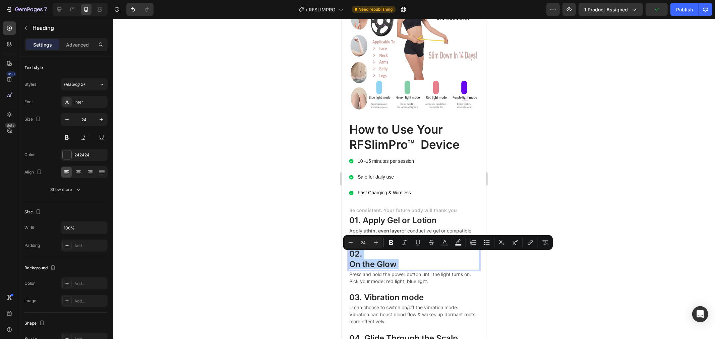
drag, startPoint x: 417, startPoint y: 256, endPoint x: 350, endPoint y: 246, distance: 67.9
click at [350, 249] on p "02. On the Glow" at bounding box center [413, 259] width 129 height 21
click at [383, 258] on p "02. On the Glow" at bounding box center [413, 259] width 129 height 21
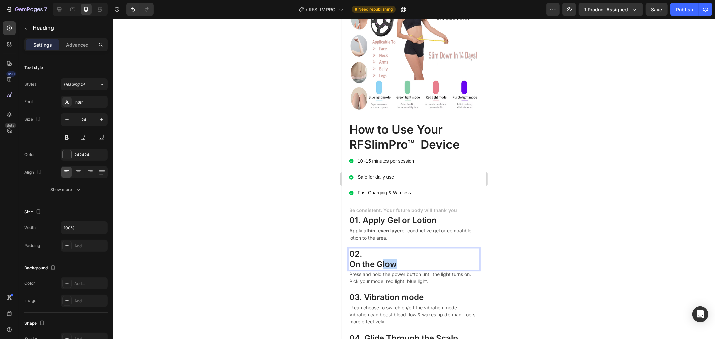
drag, startPoint x: 399, startPoint y: 259, endPoint x: 384, endPoint y: 256, distance: 15.9
click at [384, 256] on p "02. On the Glow" at bounding box center [413, 259] width 129 height 21
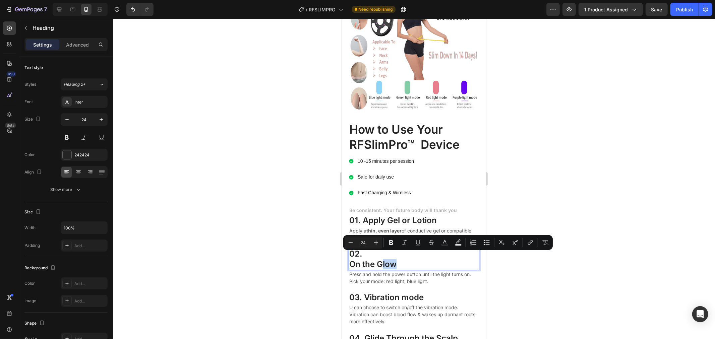
click at [398, 256] on p "02. On the Glow" at bounding box center [413, 259] width 129 height 21
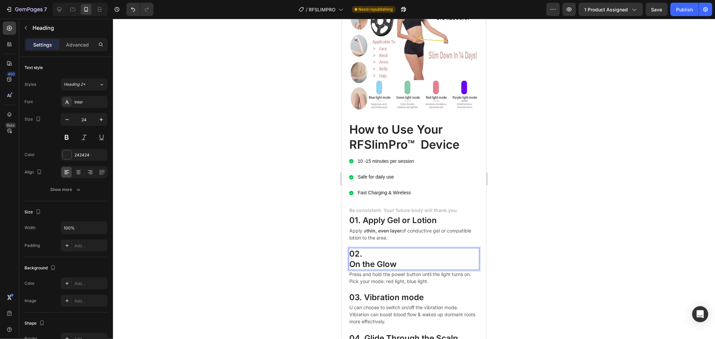
click at [397, 259] on p "02. On the Glow" at bounding box center [413, 259] width 129 height 21
drag, startPoint x: 401, startPoint y: 259, endPoint x: 350, endPoint y: 246, distance: 53.1
click at [350, 249] on p "02. On the Glow" at bounding box center [413, 259] width 129 height 21
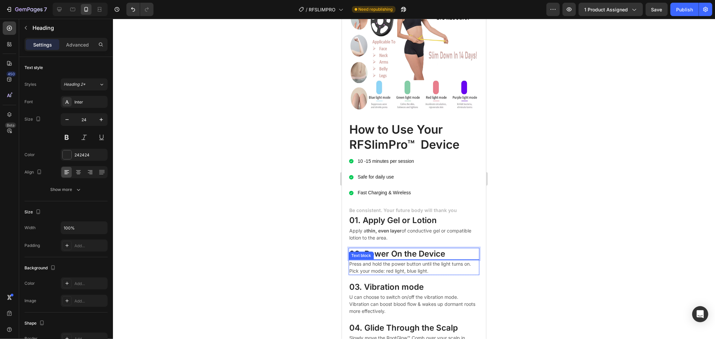
click at [414, 260] on p "Press and hold the power button until the light turns on. Pick your mode: red l…" at bounding box center [413, 267] width 129 height 14
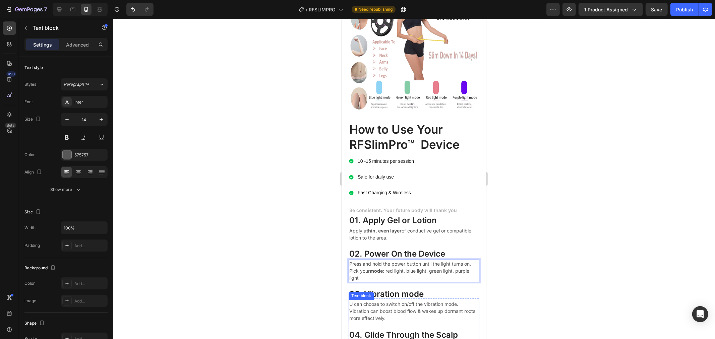
click at [408, 301] on p "U can choose to switch on/off the vibration mode. Vibration can boost blood flo…" at bounding box center [413, 311] width 129 height 21
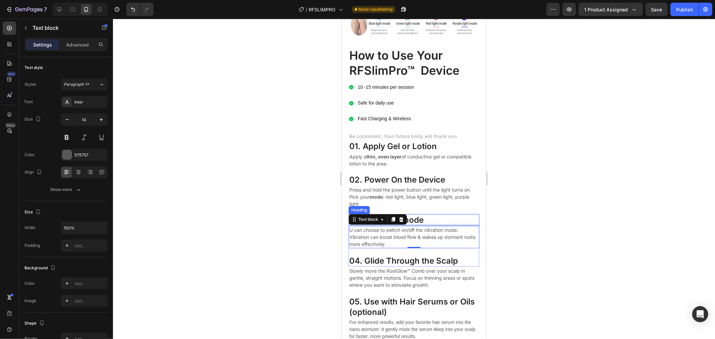
scroll to position [1752, 0]
click at [407, 236] on p "U can choose to switch on/off the vibration mode. Vibration can boost blood flo…" at bounding box center [413, 236] width 129 height 21
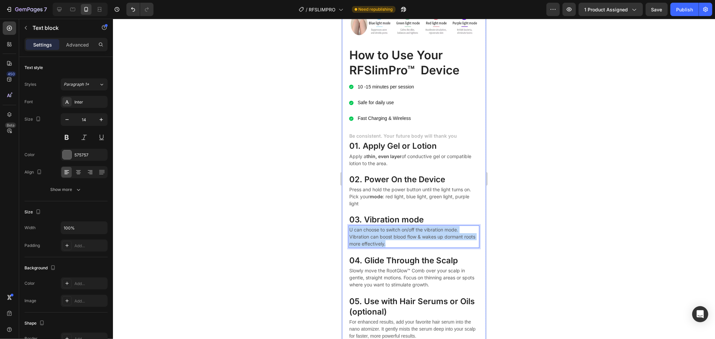
drag, startPoint x: 405, startPoint y: 240, endPoint x: 344, endPoint y: 225, distance: 62.3
click at [344, 225] on div "95% Text Block Experienced visible slimming and reduction in stubborn body fat …" at bounding box center [414, 51] width 144 height 601
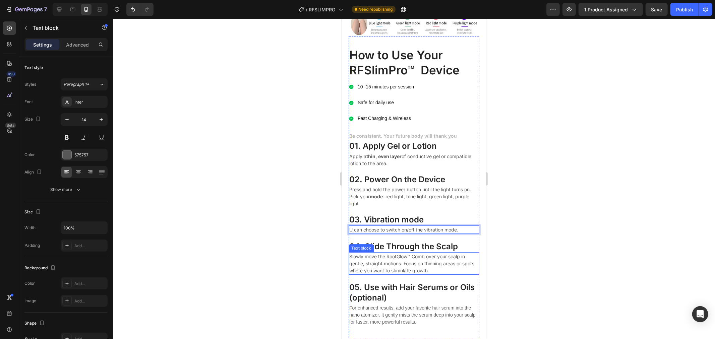
click at [408, 253] on p "Slowly move the RootGlow™ Comb over your scalp in gentle, straight motions. Foc…" at bounding box center [413, 263] width 129 height 21
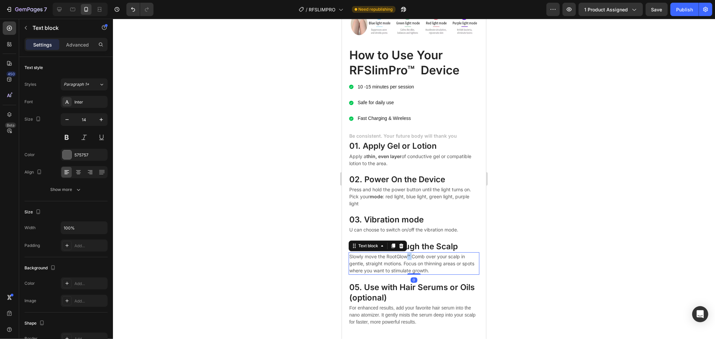
click at [408, 253] on p "Slowly move the RootGlow™ Comb over your scalp in gentle, straight motions. Foc…" at bounding box center [413, 263] width 129 height 21
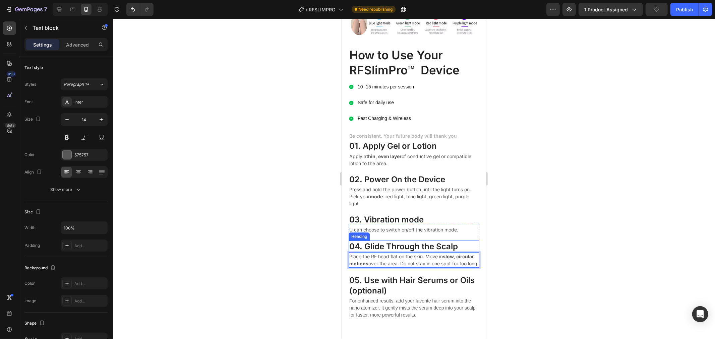
click at [382, 240] on h3 "04. Glide Through the Scalp" at bounding box center [413, 246] width 131 height 12
click at [397, 284] on h3 "05. Use with Hair Serums or Oils (optional)" at bounding box center [413, 285] width 131 height 22
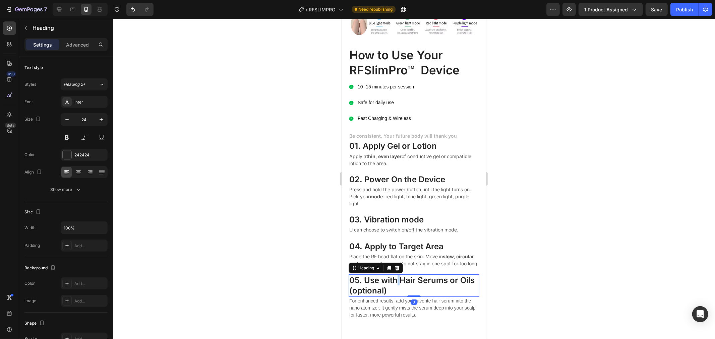
click at [397, 284] on h3 "05. Use with Hair Serums or Oils (optional)" at bounding box center [413, 285] width 131 height 22
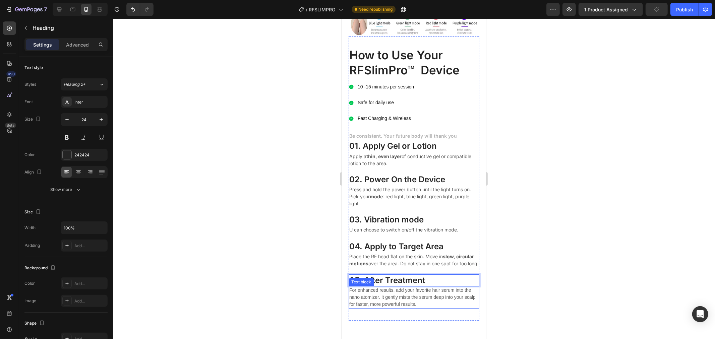
click at [382, 297] on p "For enhanced results, add your favorite hair serum into the nano atomizer. It g…" at bounding box center [413, 297] width 129 height 21
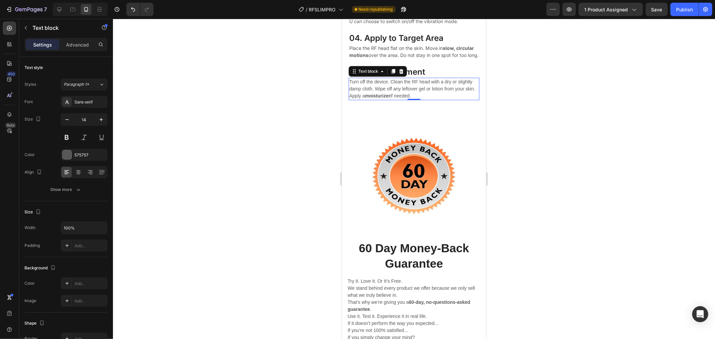
scroll to position [1976, 0]
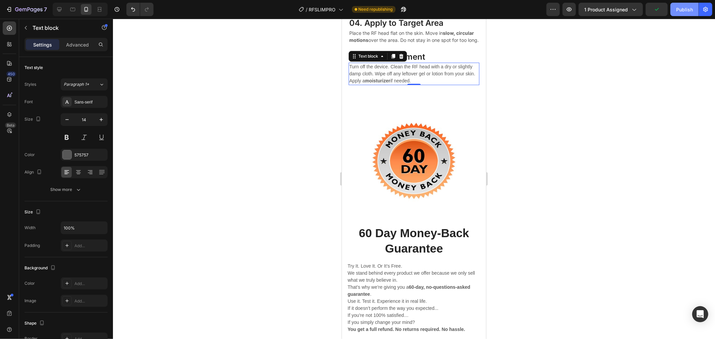
click at [677, 14] on button "Publish" at bounding box center [685, 9] width 28 height 13
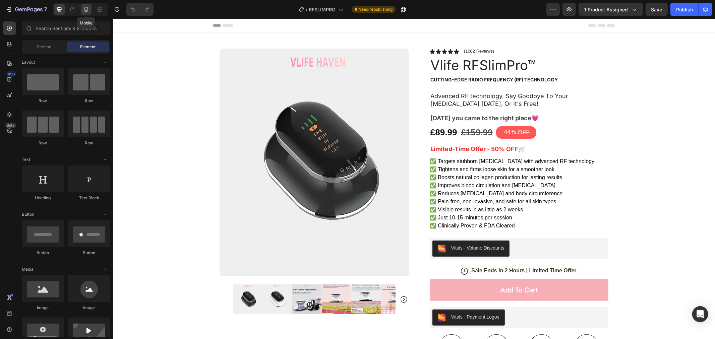
click at [86, 12] on icon at bounding box center [86, 9] width 7 height 7
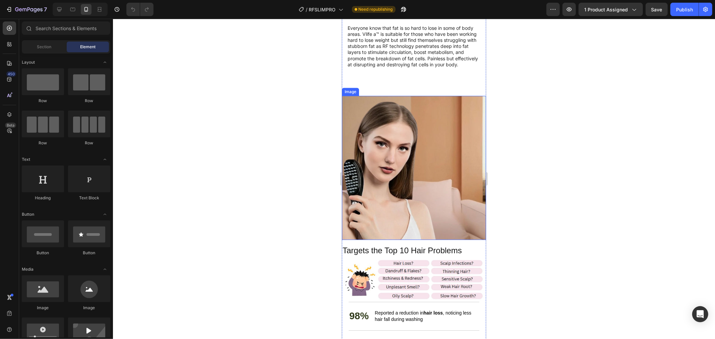
scroll to position [1602, 0]
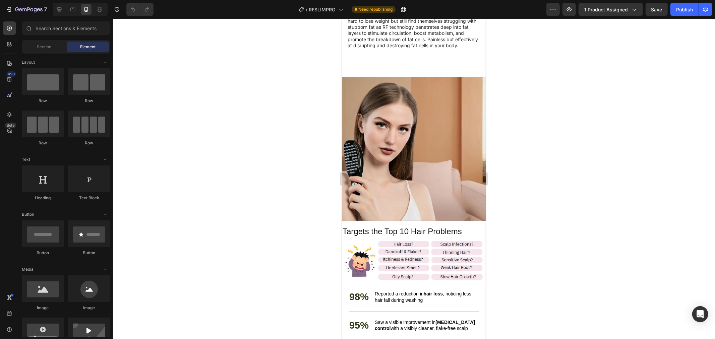
click at [402, 118] on img at bounding box center [414, 148] width 144 height 144
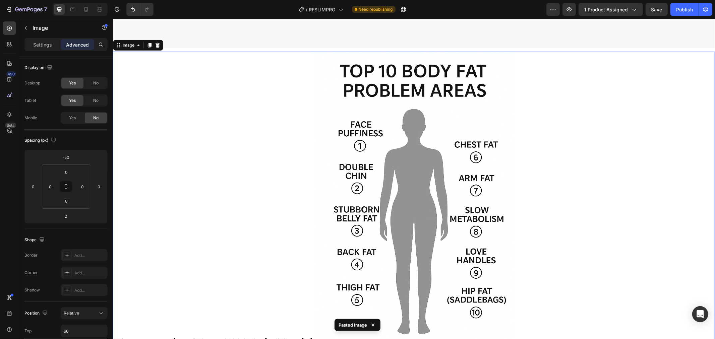
scroll to position [2510, 0]
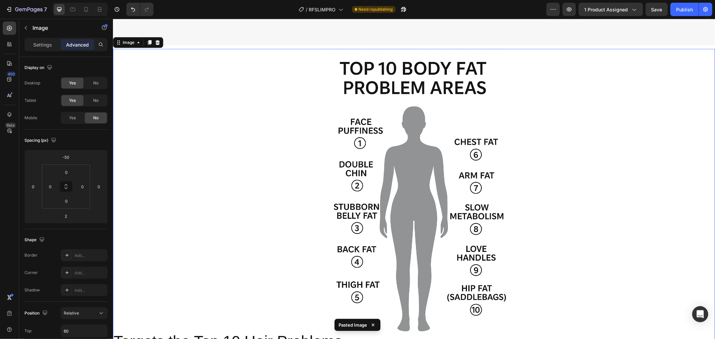
click at [331, 160] on img at bounding box center [414, 200] width 268 height 302
click at [398, 125] on img at bounding box center [414, 200] width 268 height 302
click at [86, 7] on icon at bounding box center [87, 9] width 4 height 5
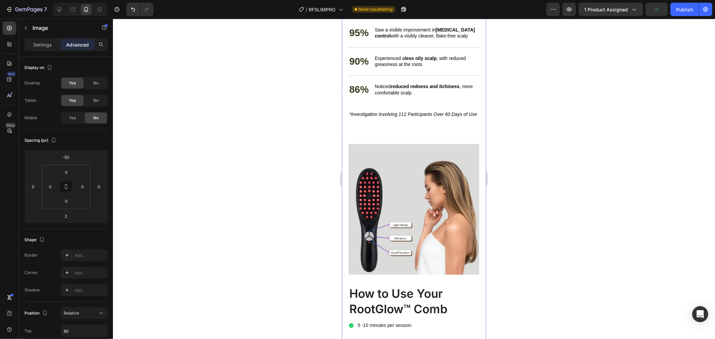
scroll to position [1902, 0]
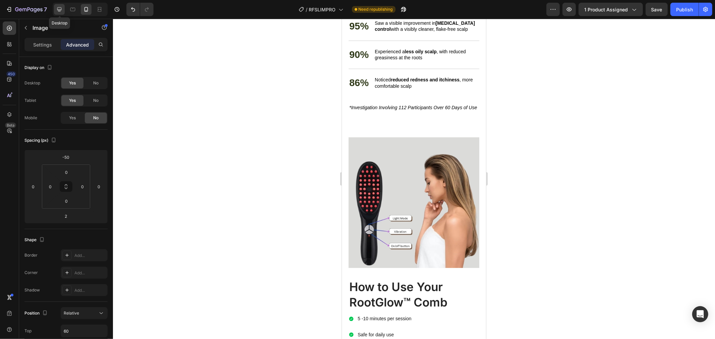
click at [55, 7] on div at bounding box center [59, 9] width 11 height 11
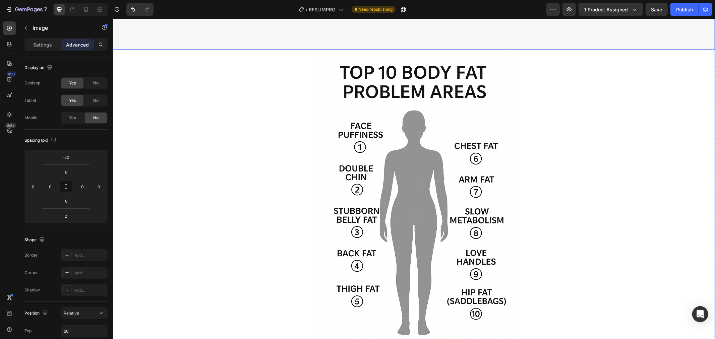
scroll to position [2510, 0]
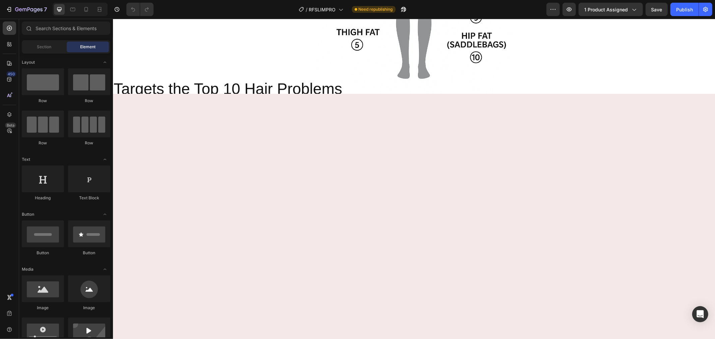
scroll to position [1900, 0]
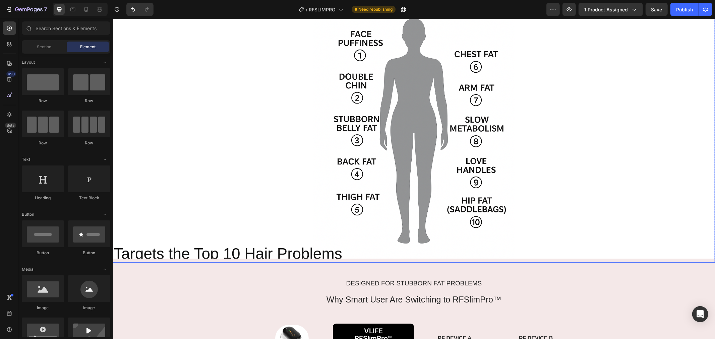
click at [431, 151] on img at bounding box center [414, 112] width 268 height 302
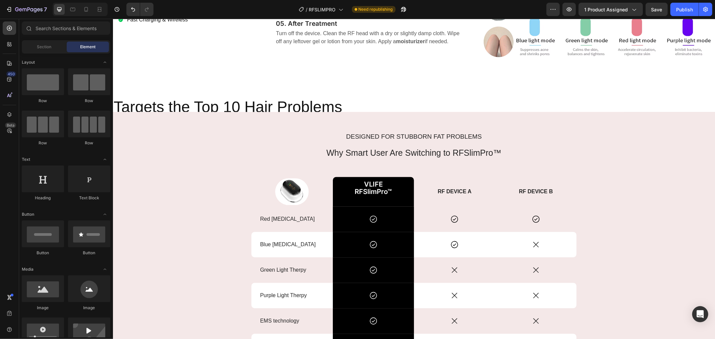
scroll to position [1540, 0]
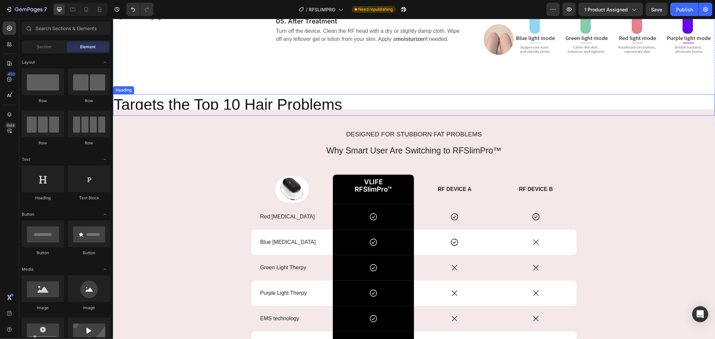
click at [284, 115] on h2 "Targets the Top 10 Hair Problems" at bounding box center [414, 104] width 602 height 21
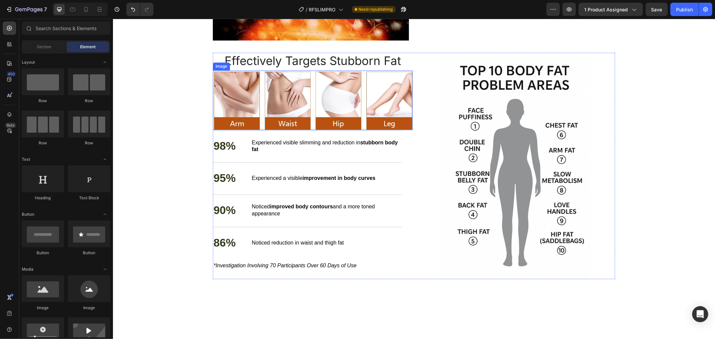
scroll to position [1092, 0]
click at [479, 75] on img at bounding box center [515, 167] width 200 height 225
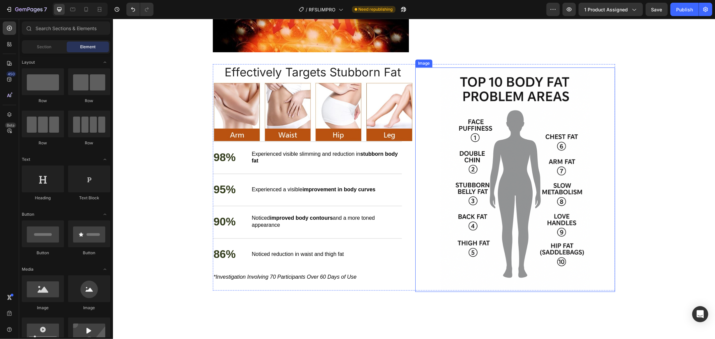
scroll to position [1081, 0]
click at [502, 173] on img at bounding box center [515, 179] width 200 height 225
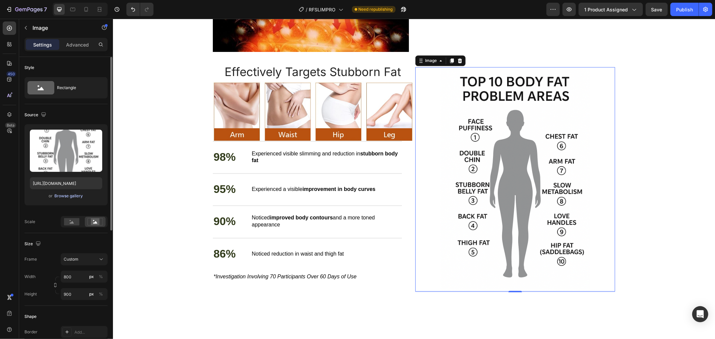
click at [79, 197] on div "Browse gallery" at bounding box center [69, 196] width 29 height 6
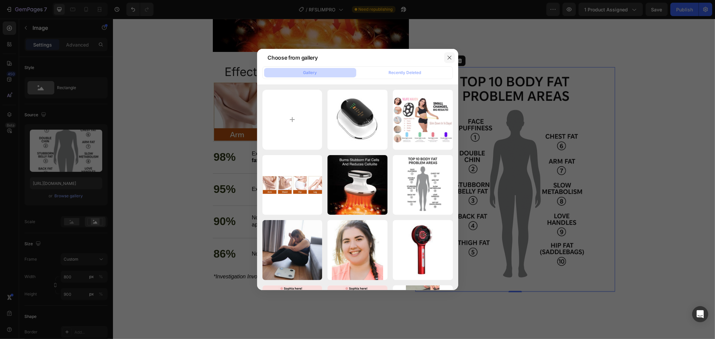
click at [449, 58] on icon "button" at bounding box center [450, 58] width 4 height 4
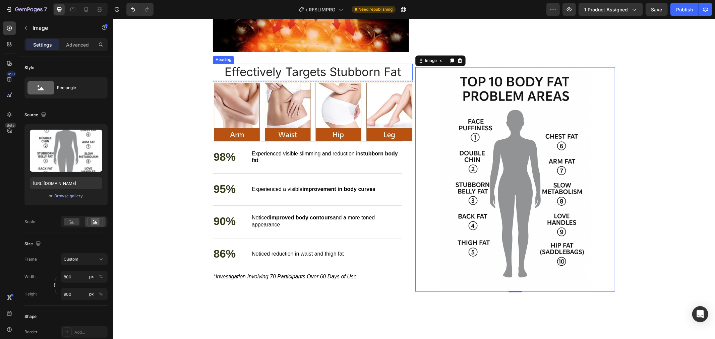
click at [331, 74] on h2 "Effectively Targets Stubborn Fat" at bounding box center [313, 72] width 200 height 17
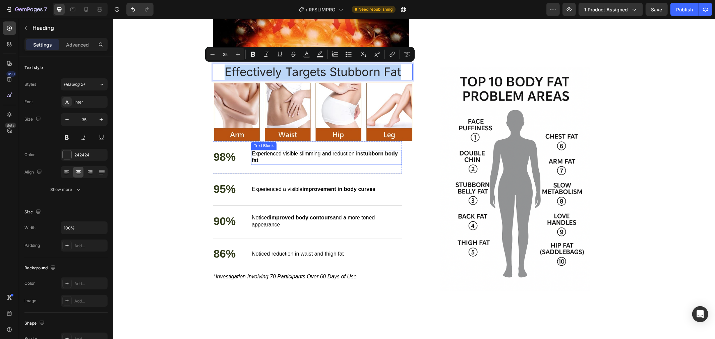
click at [304, 157] on p "Experienced visible slimming and reduction in stubborn body fat" at bounding box center [327, 158] width 150 height 14
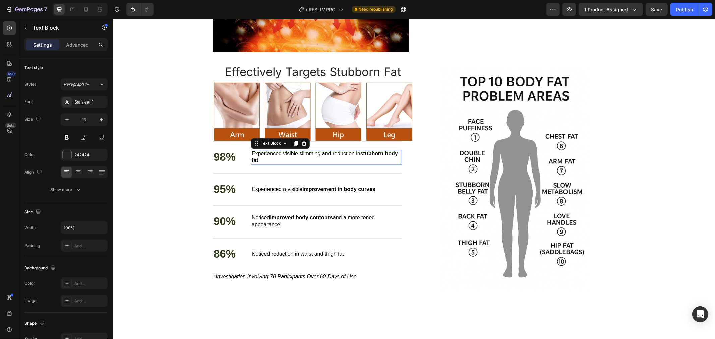
click at [304, 157] on p "Experienced visible slimming and reduction in stubborn body fat" at bounding box center [327, 158] width 150 height 14
click at [280, 161] on p "Experienced visible slimming and reduction in stubborn body fat" at bounding box center [327, 158] width 150 height 14
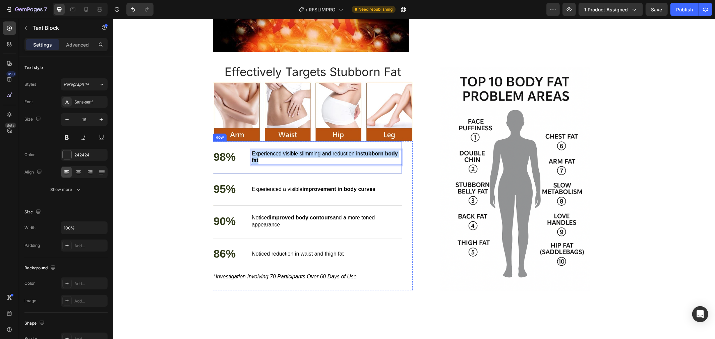
drag, startPoint x: 271, startPoint y: 161, endPoint x: 240, endPoint y: 152, distance: 31.5
click at [240, 152] on div "98% Text Block Experienced visible slimming and reduction in stubborn body fat …" at bounding box center [307, 157] width 189 height 32
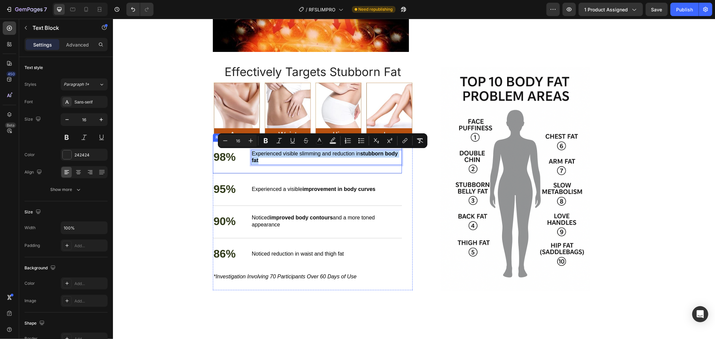
copy span "Experienced visible slimming and reduction in stubborn body fat"
click at [220, 158] on p "98%" at bounding box center [224, 157] width 22 height 14
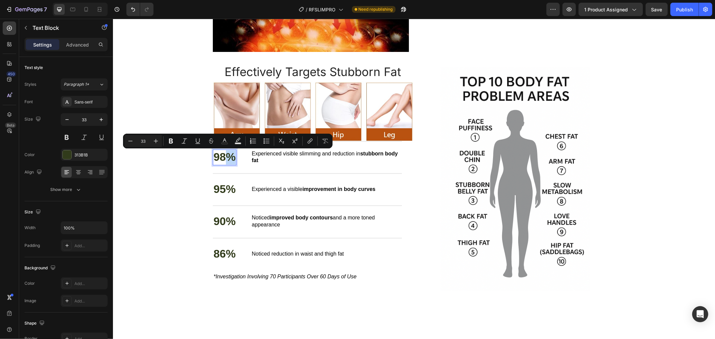
click at [223, 158] on p "98%" at bounding box center [224, 157] width 22 height 14
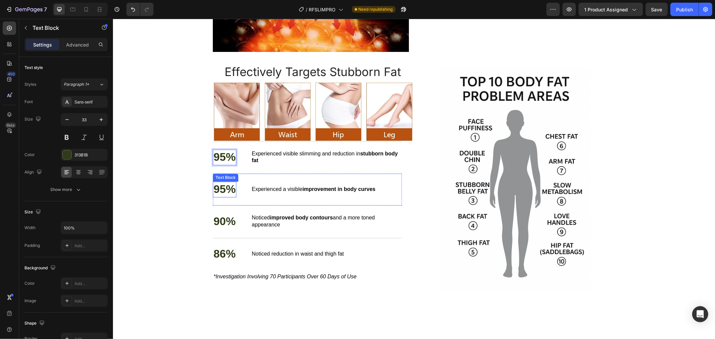
click at [224, 185] on p "95%" at bounding box center [224, 189] width 22 height 14
click at [223, 188] on p "95%" at bounding box center [224, 189] width 22 height 14
click at [221, 221] on p "90%" at bounding box center [224, 222] width 22 height 14
click at [222, 222] on p "90%" at bounding box center [224, 222] width 22 height 14
click at [218, 258] on p "86%" at bounding box center [224, 254] width 22 height 14
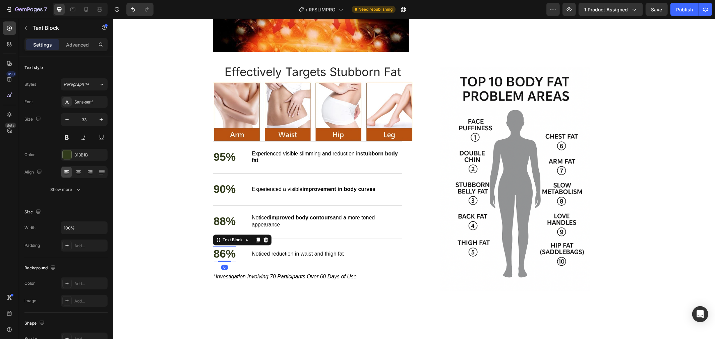
click at [221, 255] on p "86%" at bounding box center [224, 254] width 22 height 14
click at [307, 190] on strong "improvement in body curves" at bounding box center [338, 189] width 73 height 6
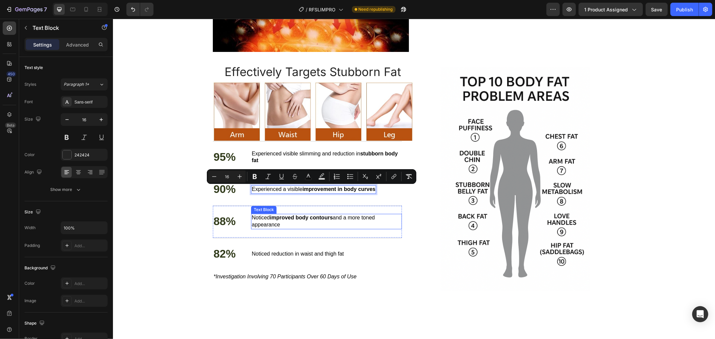
click at [301, 216] on strong "improved body contours" at bounding box center [301, 218] width 63 height 6
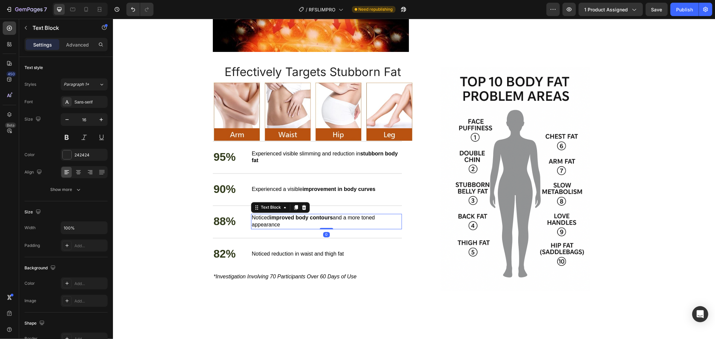
click at [300, 220] on strong "improved body contours" at bounding box center [301, 218] width 63 height 6
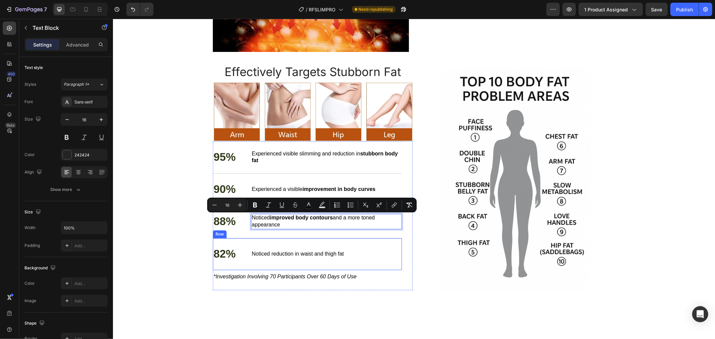
click at [301, 251] on span "Noticed reduction in waist and thigh fat" at bounding box center [298, 254] width 92 height 6
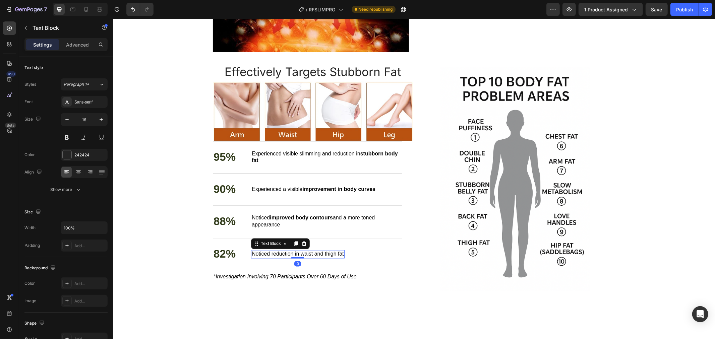
click at [311, 256] on span "Noticed reduction in waist and thigh fat" at bounding box center [298, 254] width 92 height 6
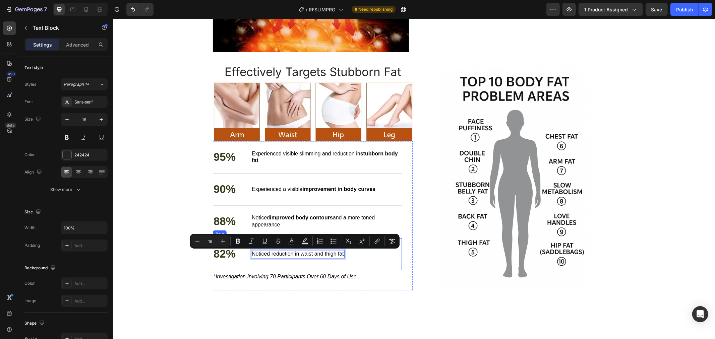
click at [280, 285] on div "95% Text Block Experienced visible slimming and reduction in stubborn body fat …" at bounding box center [307, 215] width 189 height 149
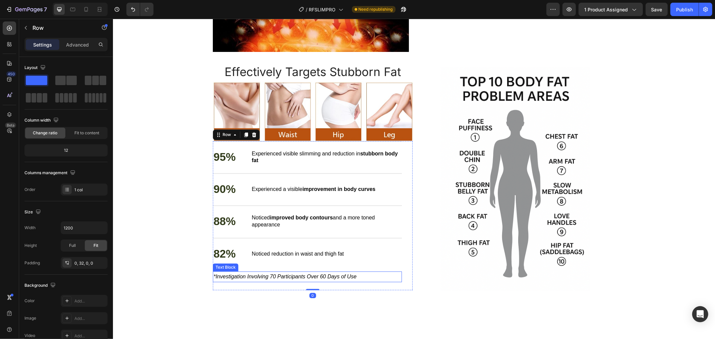
click at [288, 276] on span "*Investigation Involving 70 Participants Over 60 Days of Use" at bounding box center [284, 277] width 143 height 6
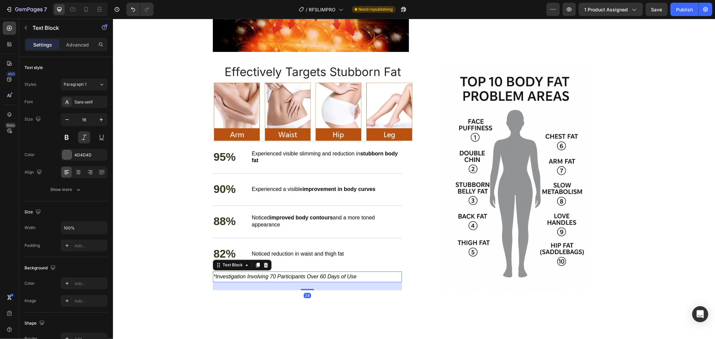
click at [288, 276] on span "*Investigation Involving 70 Participants Over 60 Days of Use" at bounding box center [284, 277] width 143 height 6
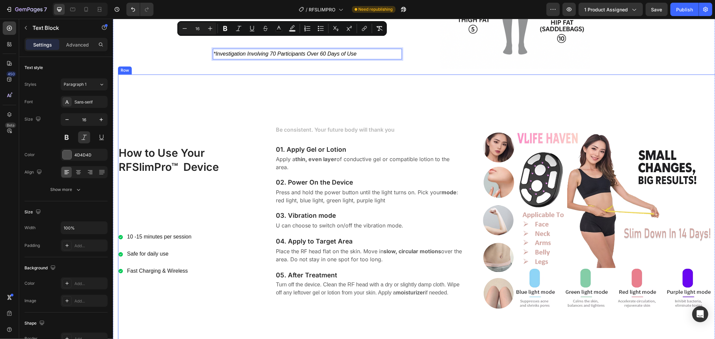
scroll to position [1342, 0]
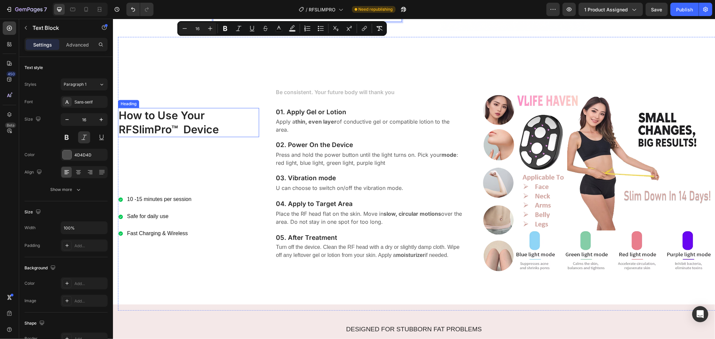
click at [185, 117] on h2 "How to Use Your RFSlimPro™ Device" at bounding box center [188, 122] width 141 height 29
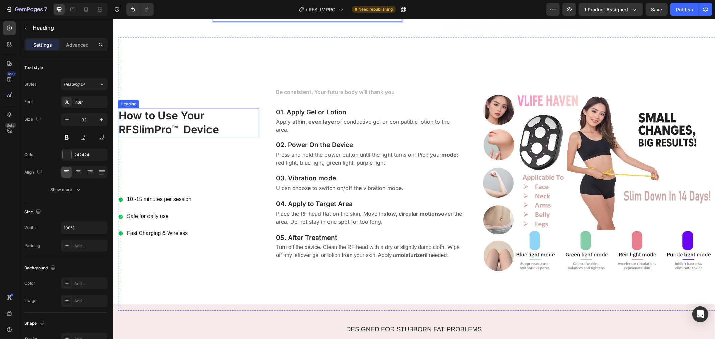
click at [185, 117] on h2 "How to Use Your RFSlimPro™ Device" at bounding box center [188, 122] width 141 height 29
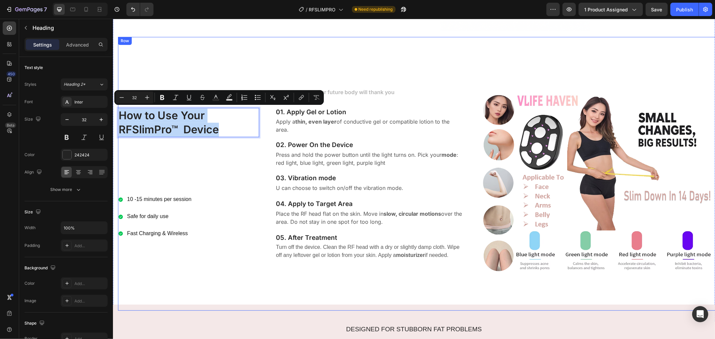
click at [166, 203] on p "10 -15 minutes per session" at bounding box center [159, 200] width 64 height 10
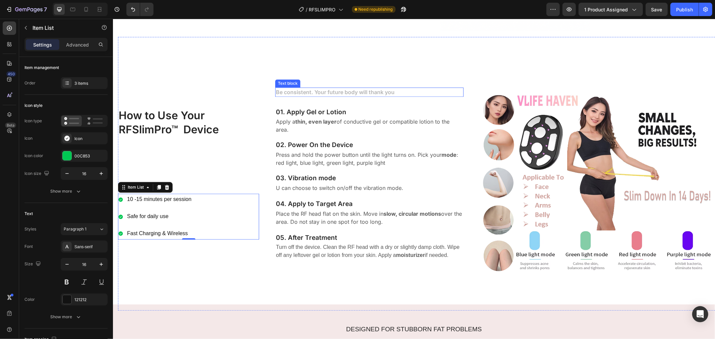
click at [341, 88] on p "Be consistent. Your future body will thank you" at bounding box center [369, 92] width 187 height 8
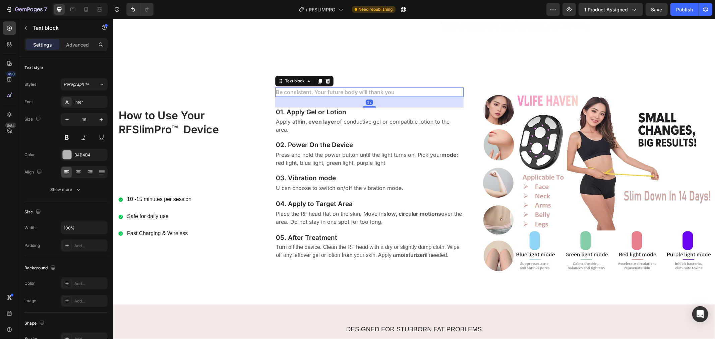
click at [345, 88] on p "Be consistent. Your future body will thank you" at bounding box center [369, 92] width 187 height 8
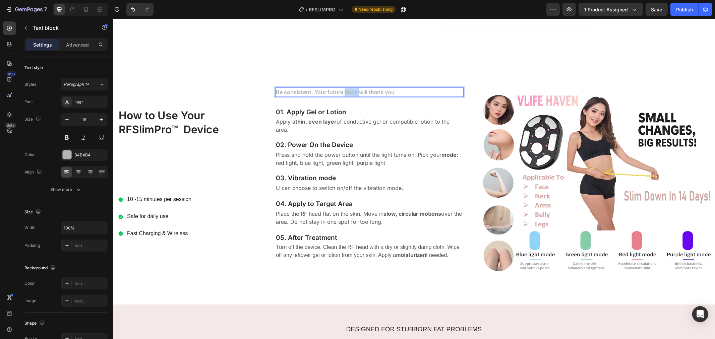
drag, startPoint x: 343, startPoint y: 89, endPoint x: 357, endPoint y: 89, distance: 14.1
click at [357, 89] on p "Be consistent. Your future body will thank you" at bounding box center [369, 92] width 187 height 8
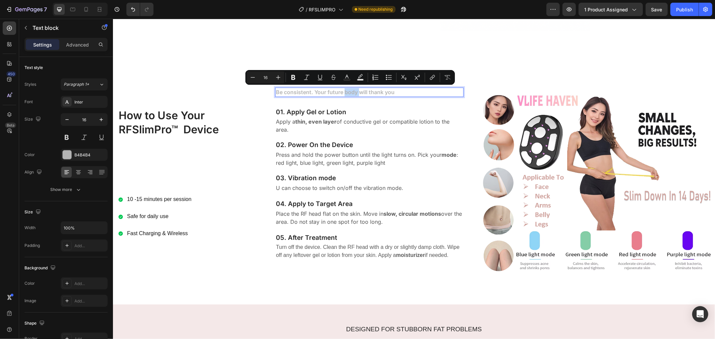
copy p "body"
click at [306, 110] on h3 "01. Apply Gel or Lotion" at bounding box center [369, 112] width 189 height 10
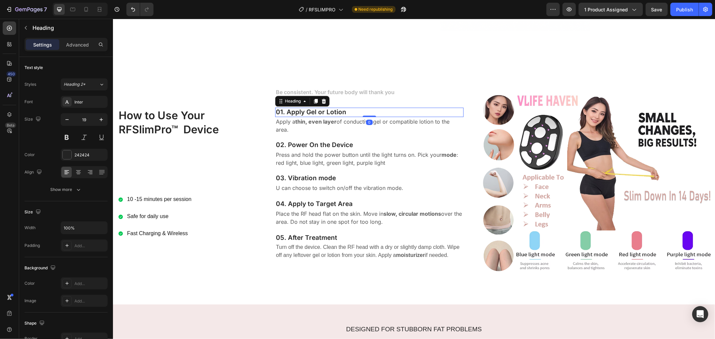
click at [306, 110] on h3 "01. Apply Gel or Lotion" at bounding box center [369, 112] width 189 height 10
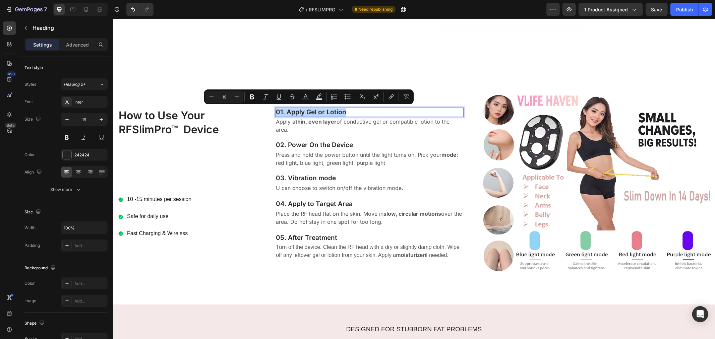
copy p "01. Apply Gel or Lotion"
click at [360, 127] on p "Apply a thin, even layer of conductive gel or compatible lotion to the area." at bounding box center [369, 125] width 187 height 16
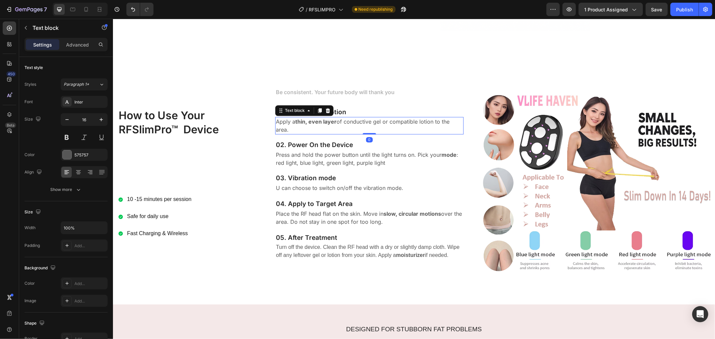
click at [360, 127] on p "Apply a thin, even layer of conductive gel or compatible lotion to the area." at bounding box center [369, 125] width 187 height 16
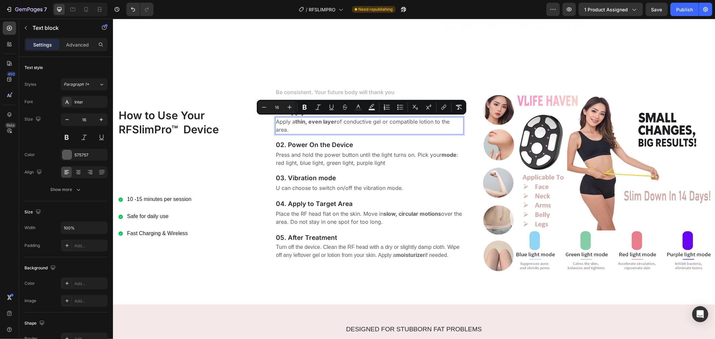
copy p "Apply a thin, even layer of conductive gel or compatible lotion to the area."
click at [338, 151] on p "Press and hold the power button until the light turns on. Pick your mode : red …" at bounding box center [369, 159] width 187 height 16
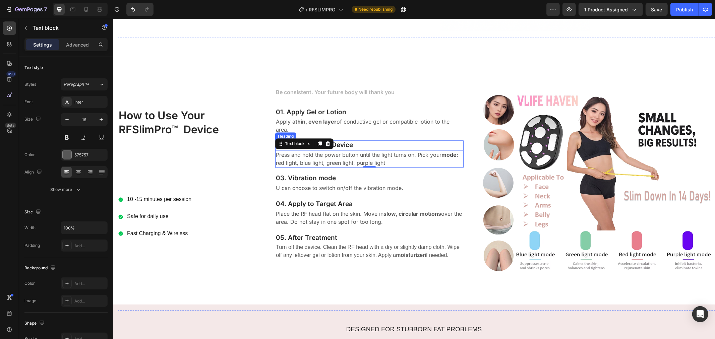
click at [340, 146] on h3 "02. Power On the Device" at bounding box center [369, 145] width 189 height 10
copy div "Loremi Dolorsitametc AD Elitseddoe: Tem Incidi ut Labo Etdolorema Aliquae Admin…"
click at [355, 142] on h3 "02. Power On the Device" at bounding box center [369, 145] width 189 height 10
click at [355, 142] on p "02. Power On the Device" at bounding box center [369, 145] width 187 height 8
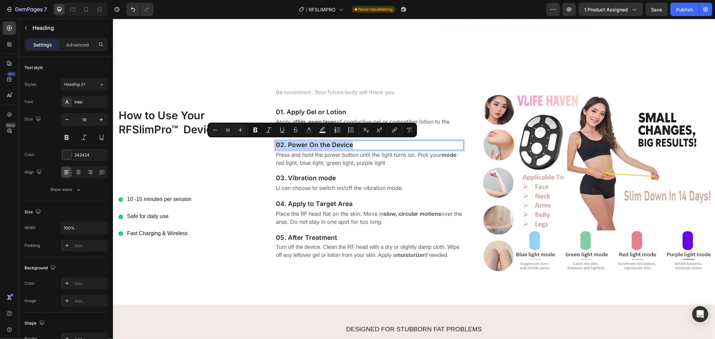
copy p "02. Power On the Device"
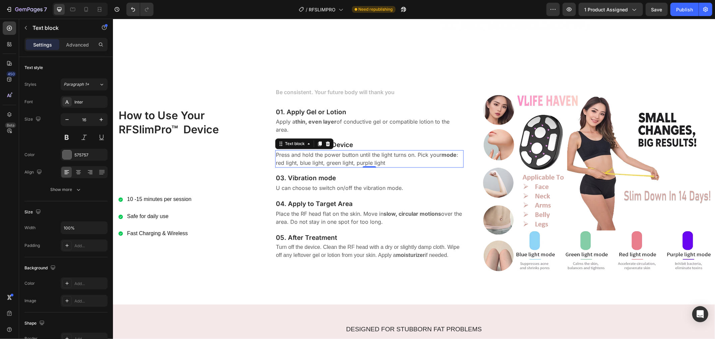
click at [333, 153] on p "Press and hold the power button until the light turns on. Pick your mode : red …" at bounding box center [369, 159] width 187 height 16
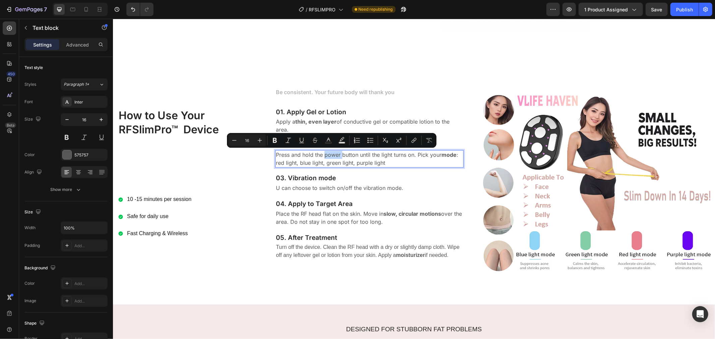
click at [337, 155] on p "Press and hold the power button until the light turns on. Pick your mode : red …" at bounding box center [369, 159] width 187 height 16
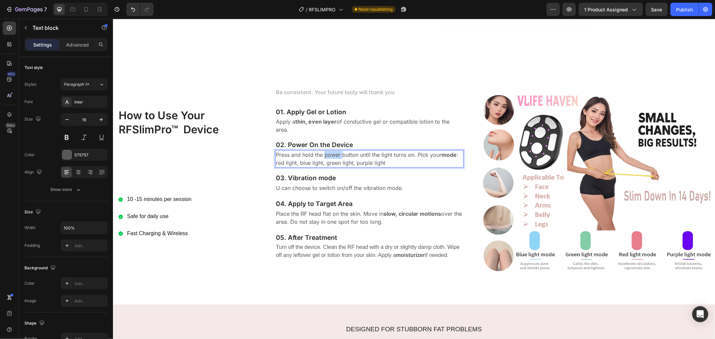
click at [337, 155] on p "Press and hold the power button until the light turns on. Pick your mode : red …" at bounding box center [369, 159] width 187 height 16
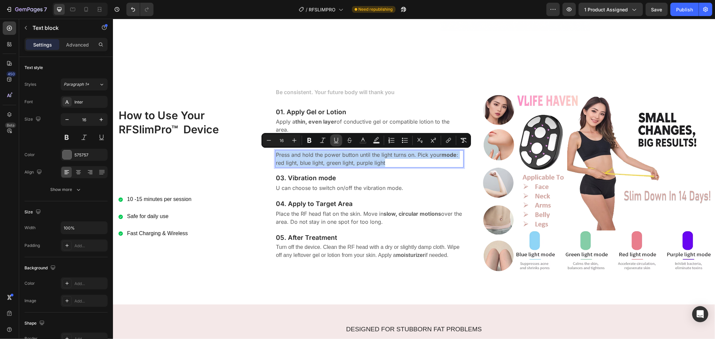
copy p "Press and hold the power button until the light turns on. Pick your mode : red …"
click at [341, 188] on p "U can choose to switch on/off the vibration mode." at bounding box center [369, 188] width 187 height 8
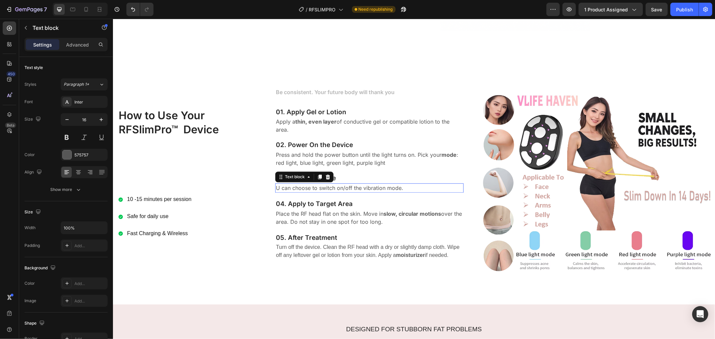
click at [341, 188] on p "U can choose to switch on/off the vibration mode." at bounding box center [369, 188] width 187 height 8
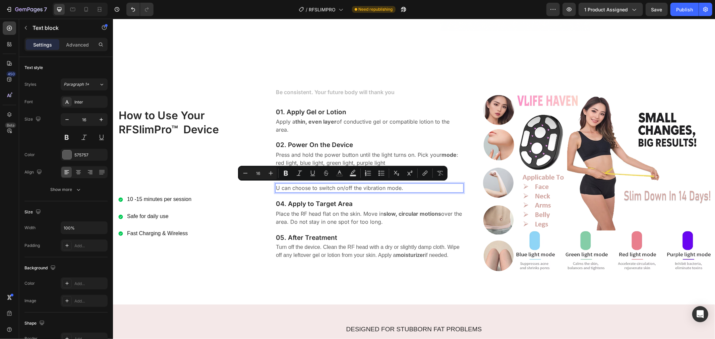
click at [322, 190] on p "U can choose to switch on/off the vibration mode." at bounding box center [369, 188] width 187 height 8
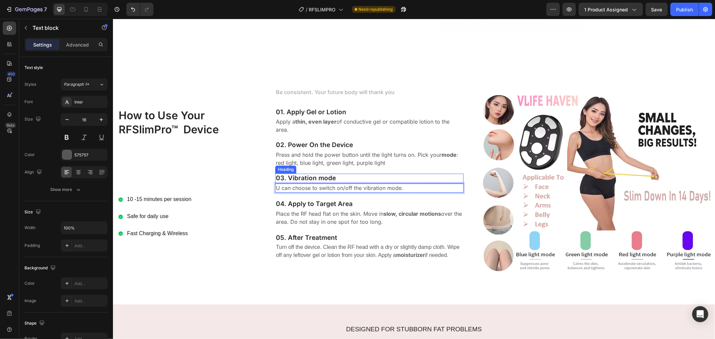
click at [325, 177] on h3 "03. Vibration mode" at bounding box center [369, 178] width 189 height 10
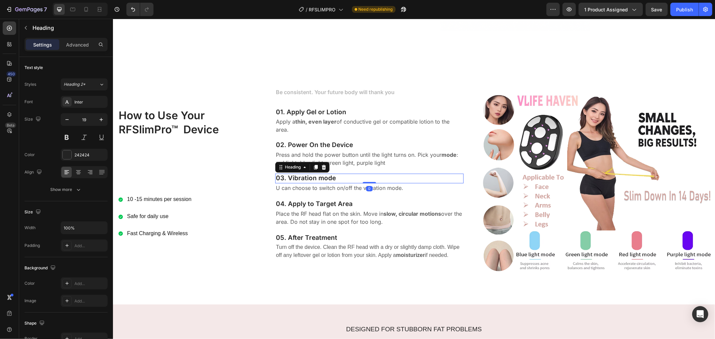
click at [325, 177] on h3 "03. Vibration mode" at bounding box center [369, 178] width 189 height 10
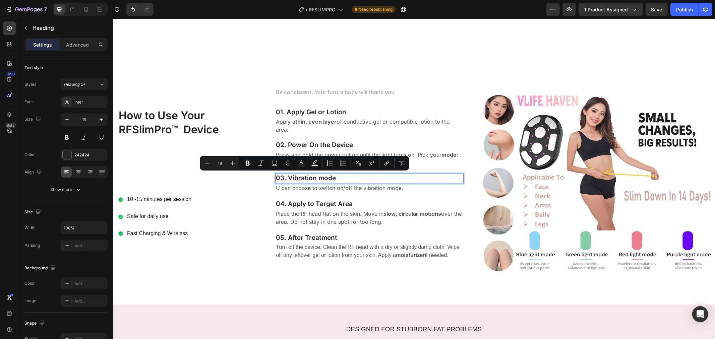
copy p "03. Vibration mode"
click at [316, 189] on p "U can choose to switch on/off the vibration mode." at bounding box center [369, 188] width 187 height 8
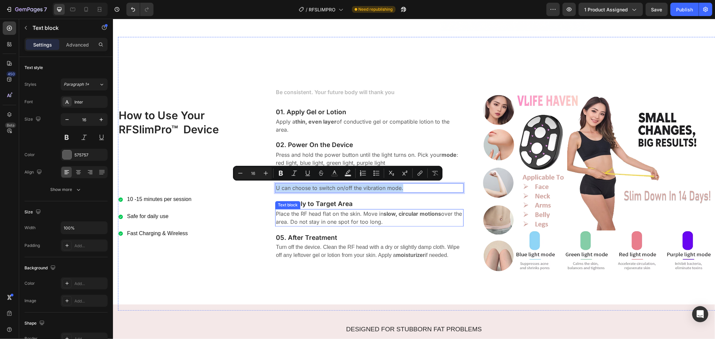
click at [333, 222] on p "Place the RF head flat on the skin. Move in slow, circular motions over the are…" at bounding box center [369, 218] width 187 height 16
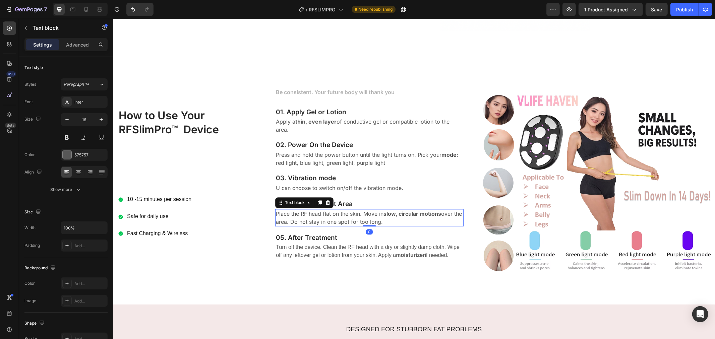
click at [338, 216] on p "Place the RF head flat on the skin. Move in slow, circular motions over the are…" at bounding box center [369, 218] width 187 height 16
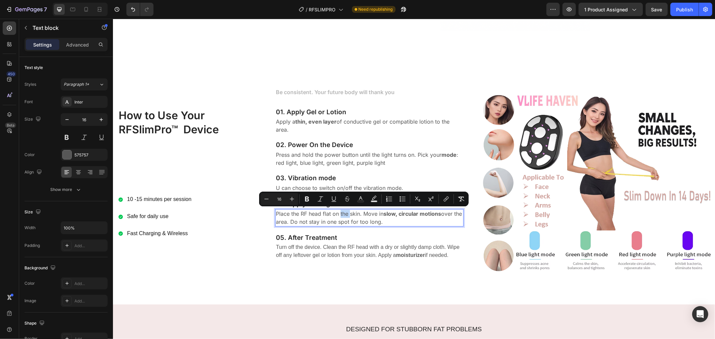
copy p "Place the RF head flat on the skin. Move in slow, circular motions over the are…"
click at [378, 226] on div "Be consistent. Your future body will thank you Text block 01. Apply Gel or Loti…" at bounding box center [369, 173] width 189 height 252
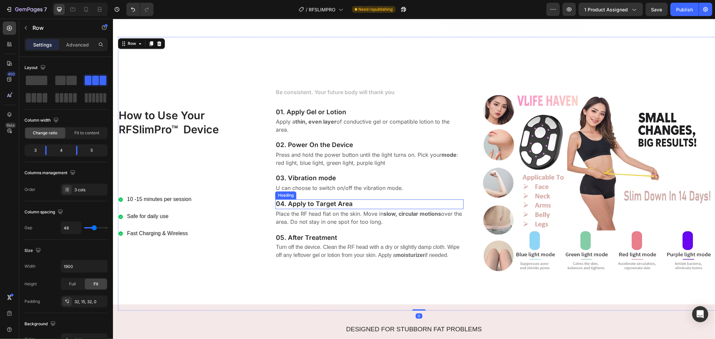
click at [347, 203] on h3 "04. Apply to Target Area" at bounding box center [369, 204] width 189 height 10
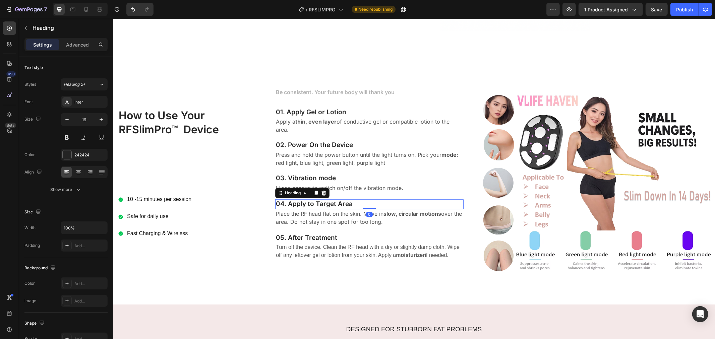
click at [355, 201] on h3 "04. Apply to Target Area" at bounding box center [369, 204] width 189 height 10
click at [355, 201] on p "04. Apply to Target Area" at bounding box center [369, 204] width 187 height 8
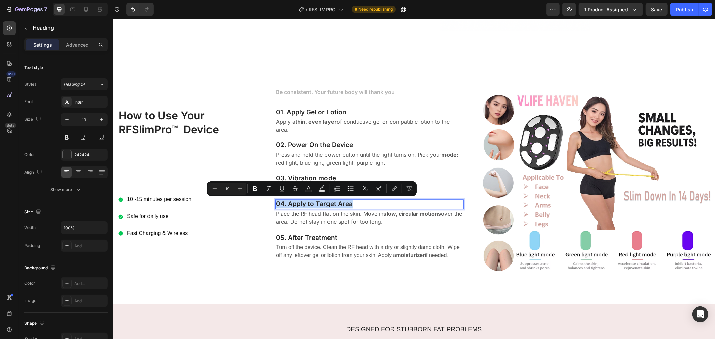
copy p "04. Apply to Target Area"
click at [336, 233] on h3 "05. After Treatment" at bounding box center [369, 238] width 189 height 10
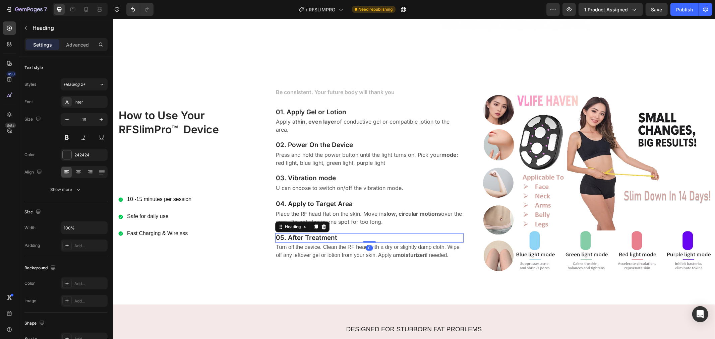
click at [331, 236] on h3 "05. After Treatment" at bounding box center [369, 238] width 189 height 10
click at [331, 236] on p "05. After Treatment" at bounding box center [369, 238] width 187 height 8
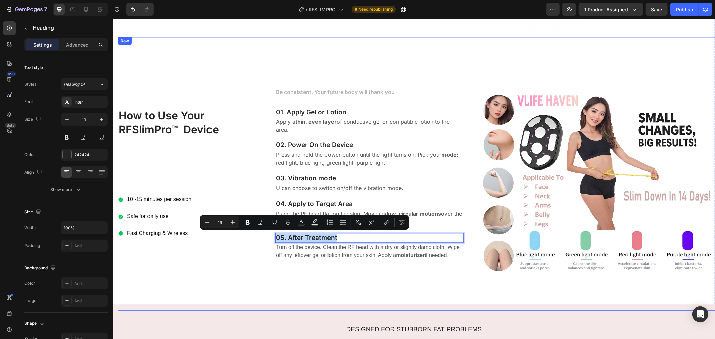
click at [326, 249] on p "Turn off the device. Clean the RF head with a dry or slightly damp cloth. Wipe …" at bounding box center [369, 251] width 187 height 16
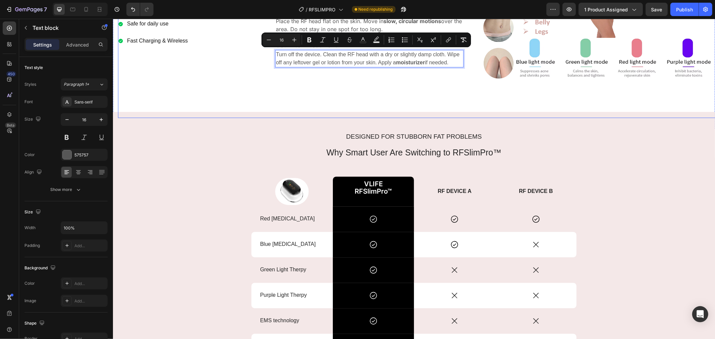
scroll to position [1565, 0]
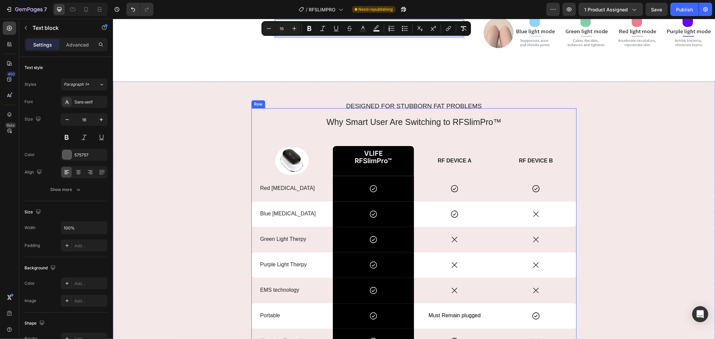
click at [273, 119] on h2 "Why Smart User Are Switching to RFSlimPro™" at bounding box center [413, 121] width 325 height 16
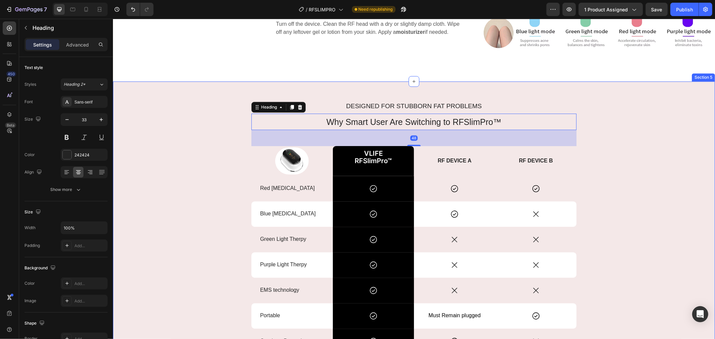
click at [218, 91] on div "Designed for Stubborn fat Problems Text Block Why Smart User Are Switching to R…" at bounding box center [414, 270] width 602 height 378
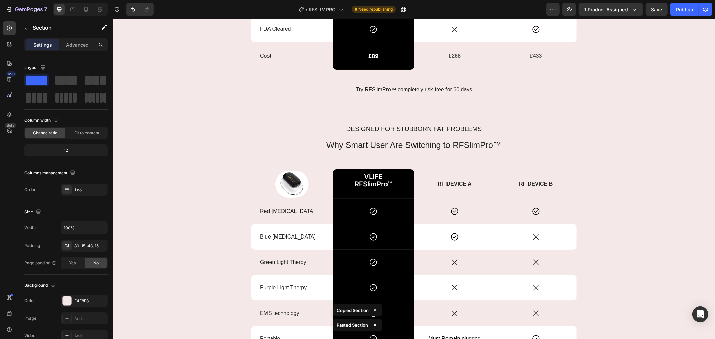
scroll to position [1963, 0]
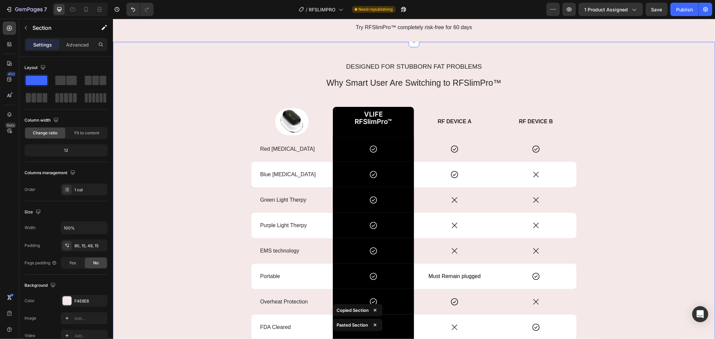
click at [193, 87] on div "Designed for Stubborn fat Problems Text Block Why Smart User Are Switching to R…" at bounding box center [414, 235] width 592 height 335
click at [177, 71] on div "Designed for Stubborn fat Problems Text Block Why Smart User Are Switching to R…" at bounding box center [414, 235] width 592 height 335
click at [72, 45] on p "Advanced" at bounding box center [77, 44] width 23 height 7
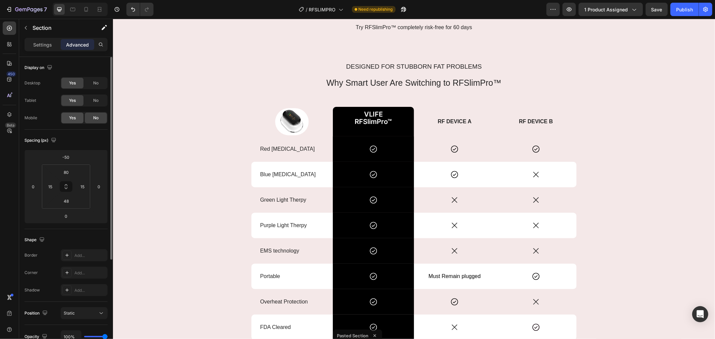
click at [68, 118] on div "Yes" at bounding box center [72, 118] width 22 height 11
click at [96, 99] on span "No" at bounding box center [95, 101] width 5 height 6
click at [97, 85] on span "No" at bounding box center [95, 83] width 5 height 6
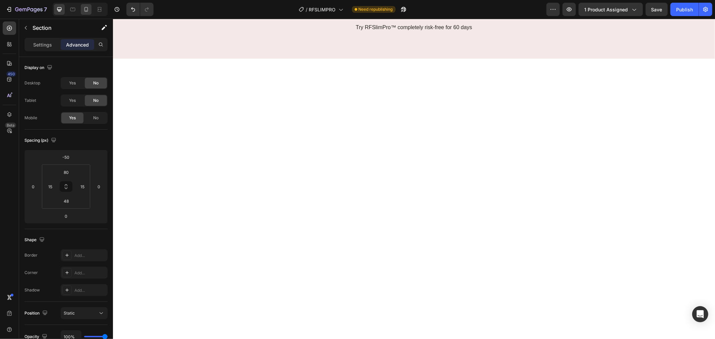
click at [88, 10] on icon at bounding box center [87, 9] width 4 height 5
type input "0"
type input "70"
type input "42"
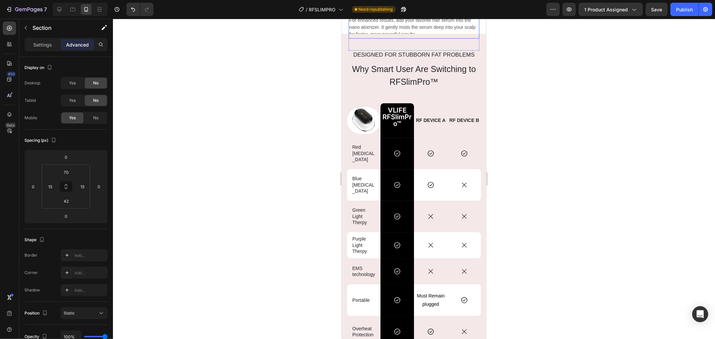
scroll to position [1795, 0]
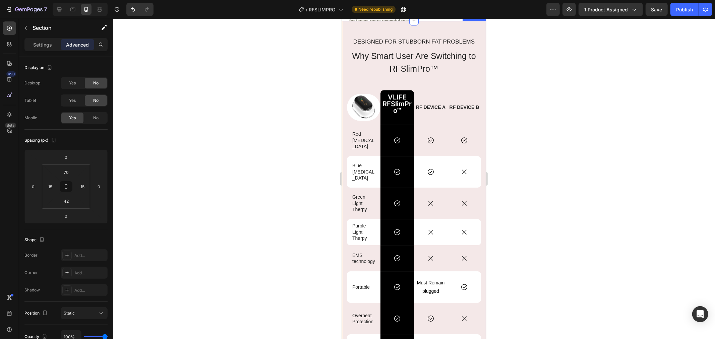
click at [470, 76] on div "Designed for Stubborn fat Problems Text Block Why Smart User Are Switching to R…" at bounding box center [414, 227] width 144 height 414
click at [75, 43] on p "Advanced" at bounding box center [77, 44] width 23 height 7
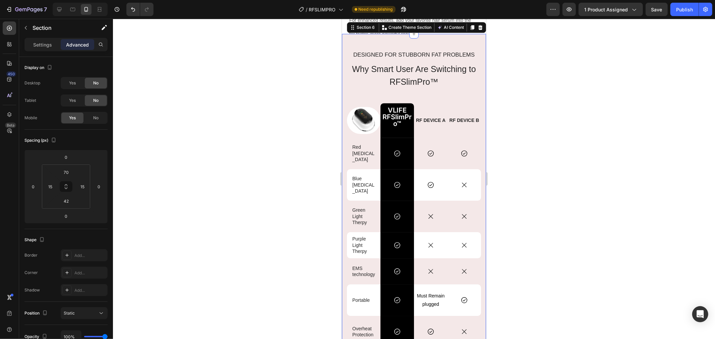
scroll to position [1683, 0]
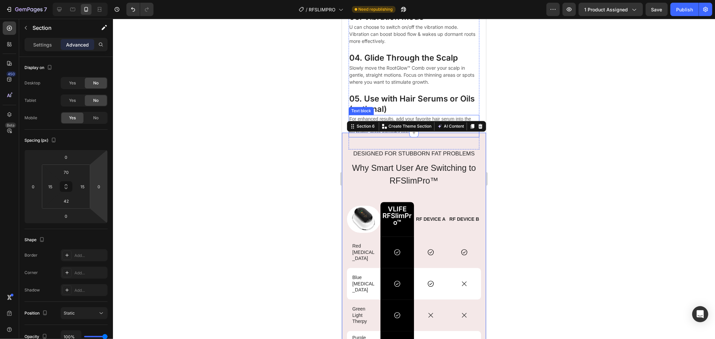
click at [469, 115] on h3 "05. Use with Hair Serums or Oils (optional)" at bounding box center [413, 104] width 131 height 22
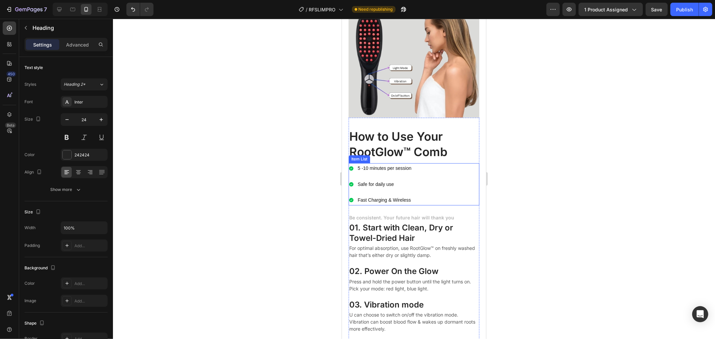
scroll to position [1385, 0]
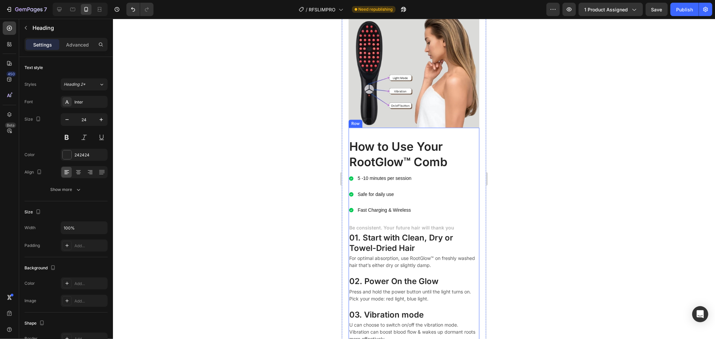
click at [463, 182] on div "How to Use Your RootGlow™ Comb Heading 5 -10 minutes per session Safe for daily…" at bounding box center [413, 287] width 131 height 320
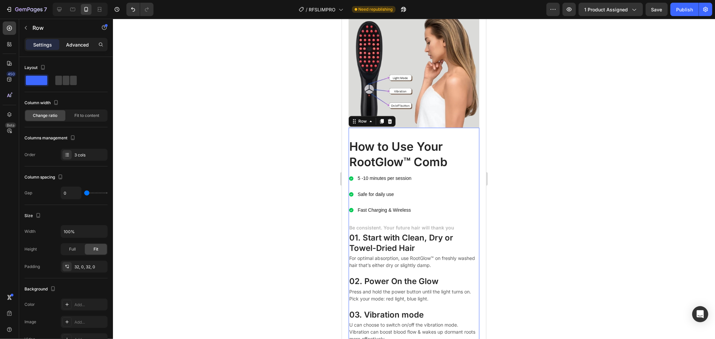
click at [78, 42] on p "Advanced" at bounding box center [77, 44] width 23 height 7
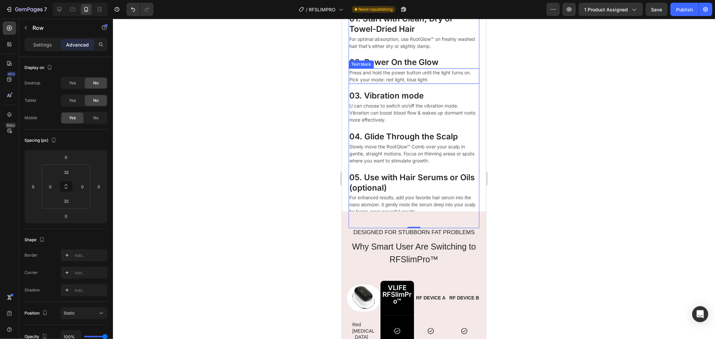
scroll to position [1608, 0]
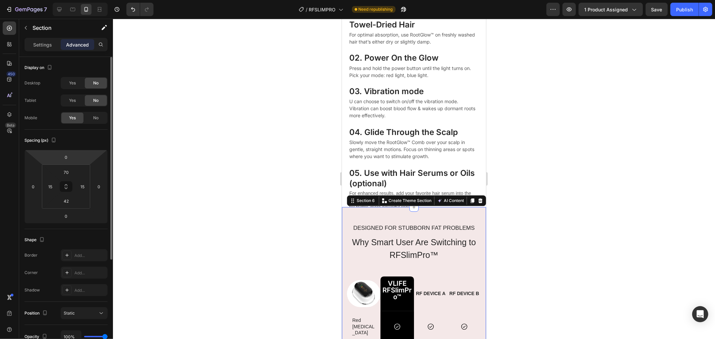
click at [71, 152] on div "0" at bounding box center [66, 157] width 17 height 11
click at [72, 157] on input "0" at bounding box center [65, 157] width 13 height 10
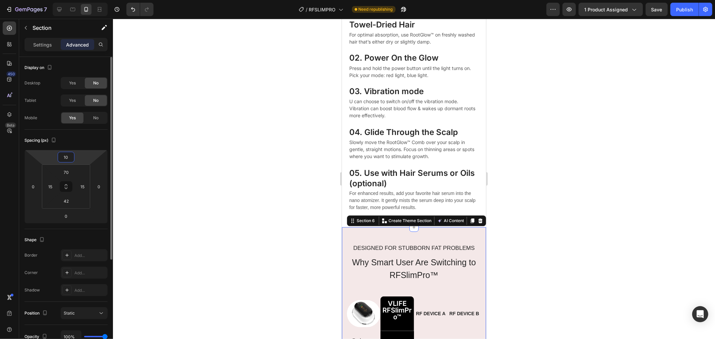
type input "100"
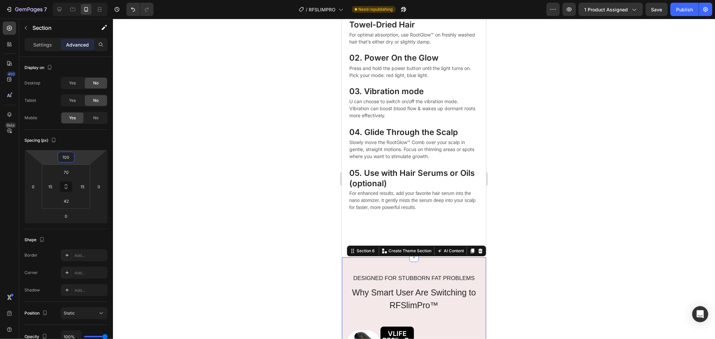
click at [514, 167] on div at bounding box center [414, 179] width 602 height 321
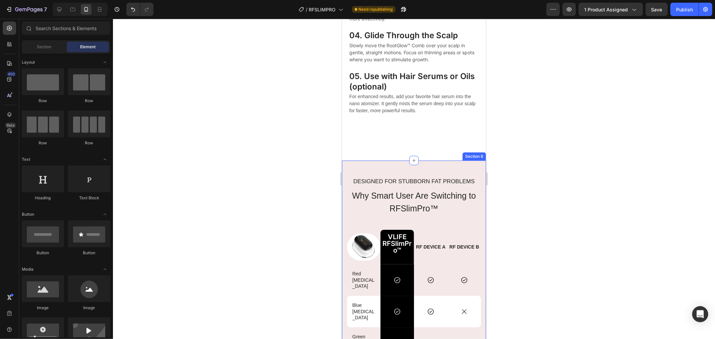
scroll to position [1720, 0]
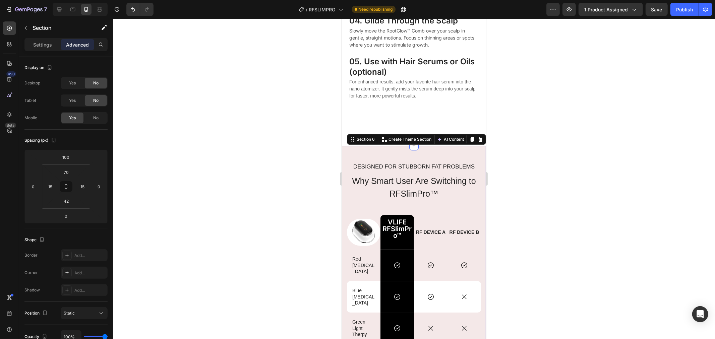
click at [78, 47] on p "Advanced" at bounding box center [77, 44] width 23 height 7
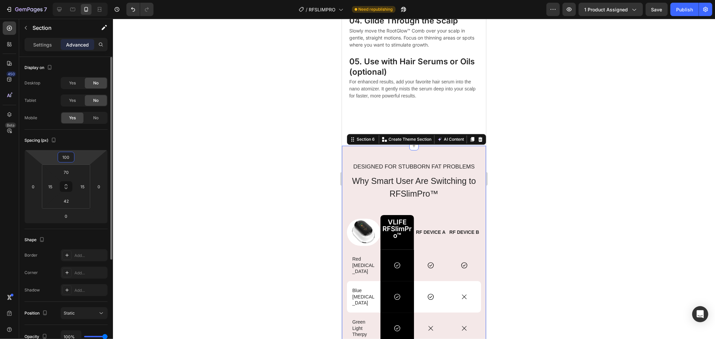
click at [64, 161] on input "100" at bounding box center [65, 157] width 13 height 10
type input "5"
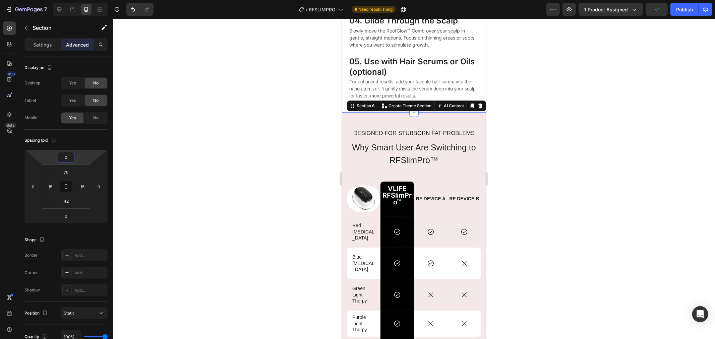
click at [585, 148] on div at bounding box center [414, 179] width 602 height 321
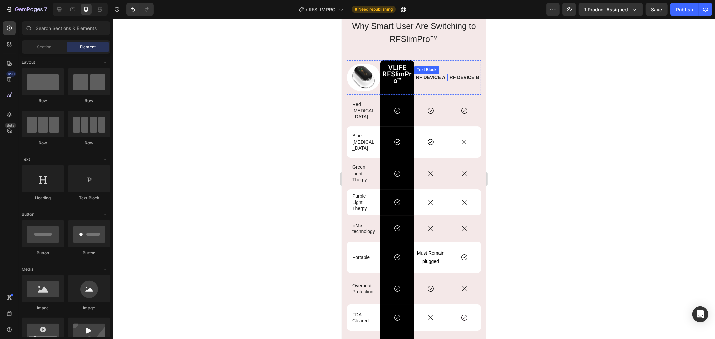
scroll to position [1869, 0]
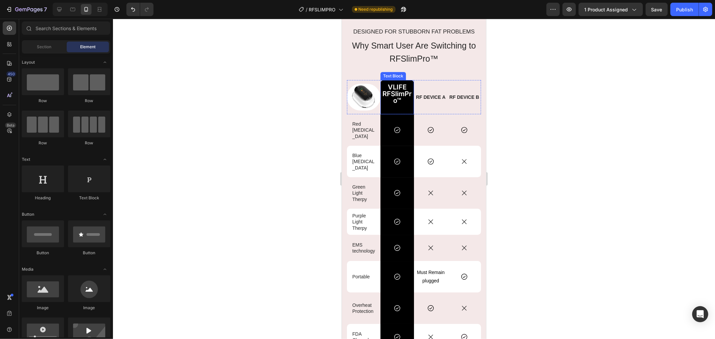
click at [409, 84] on p "VLIFE" at bounding box center [397, 87] width 32 height 7
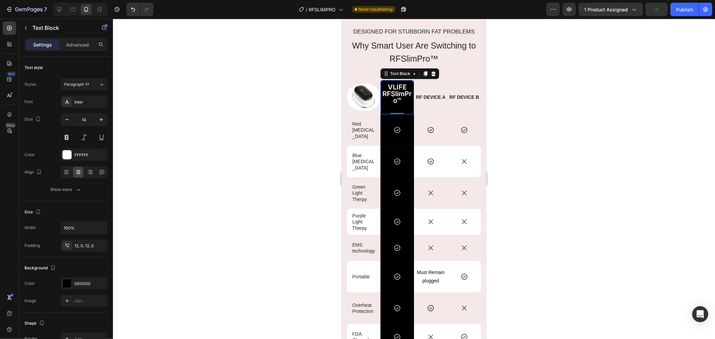
click at [410, 101] on p "RFSlimPro™" at bounding box center [397, 97] width 32 height 13
click at [403, 93] on span "RFSlimPro™" at bounding box center [397, 97] width 29 height 15
click at [411, 84] on div "Image VLIFE RFSlimPro™ Text Block 0 Image RF DEVICE A Text Block RF DEVICE B Te…" at bounding box center [414, 97] width 134 height 35
click at [411, 89] on div "VLIFE RFSlimPro™" at bounding box center [397, 97] width 34 height 35
click at [424, 98] on p "RF DEVICE A" at bounding box center [431, 97] width 32 height 6
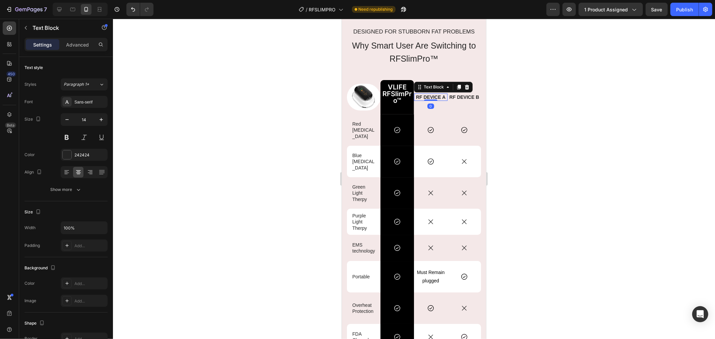
click at [434, 97] on p "RF DEVICE A" at bounding box center [431, 97] width 32 height 6
click at [437, 97] on p "RF DEVICE A" at bounding box center [431, 97] width 32 height 6
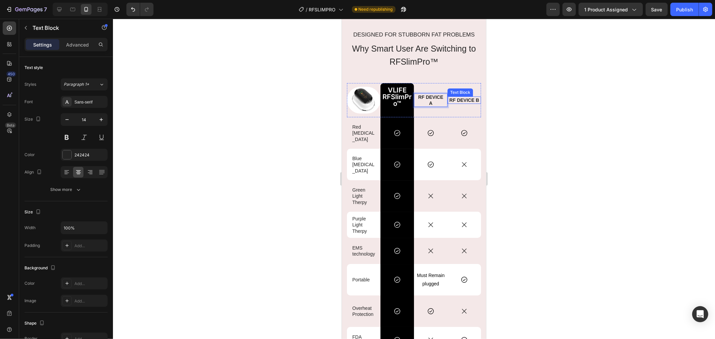
click at [452, 98] on p "RF DEVICE B" at bounding box center [464, 100] width 32 height 6
click at [462, 100] on p "RF DEVICE B" at bounding box center [464, 100] width 32 height 6
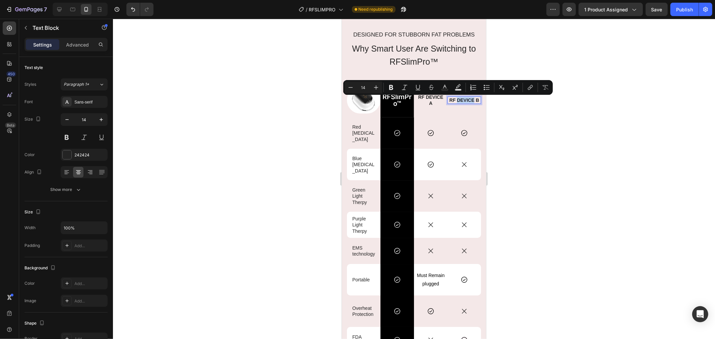
click at [469, 99] on p "RF DEVICE B" at bounding box center [464, 100] width 32 height 6
click at [470, 99] on p "RF DEVICE B" at bounding box center [464, 100] width 32 height 6
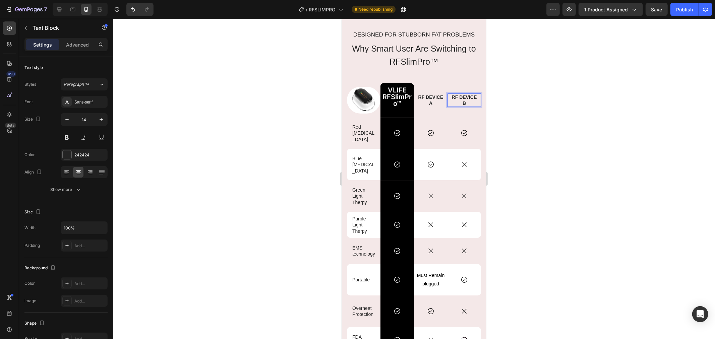
scroll to position [1863, 0]
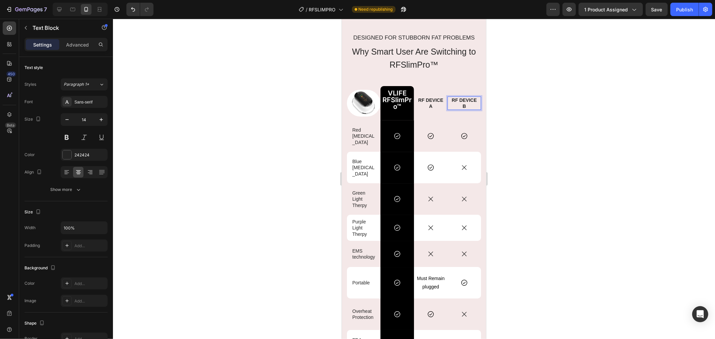
click at [514, 104] on div at bounding box center [414, 179] width 602 height 321
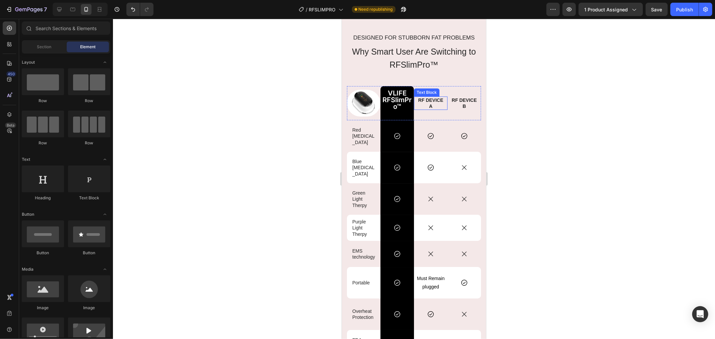
click at [429, 104] on p "A" at bounding box center [431, 106] width 32 height 6
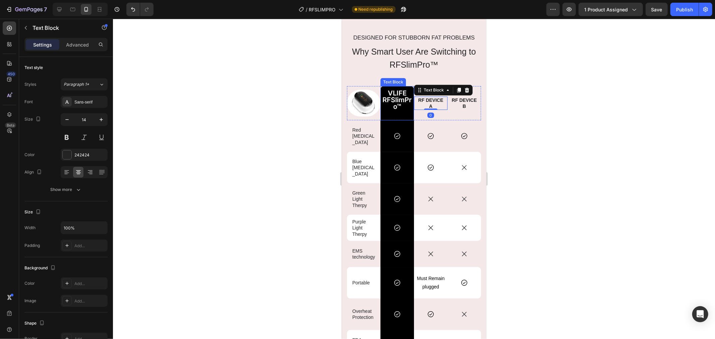
click at [410, 87] on div "VLIFE RFSlimPro™" at bounding box center [397, 103] width 34 height 35
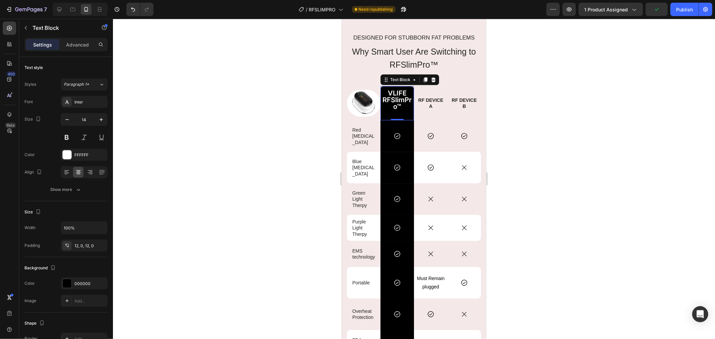
click at [411, 86] on div "VLIFE RFSlimPro™" at bounding box center [397, 103] width 34 height 35
click at [447, 106] on div "RF DEVICE B" at bounding box center [464, 102] width 34 height 13
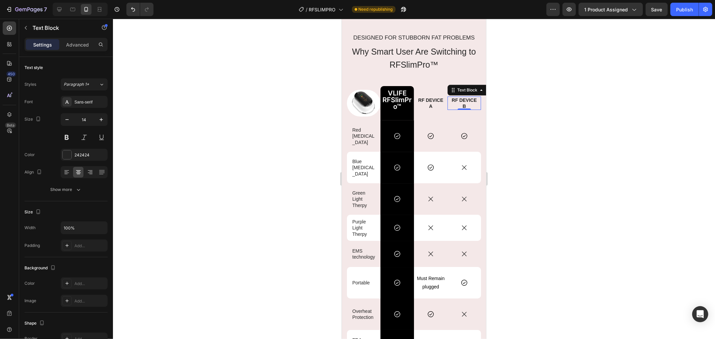
click at [515, 149] on div at bounding box center [414, 179] width 602 height 321
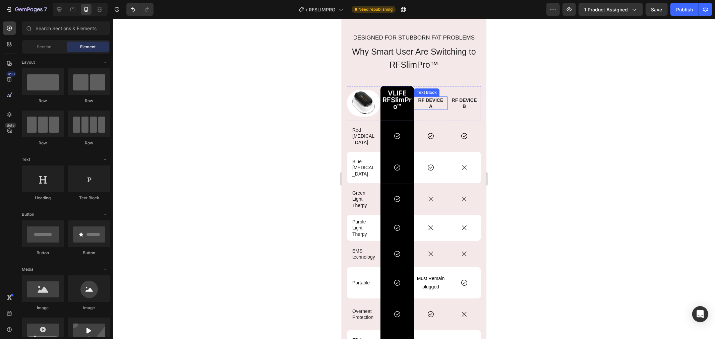
click at [421, 100] on p "RF DEVICE" at bounding box center [431, 100] width 32 height 6
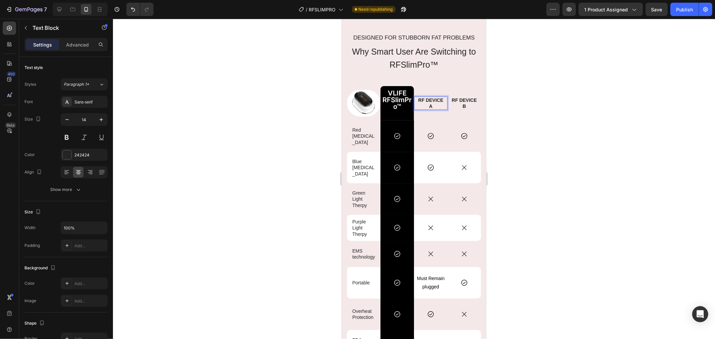
click at [423, 100] on p "RF DEVICE" at bounding box center [431, 100] width 32 height 6
click at [522, 115] on div at bounding box center [414, 179] width 602 height 321
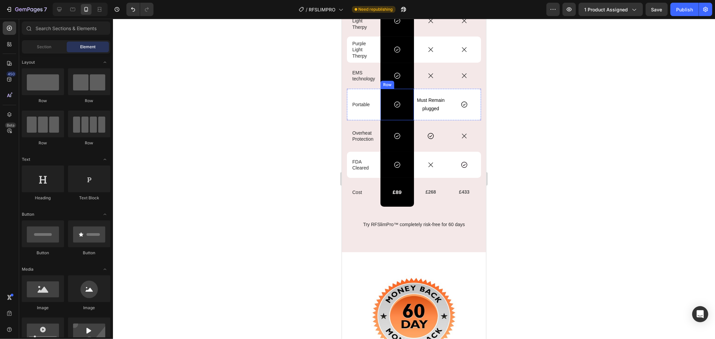
scroll to position [1975, 0]
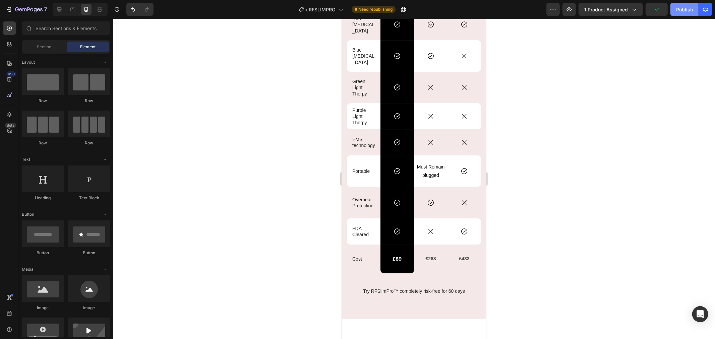
click at [682, 14] on button "Publish" at bounding box center [685, 9] width 28 height 13
